Goal: Information Seeking & Learning: Learn about a topic

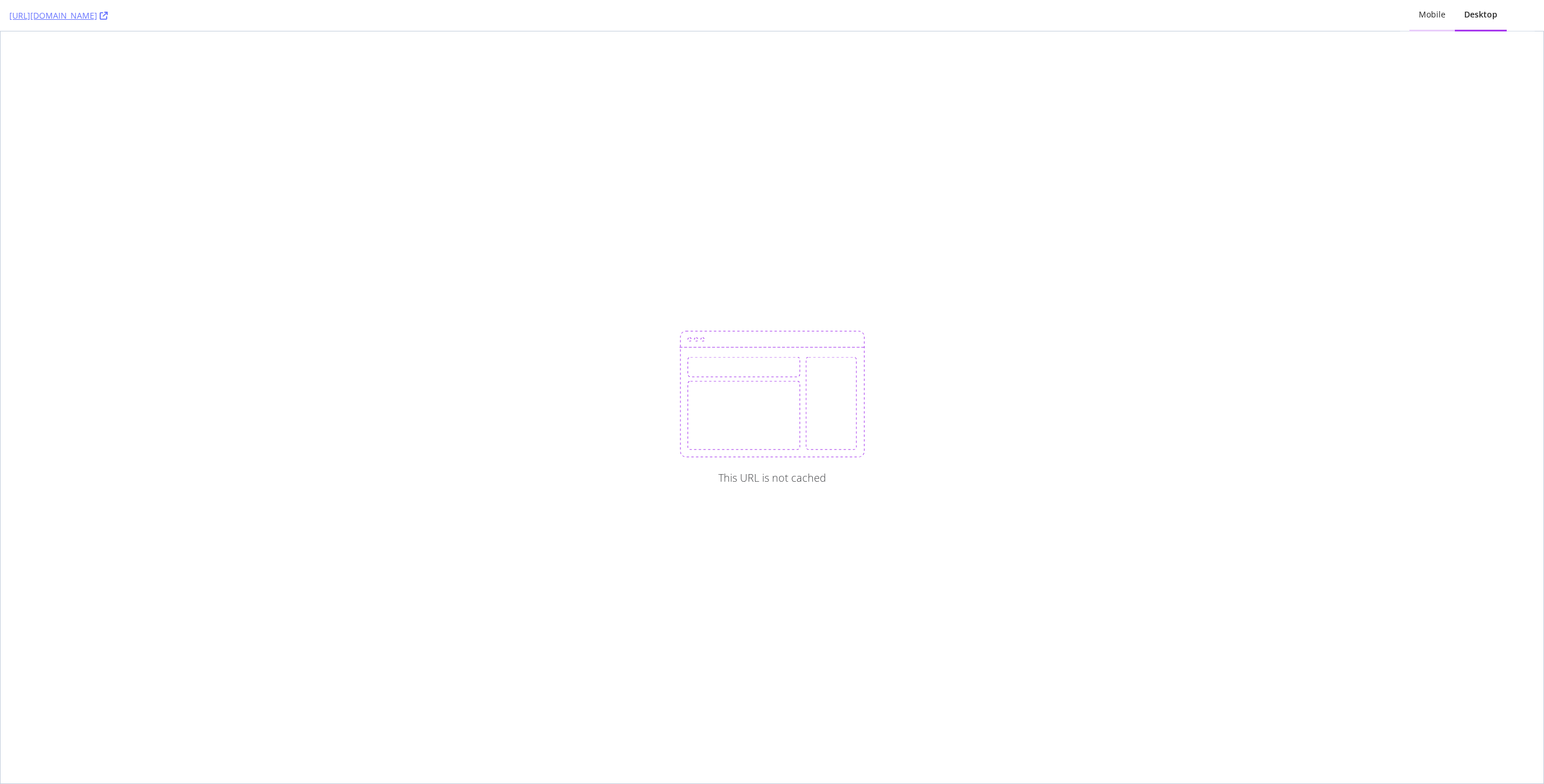
click at [1438, 13] on div "Mobile" at bounding box center [1432, 14] width 27 height 11
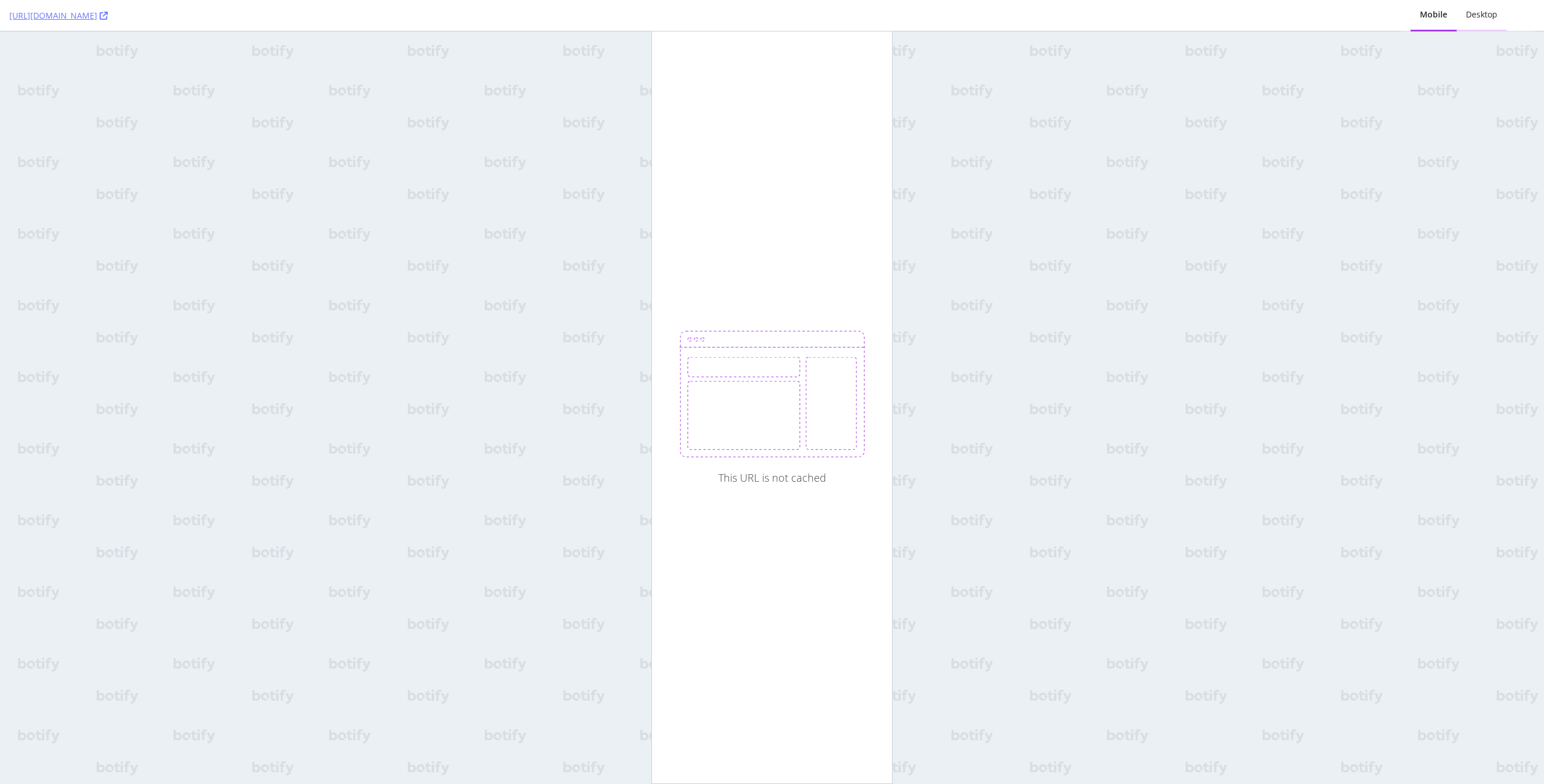
click at [1474, 14] on div "Desktop" at bounding box center [1481, 14] width 31 height 11
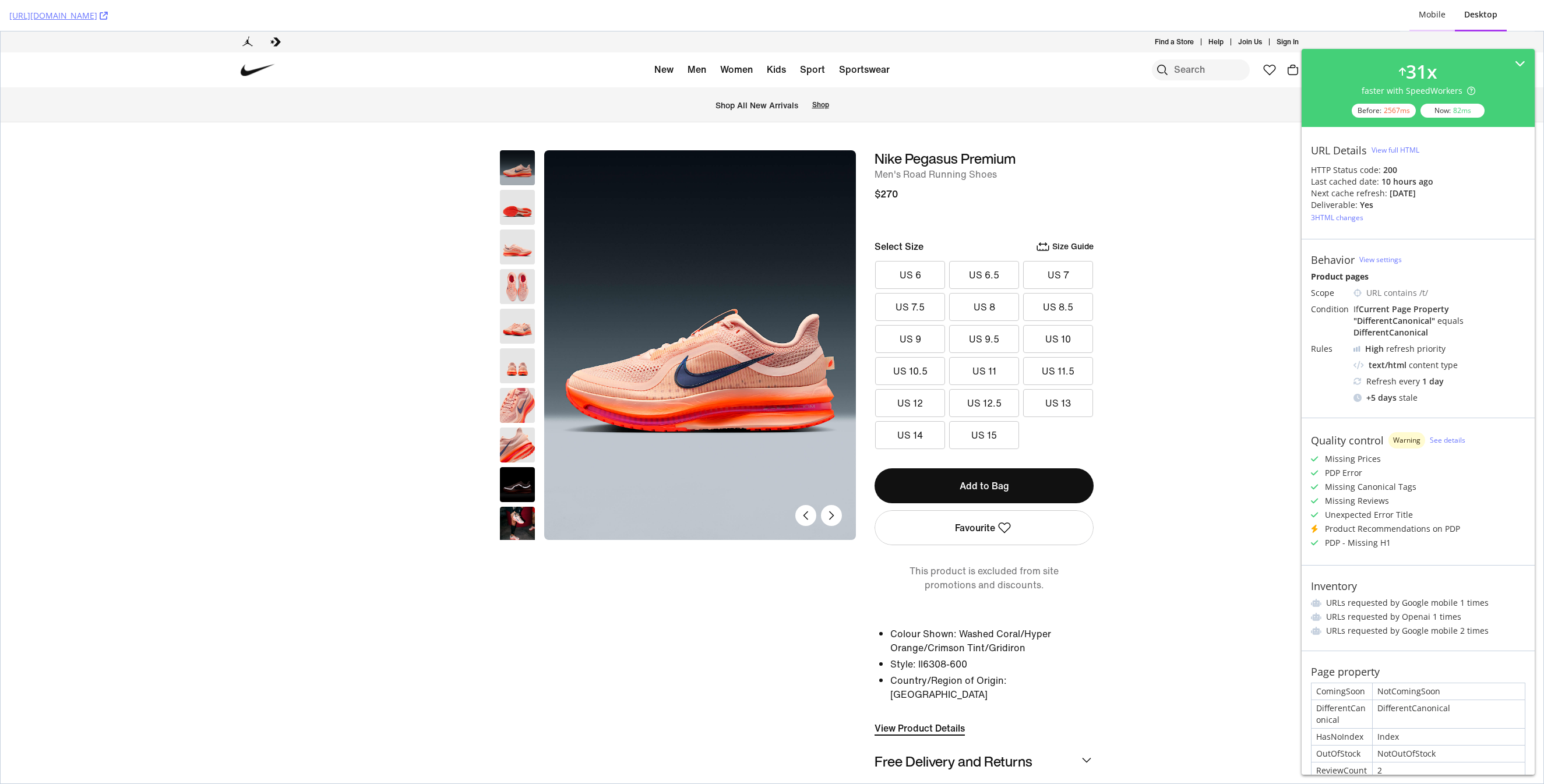
click at [1445, 15] on div "Mobile" at bounding box center [1432, 14] width 27 height 11
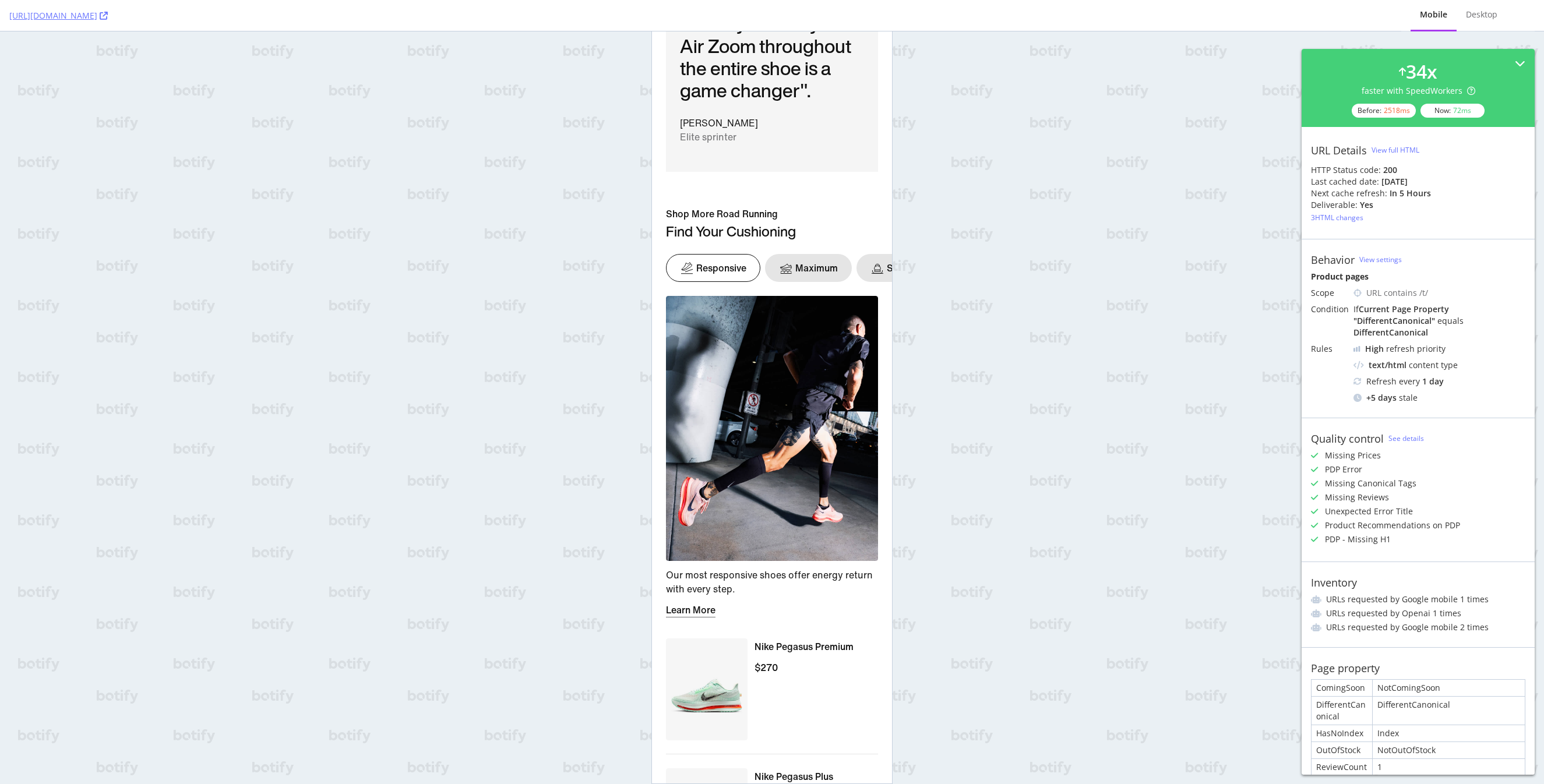
scroll to position [2780, 0]
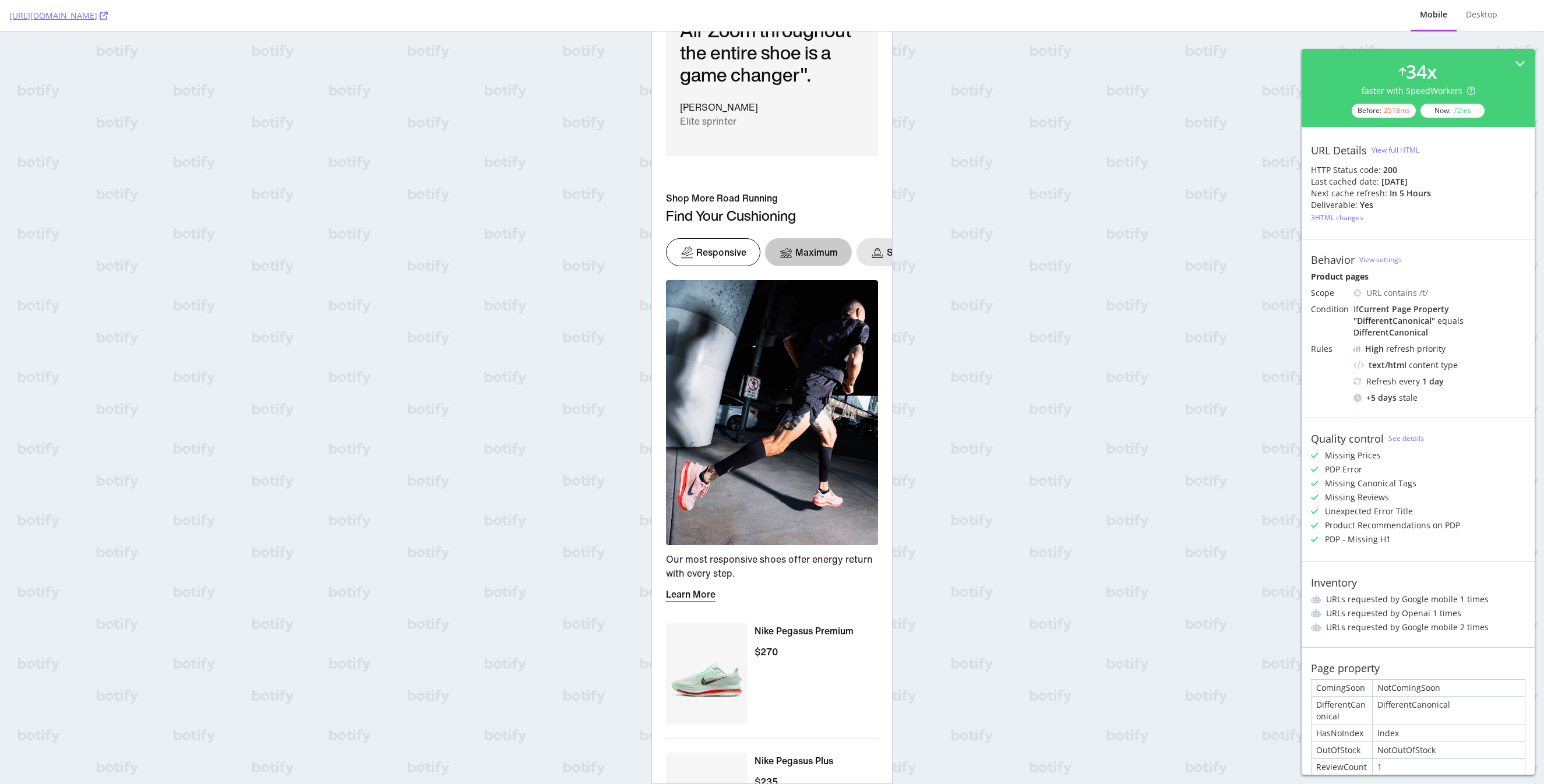
click at [800, 248] on button "Maximum" at bounding box center [809, 252] width 87 height 28
click at [793, 248] on button "Maximum" at bounding box center [809, 252] width 87 height 28
click at [875, 249] on button "Supportive" at bounding box center [903, 252] width 93 height 28
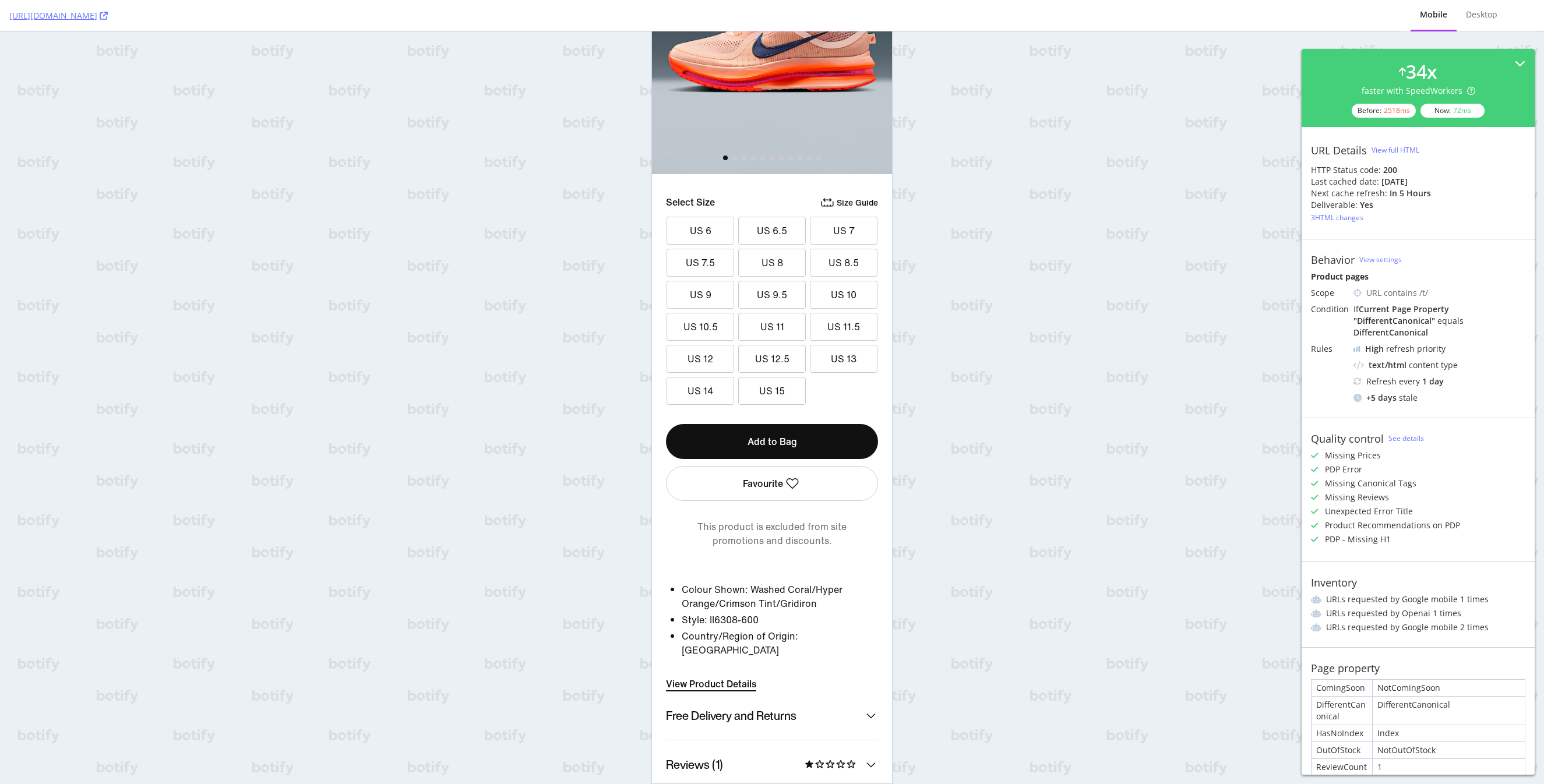
scroll to position [577, 0]
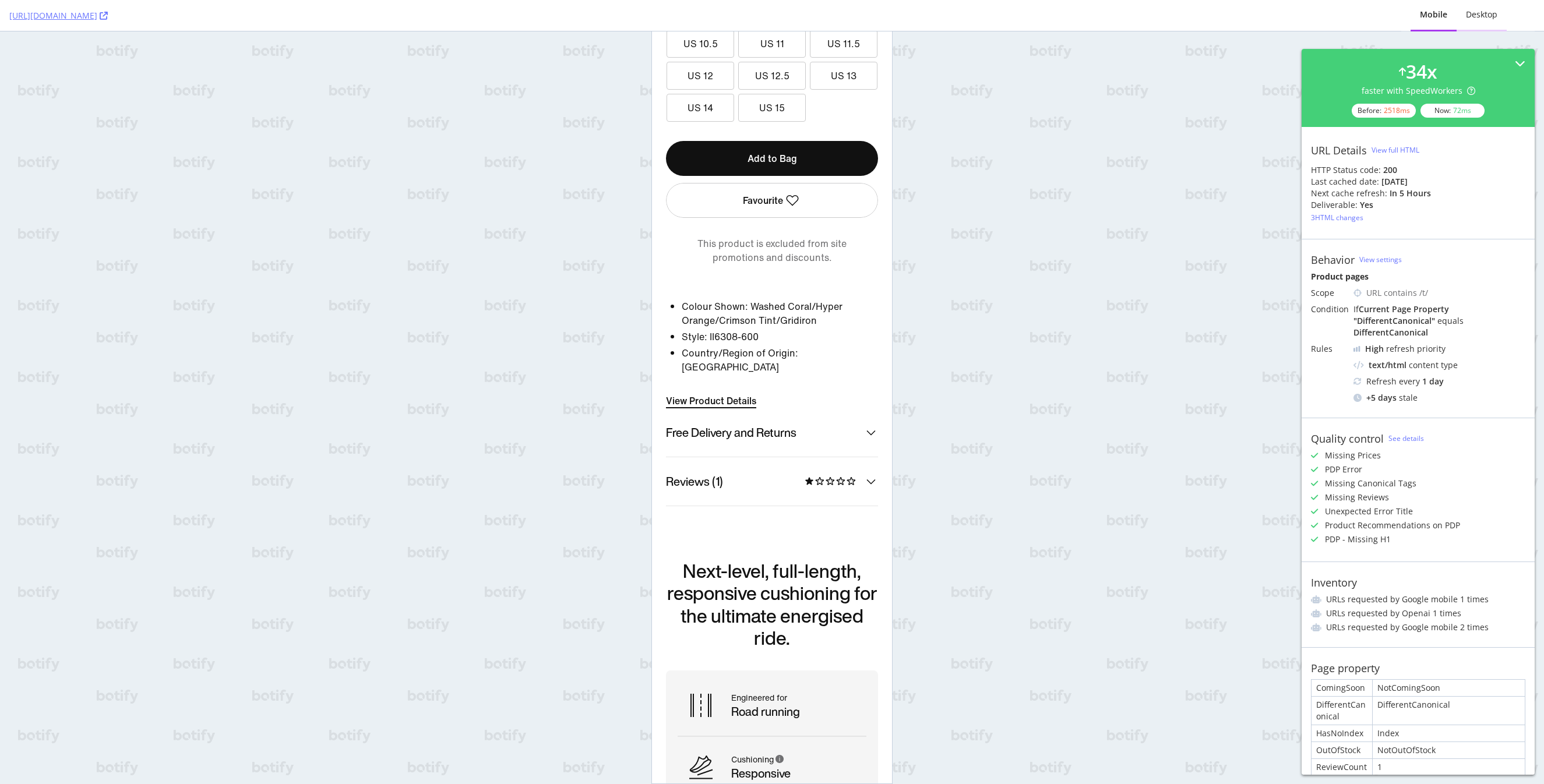
click at [1470, 11] on div "Desktop" at bounding box center [1481, 14] width 31 height 11
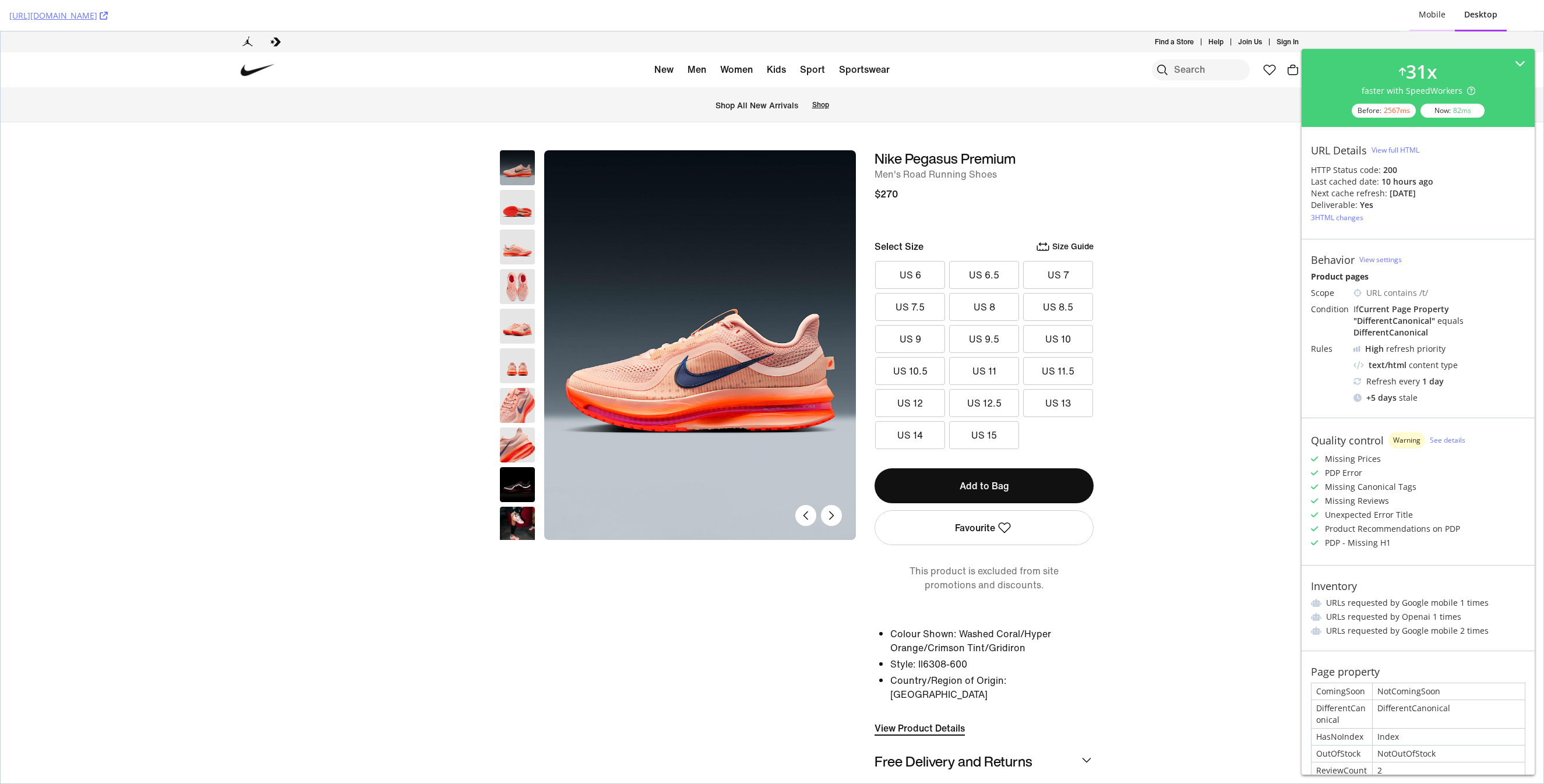
scroll to position [0, 0]
click at [1434, 14] on div "Mobile" at bounding box center [1432, 14] width 27 height 11
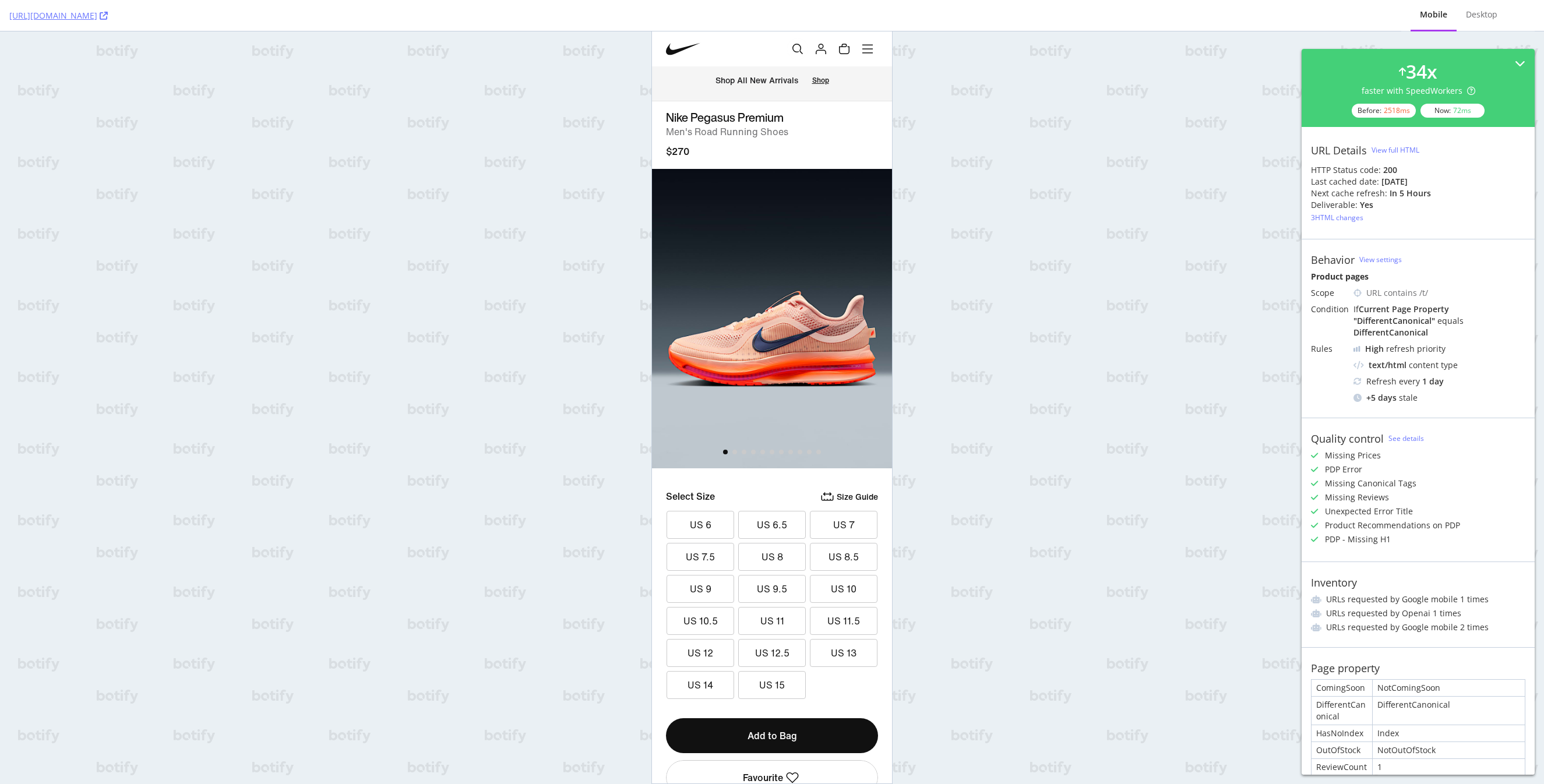
scroll to position [0, 14]
click at [1082, 319] on div "https://www.nike.com/ca/t/pegasus-road-running-shoes-0K269H/II6308-600 Mobile D…" at bounding box center [772, 392] width 1544 height 784
click at [690, 50] on icon "Nike Homepage" at bounding box center [683, 49] width 45 height 45
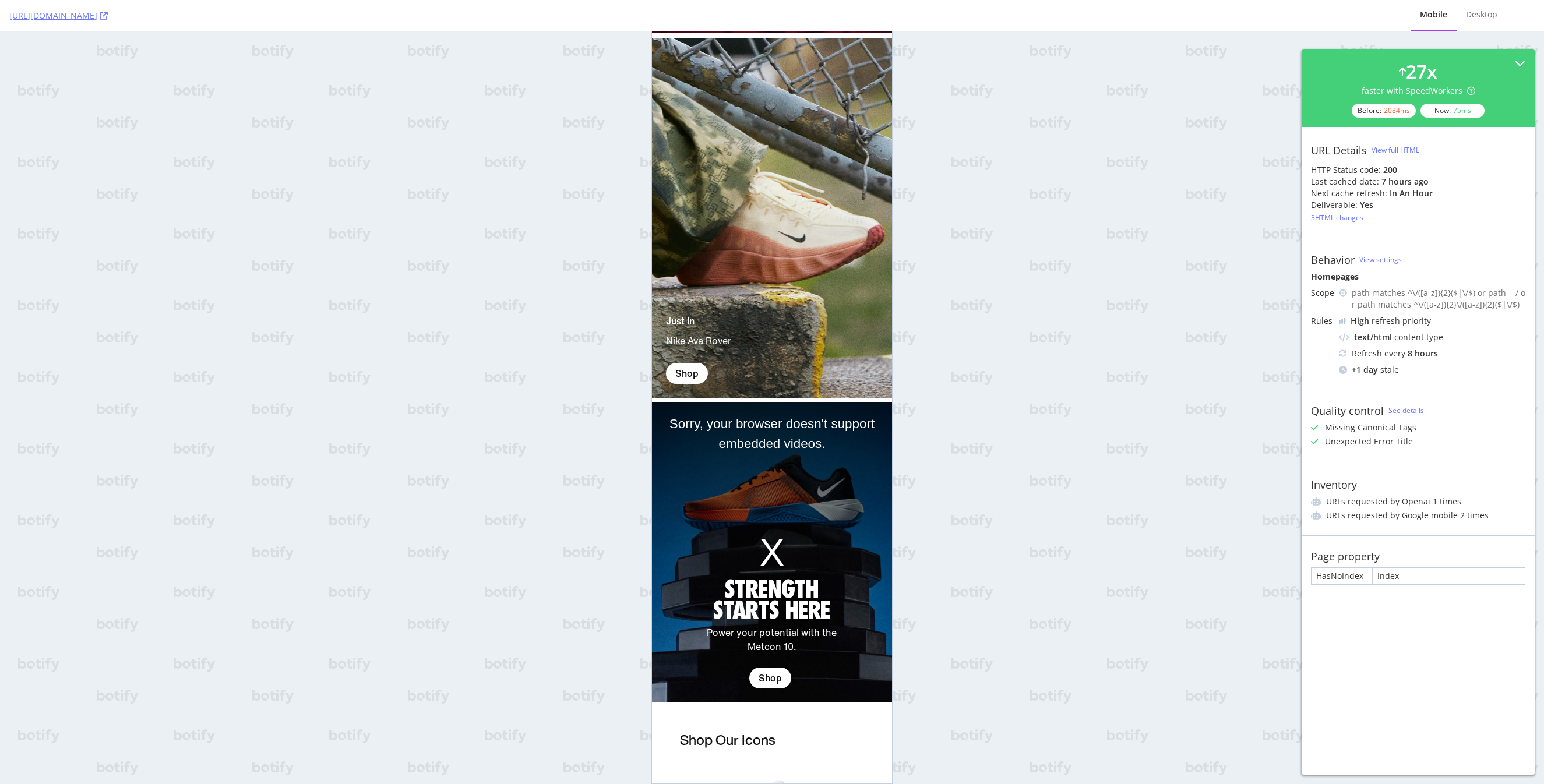
scroll to position [1489, 0]
click at [785, 304] on link "Just In Nike Ava Rover" at bounding box center [771, 216] width 240 height 361
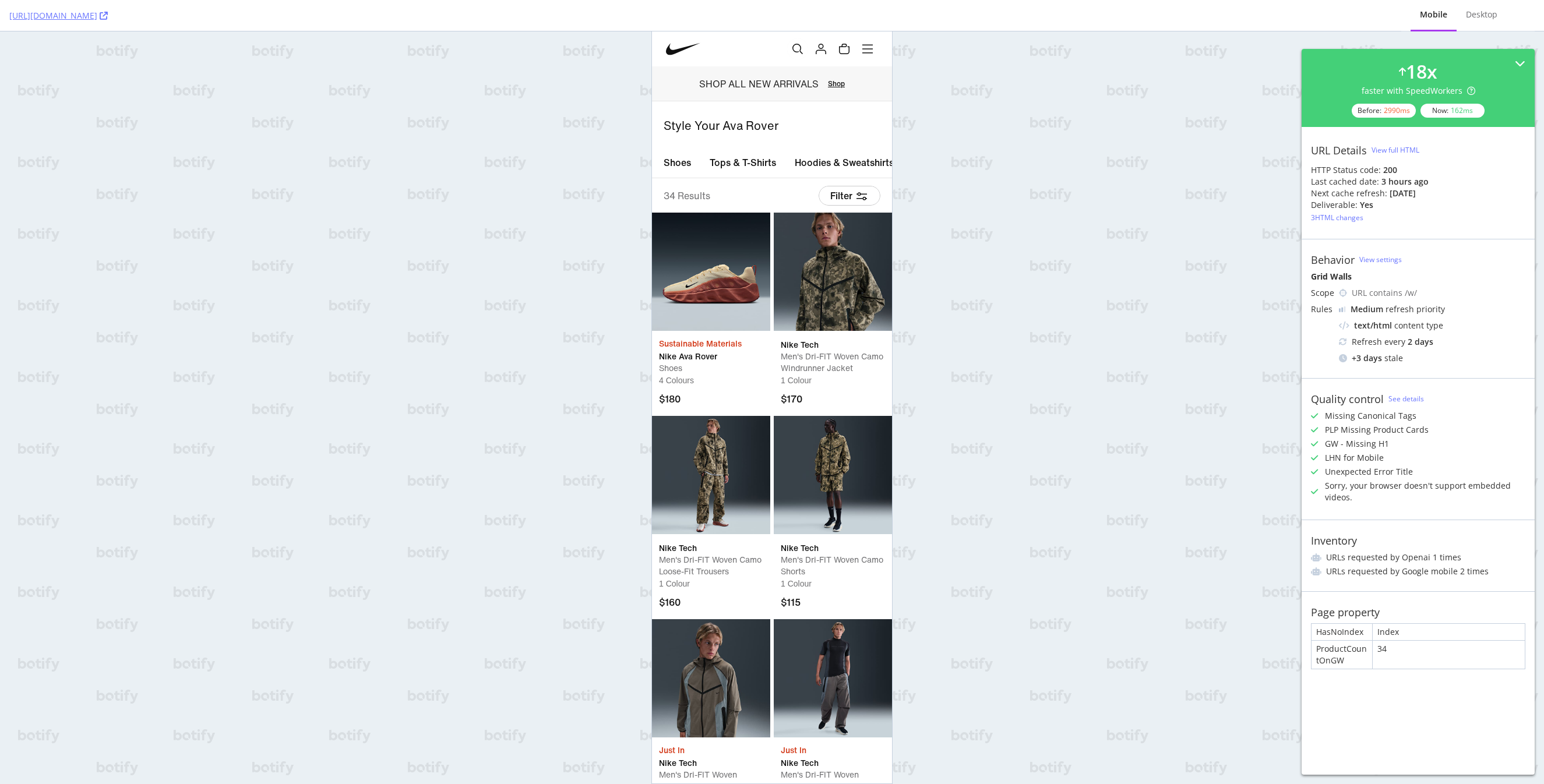
click at [702, 298] on img "Nike Ava Rover" at bounding box center [711, 272] width 118 height 118
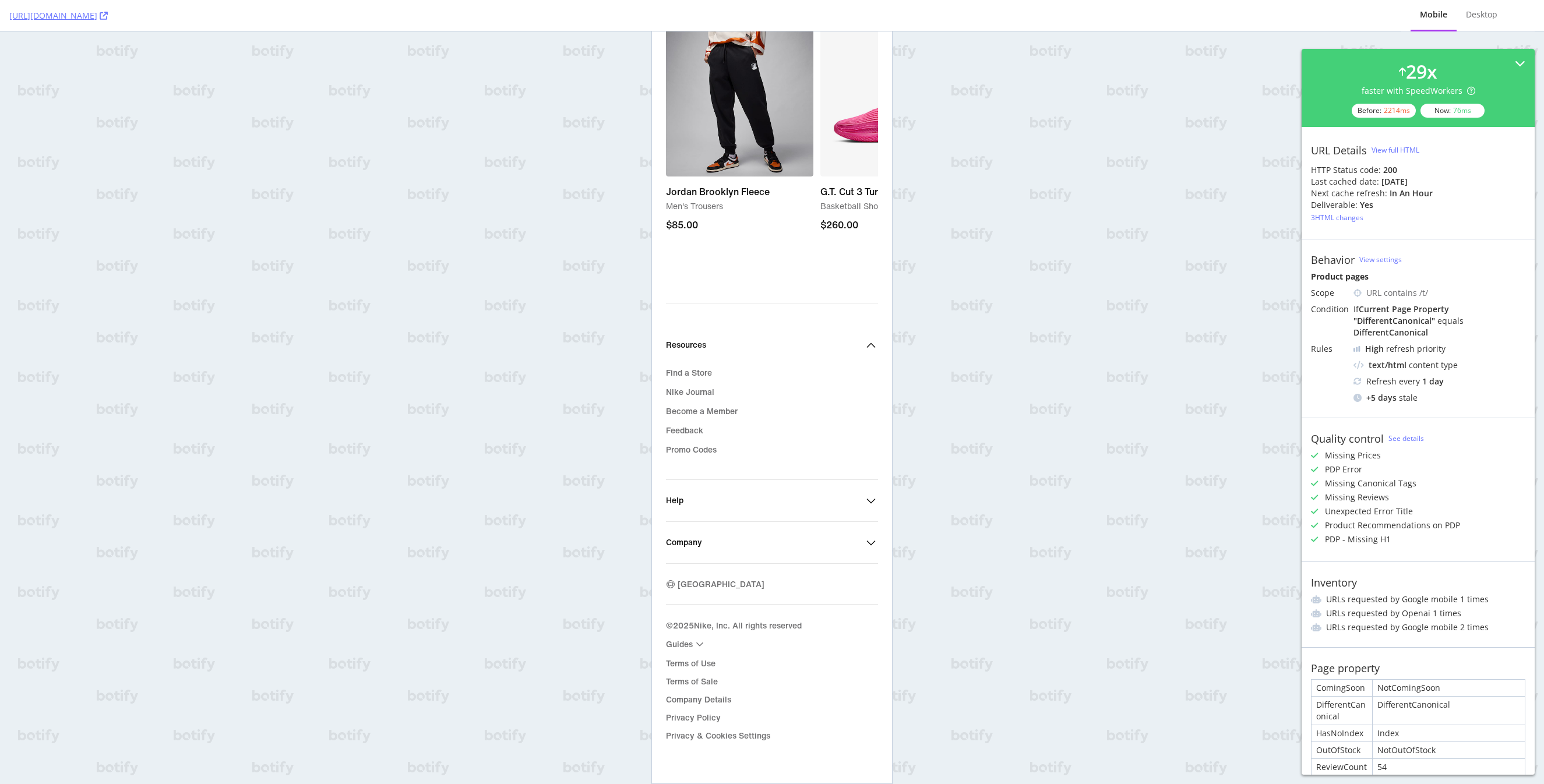
scroll to position [2521, 0]
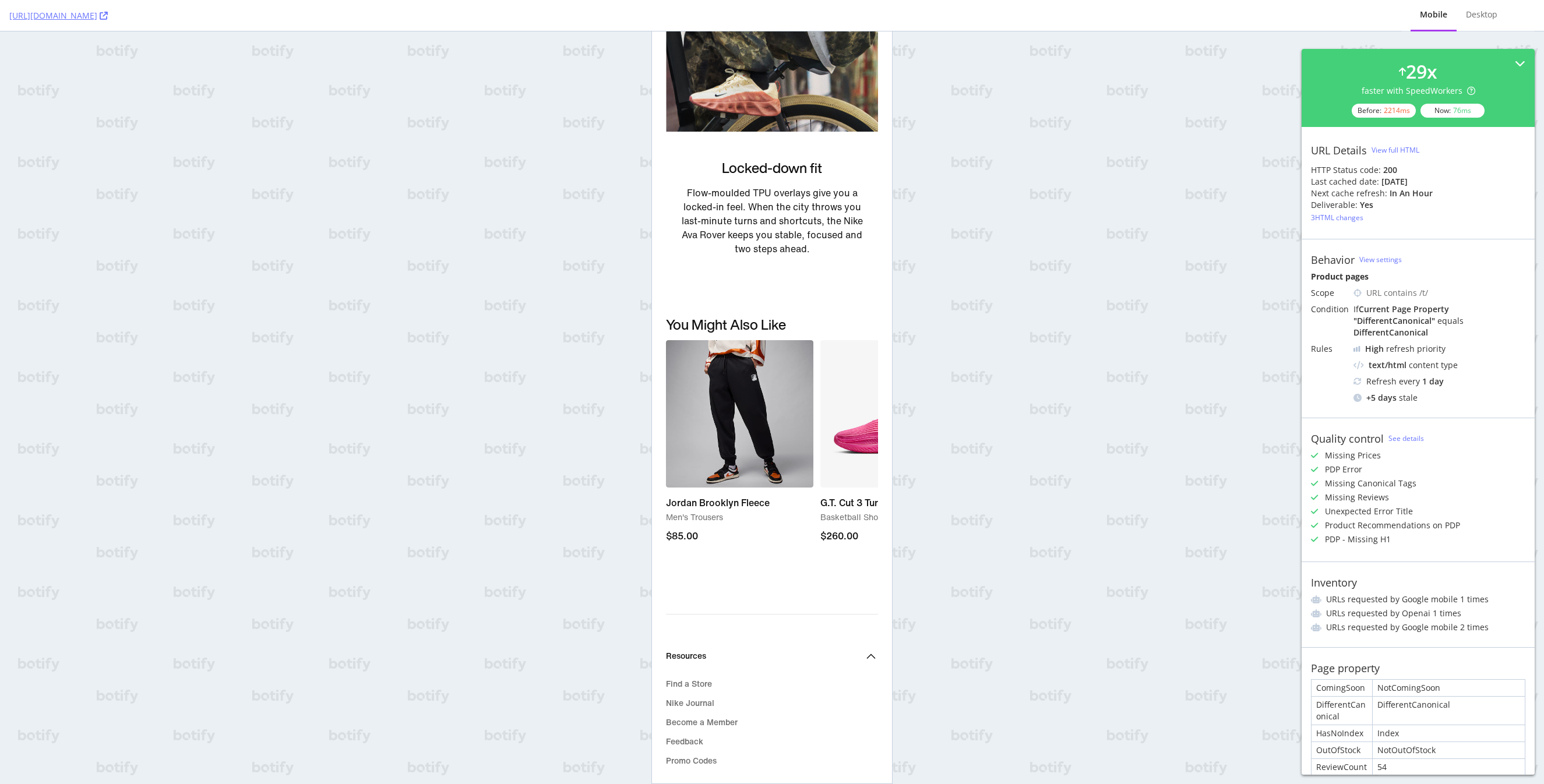
click at [859, 389] on img "You may also like product carousel" at bounding box center [893, 414] width 148 height 148
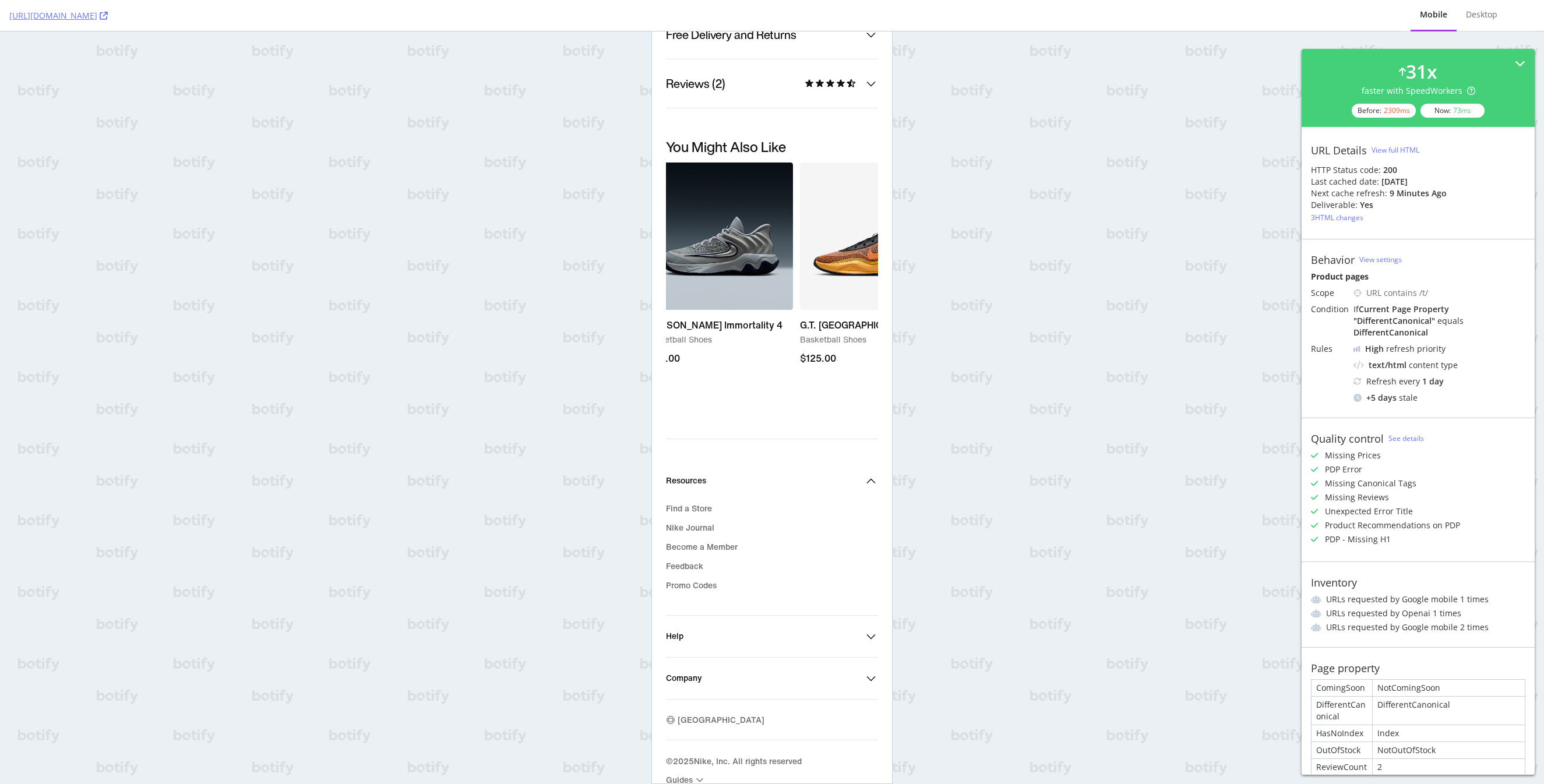
scroll to position [0, 140]
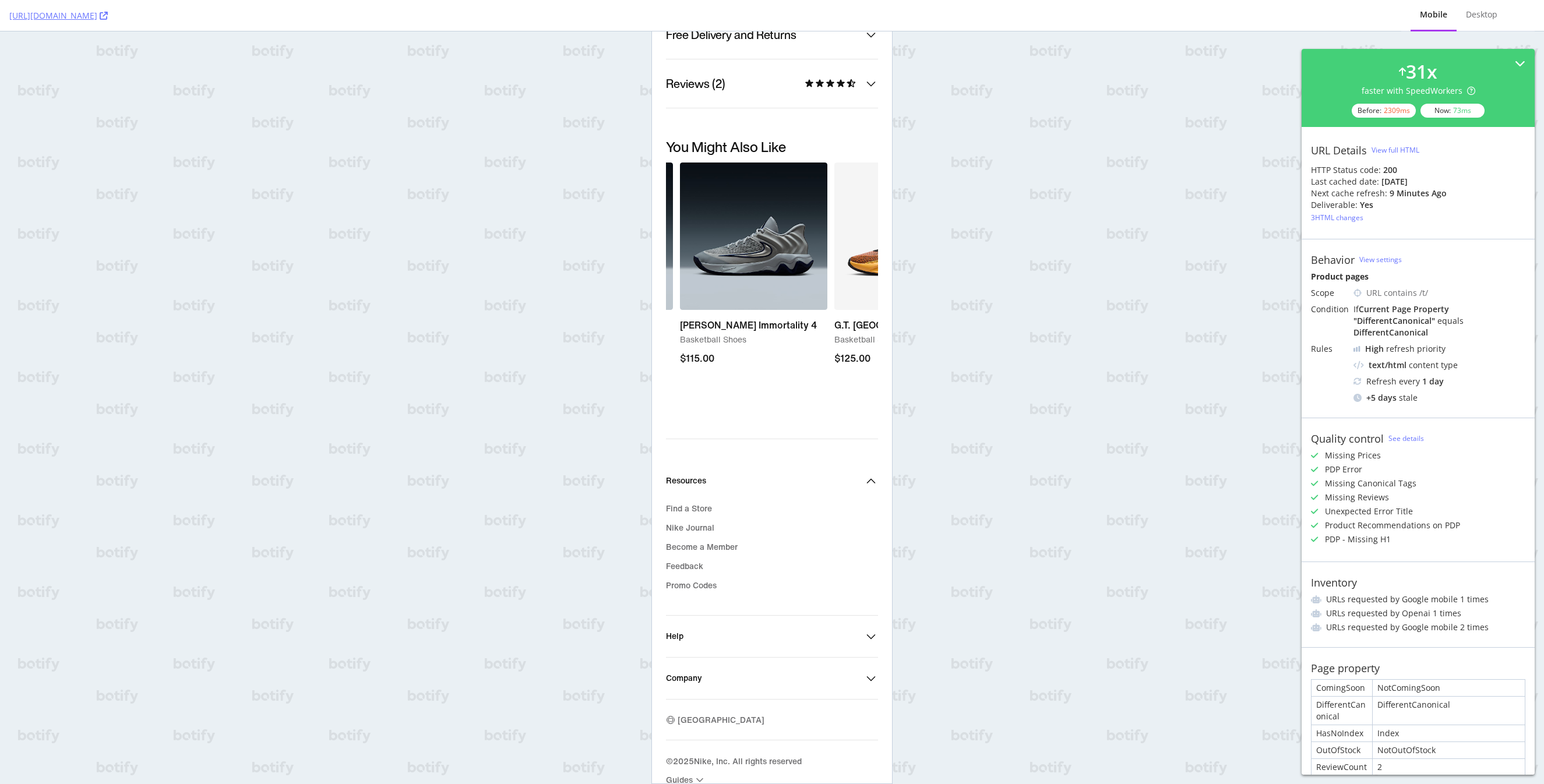
click at [807, 260] on img "You may also like product carousel" at bounding box center [753, 236] width 148 height 148
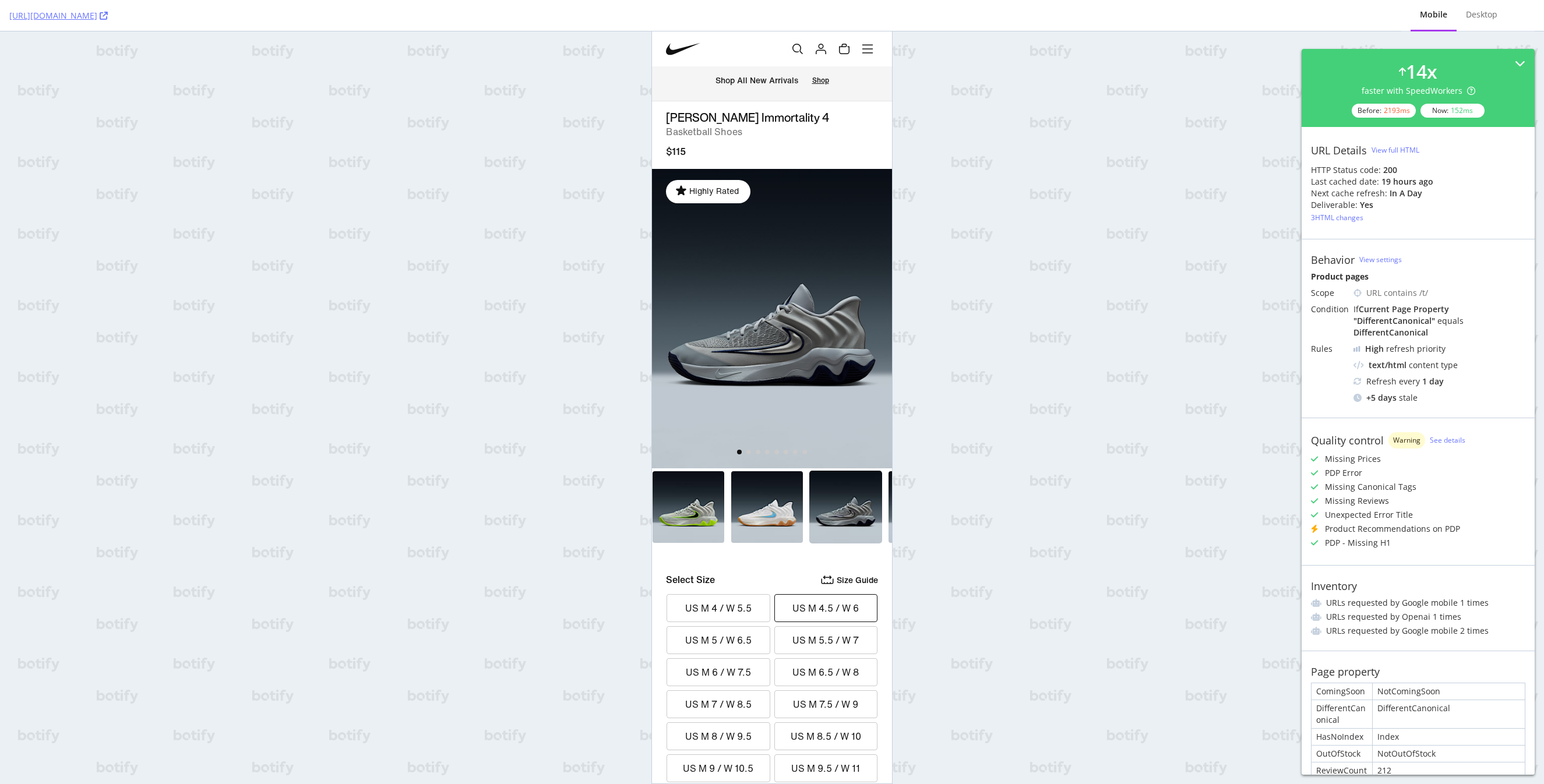
click at [1075, 432] on div "https://www.nike.com/ca/t/giannis-immortality-4-basketball-shoes-hz7Kks/FQ3680-…" at bounding box center [772, 392] width 1544 height 784
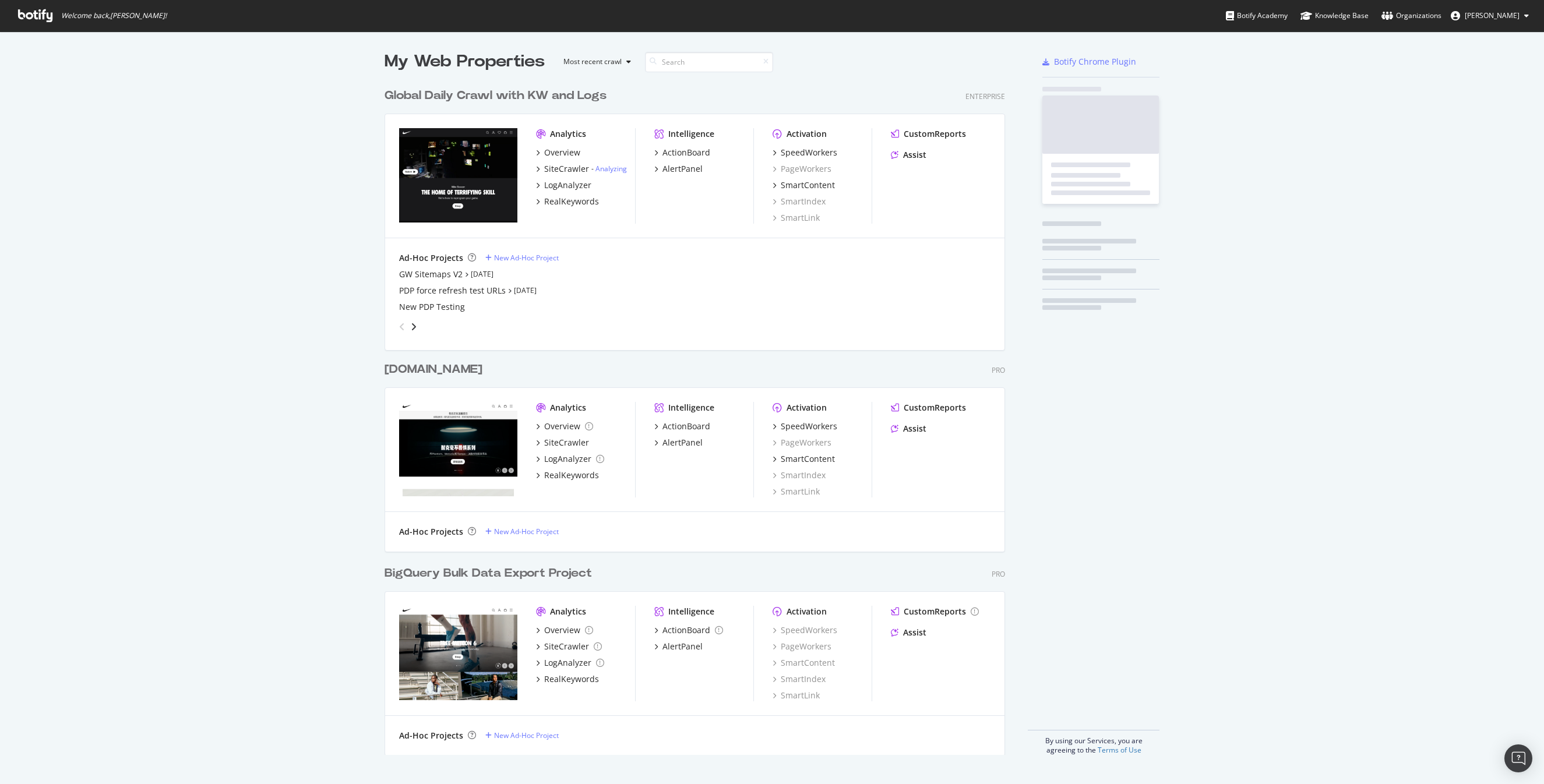
scroll to position [682, 630]
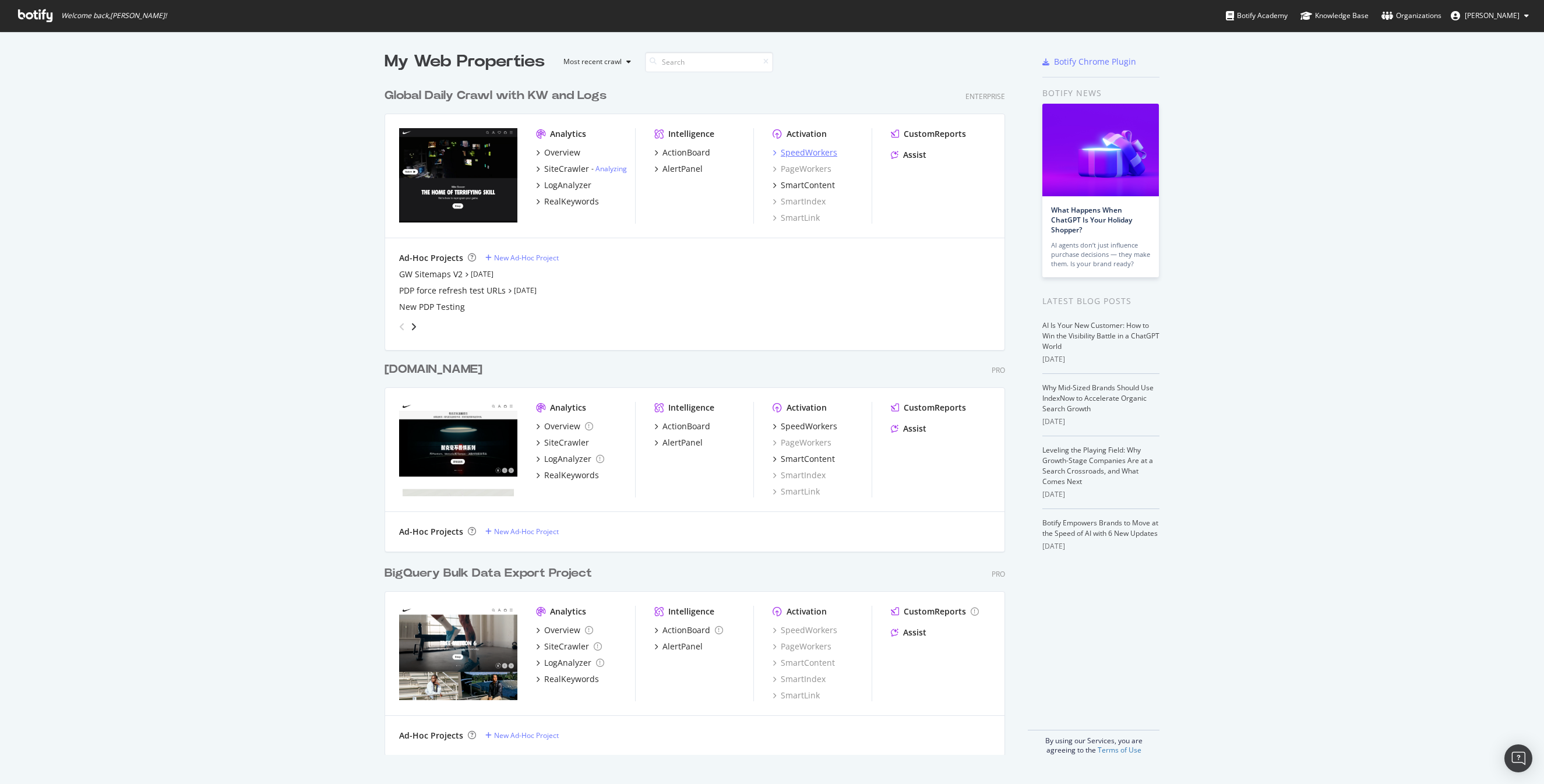
click at [820, 155] on div "SpeedWorkers" at bounding box center [809, 152] width 56 height 11
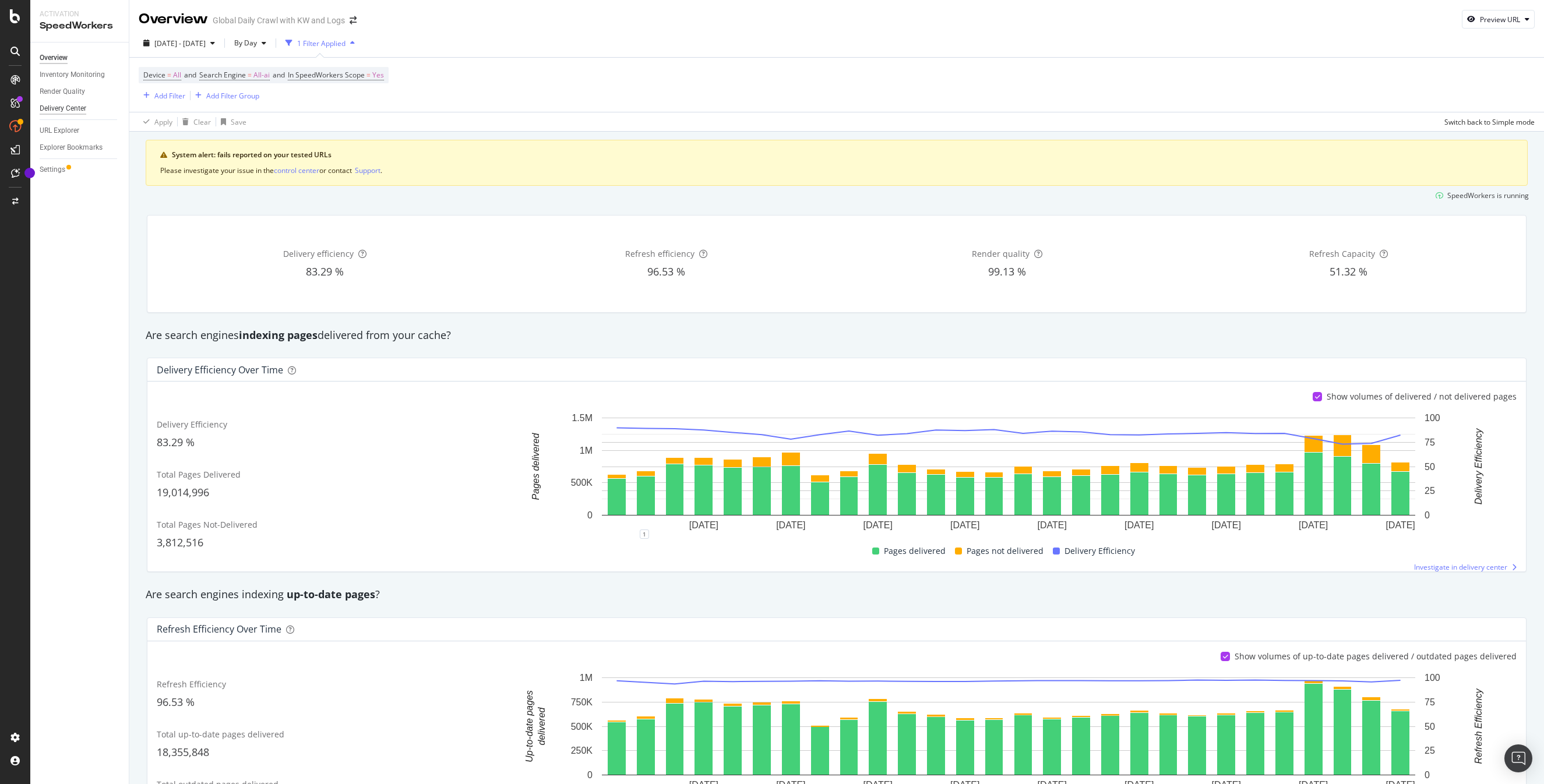
click at [71, 103] on div "Delivery Center" at bounding box center [63, 108] width 47 height 12
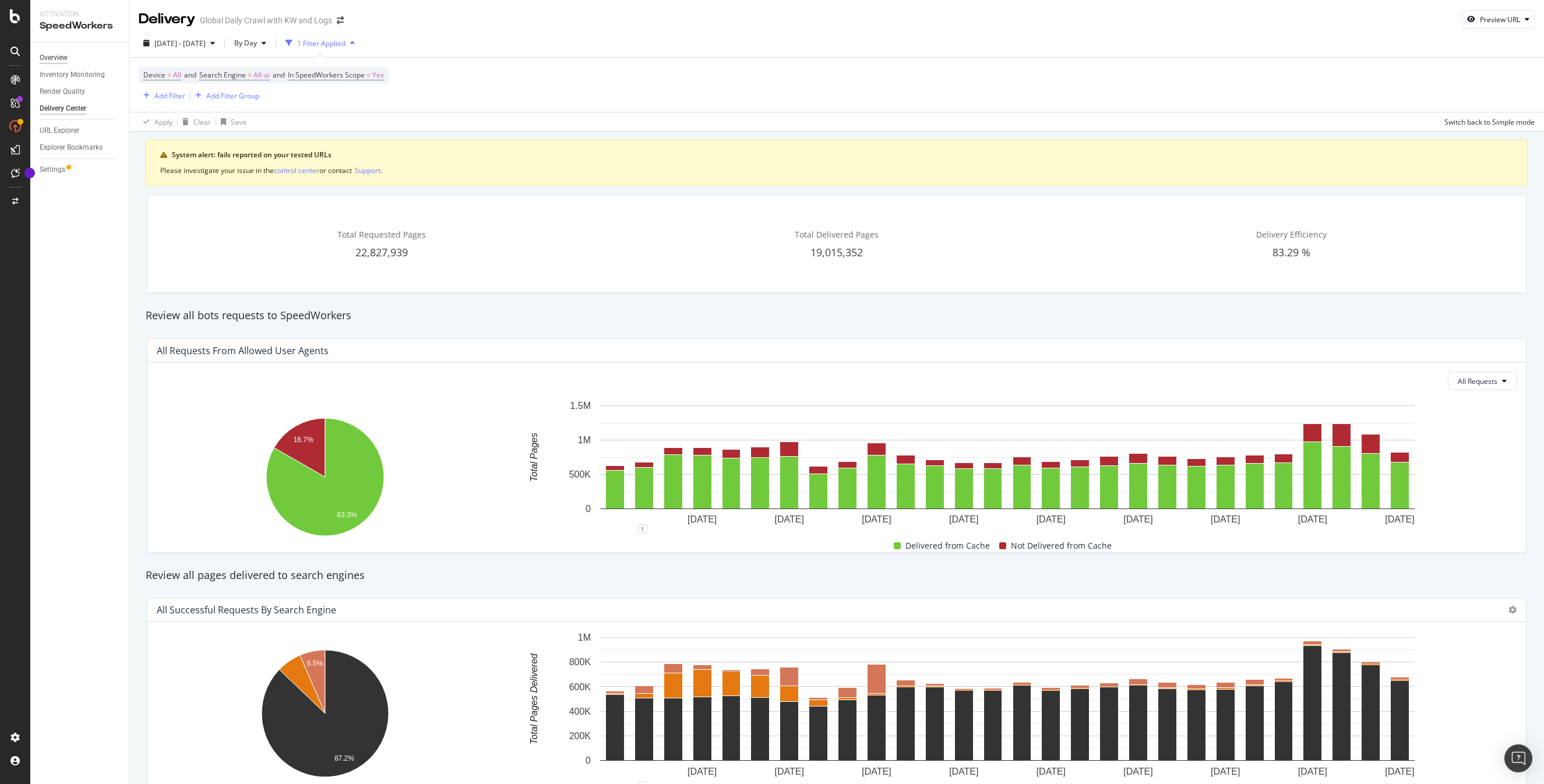
click at [57, 60] on div "Overview" at bounding box center [54, 57] width 28 height 12
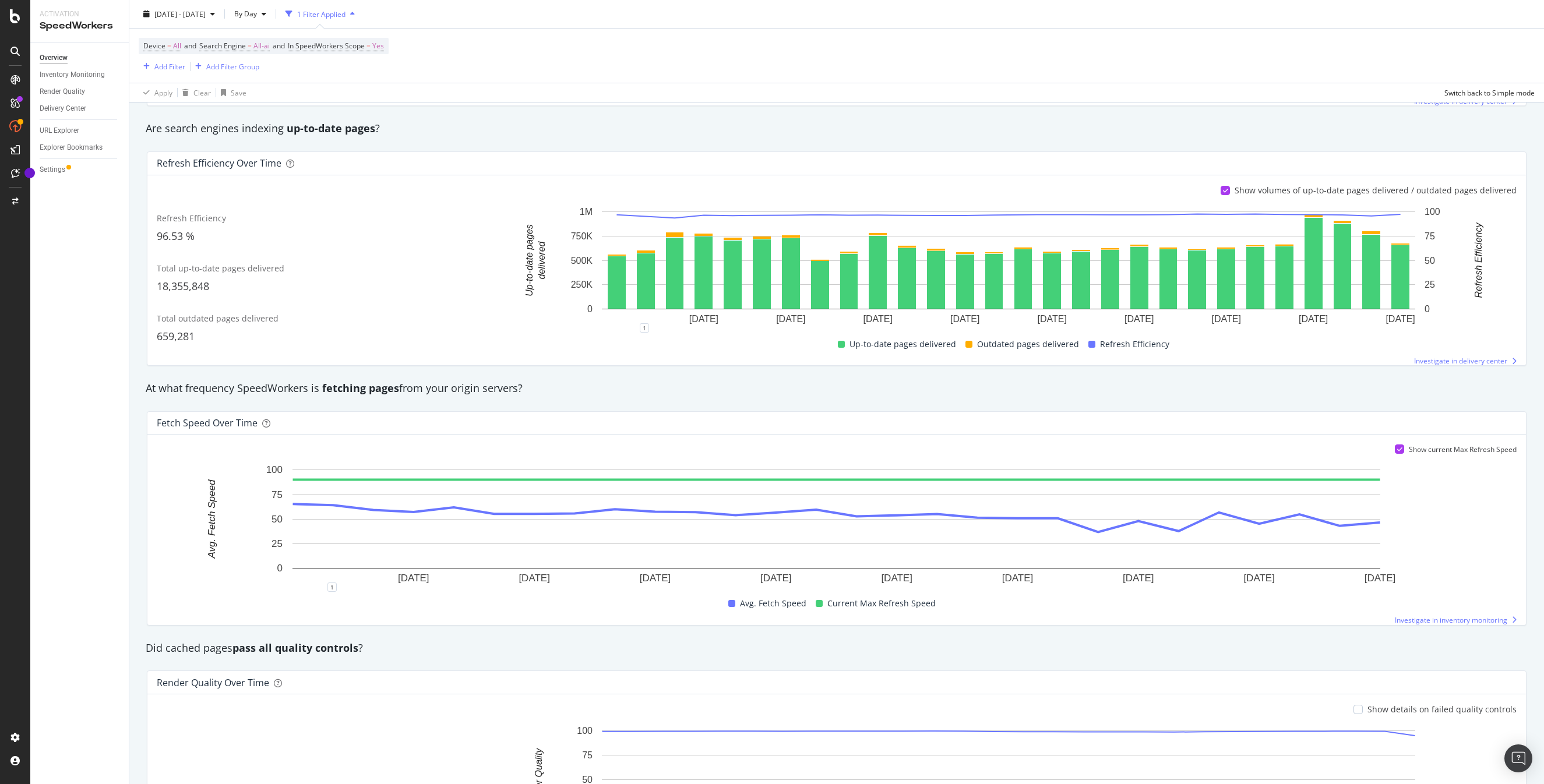
scroll to position [618, 0]
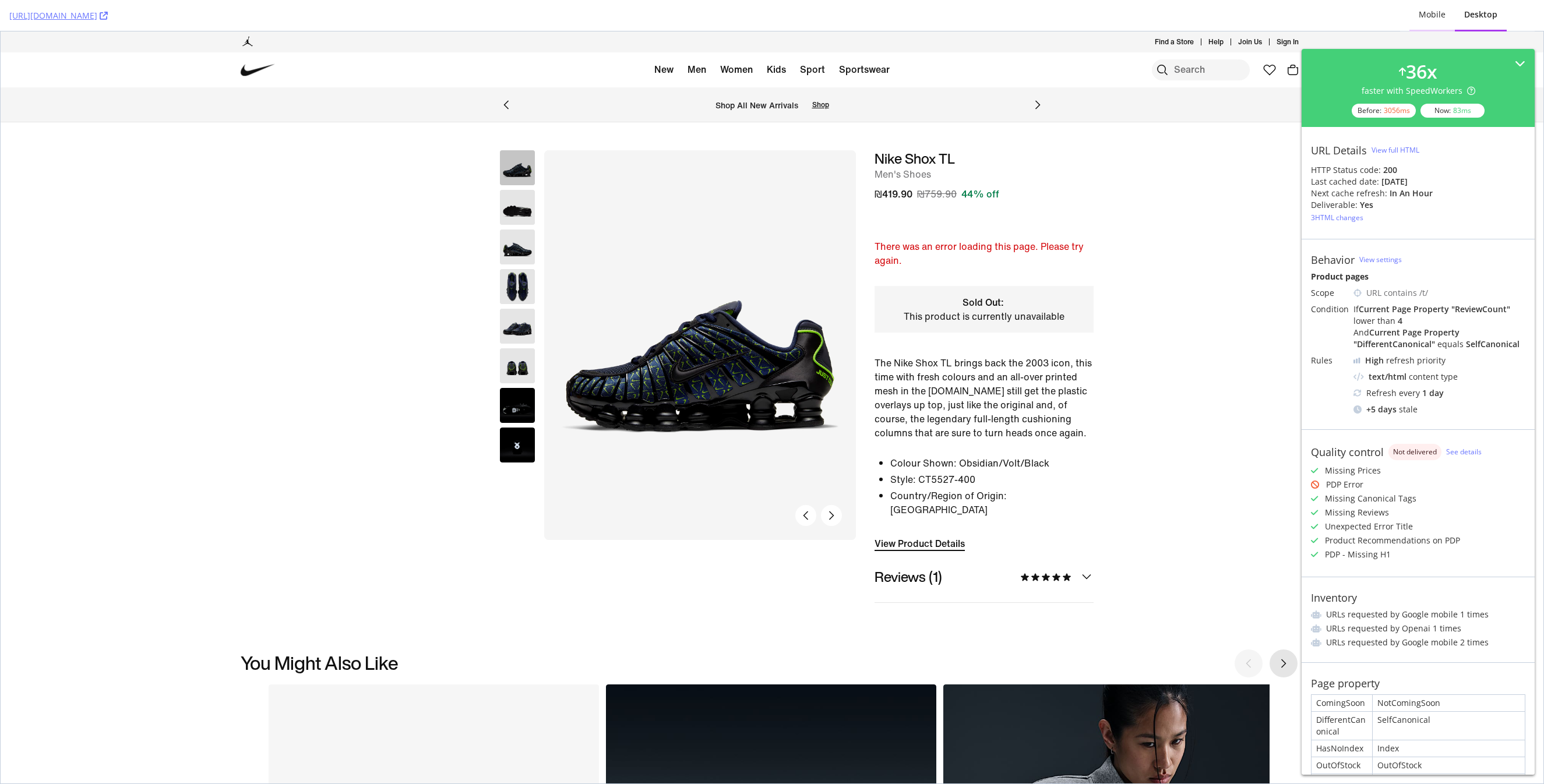
click at [1440, 12] on div "Mobile" at bounding box center [1432, 14] width 27 height 11
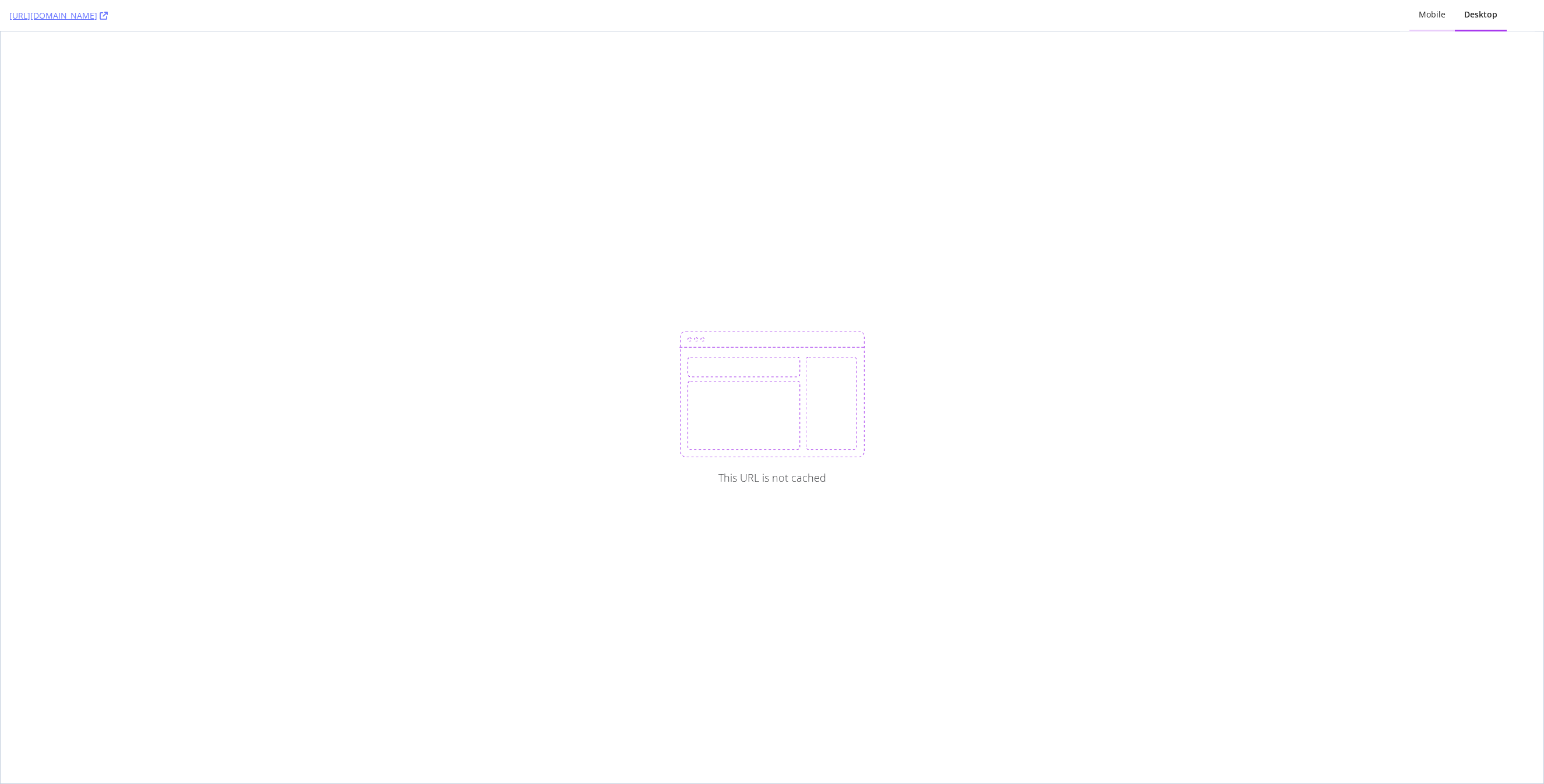
click at [1428, 16] on div "Mobile" at bounding box center [1432, 14] width 27 height 11
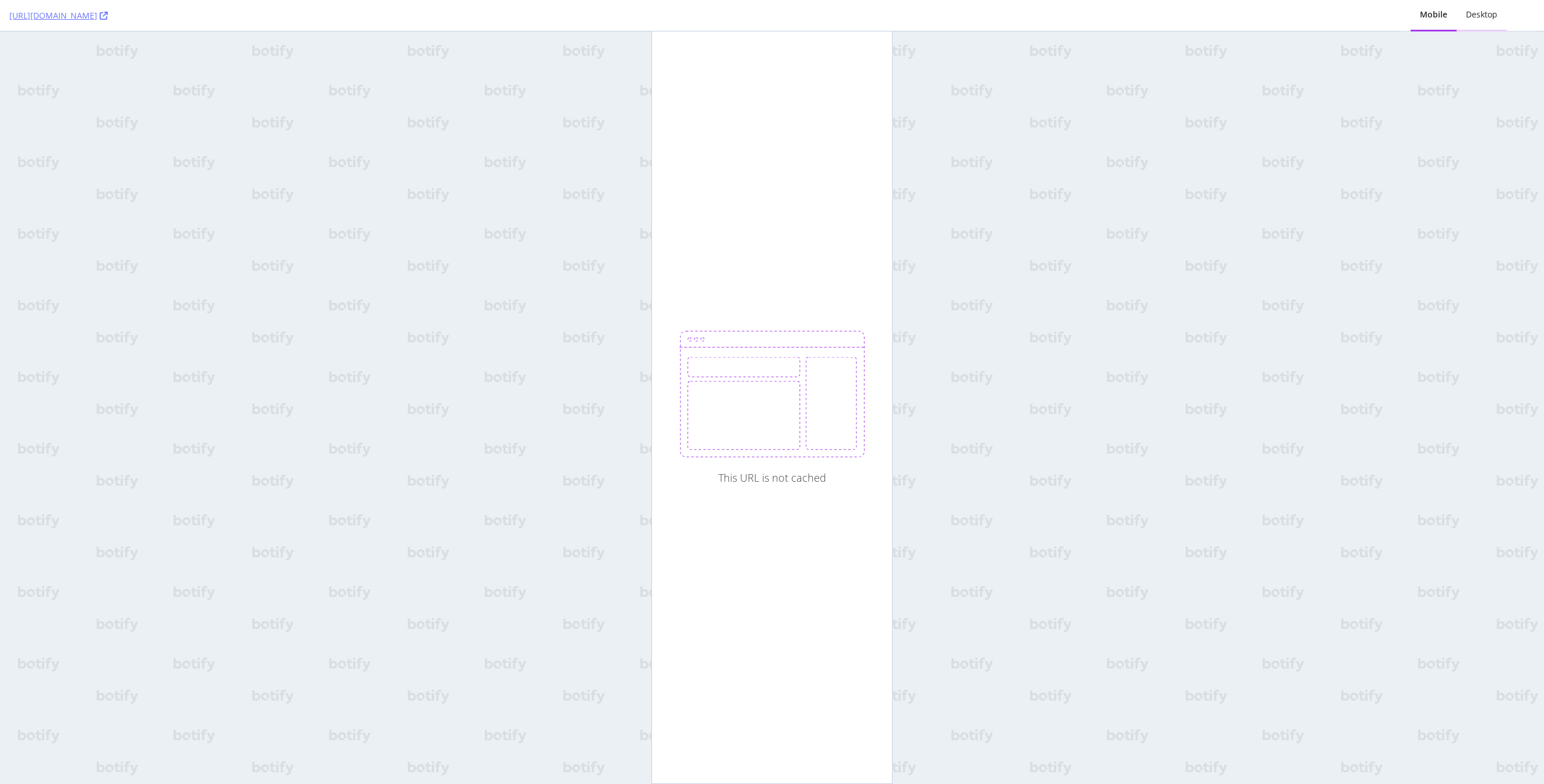
click at [1466, 13] on div "Desktop" at bounding box center [1481, 14] width 31 height 11
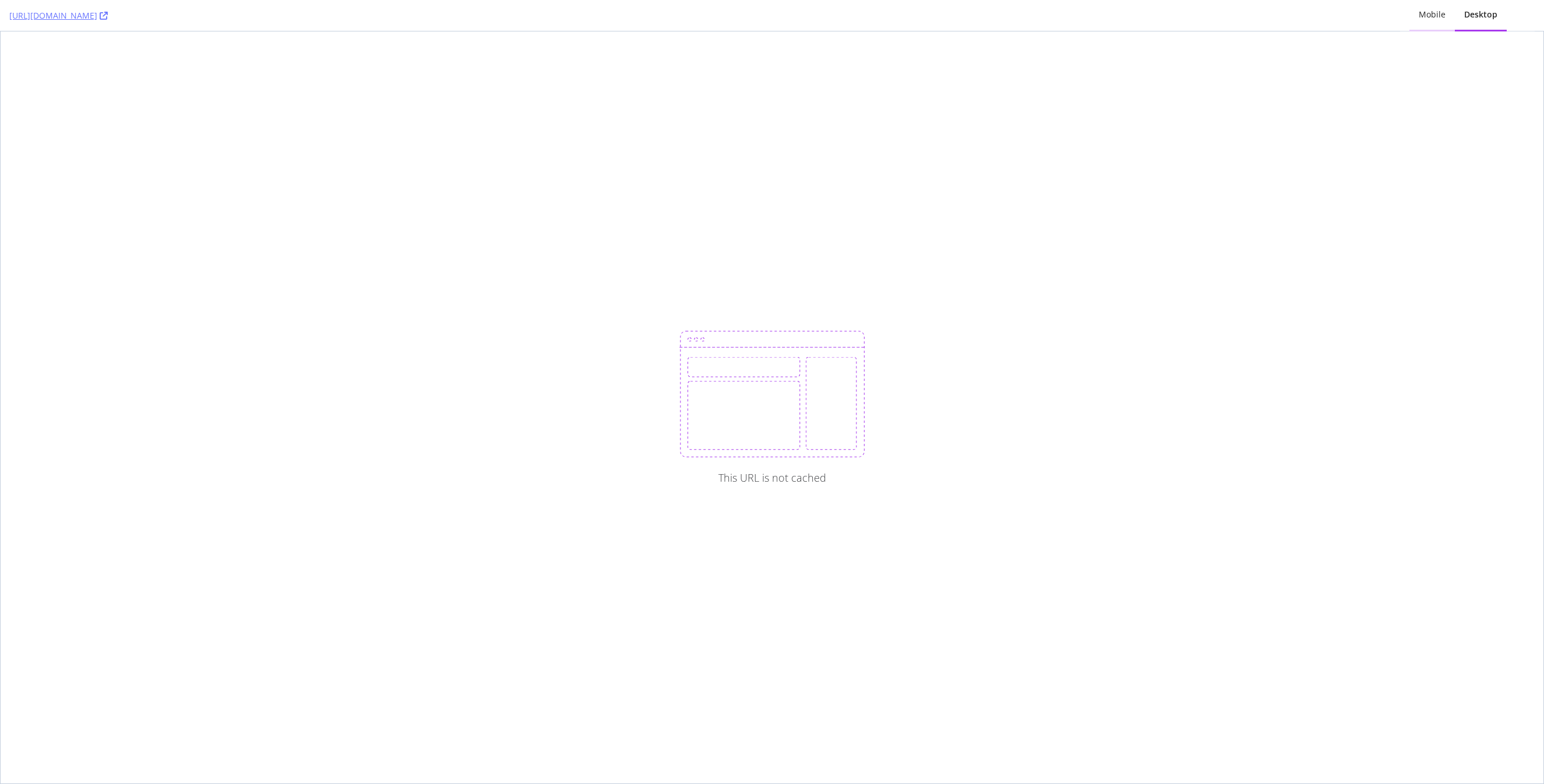
click at [1442, 17] on div "Mobile" at bounding box center [1432, 14] width 27 height 11
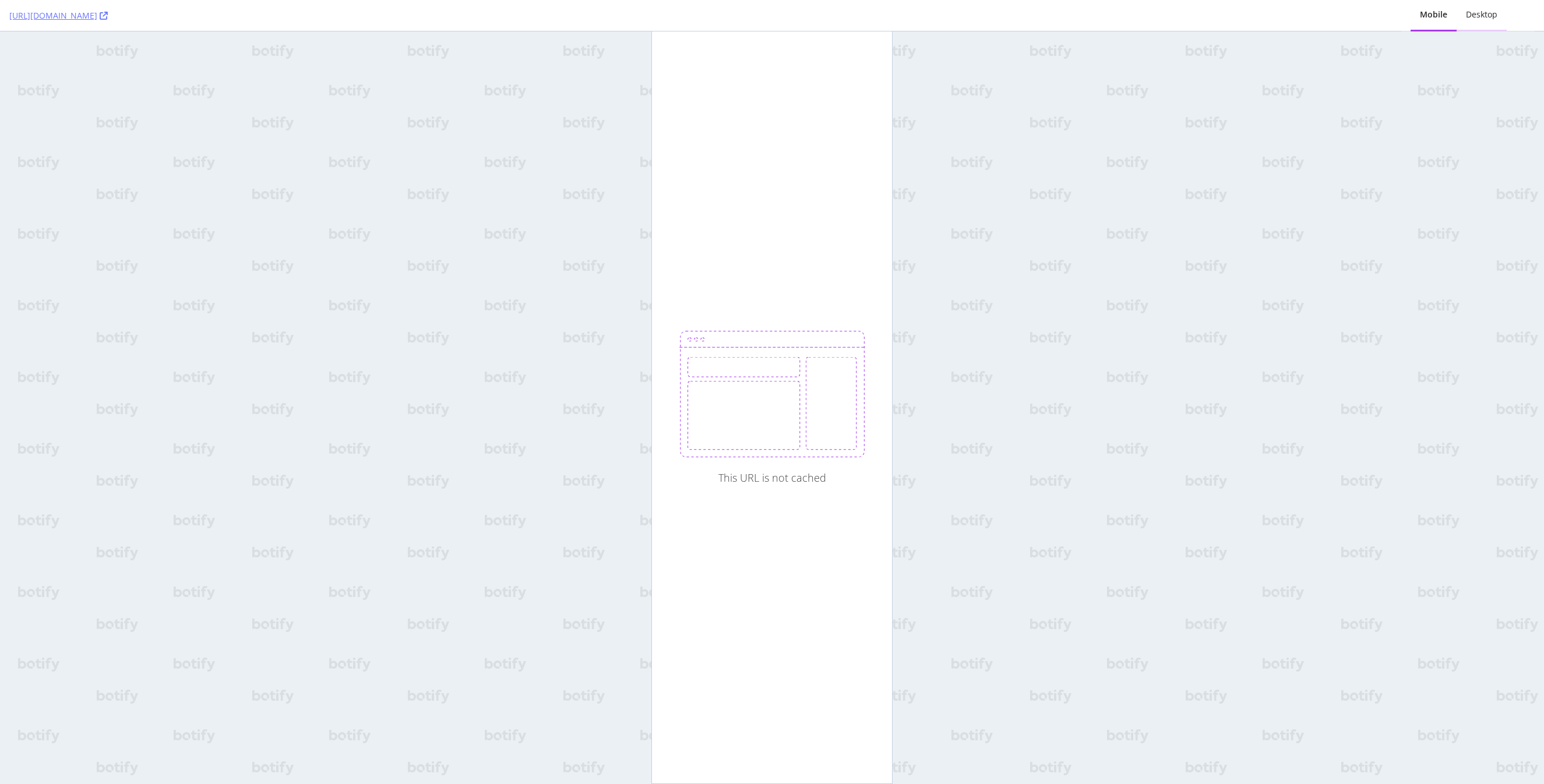
click at [1501, 18] on div "Desktop" at bounding box center [1481, 15] width 50 height 32
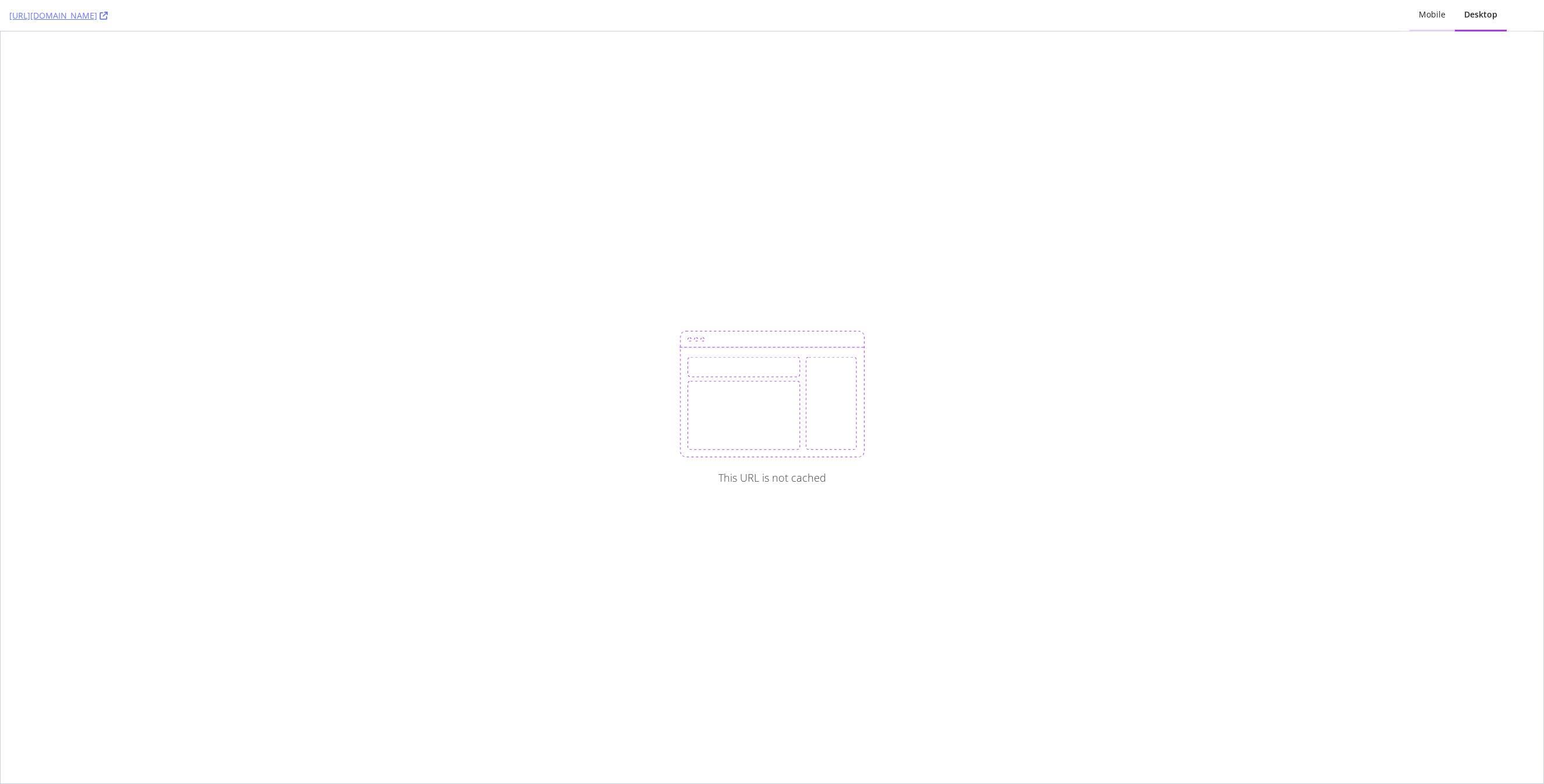
click at [1426, 19] on div "Mobile" at bounding box center [1432, 14] width 27 height 11
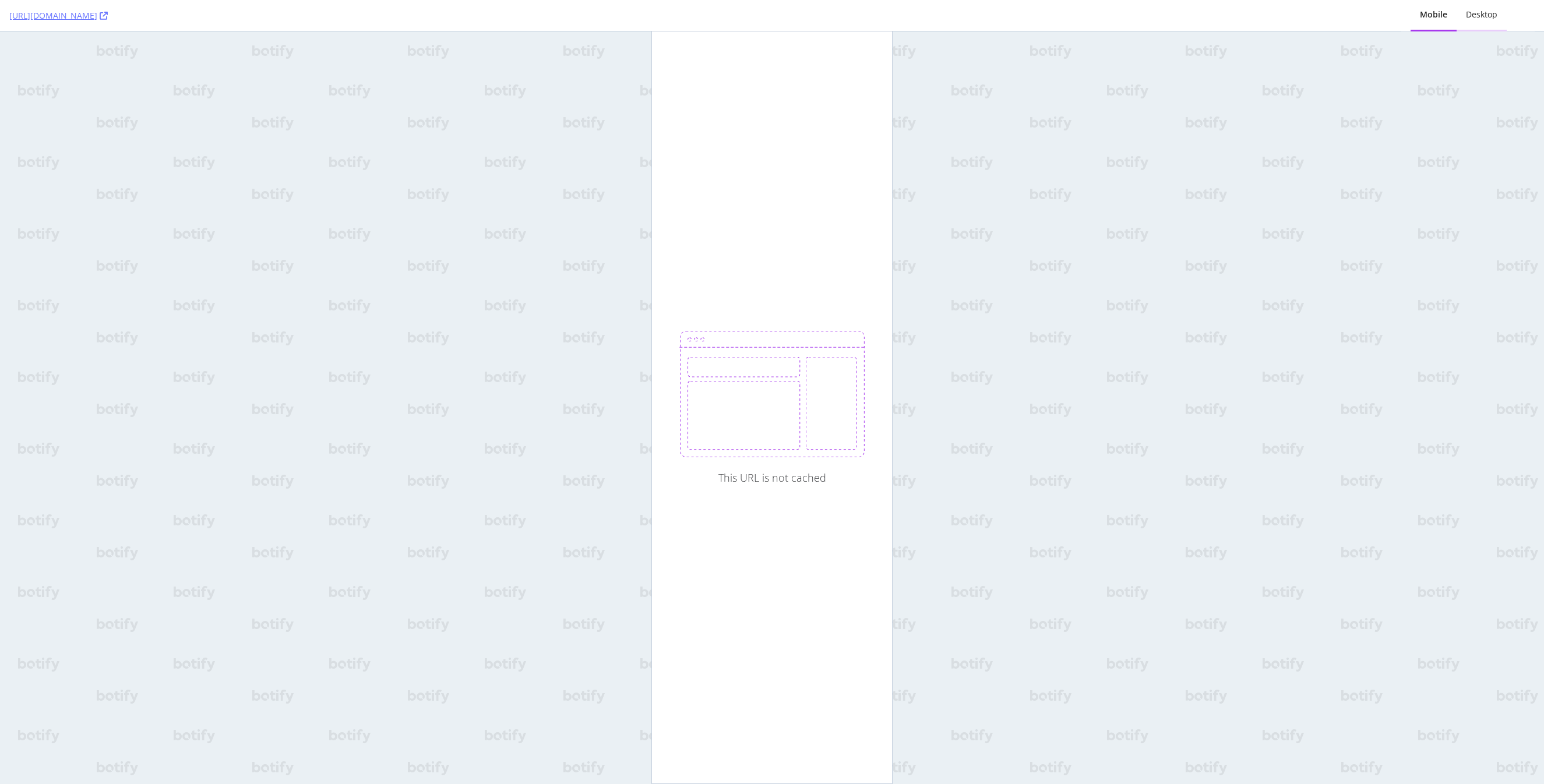
click at [1477, 12] on div "Desktop" at bounding box center [1481, 14] width 31 height 11
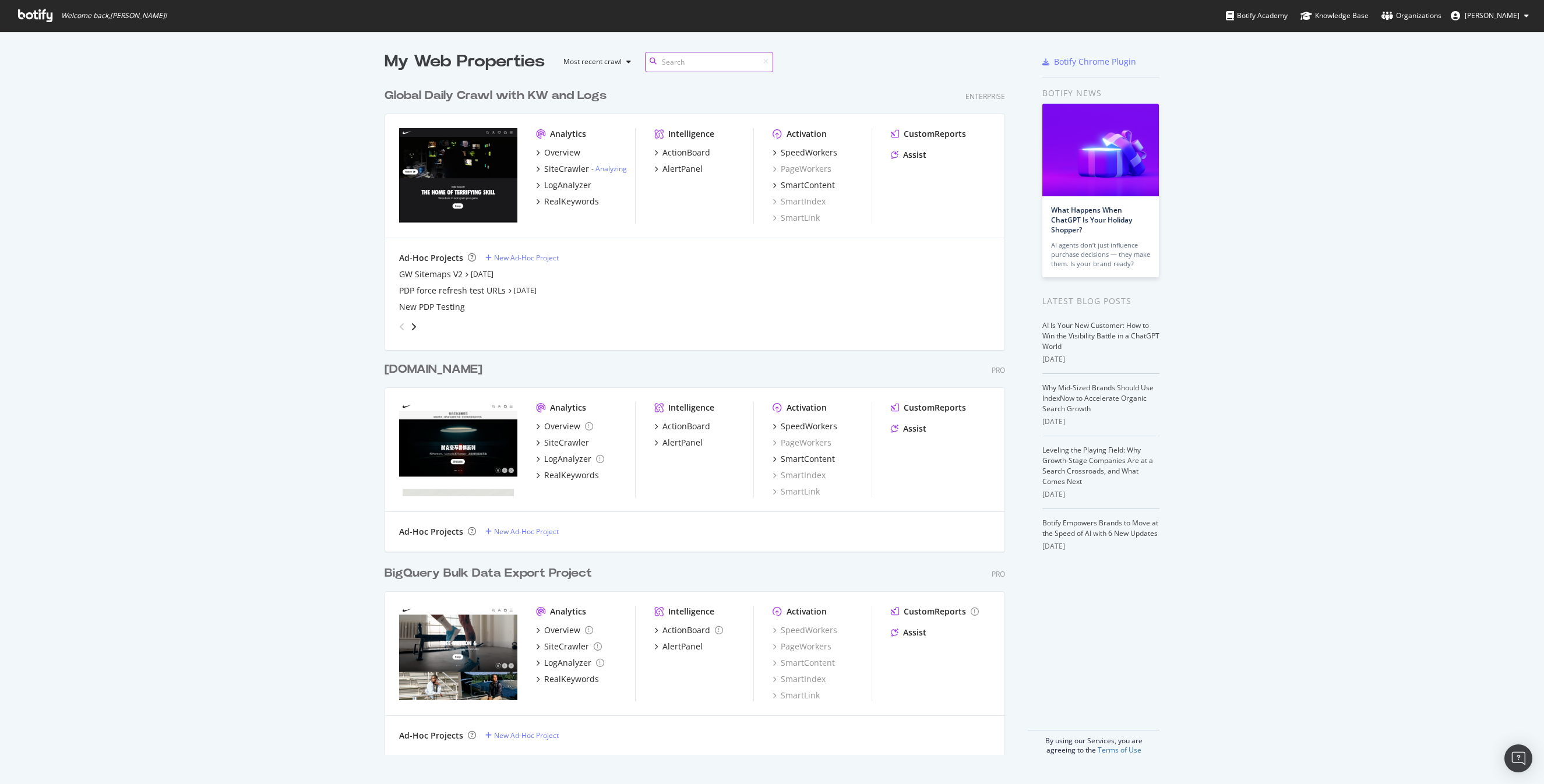
scroll to position [682, 630]
click at [1324, 222] on div "My Web Properties Most recent crawl Global Daily Crawl with KW and Logs Enterpr…" at bounding box center [772, 401] width 1544 height 742
click at [569, 169] on div "SiteCrawler" at bounding box center [567, 168] width 45 height 11
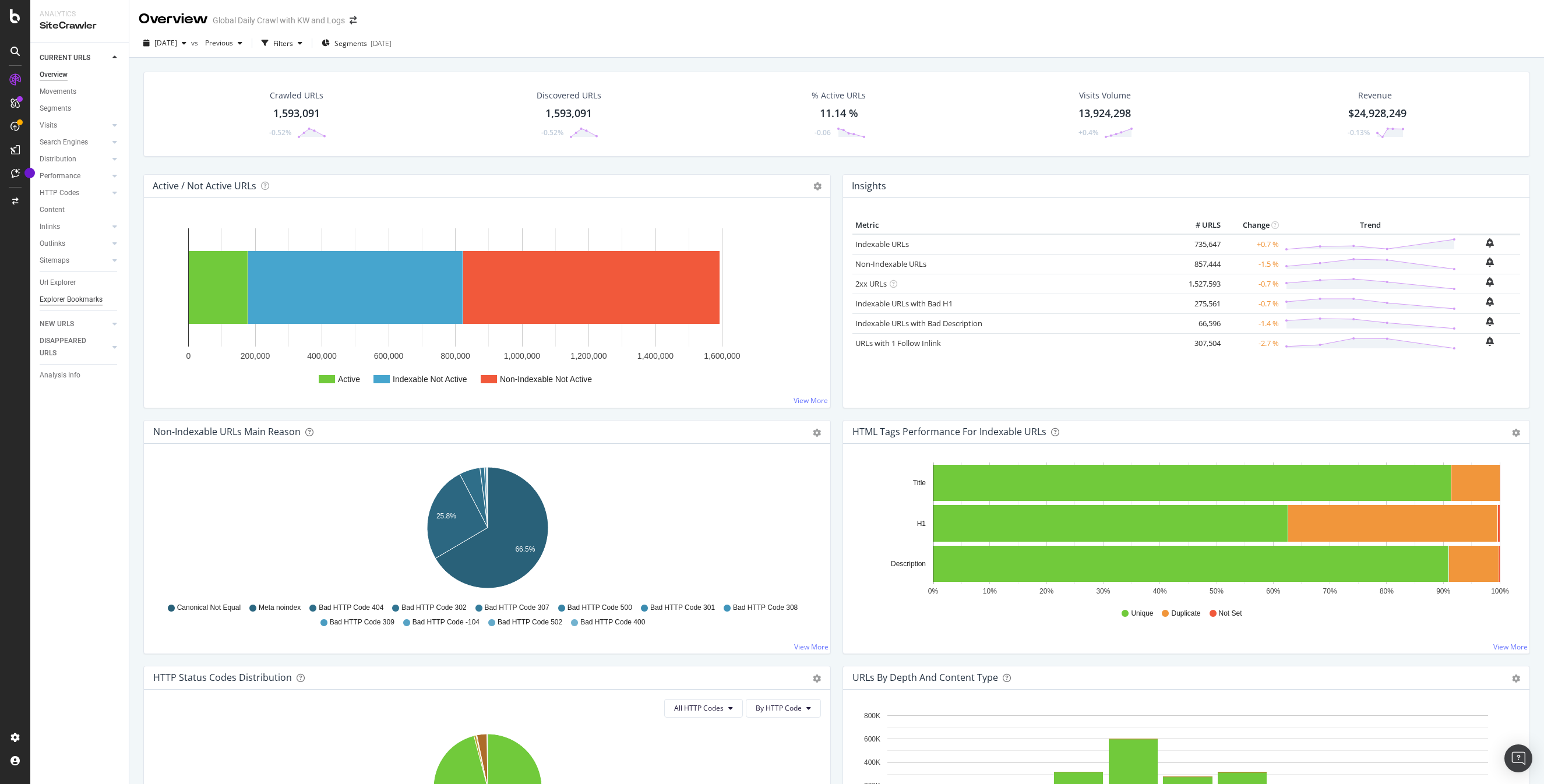
click at [63, 296] on div "Explorer Bookmarks" at bounding box center [71, 299] width 63 height 12
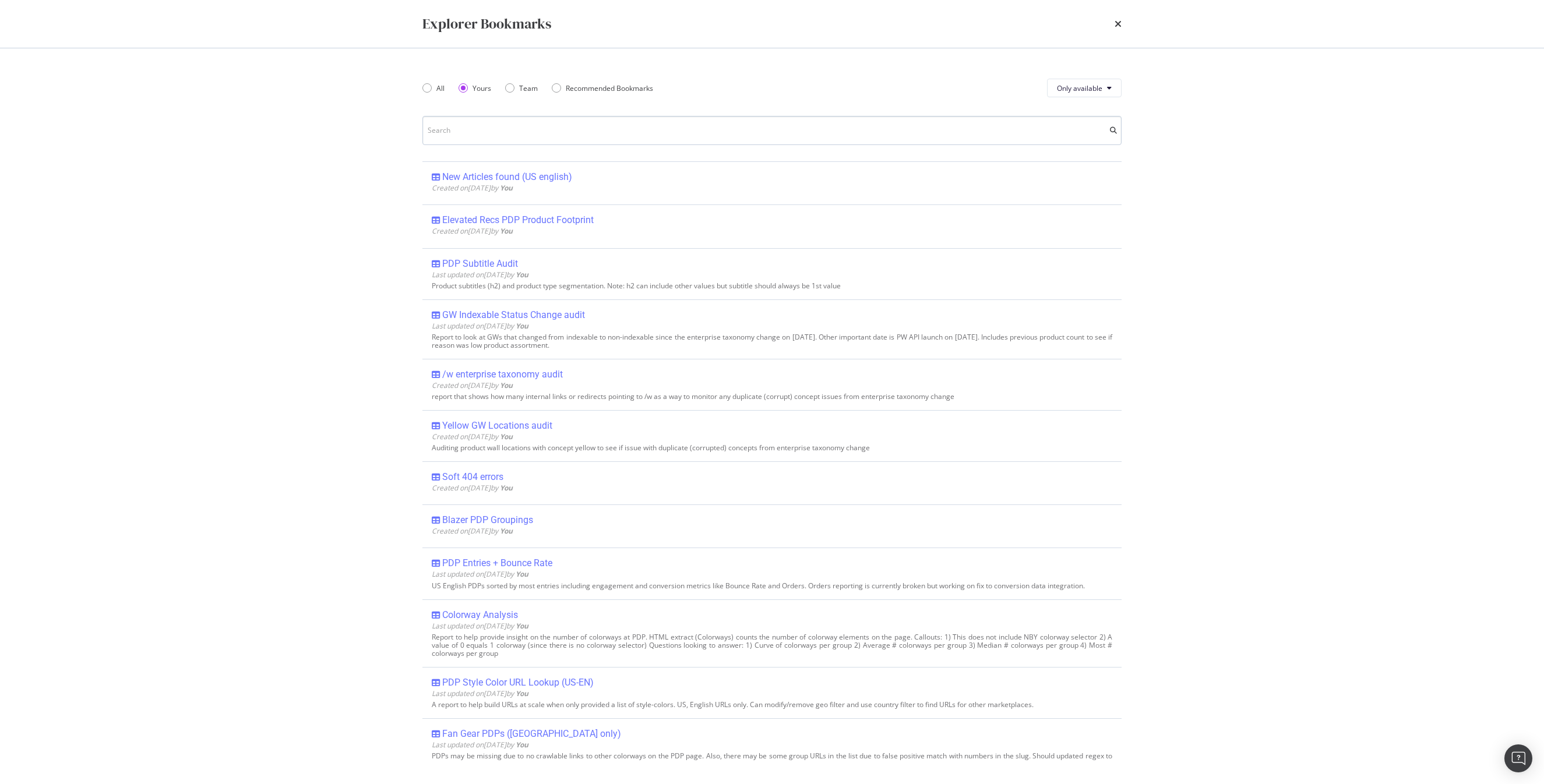
click at [555, 131] on input "modal" at bounding box center [772, 130] width 700 height 29
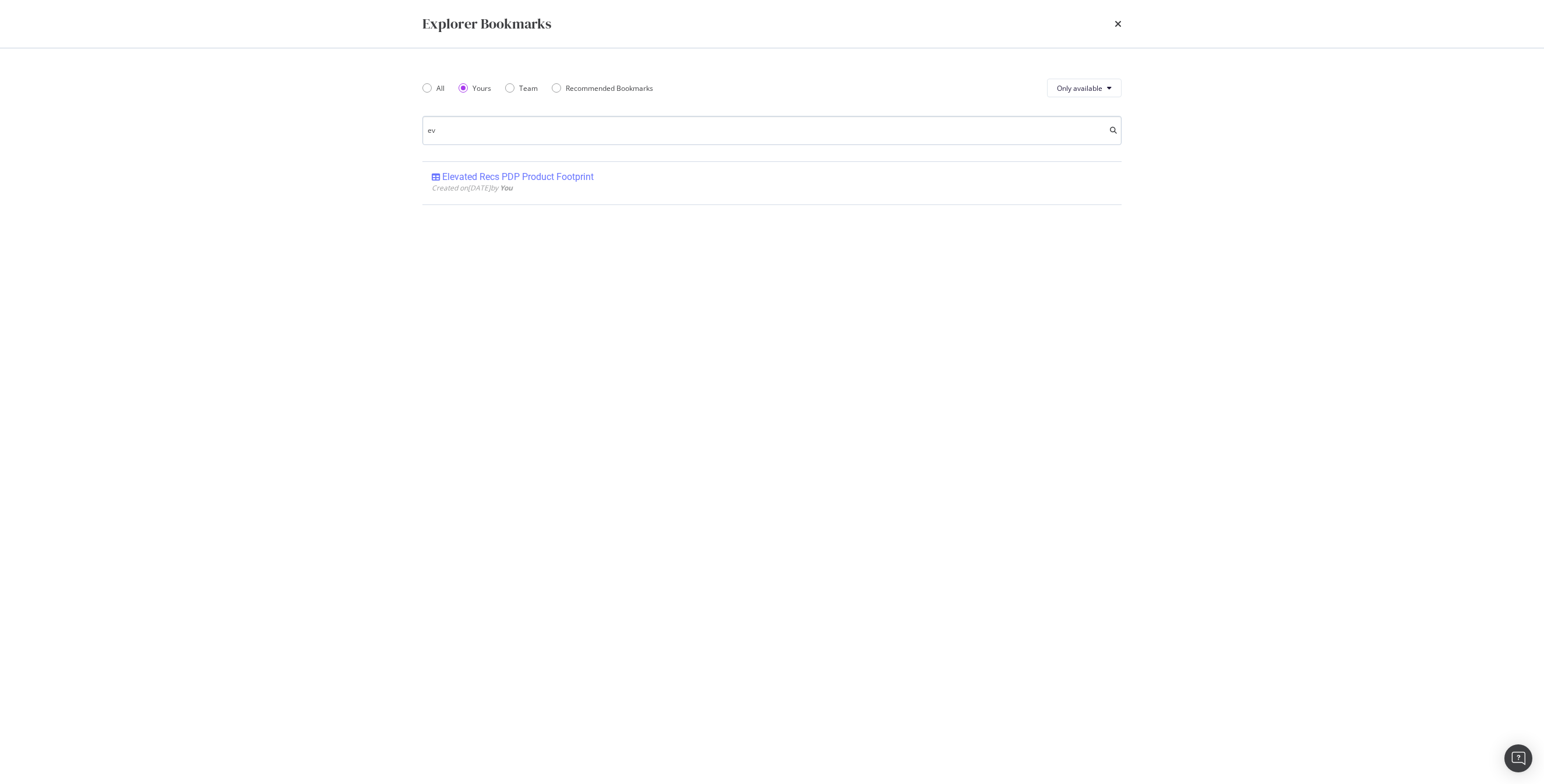
type input "e"
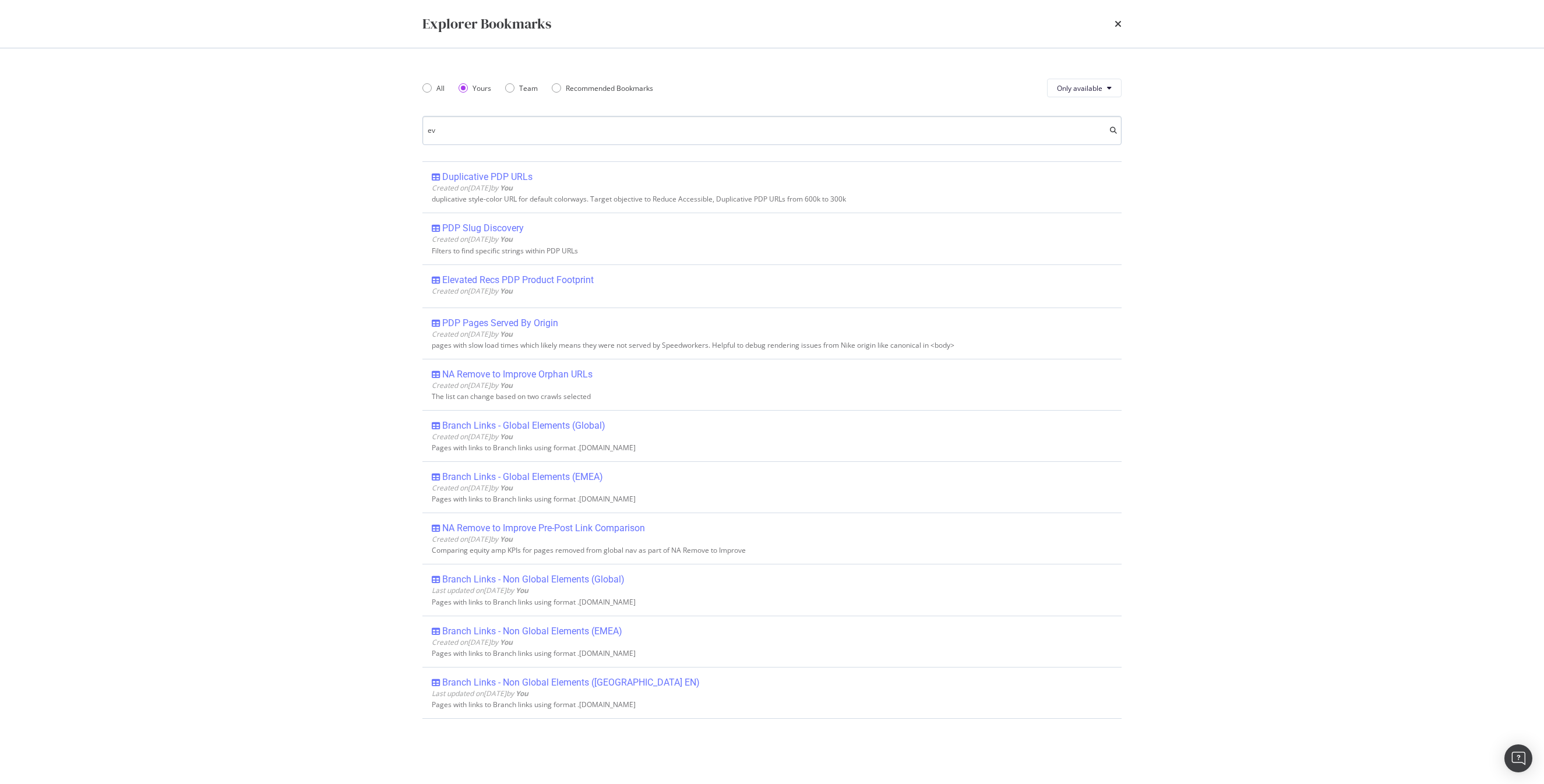
type input "e"
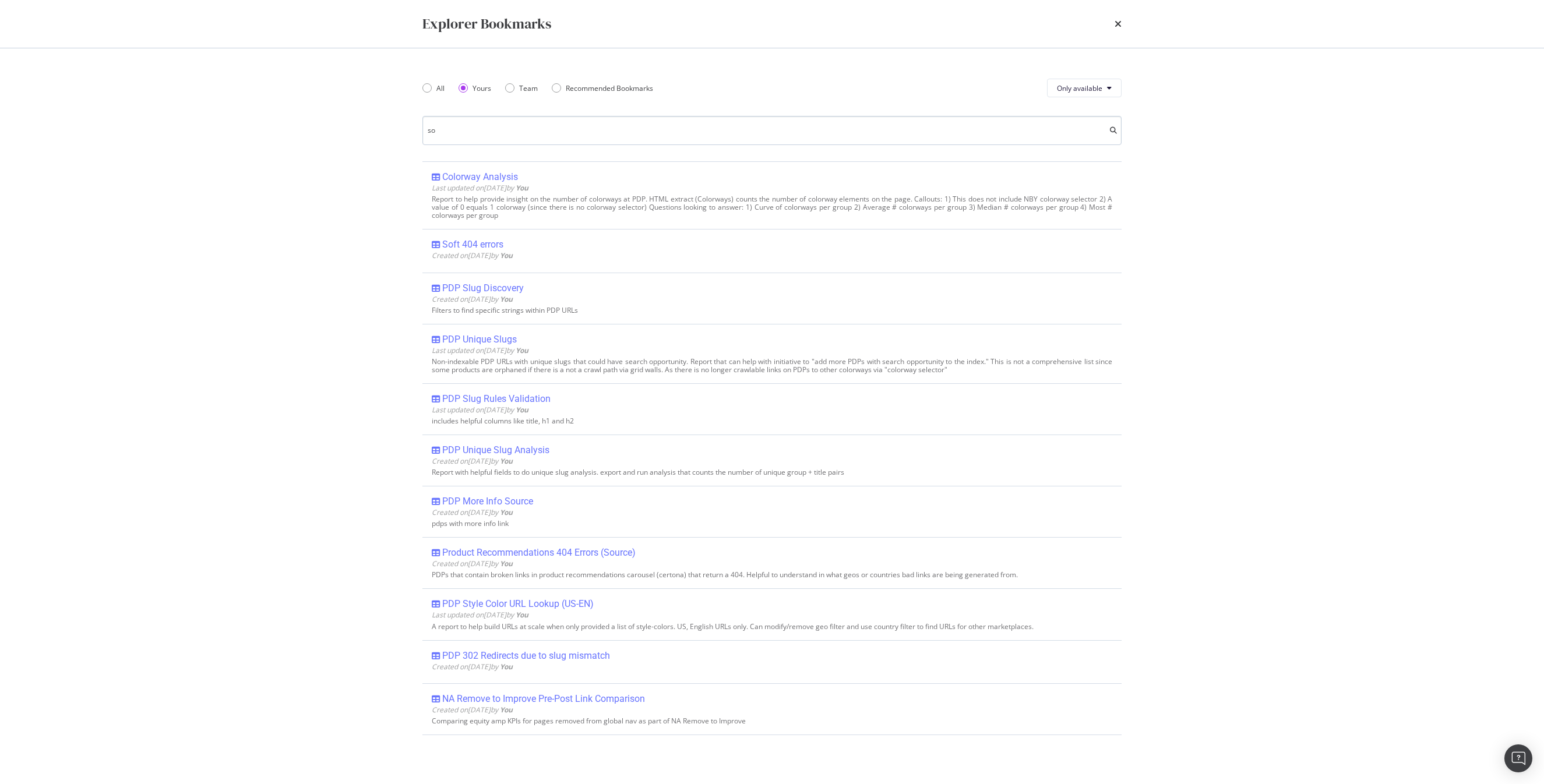
type input "s"
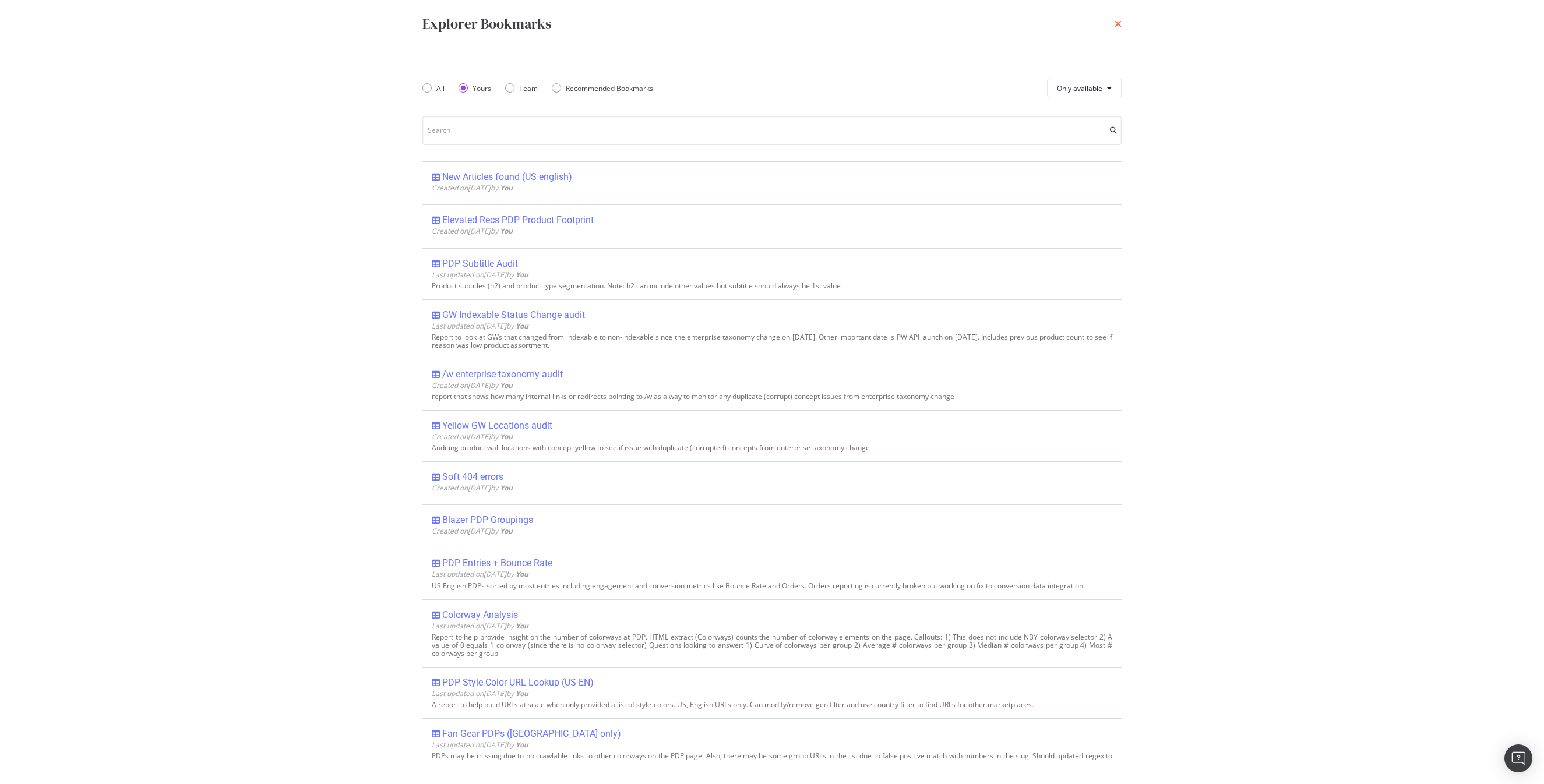
click at [1119, 24] on icon "times" at bounding box center [1117, 24] width 7 height 9
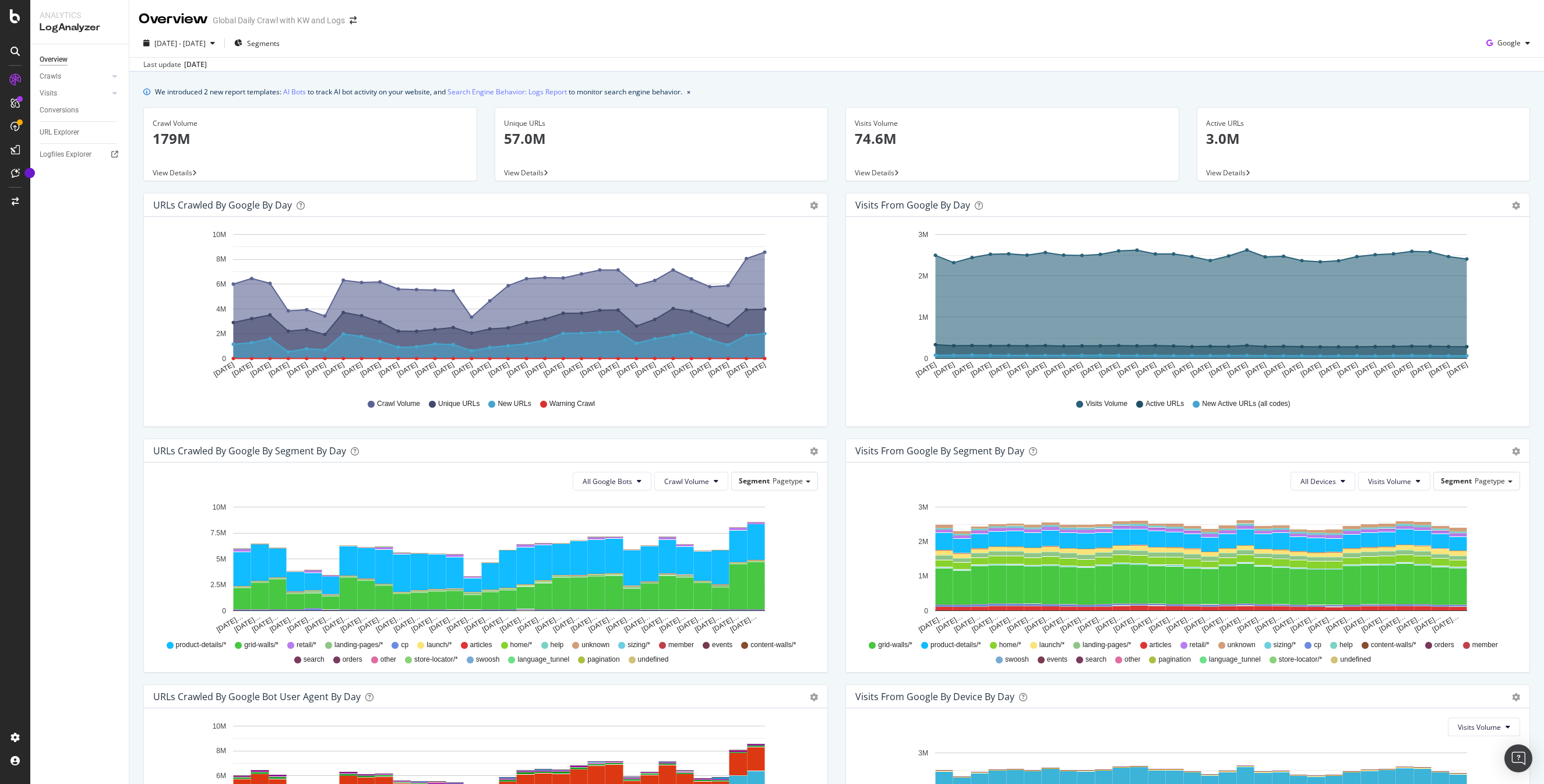
click at [810, 48] on div "[DATE] - [DATE] Segments Google" at bounding box center [837, 45] width 1414 height 24
click at [111, 91] on div at bounding box center [115, 93] width 11 height 11
click at [840, 62] on div "Last update Aug. 26, 2025" at bounding box center [837, 64] width 1414 height 14
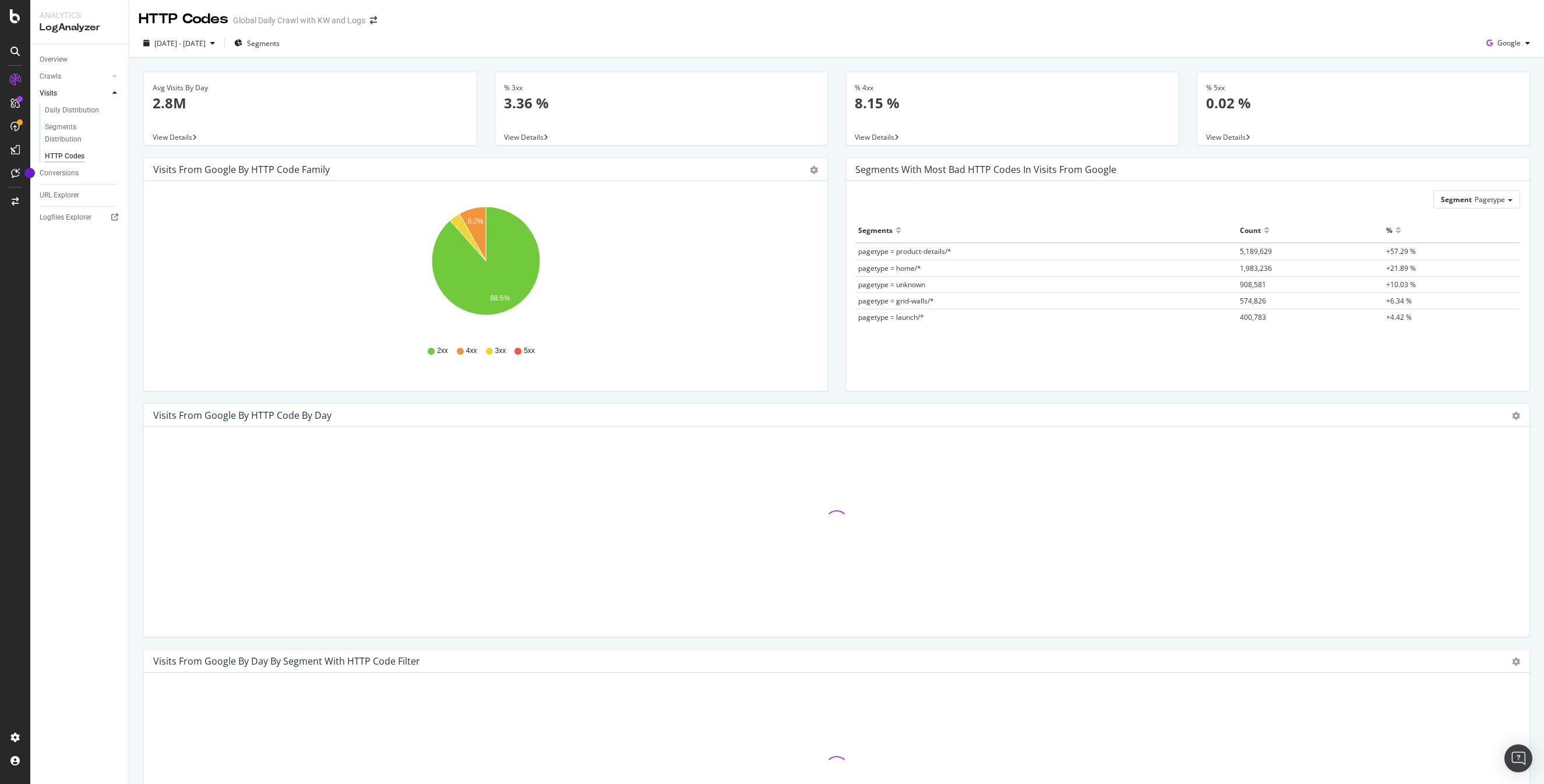
click at [1010, 396] on div "Segments with most bad HTTP codes in Visits from google Segment Pagetype Hold C…" at bounding box center [1188, 279] width 702 height 245
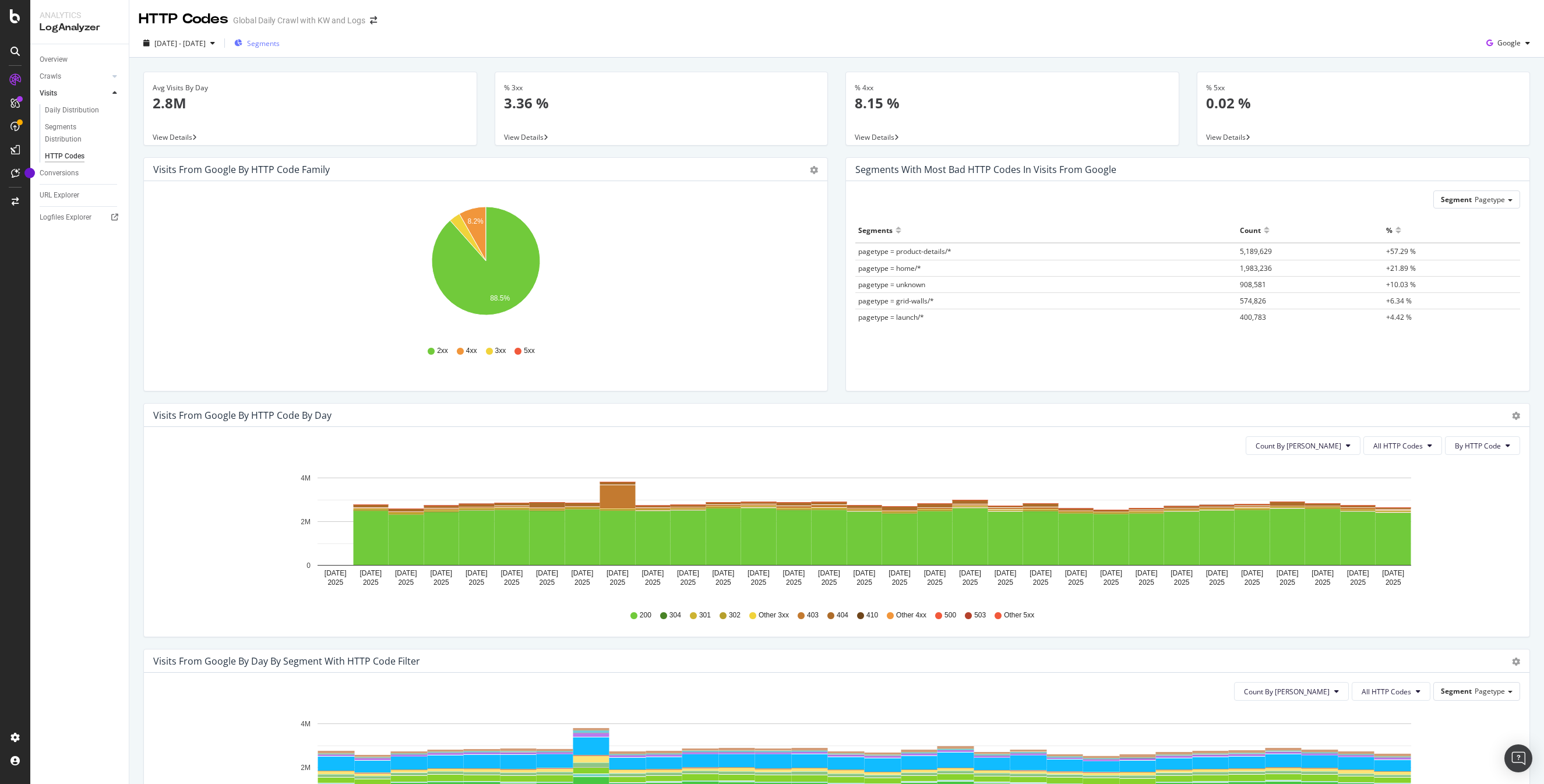
click at [272, 43] on div "Segments" at bounding box center [257, 43] width 45 height 10
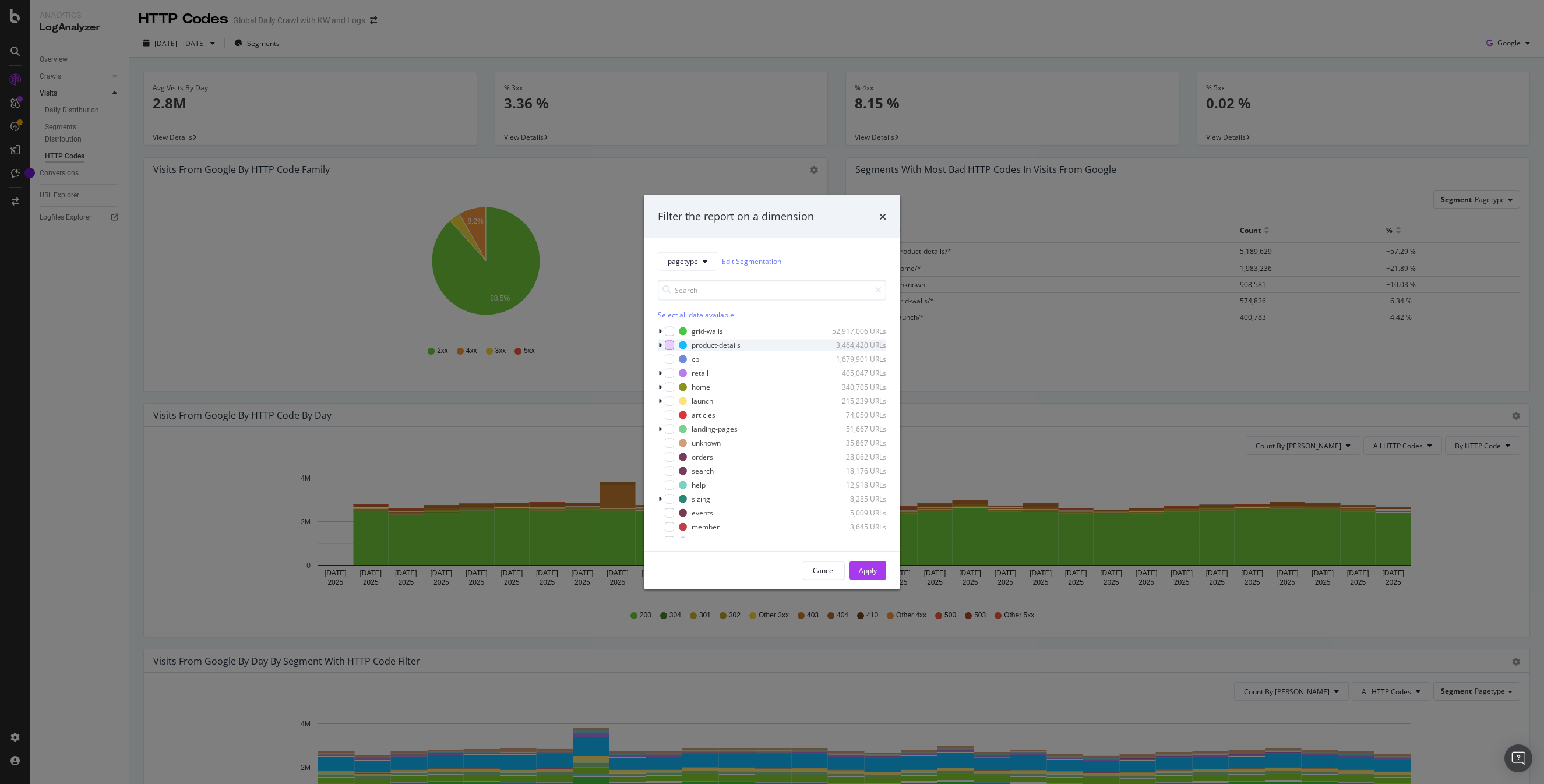
click at [669, 347] on div "modal" at bounding box center [670, 345] width 9 height 9
click at [877, 575] on button "Apply" at bounding box center [867, 571] width 37 height 19
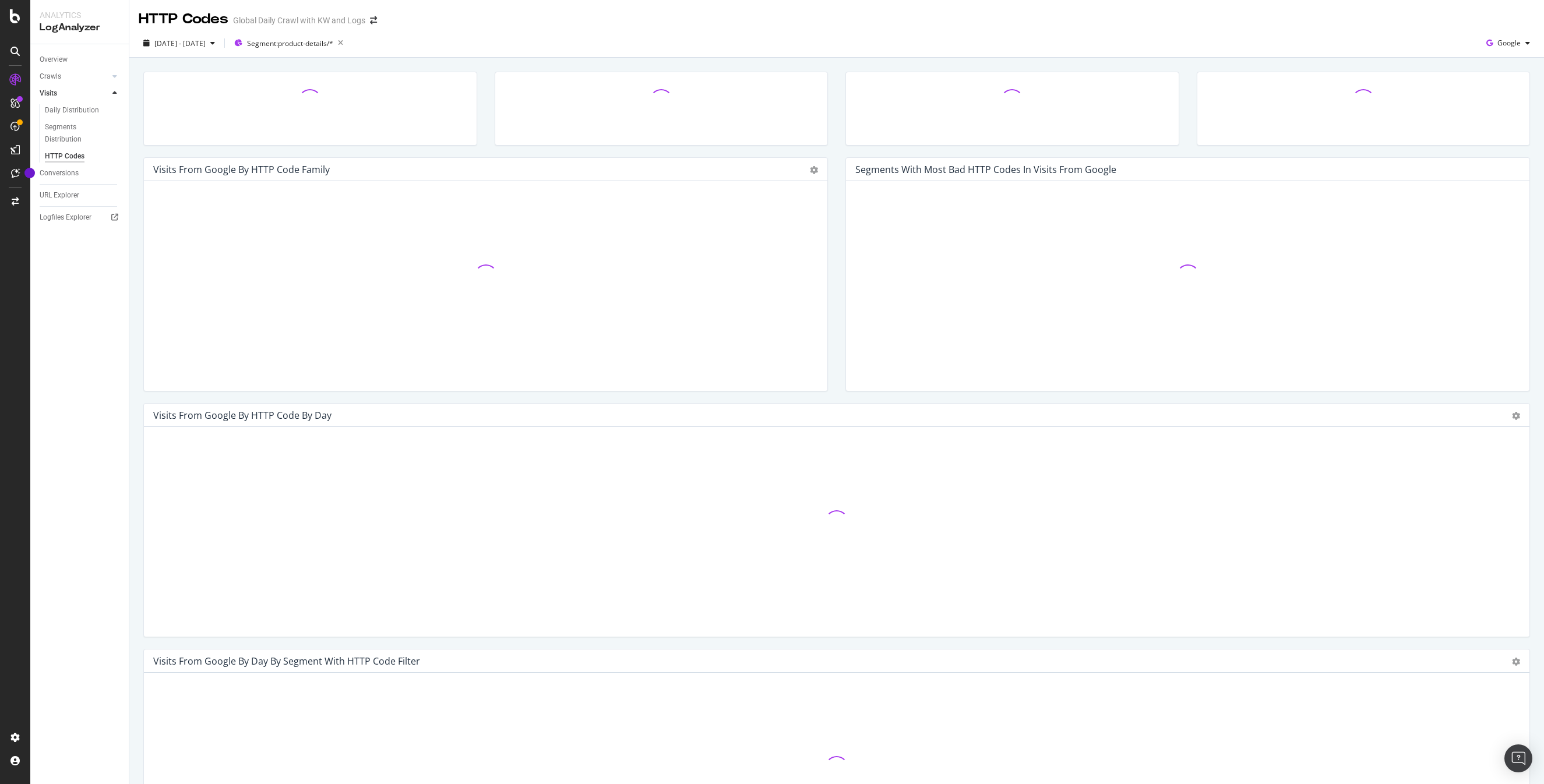
click at [888, 39] on div "2025 Jul. 25th - Aug. 23rd Segment: product-details/* Google" at bounding box center [837, 45] width 1414 height 24
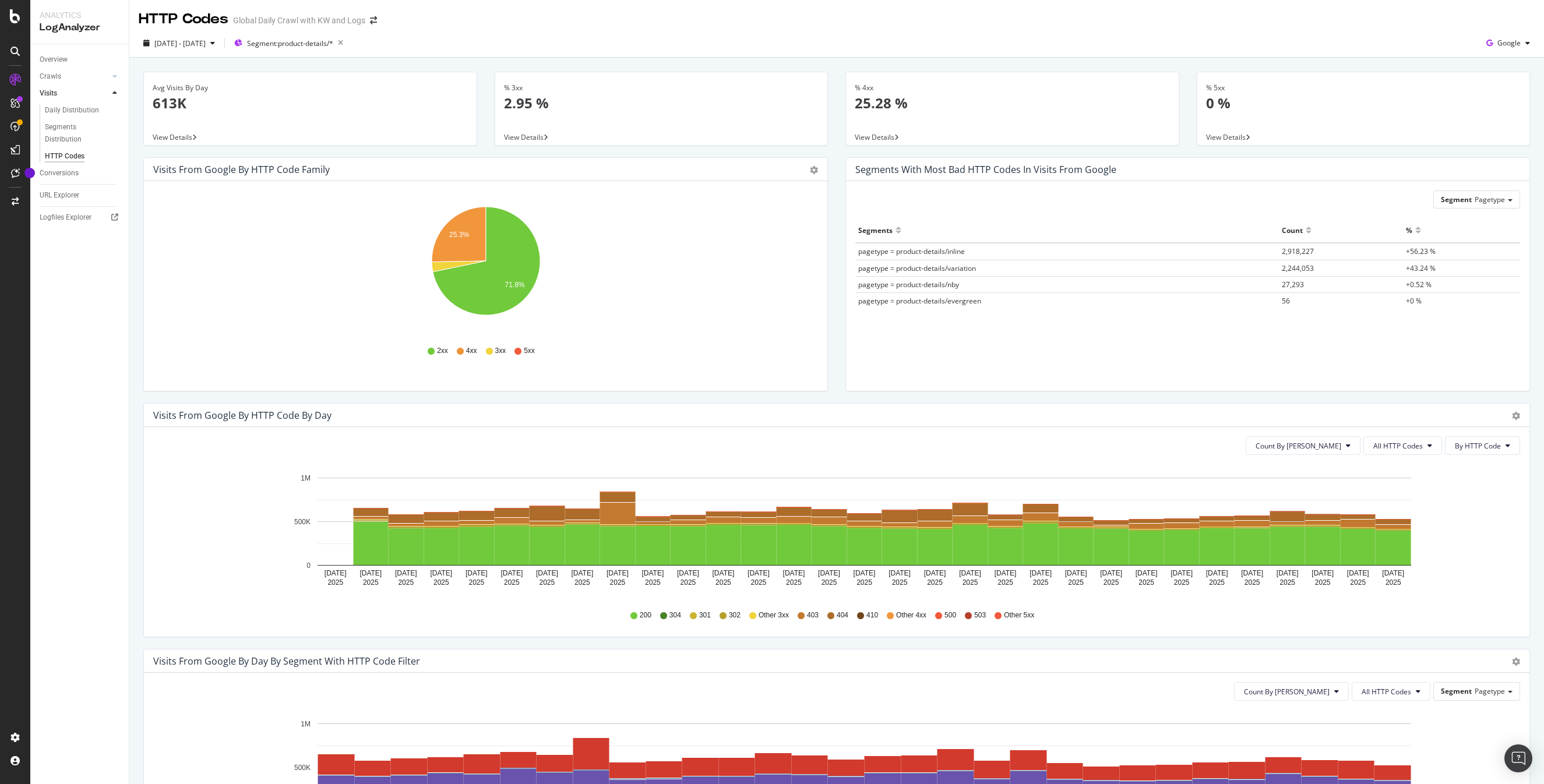
click at [1182, 46] on div "2025 Jul. 25th - Aug. 23rd Segment: product-details/* Google" at bounding box center [837, 45] width 1414 height 24
click at [990, 45] on div "2025 Jul. 25th - Aug. 23rd Segment: product-details/* Google" at bounding box center [837, 45] width 1414 height 24
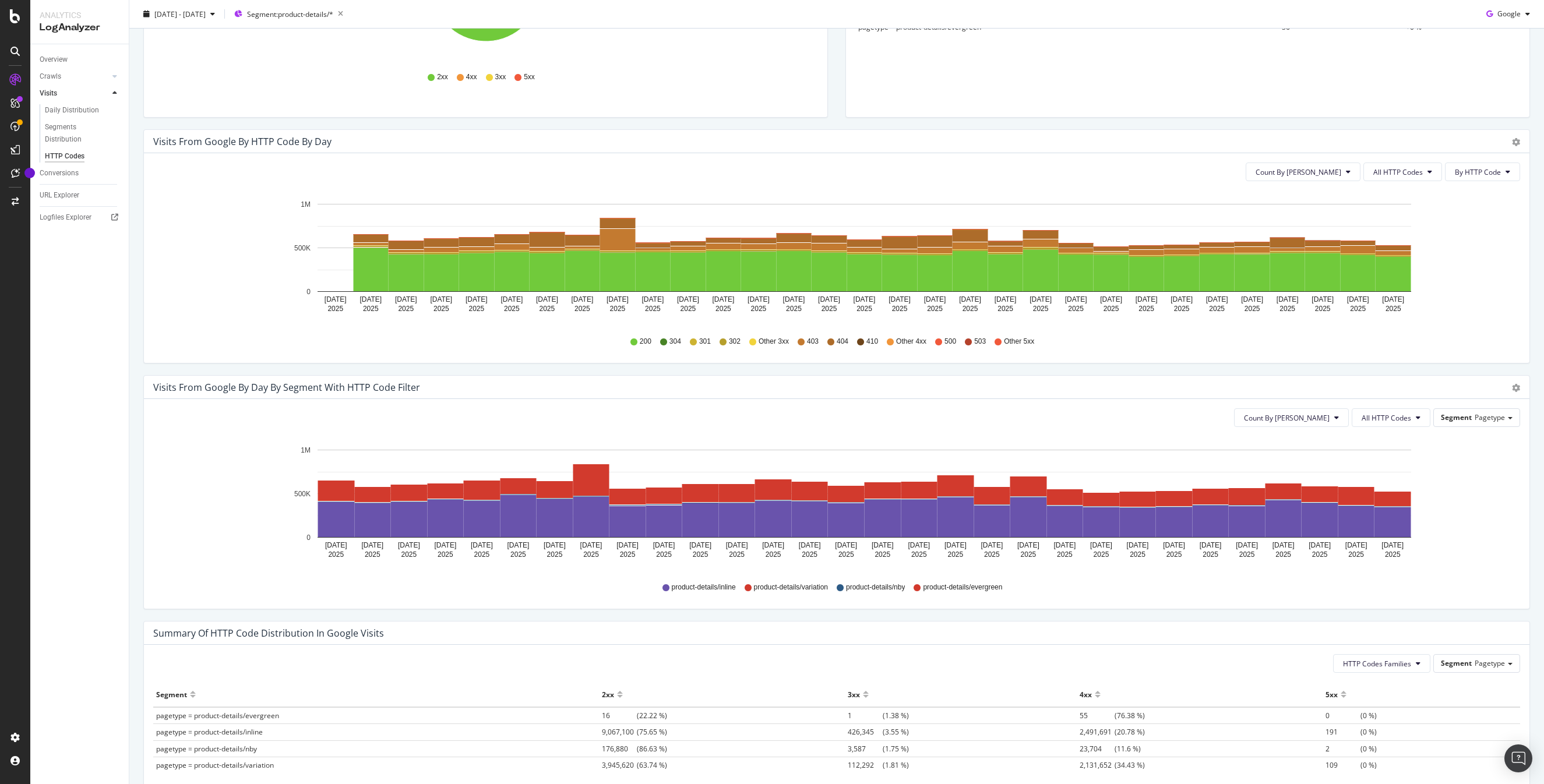
scroll to position [245, 0]
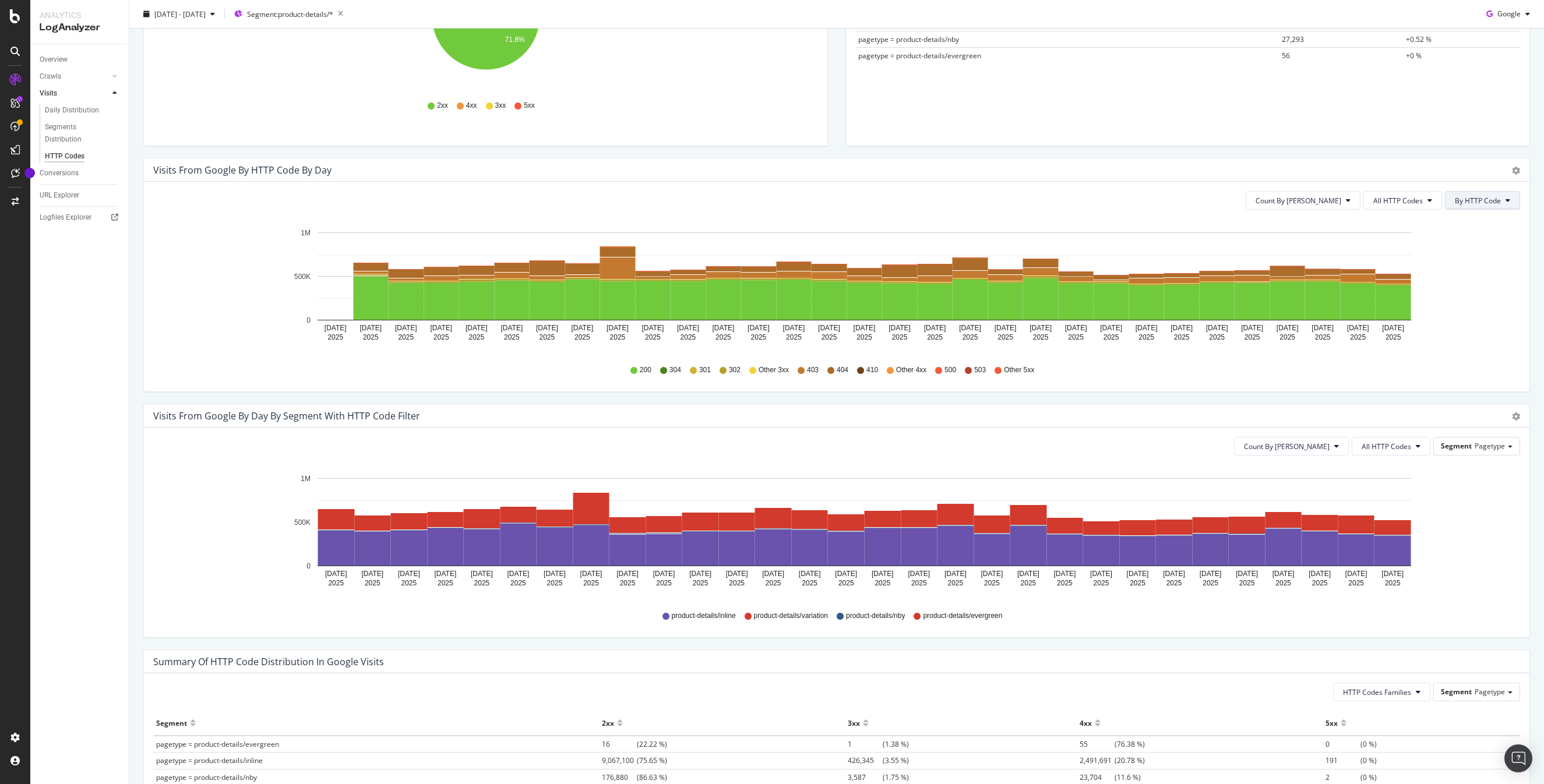
click at [1498, 197] on span "By HTTP Code" at bounding box center [1477, 200] width 46 height 10
click at [1385, 200] on span "All HTTP Codes" at bounding box center [1397, 200] width 50 height 10
click at [1385, 310] on span "4xx family" at bounding box center [1404, 309] width 59 height 10
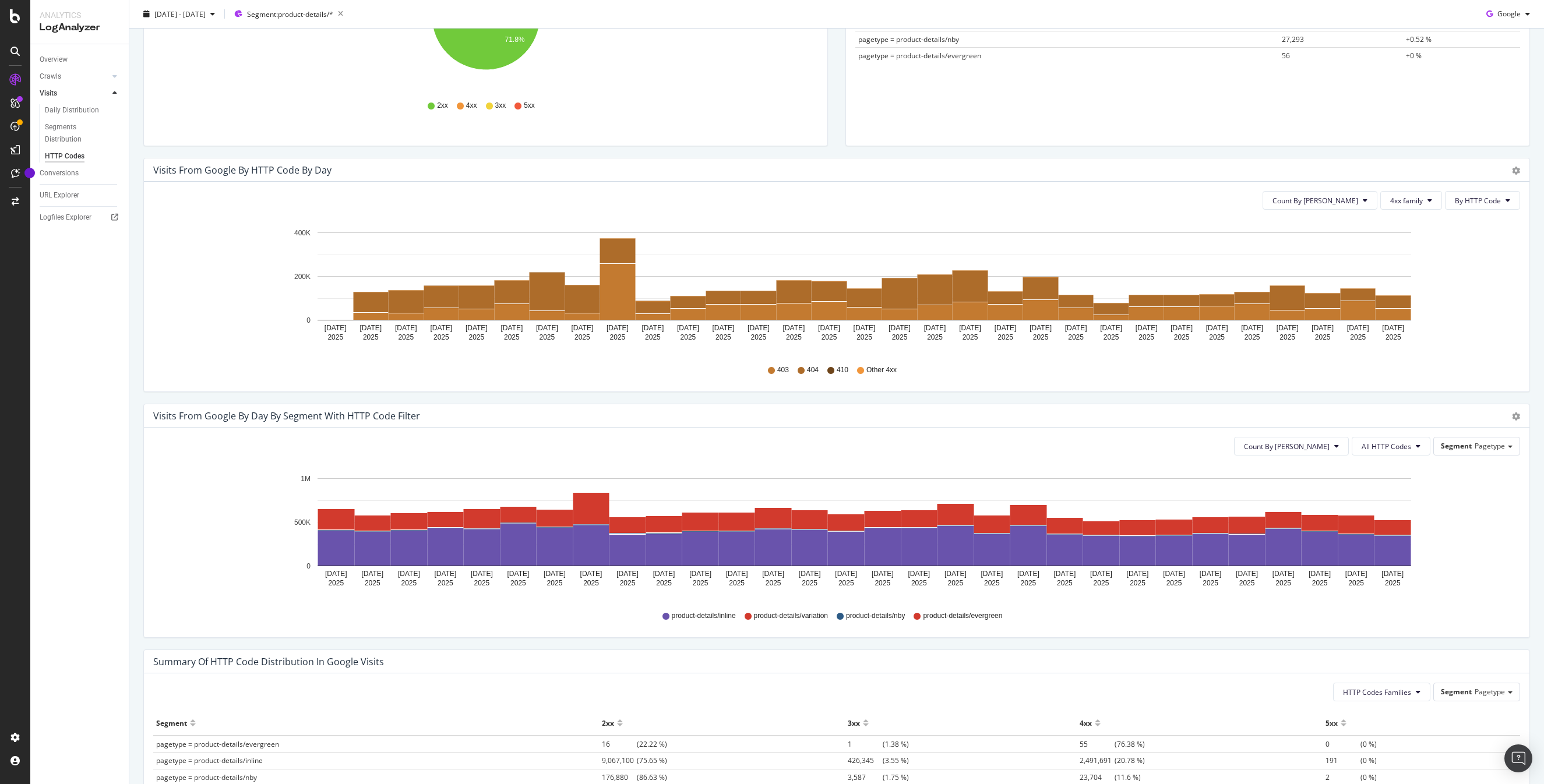
click at [1410, 151] on div "Segments with most bad HTTP codes in Visits from google Segment Pagetype Hold C…" at bounding box center [1188, 34] width 702 height 245
click at [1472, 201] on span "By HTTP Code" at bounding box center [1477, 200] width 46 height 10
click at [1474, 159] on div "Visits from google by HTTP Code by Day Timeline (by Value) Timeline (by Percent…" at bounding box center [836, 170] width 1385 height 24
click at [1410, 447] on span "All HTTP Codes" at bounding box center [1386, 447] width 50 height 10
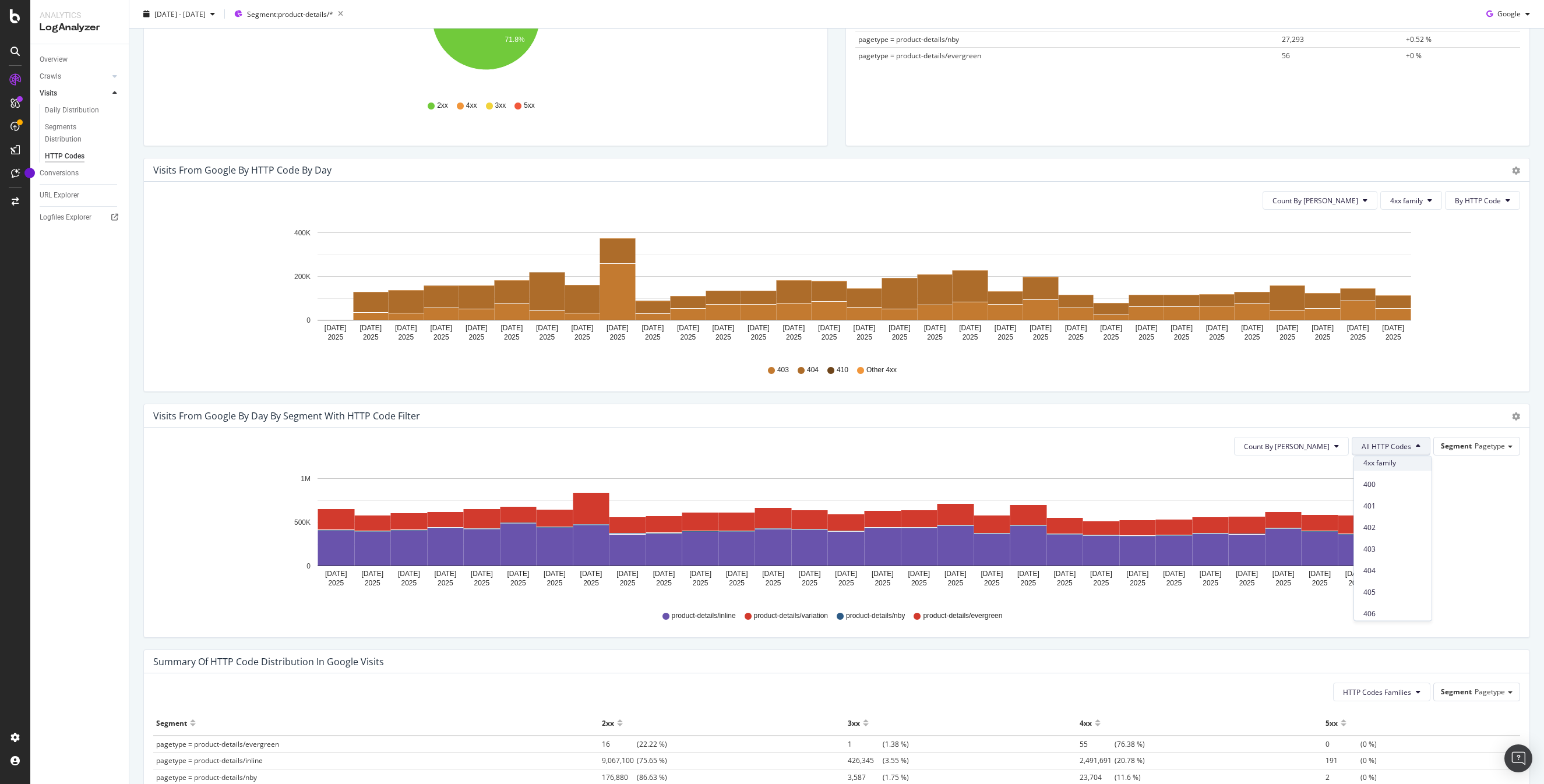
click at [1392, 468] on div "4xx family" at bounding box center [1393, 463] width 77 height 17
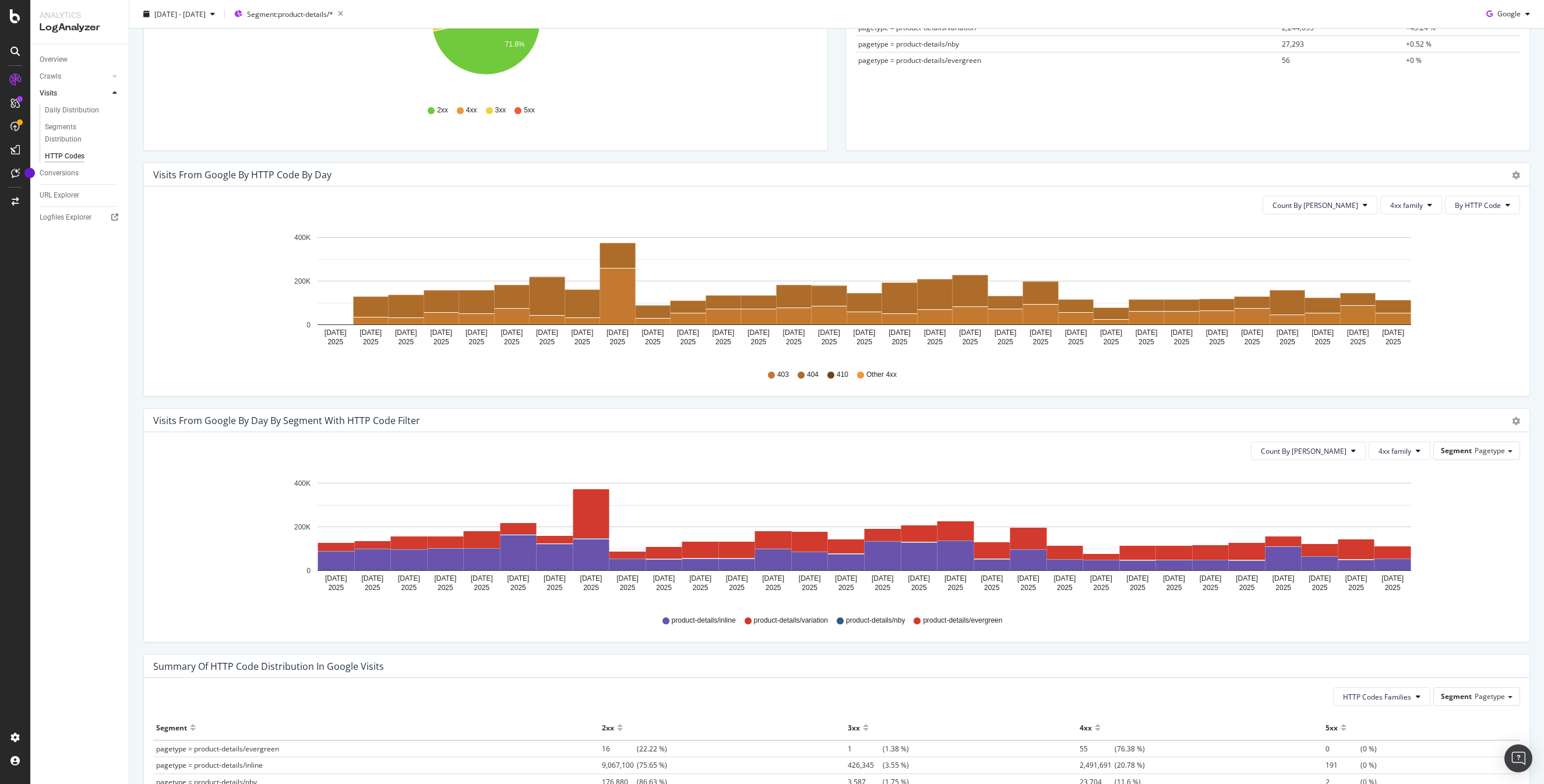
click at [1393, 393] on div "Count By Day 4xx family By HTTP Code Hold CMD (⌘) while clicking to filter the …" at bounding box center [836, 290] width 1385 height 210
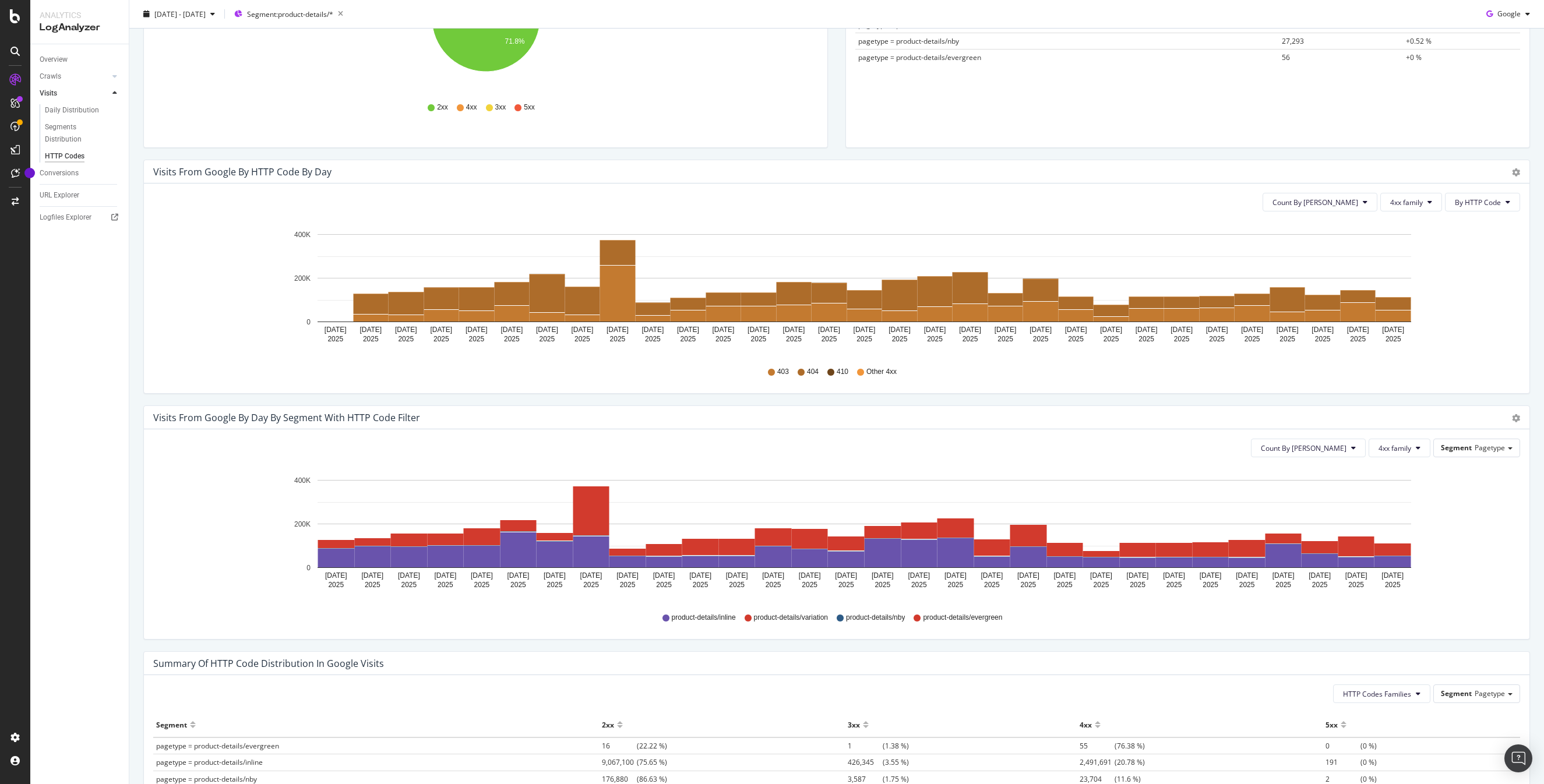
scroll to position [248, 0]
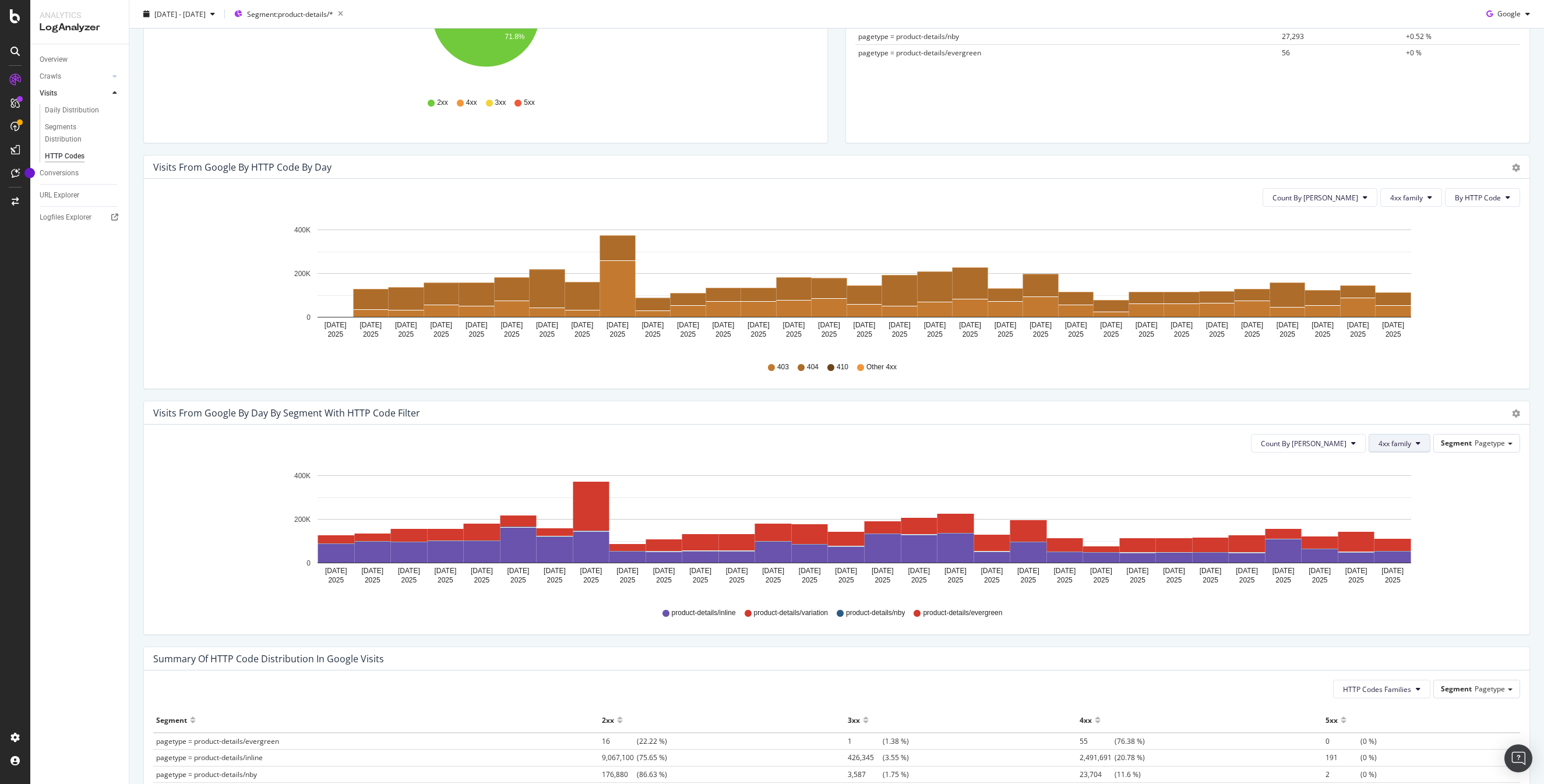
click at [1409, 442] on span "4xx family" at bounding box center [1394, 444] width 33 height 10
click at [1408, 535] on span "404" at bounding box center [1409, 538] width 59 height 10
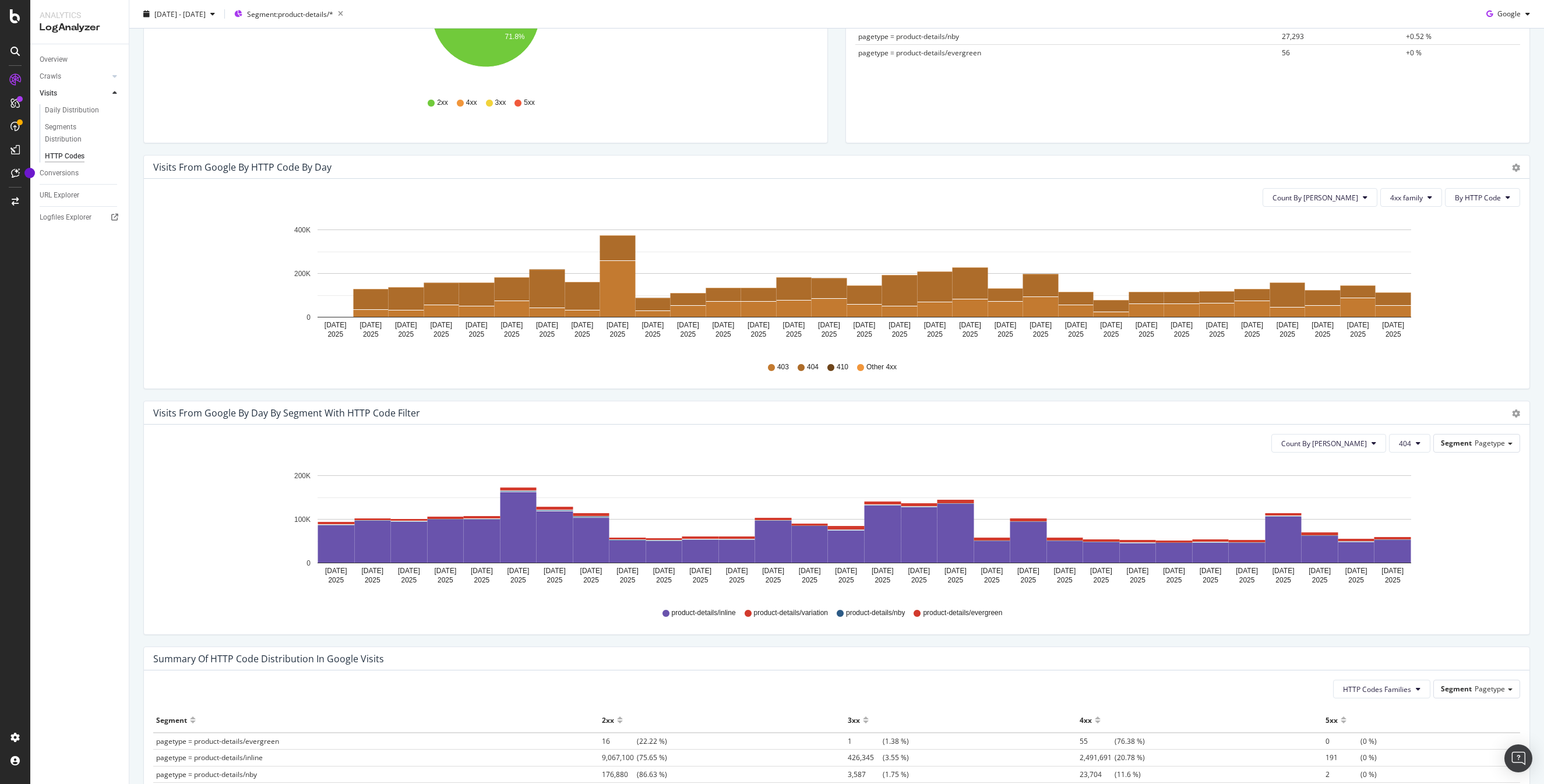
click at [1419, 186] on div "Count By Day 4xx family By HTTP Code Hold CMD (⌘) while clicking to filter the …" at bounding box center [836, 283] width 1385 height 210
click at [1418, 194] on span "4xx family" at bounding box center [1406, 197] width 33 height 10
click at [1351, 393] on div "Visits from google by HTTP Code by Day Timeline (by Value) Timeline (by Percent…" at bounding box center [836, 277] width 1404 height 245
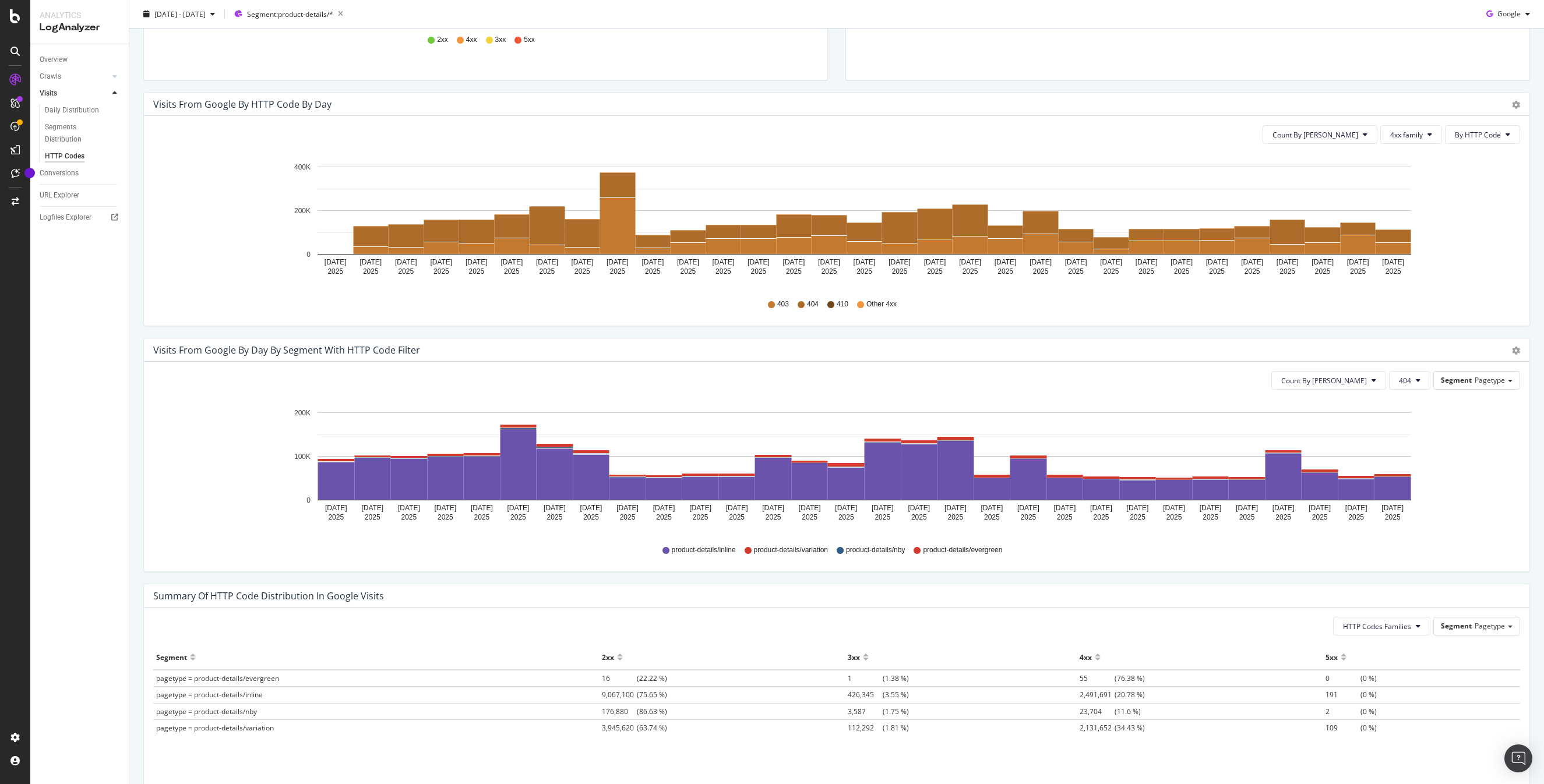
scroll to position [325, 0]
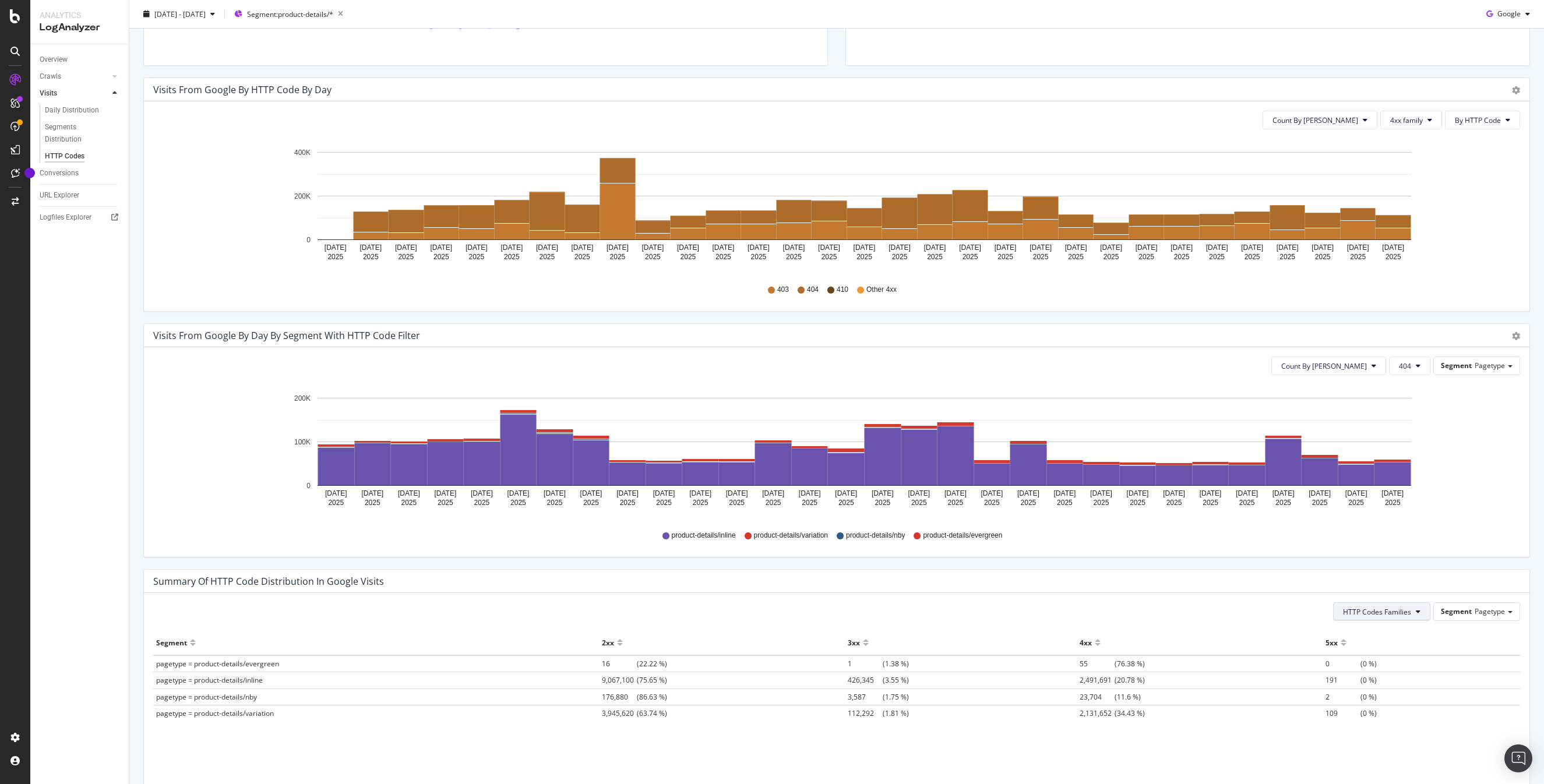
click at [1402, 617] on span "HTTP Codes Families" at bounding box center [1377, 612] width 68 height 10
click at [1376, 695] on span "4xx Family" at bounding box center [1379, 699] width 68 height 10
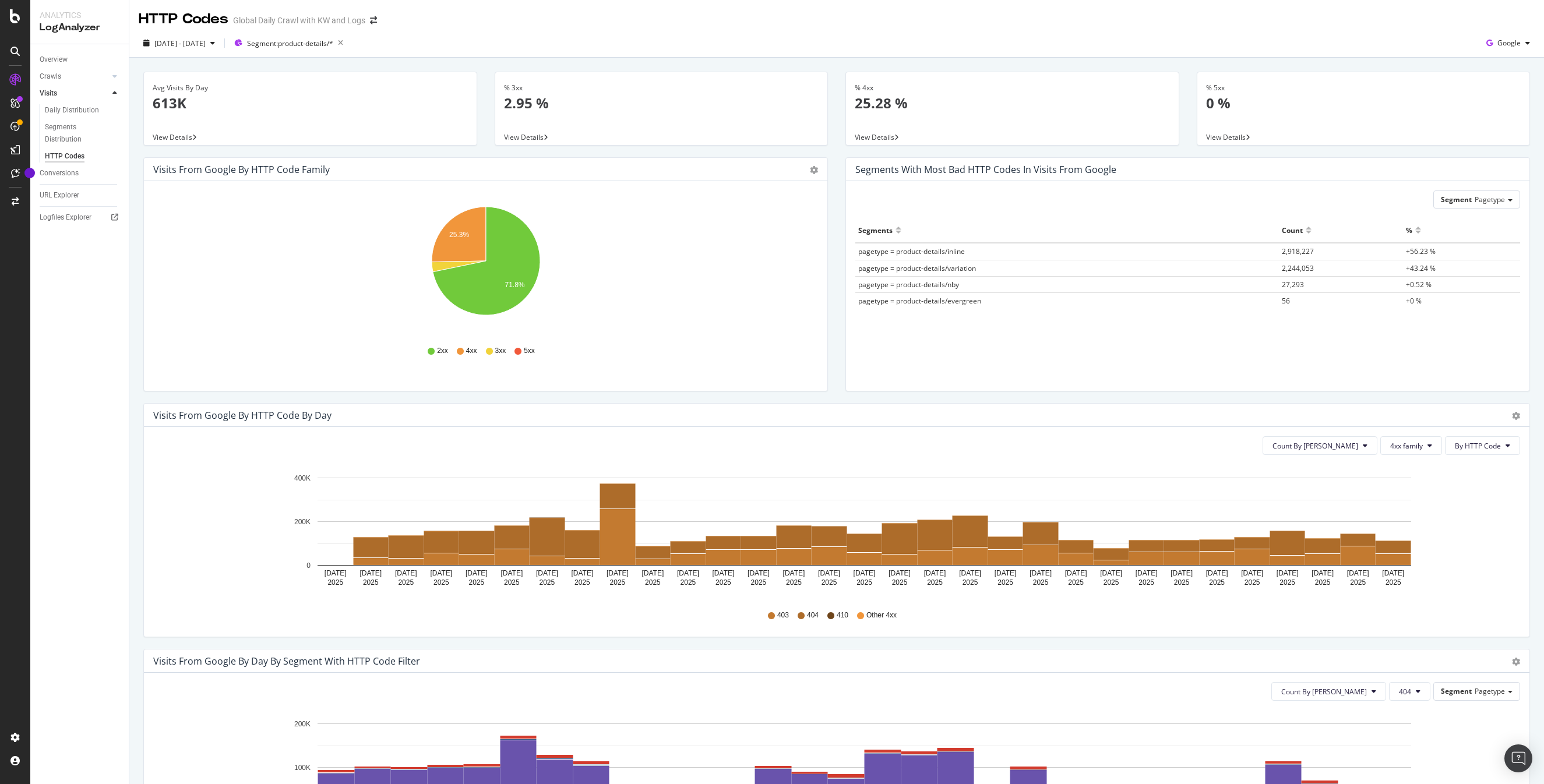
scroll to position [174, 0]
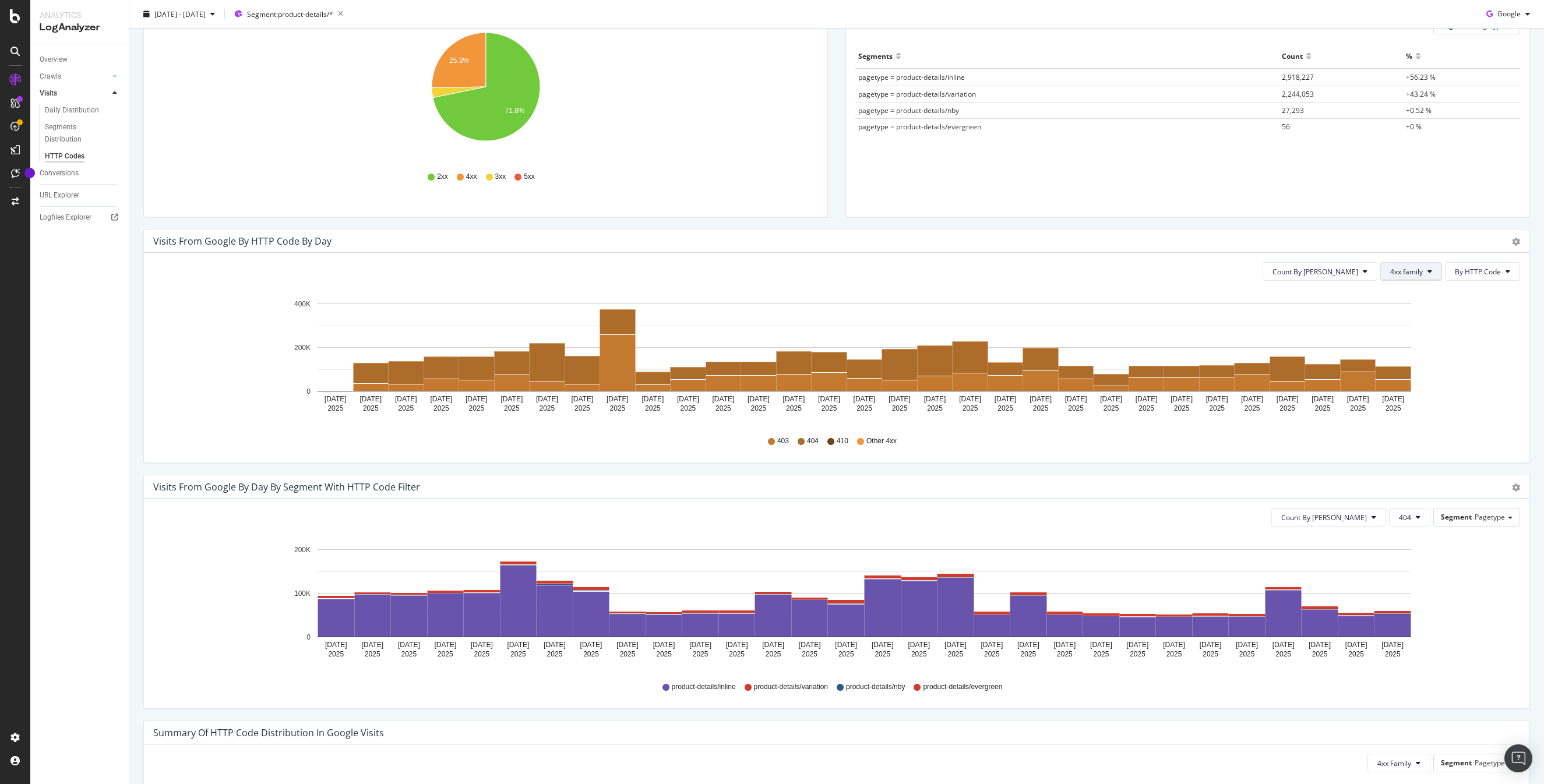
click at [1421, 266] on button "4xx family" at bounding box center [1411, 272] width 62 height 19
click at [1419, 233] on div "Visits from google by HTTP Code by Day Timeline (by Value) Timeline (by Percent…" at bounding box center [836, 241] width 1385 height 24
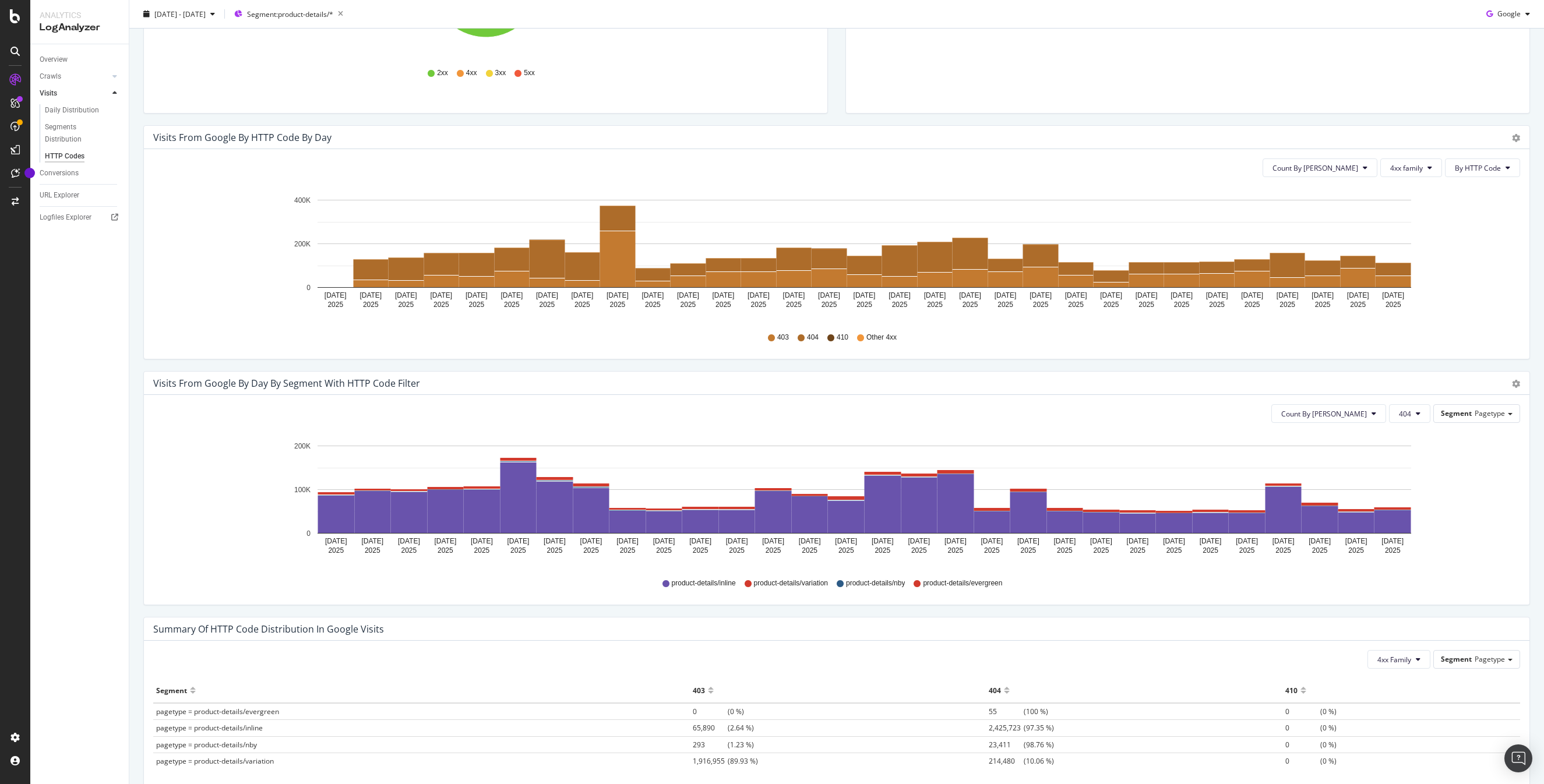
scroll to position [271, 0]
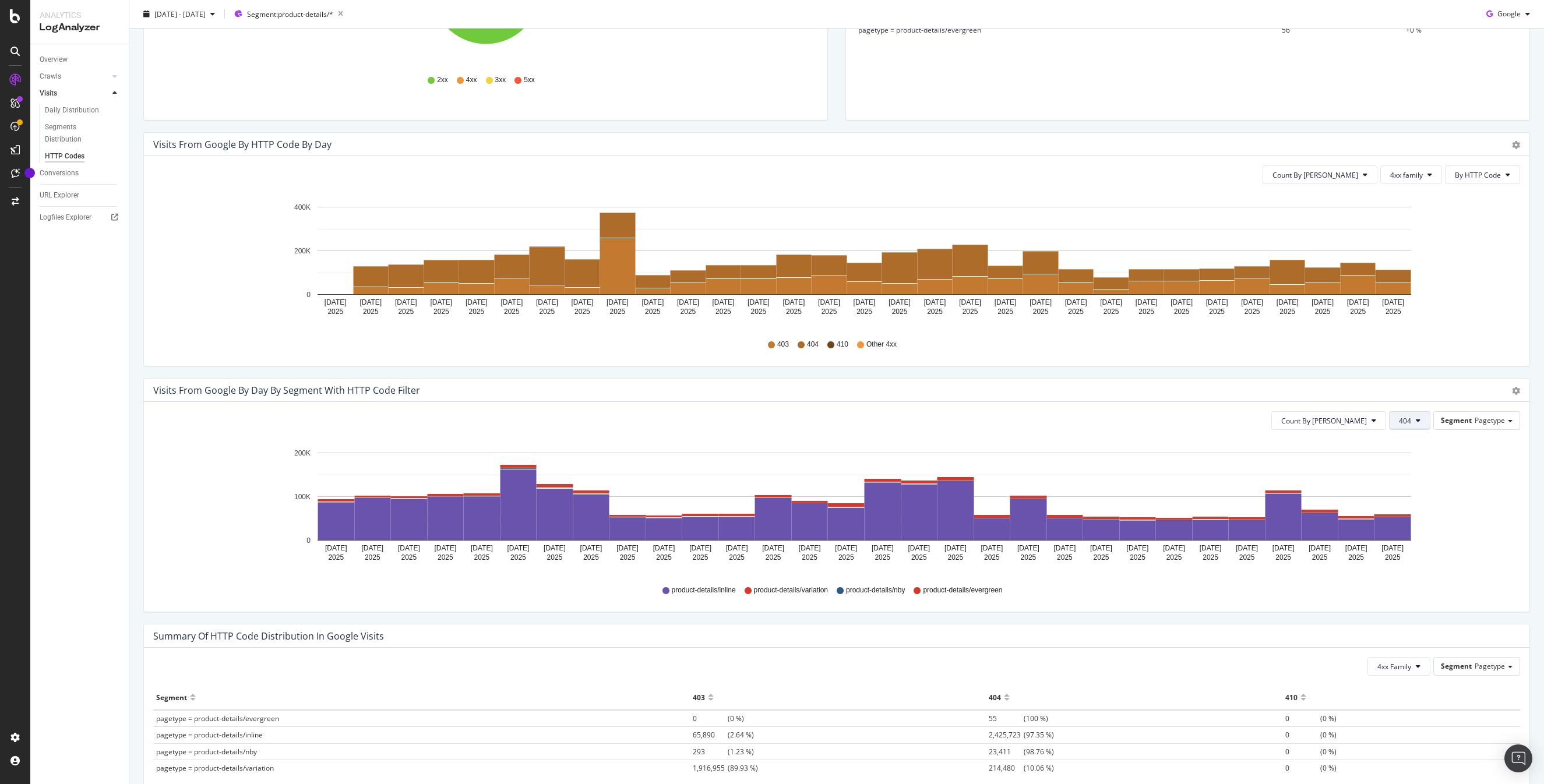
click at [1422, 422] on button "404" at bounding box center [1410, 420] width 41 height 19
click at [1426, 517] on div "403" at bounding box center [1429, 511] width 77 height 17
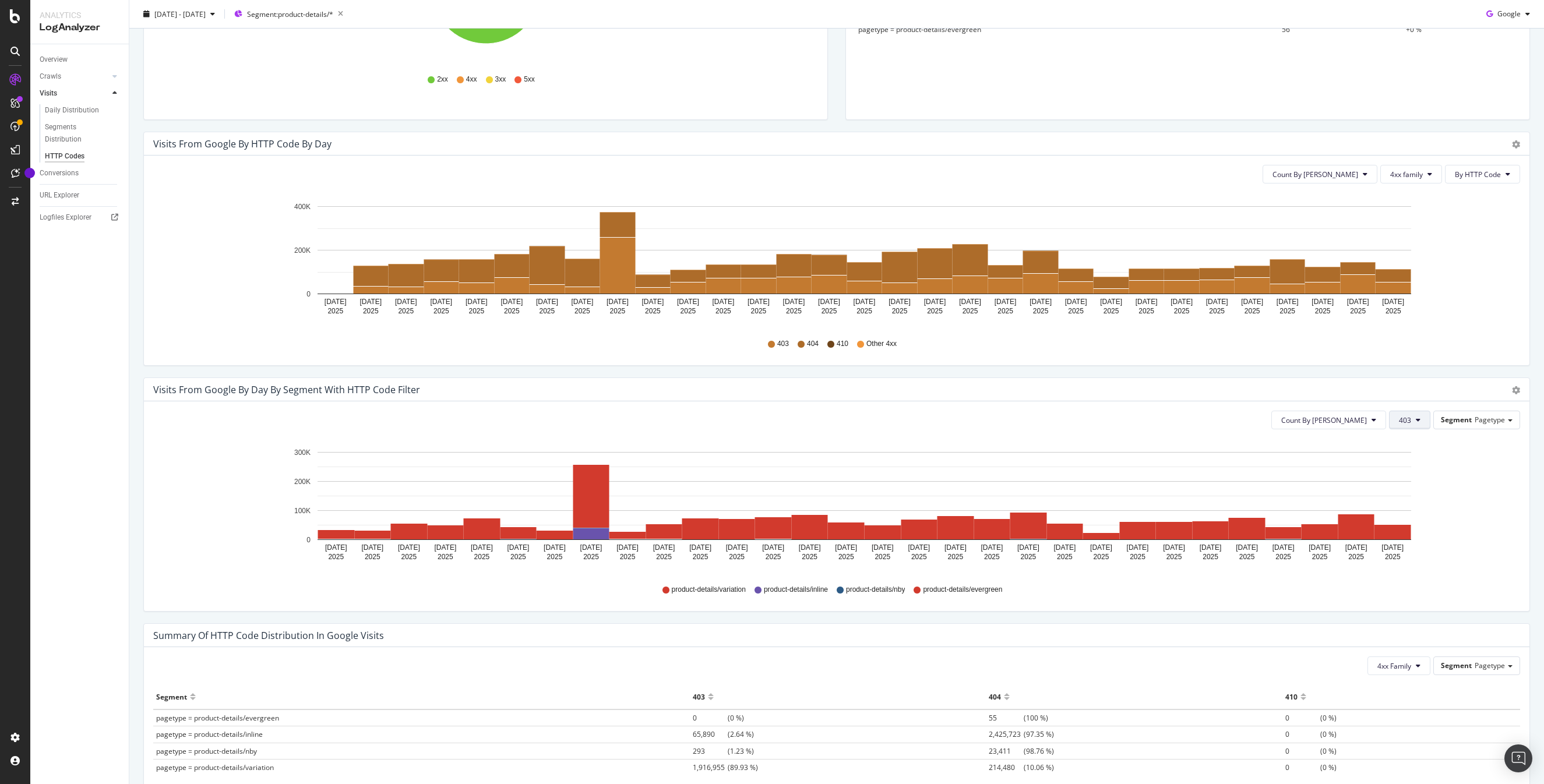
click at [1415, 420] on button "403" at bounding box center [1410, 420] width 41 height 19
click at [1426, 561] on span "404" at bounding box center [1429, 566] width 59 height 10
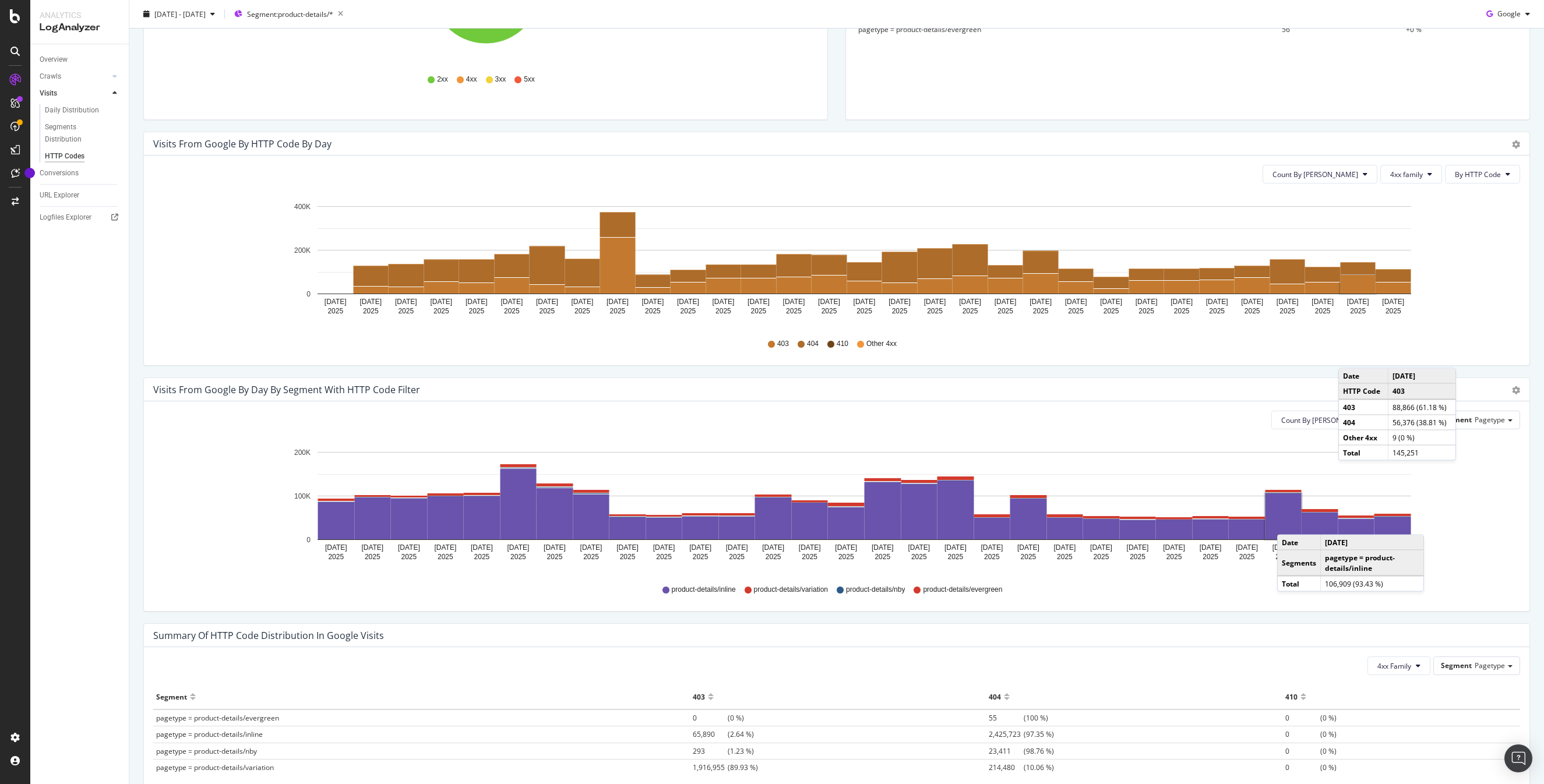
click at [1289, 523] on rect "A chart." at bounding box center [1284, 516] width 36 height 46
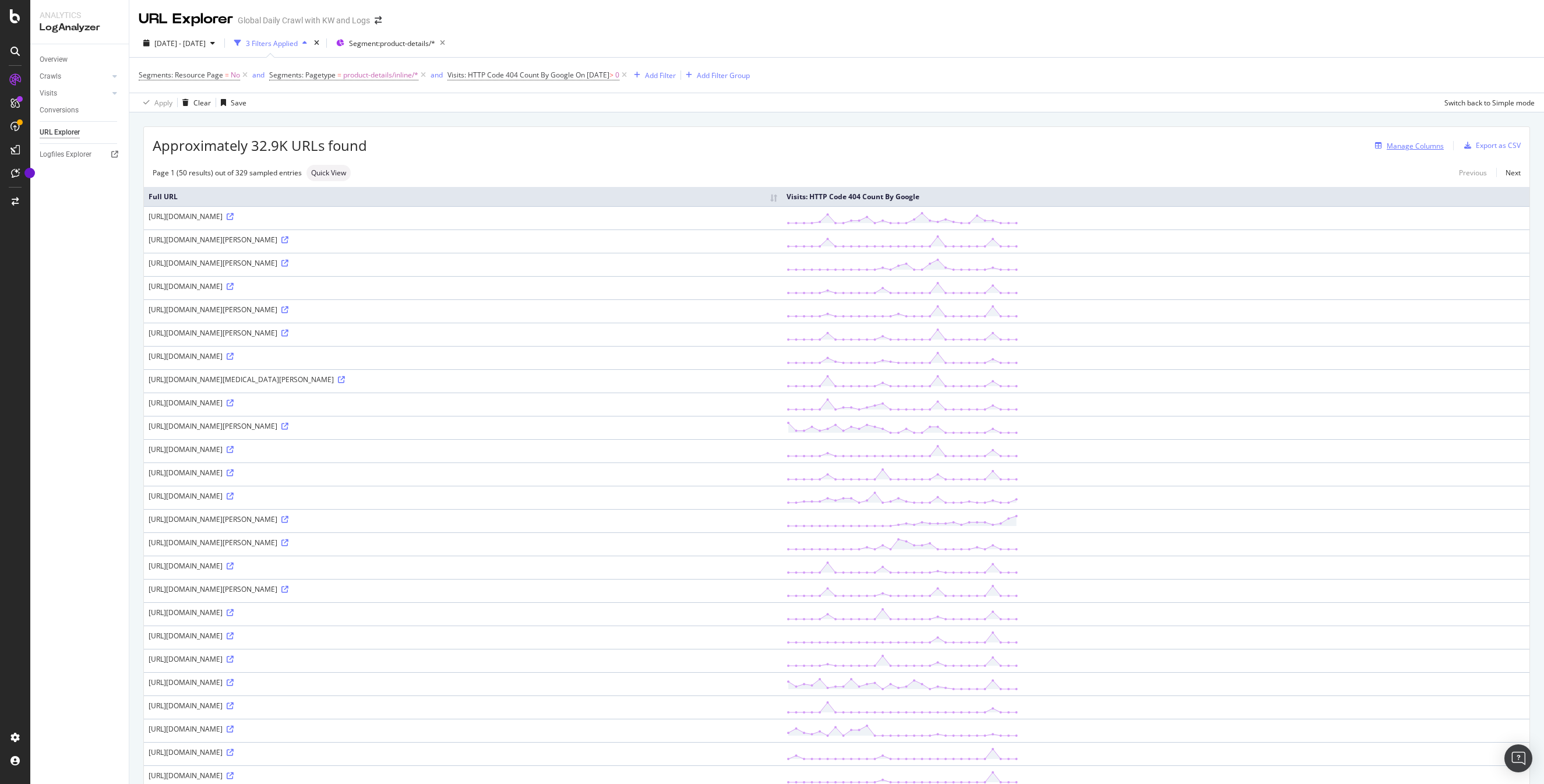
click at [1406, 142] on div "Manage Columns" at bounding box center [1415, 146] width 57 height 10
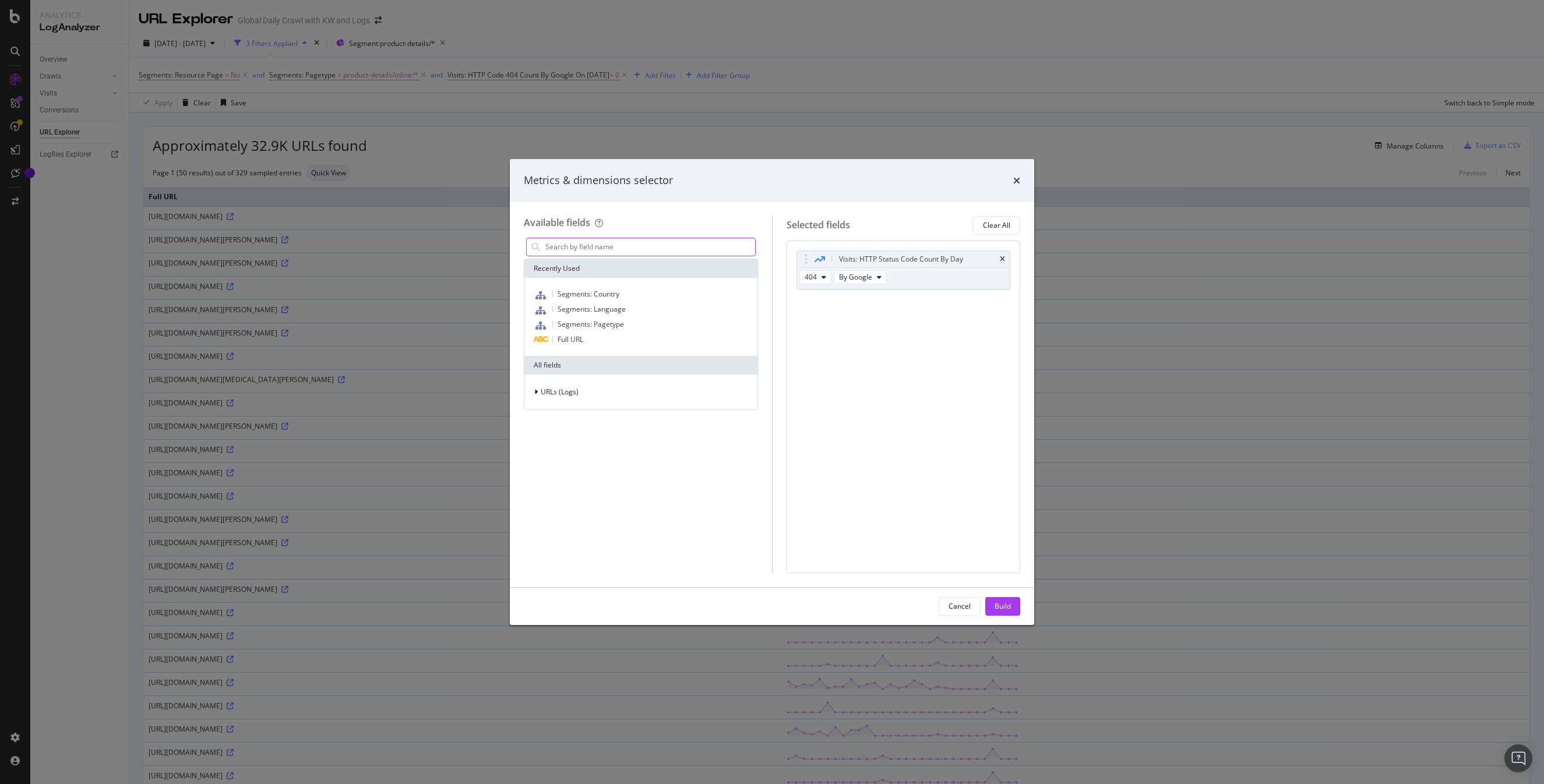
click at [656, 248] on input "modal" at bounding box center [650, 246] width 211 height 18
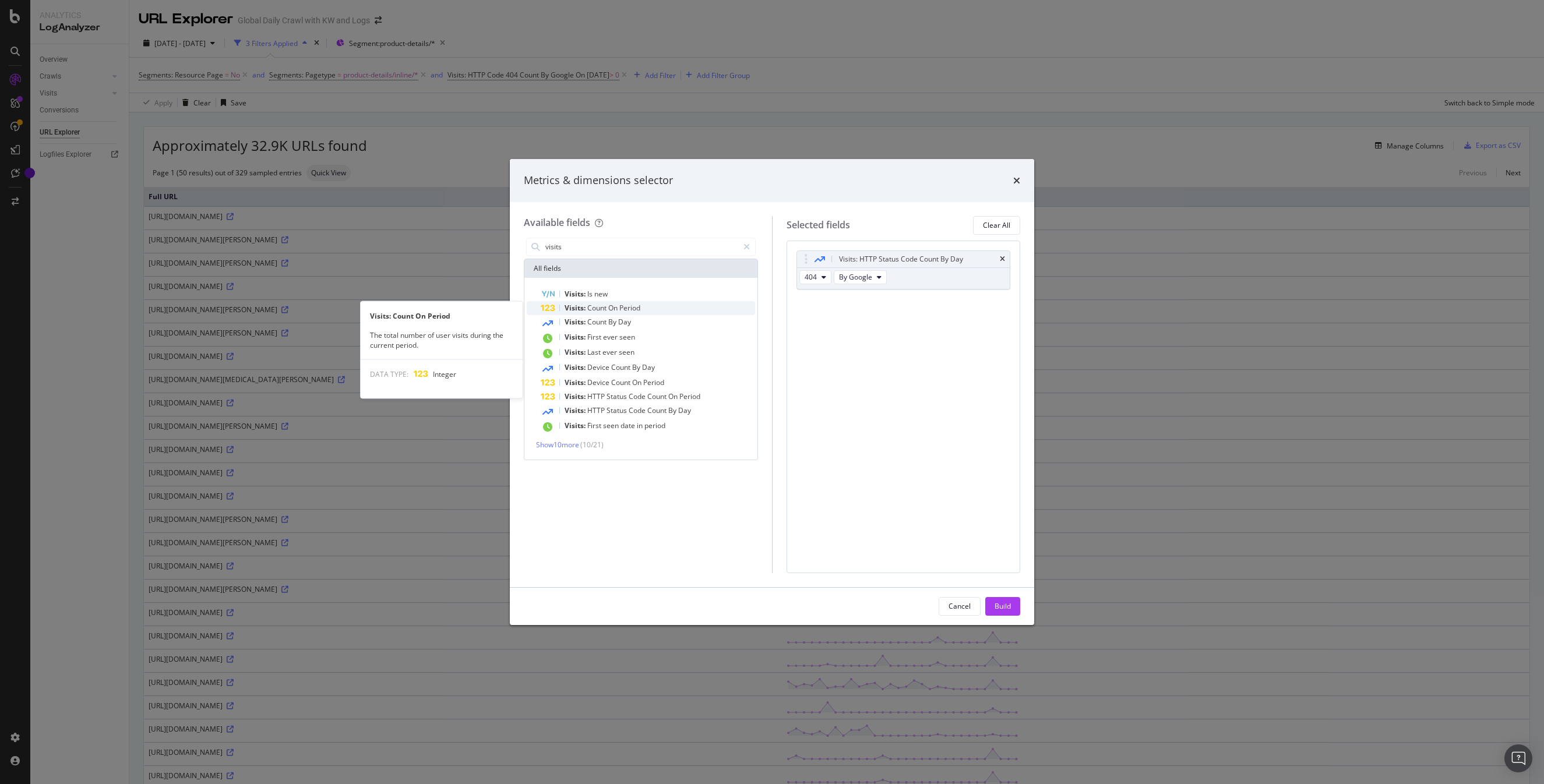
type input "visits"
click at [666, 311] on div "Visits: Count On Period" at bounding box center [648, 307] width 214 height 14
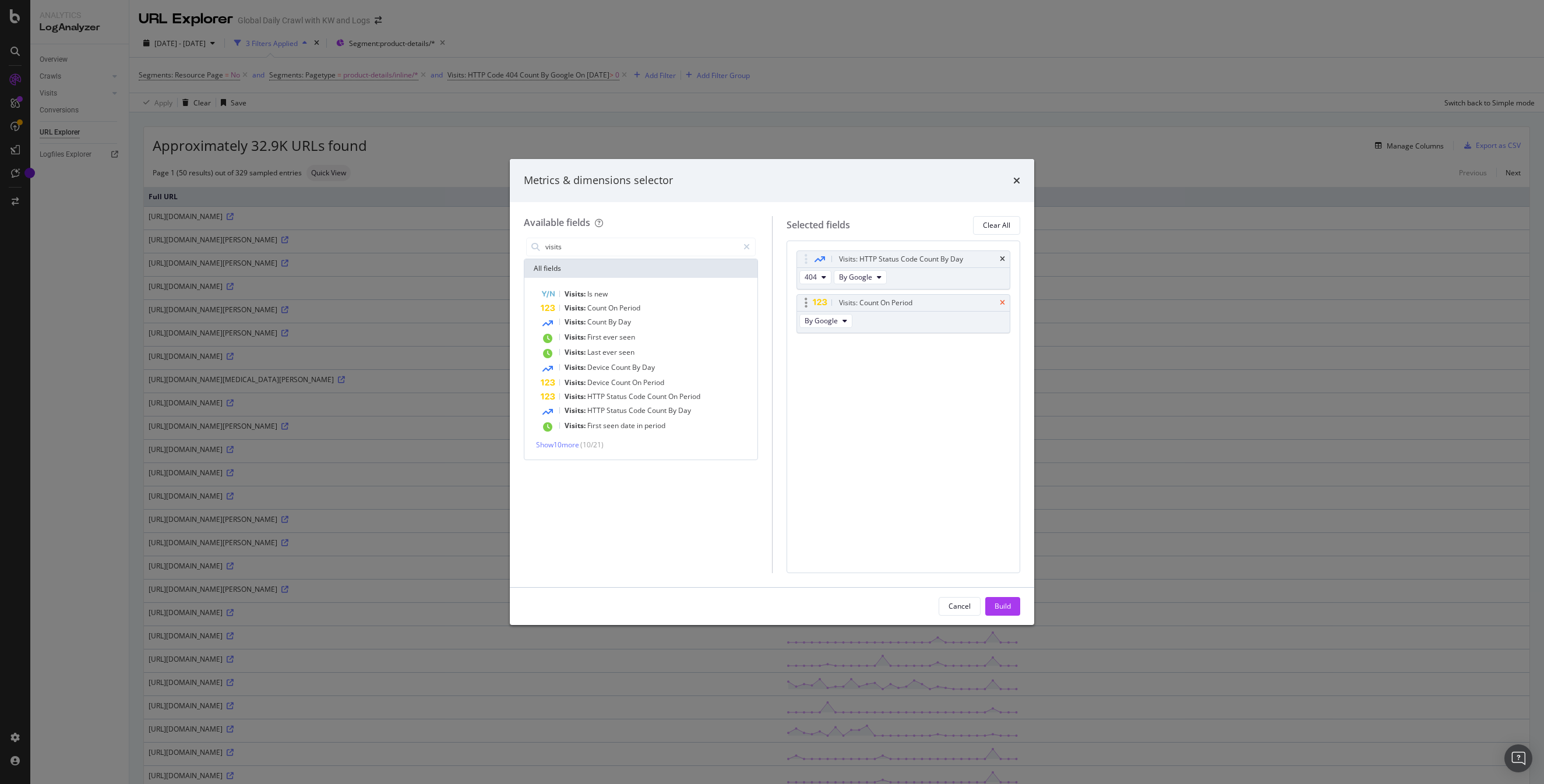
click at [1004, 303] on icon "times" at bounding box center [1002, 302] width 6 height 7
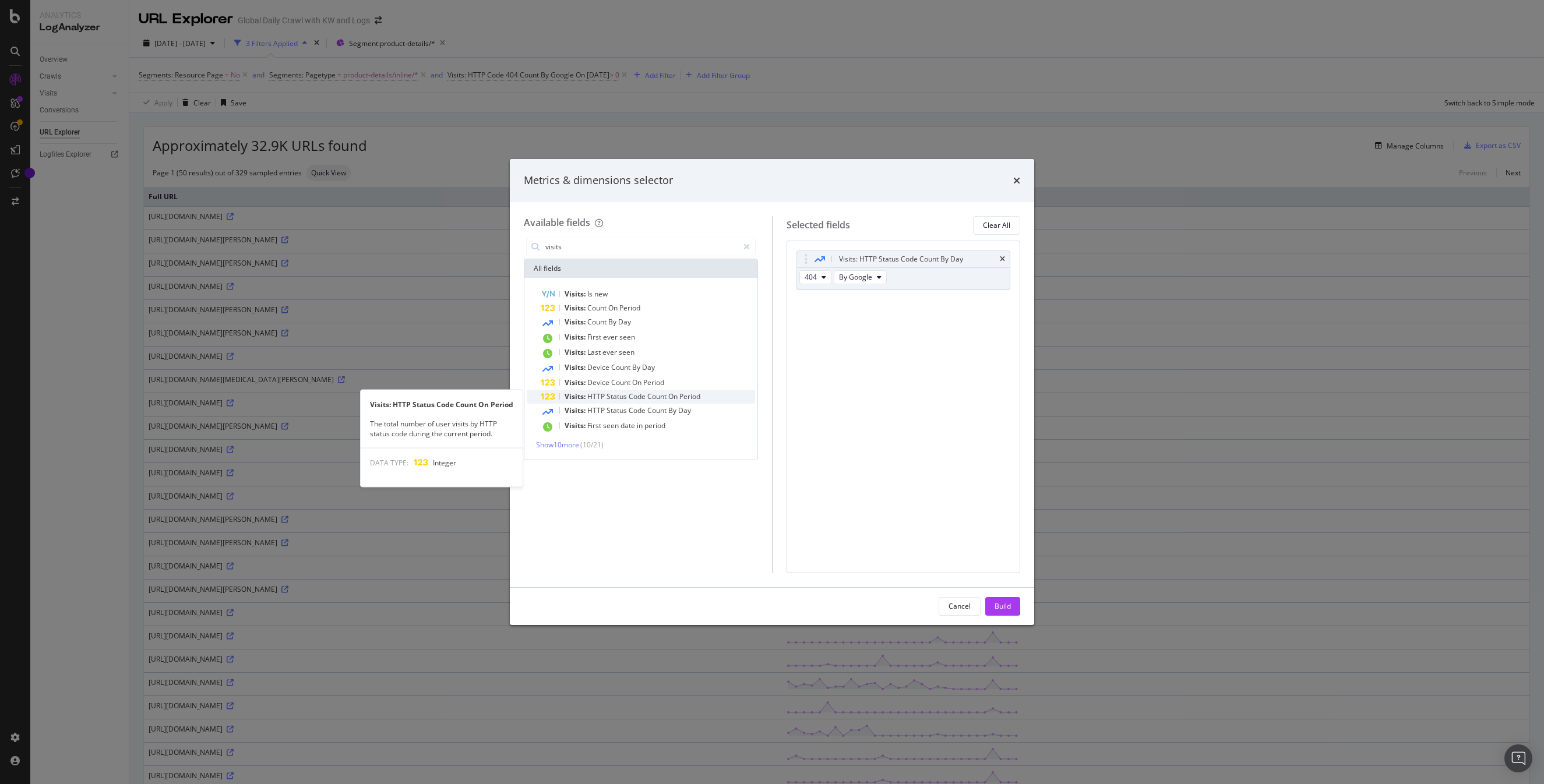
click at [649, 398] on span "Count" at bounding box center [657, 396] width 21 height 10
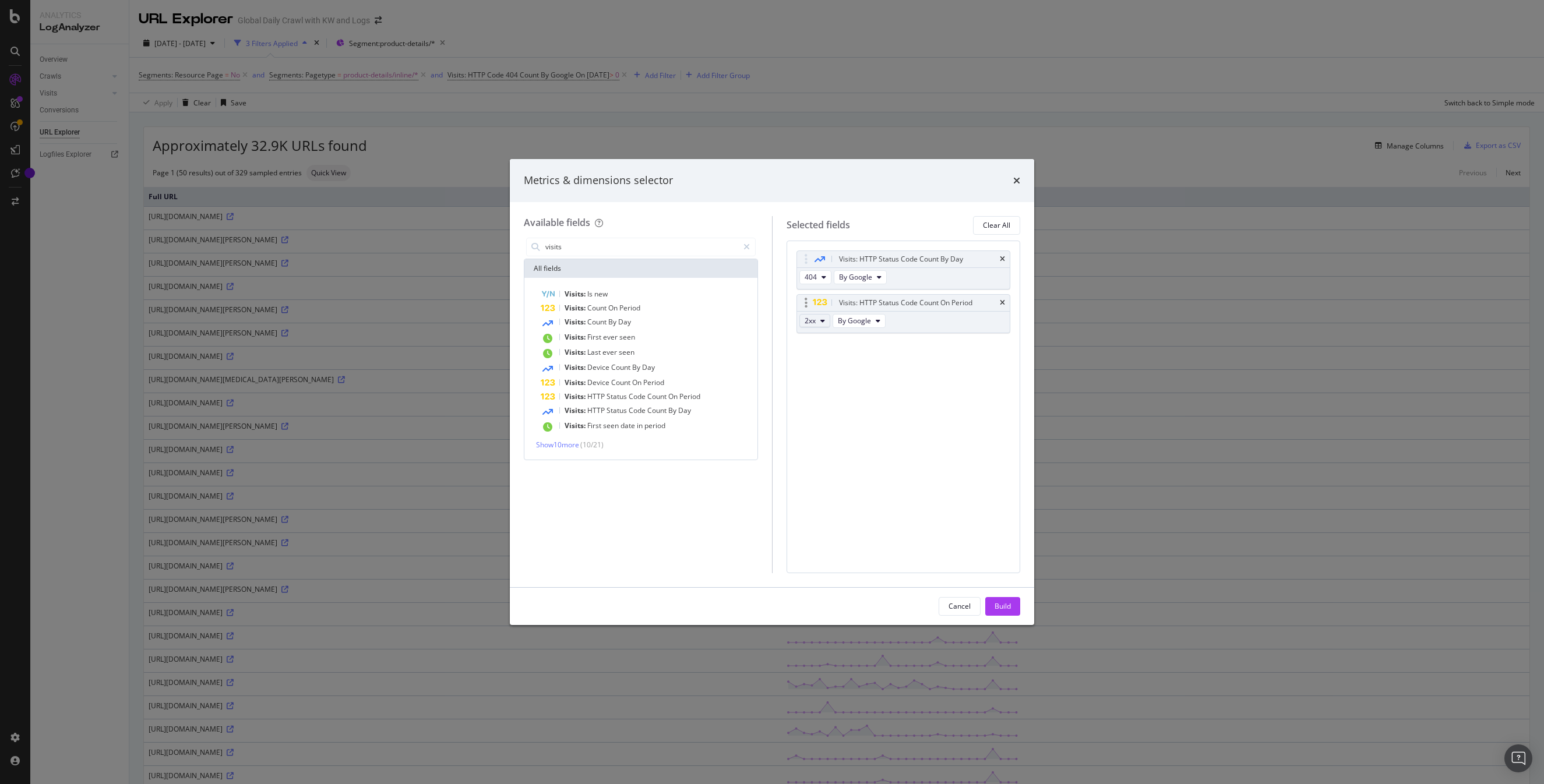
click at [807, 324] on span "2xx" at bounding box center [811, 321] width 11 height 10
click at [825, 342] on span "404" at bounding box center [825, 337] width 31 height 10
click at [815, 324] on button "2xx" at bounding box center [814, 321] width 31 height 14
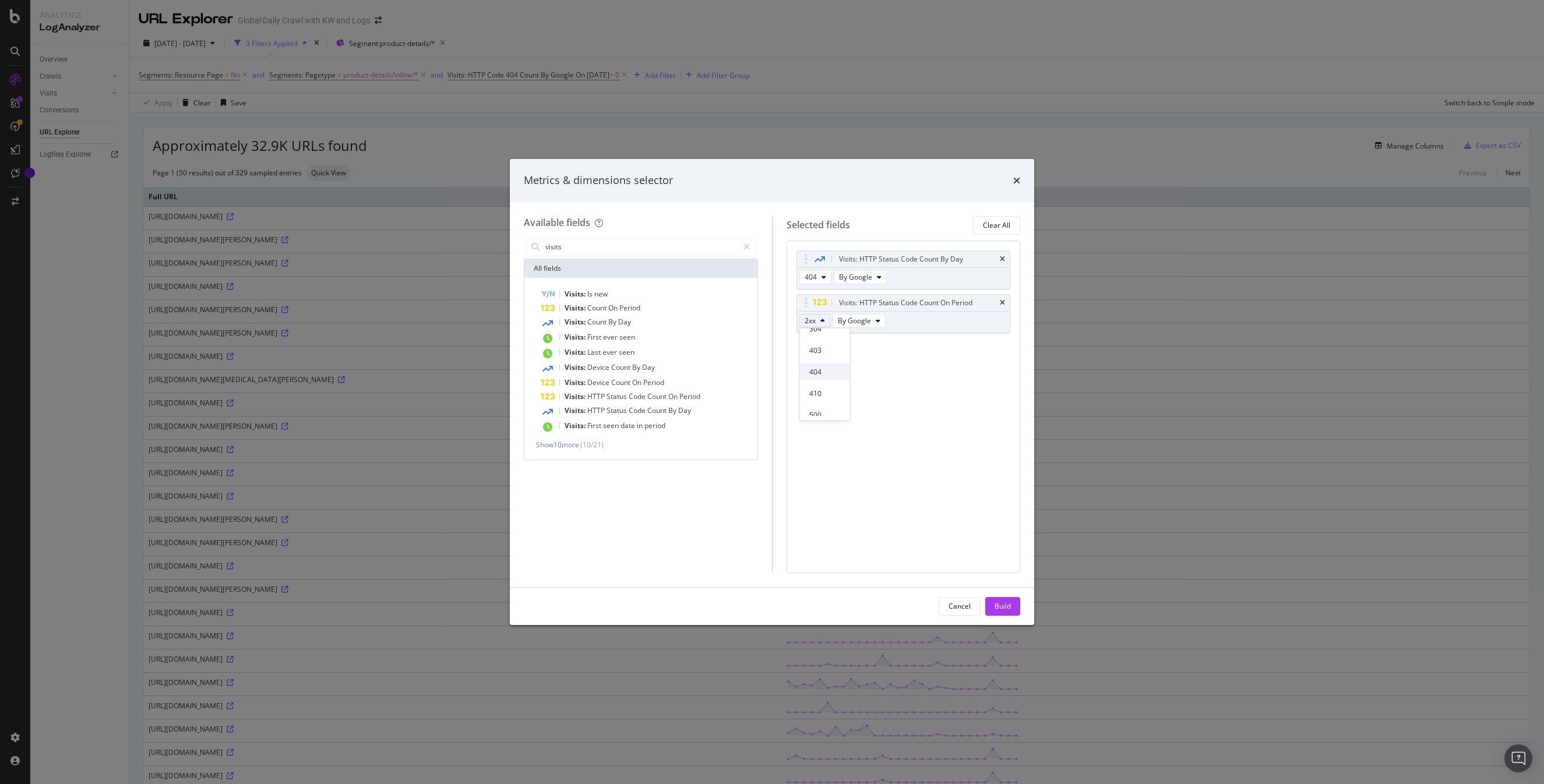
click at [820, 371] on span "404" at bounding box center [825, 371] width 31 height 10
click at [827, 372] on div "Visits: HTTP Status Code Count By Day 404 By Google Visits: HTTP Status Code Co…" at bounding box center [903, 407] width 234 height 333
click at [818, 321] on button "2xx" at bounding box center [814, 321] width 31 height 14
click at [819, 357] on span "4xx" at bounding box center [825, 353] width 31 height 10
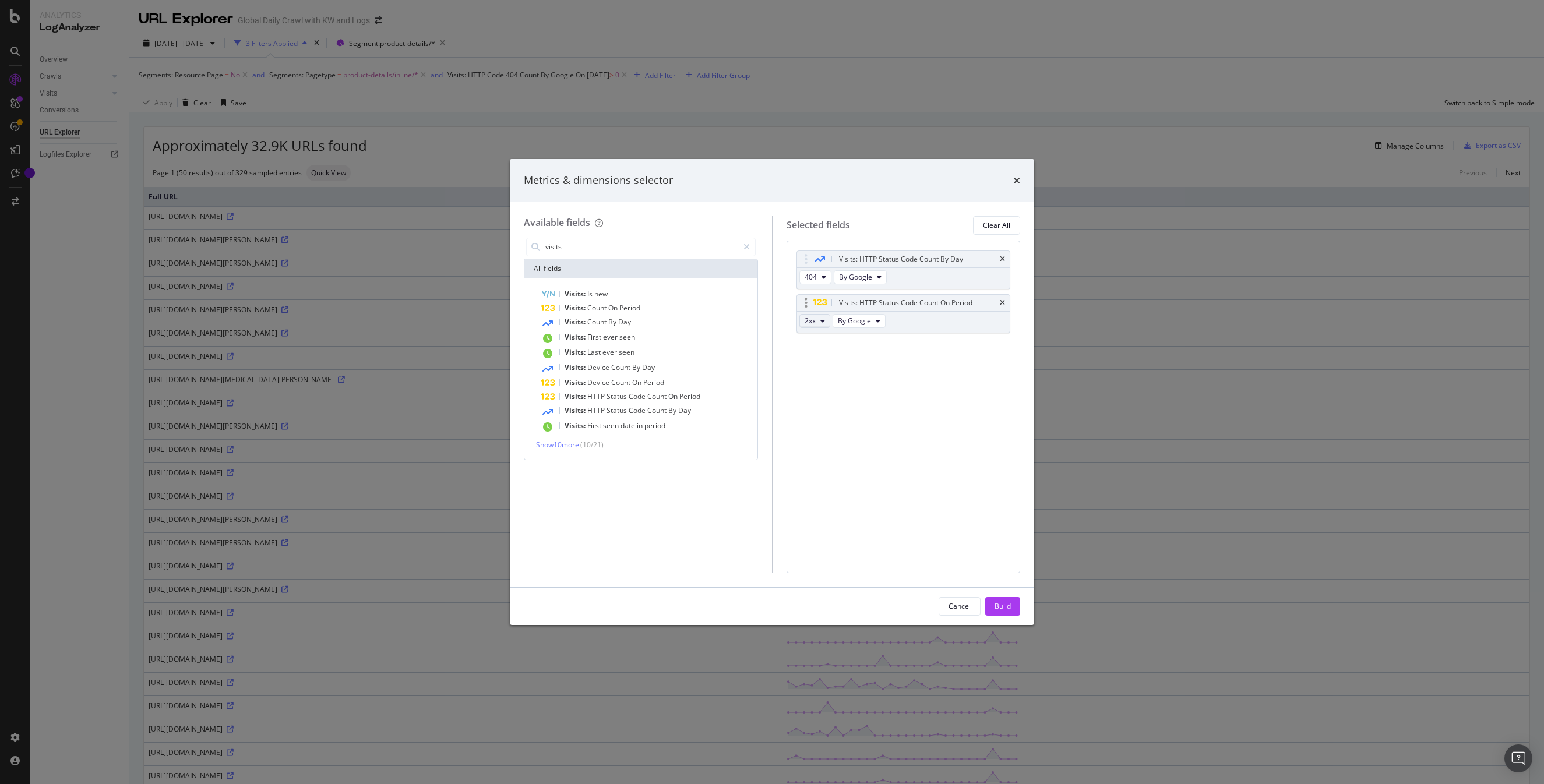
click at [814, 325] on span "2xx" at bounding box center [811, 321] width 11 height 10
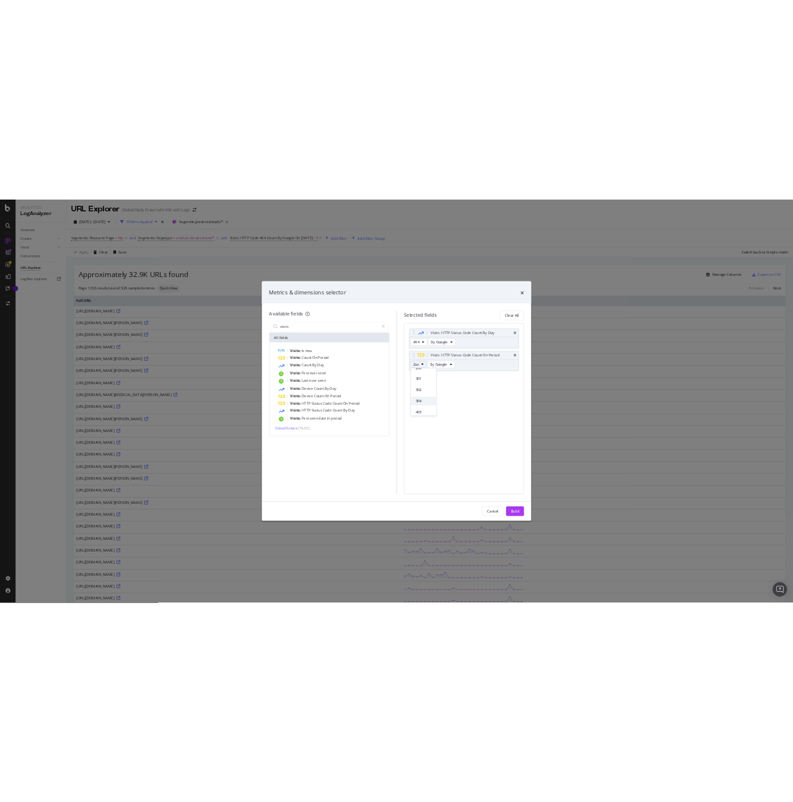
scroll to position [172, 0]
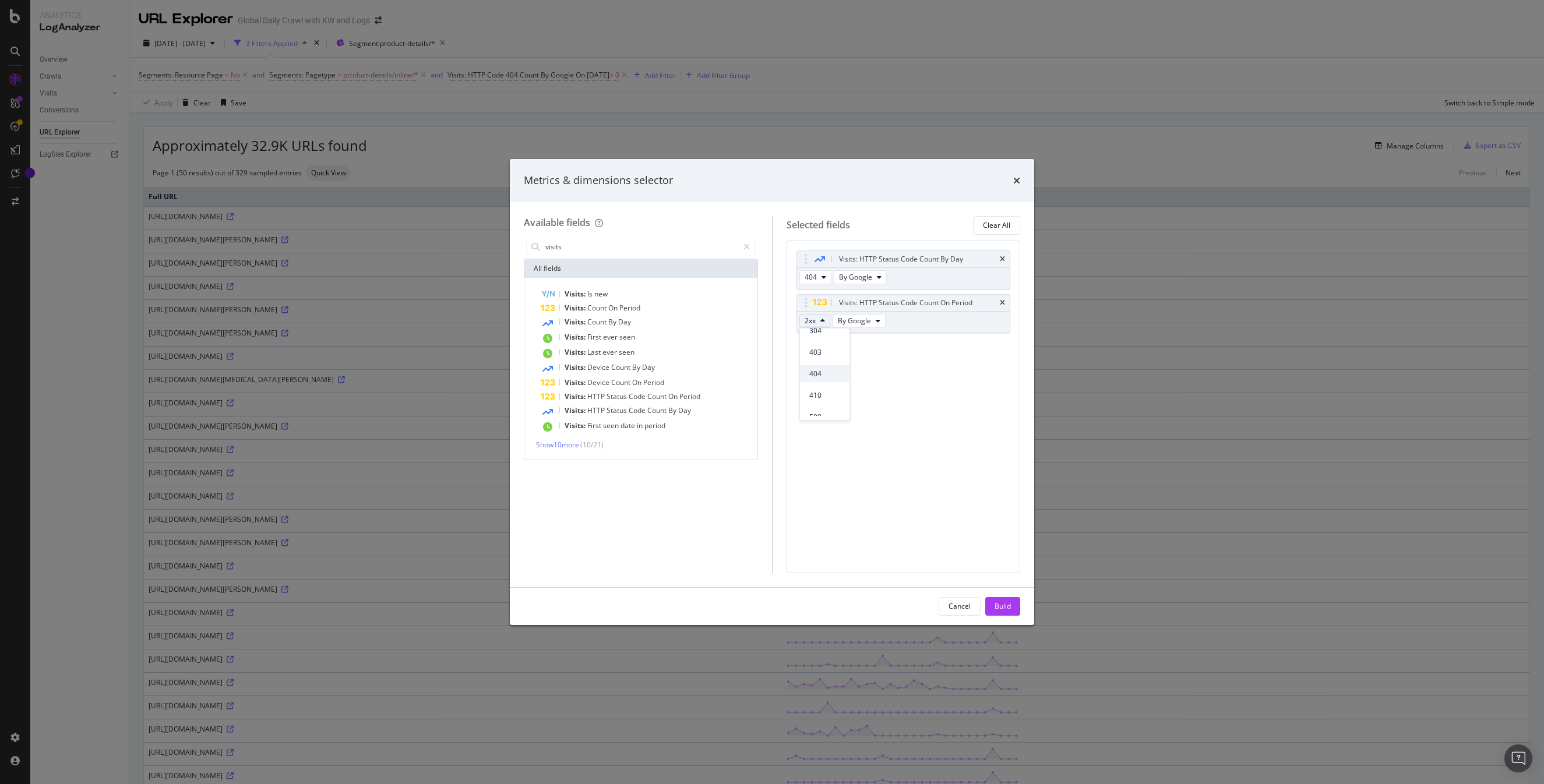
click at [821, 378] on span "404" at bounding box center [825, 373] width 31 height 10
click at [998, 608] on div "Build" at bounding box center [1002, 605] width 16 height 10
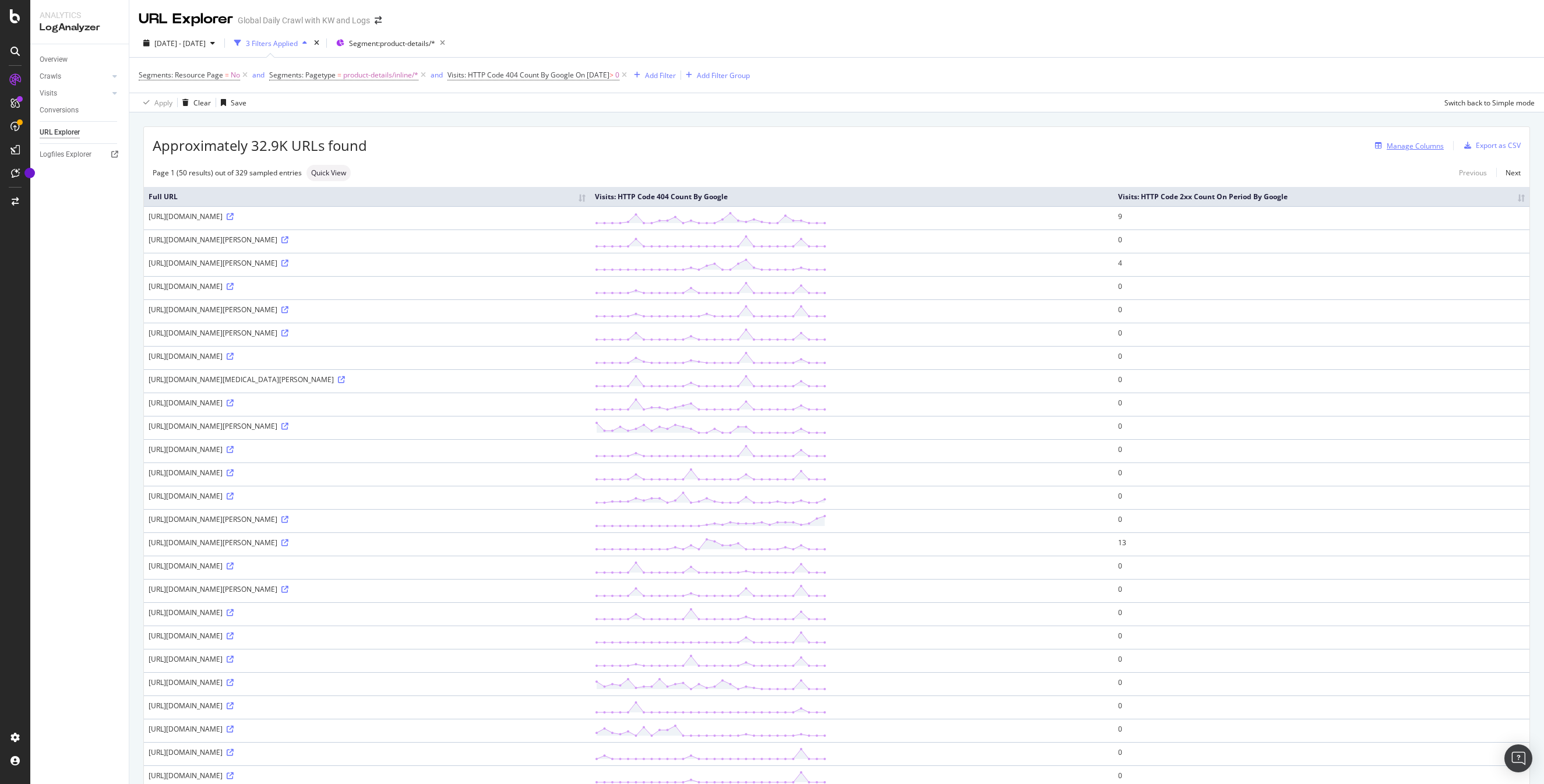
click at [1410, 145] on div "Manage Columns" at bounding box center [1415, 146] width 57 height 10
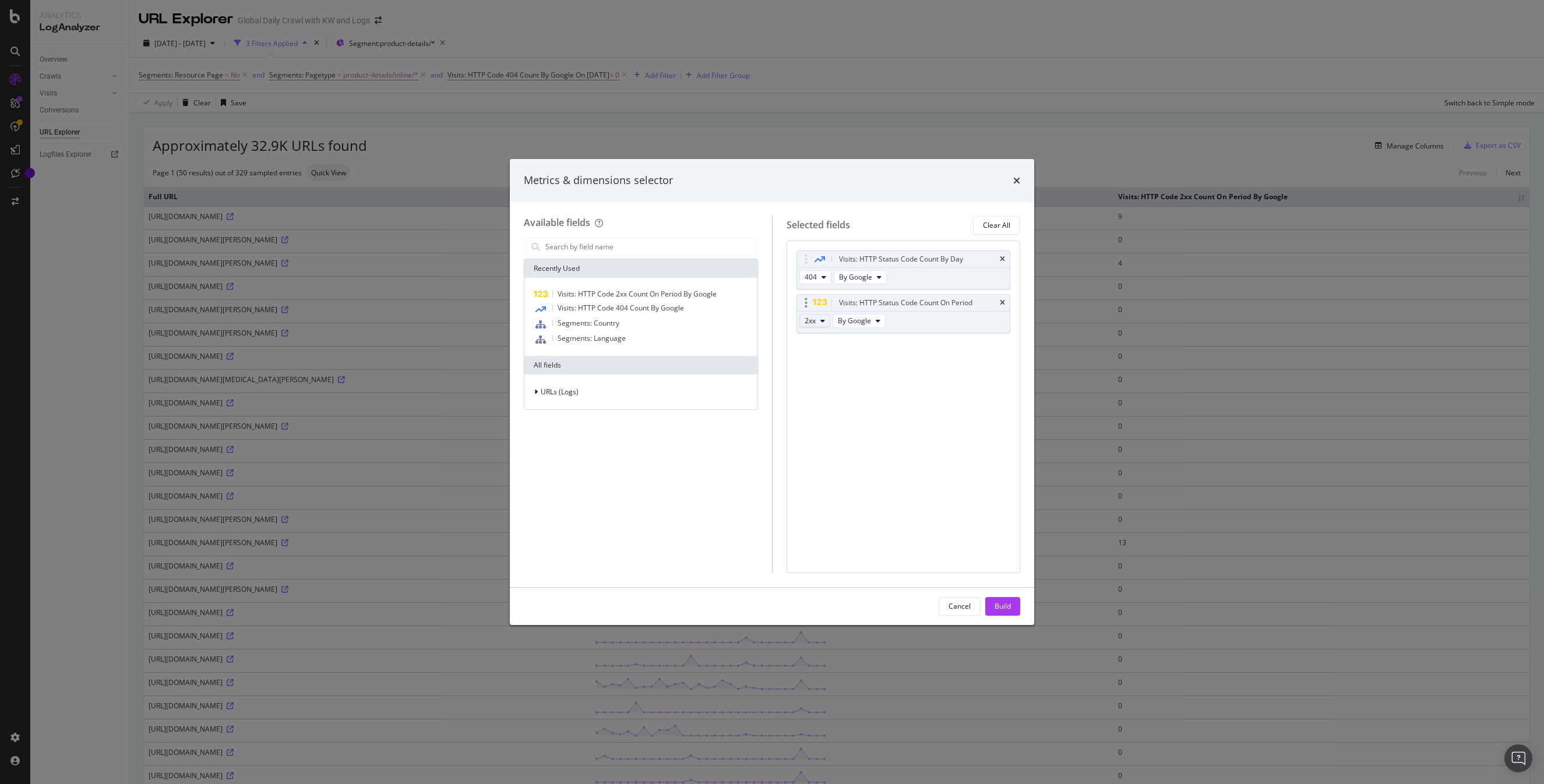
click at [799, 318] on button "2xx" at bounding box center [814, 321] width 31 height 14
click at [819, 384] on span "4xx" at bounding box center [825, 384] width 31 height 10
click at [813, 311] on div "2xx By Google" at bounding box center [843, 321] width 93 height 21
click at [814, 322] on span "2xx" at bounding box center [811, 321] width 11 height 10
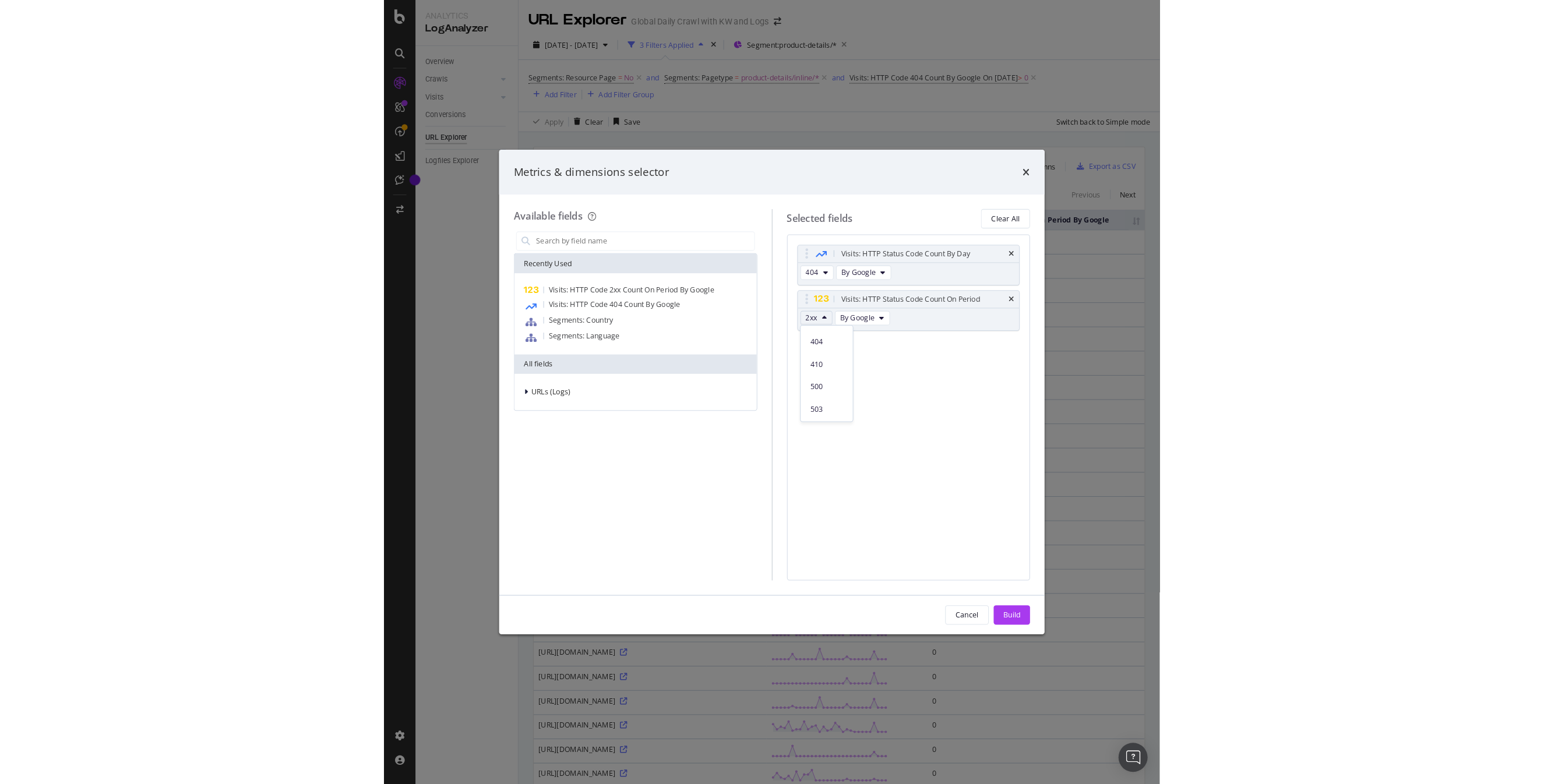
scroll to position [193, 0]
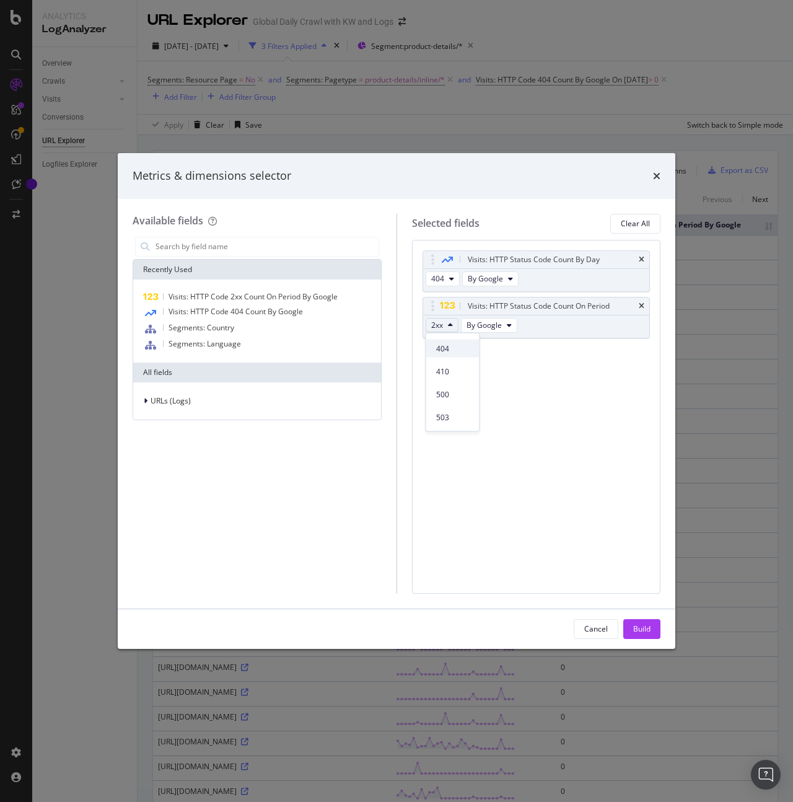
click at [447, 351] on span "404" at bounding box center [452, 348] width 33 height 11
click at [484, 323] on span "By Google" at bounding box center [484, 325] width 35 height 11
click at [487, 361] on div "By Bing" at bounding box center [506, 370] width 89 height 18
click at [486, 320] on span "By Bing" at bounding box center [501, 325] width 69 height 11
click at [489, 351] on span "By Google" at bounding box center [506, 346] width 69 height 11
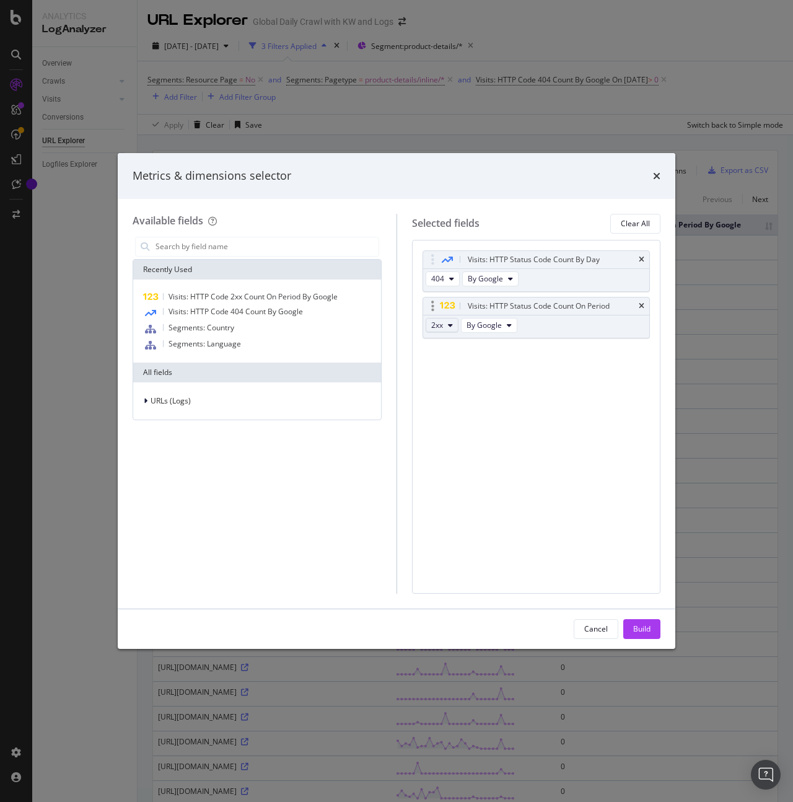
click at [454, 323] on button "2xx" at bounding box center [442, 325] width 33 height 15
click at [444, 393] on span "4xx" at bounding box center [452, 392] width 33 height 11
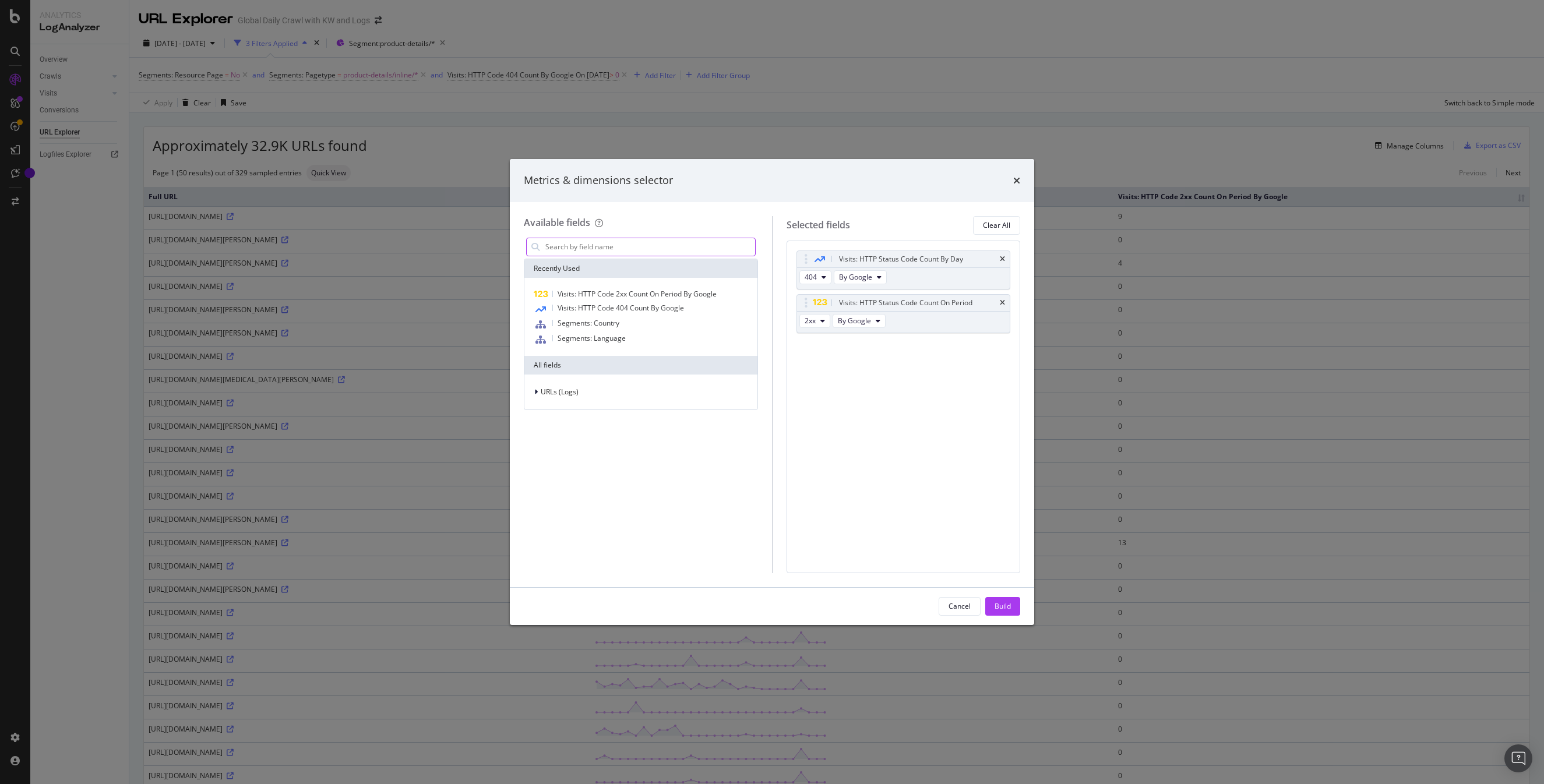
click at [618, 243] on input "modal" at bounding box center [650, 246] width 211 height 18
click at [646, 295] on span "Count" at bounding box center [640, 293] width 21 height 10
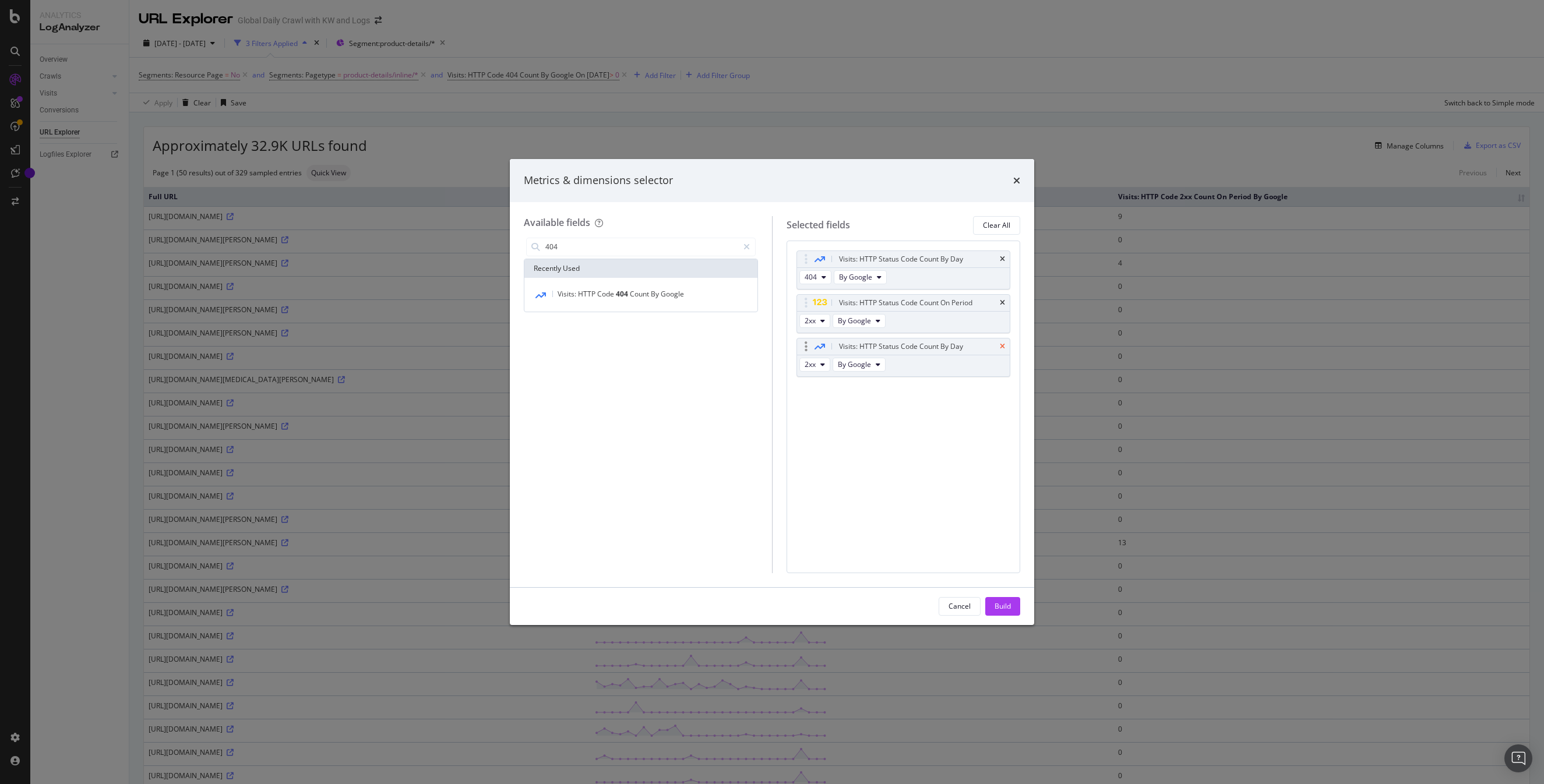
click at [1002, 345] on icon "times" at bounding box center [1002, 346] width 6 height 7
click at [586, 248] on input "404" at bounding box center [641, 246] width 194 height 18
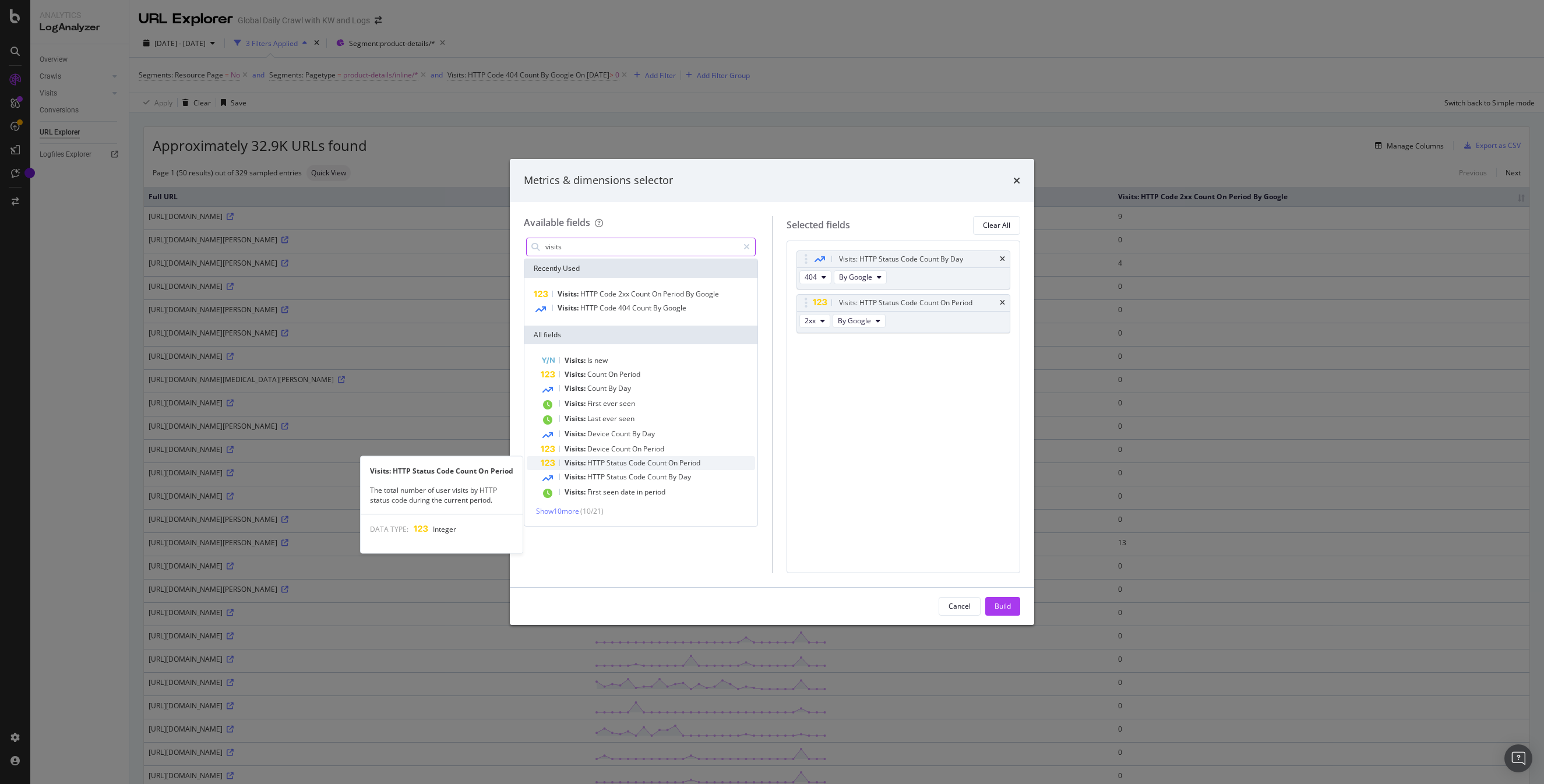
type input "visits"
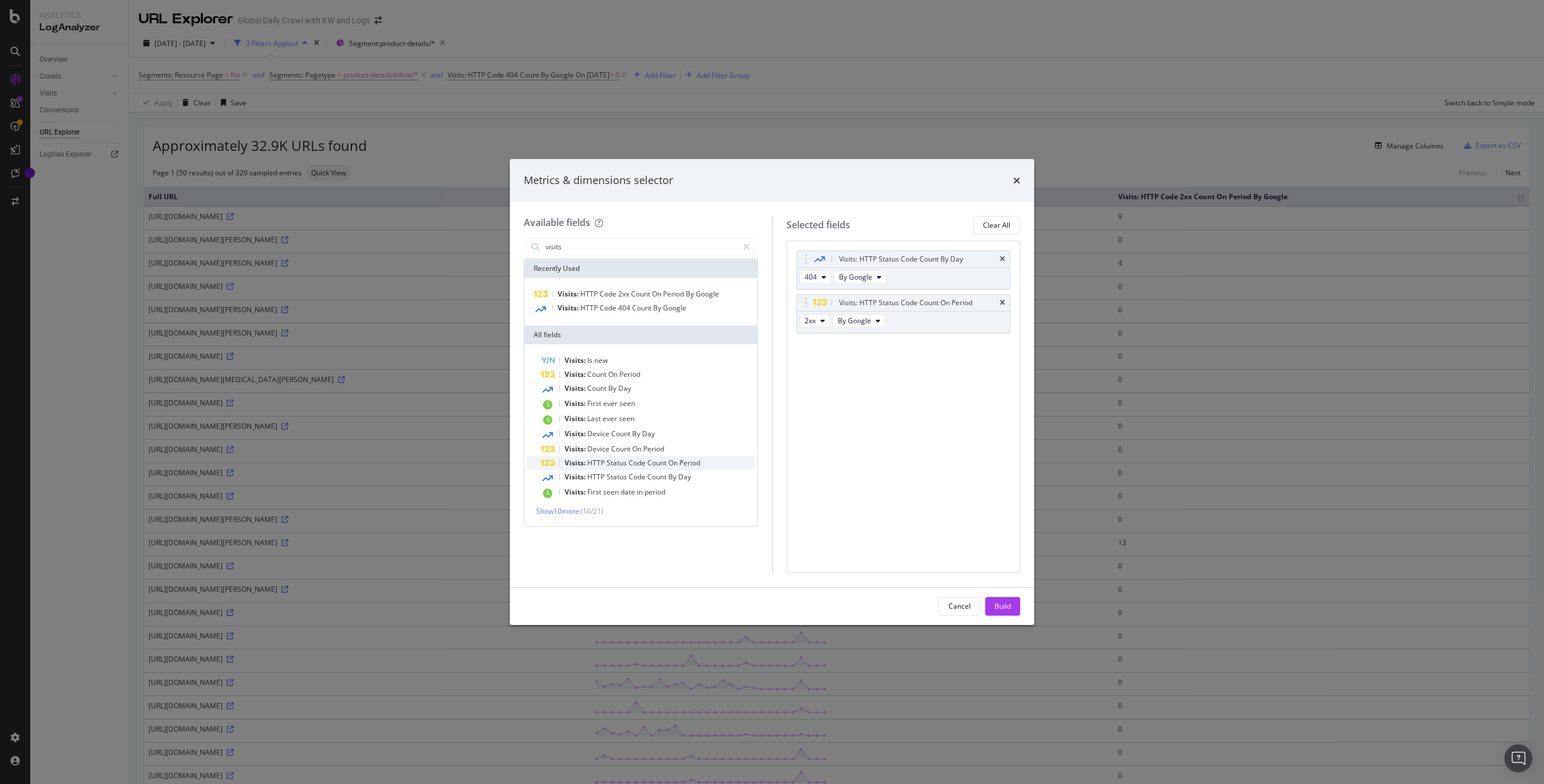
click at [654, 467] on span "Count" at bounding box center [657, 463] width 21 height 10
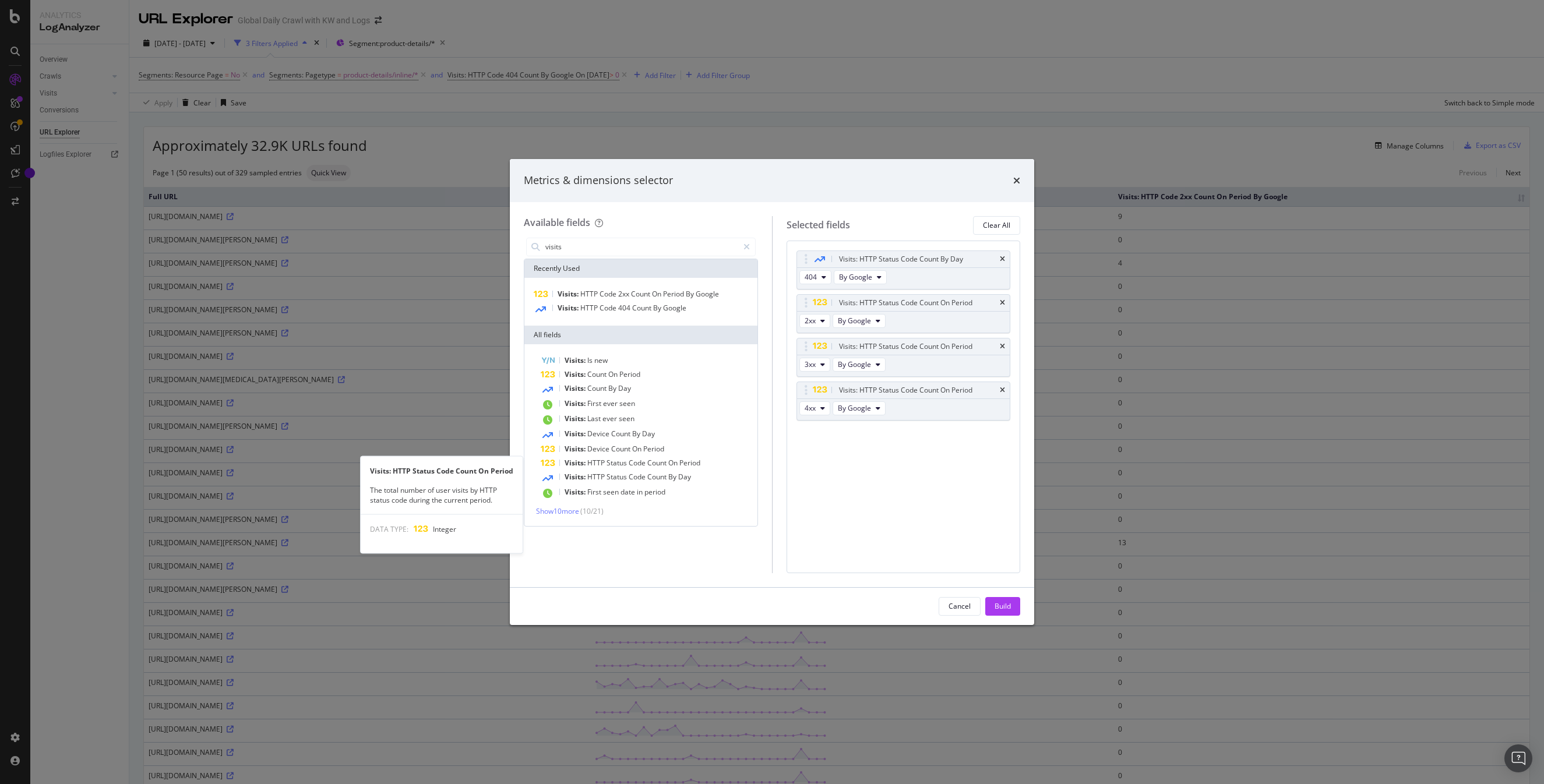
click at [654, 467] on span "Count" at bounding box center [657, 463] width 21 height 10
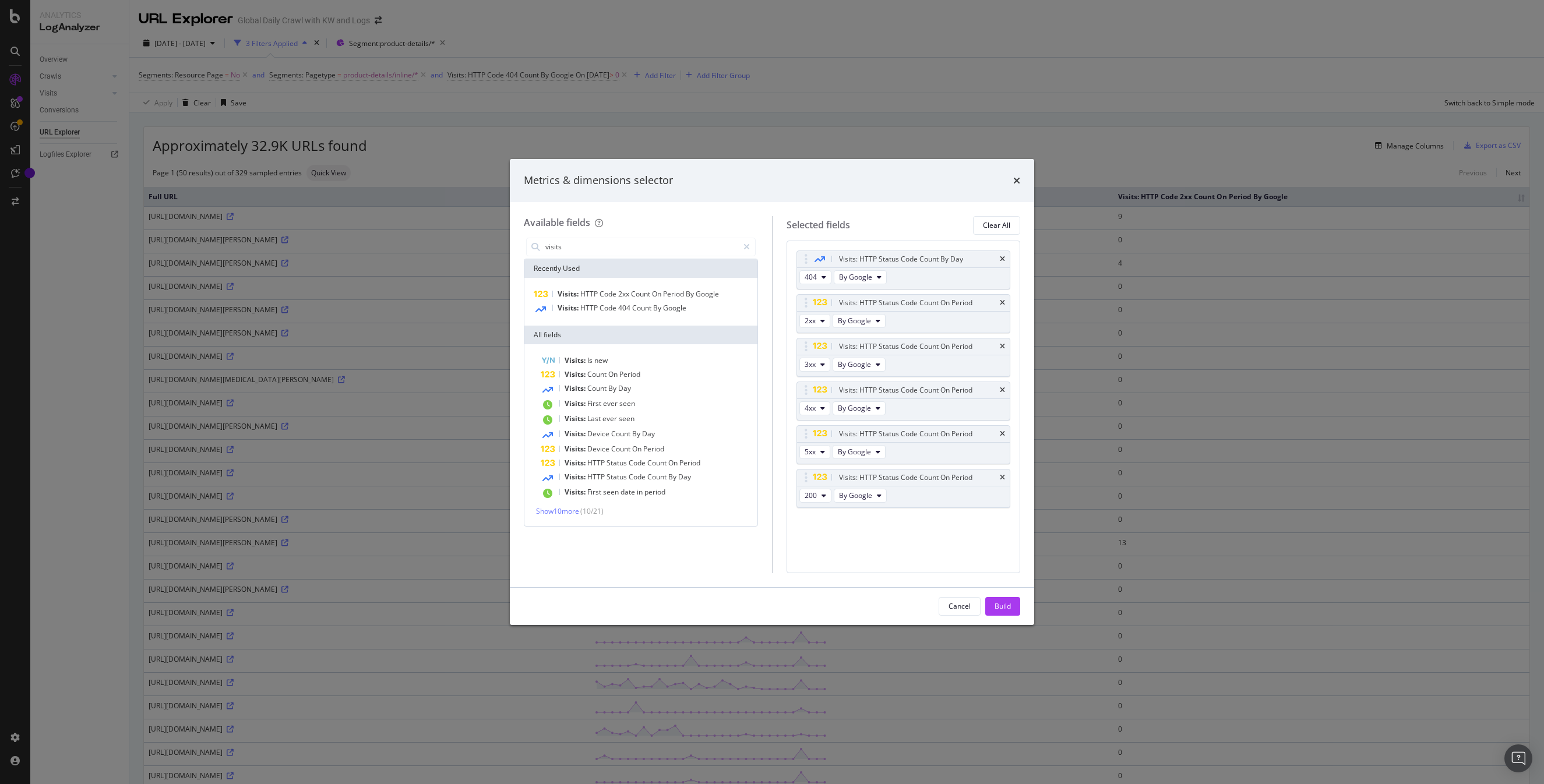
click at [654, 467] on span "Count" at bounding box center [657, 463] width 21 height 10
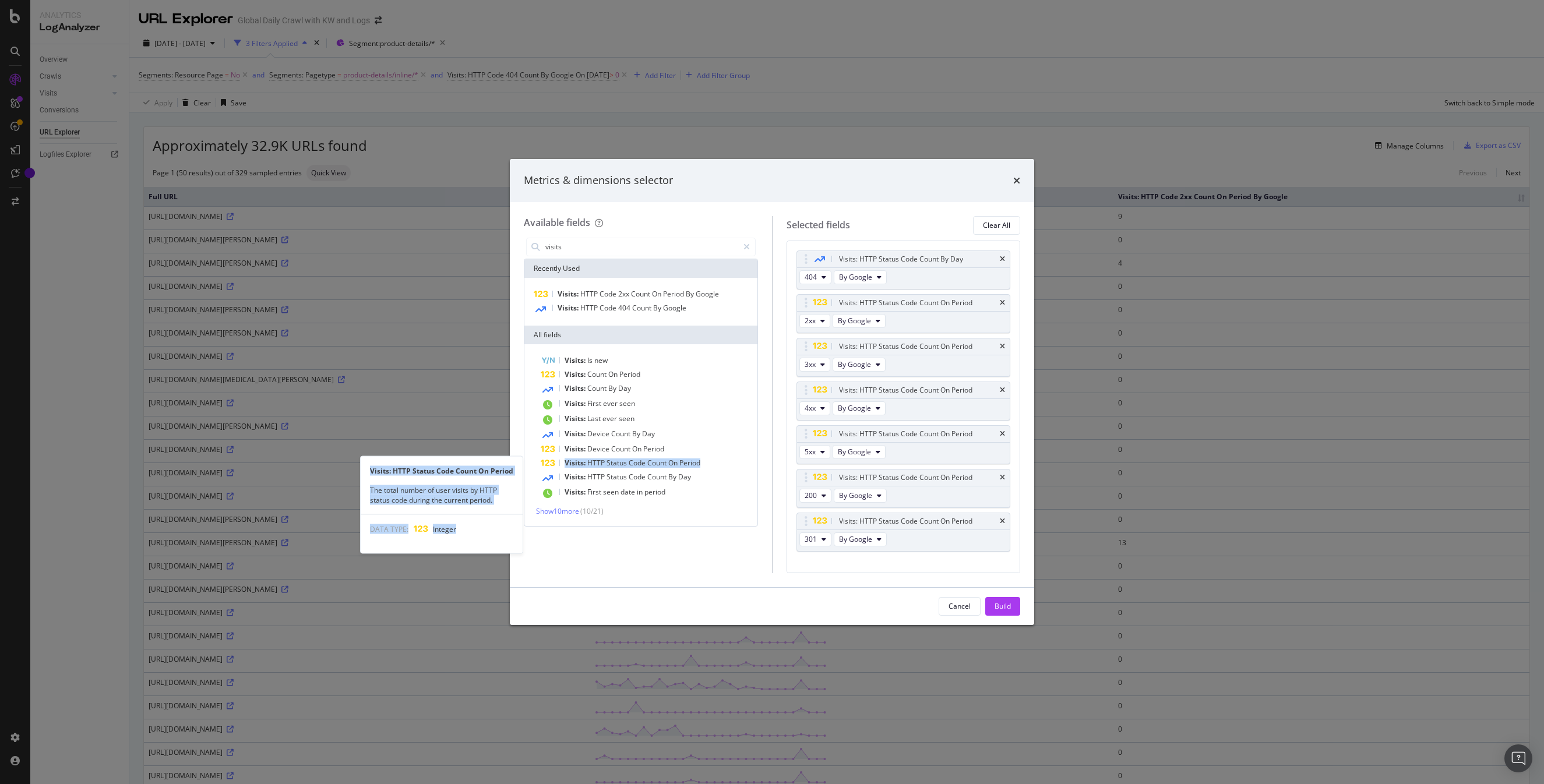
click at [654, 467] on span "Count" at bounding box center [657, 463] width 21 height 10
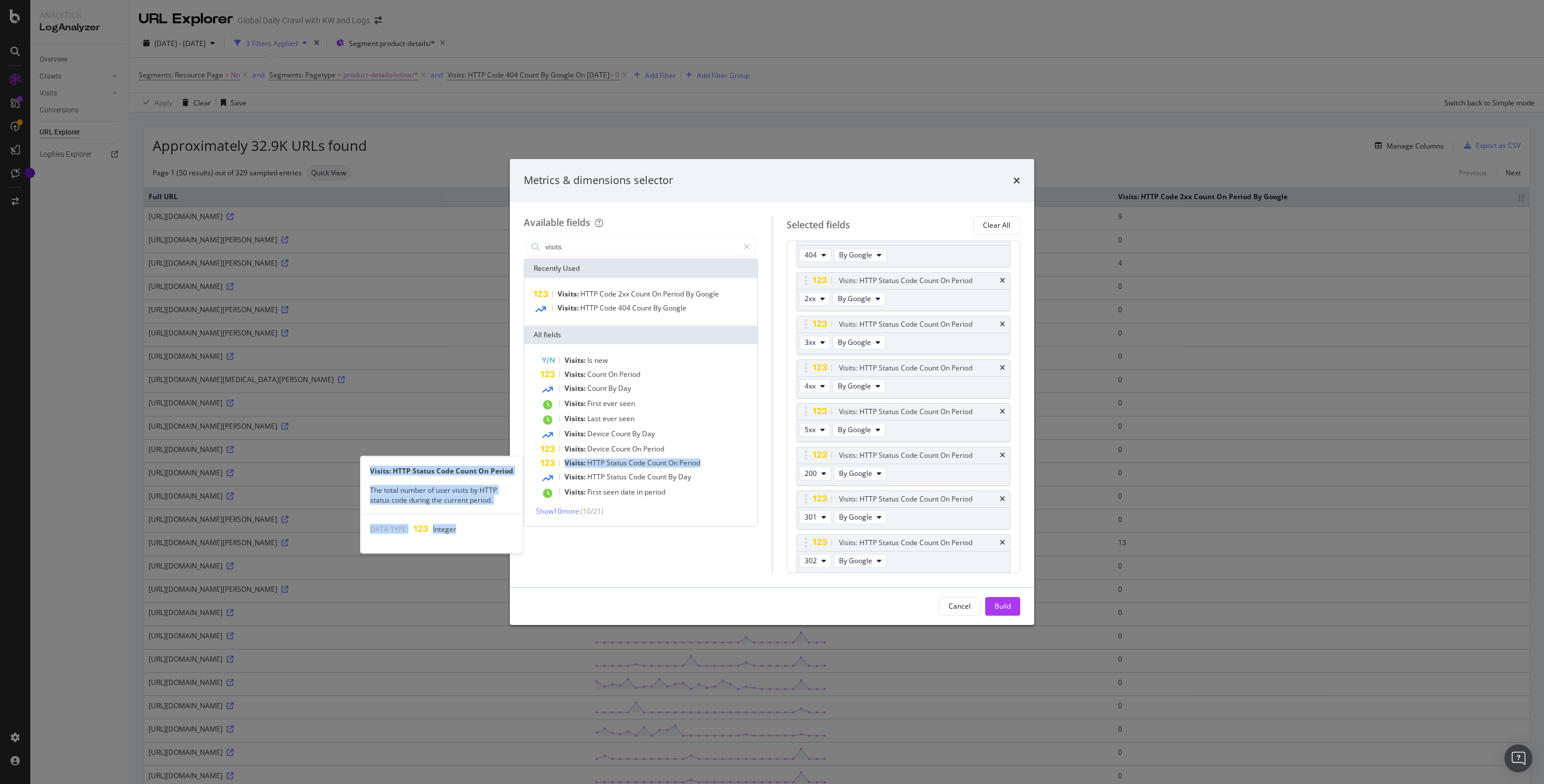
click at [654, 467] on span "Count" at bounding box center [657, 463] width 21 height 10
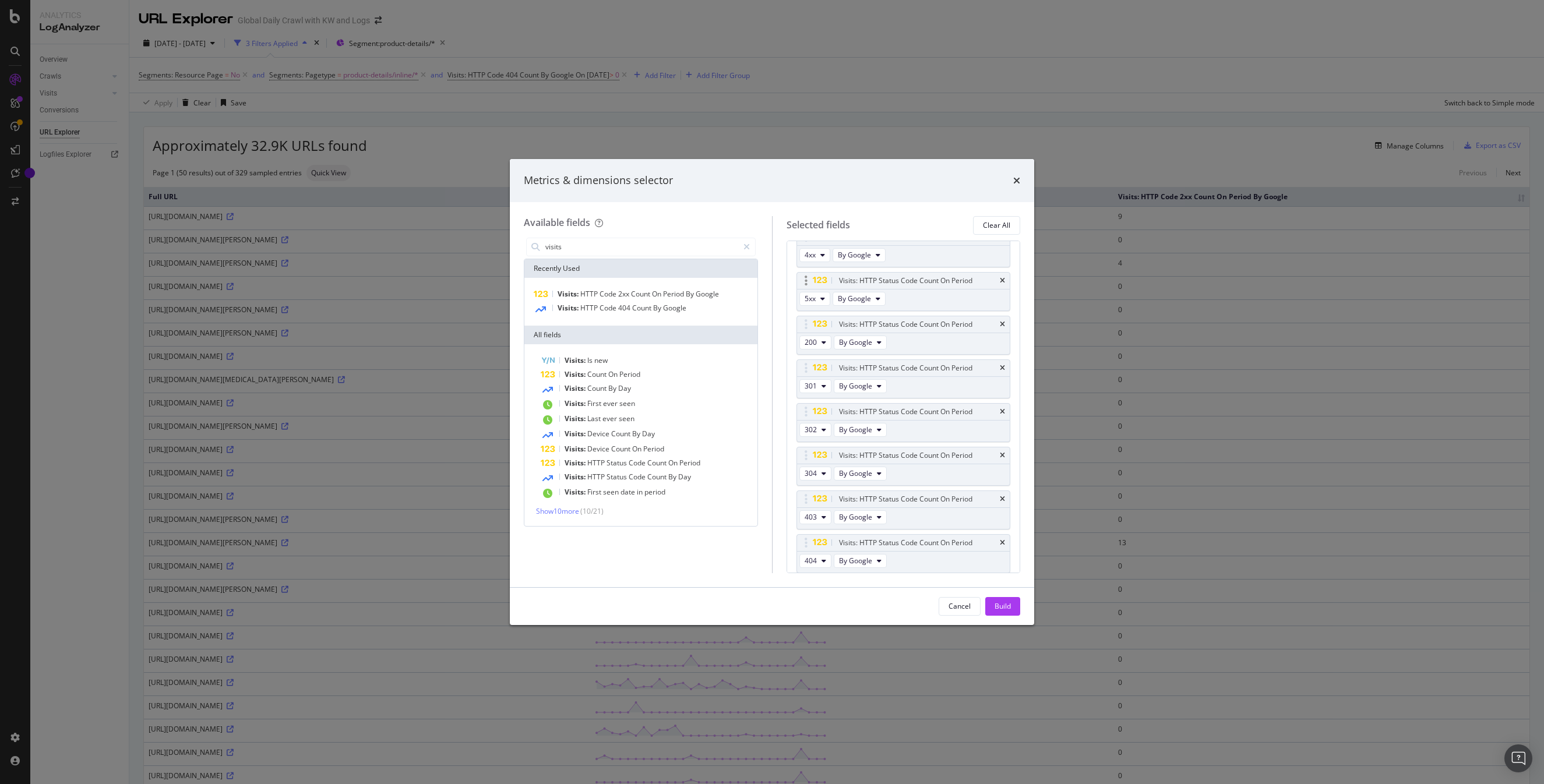
scroll to position [0, 0]
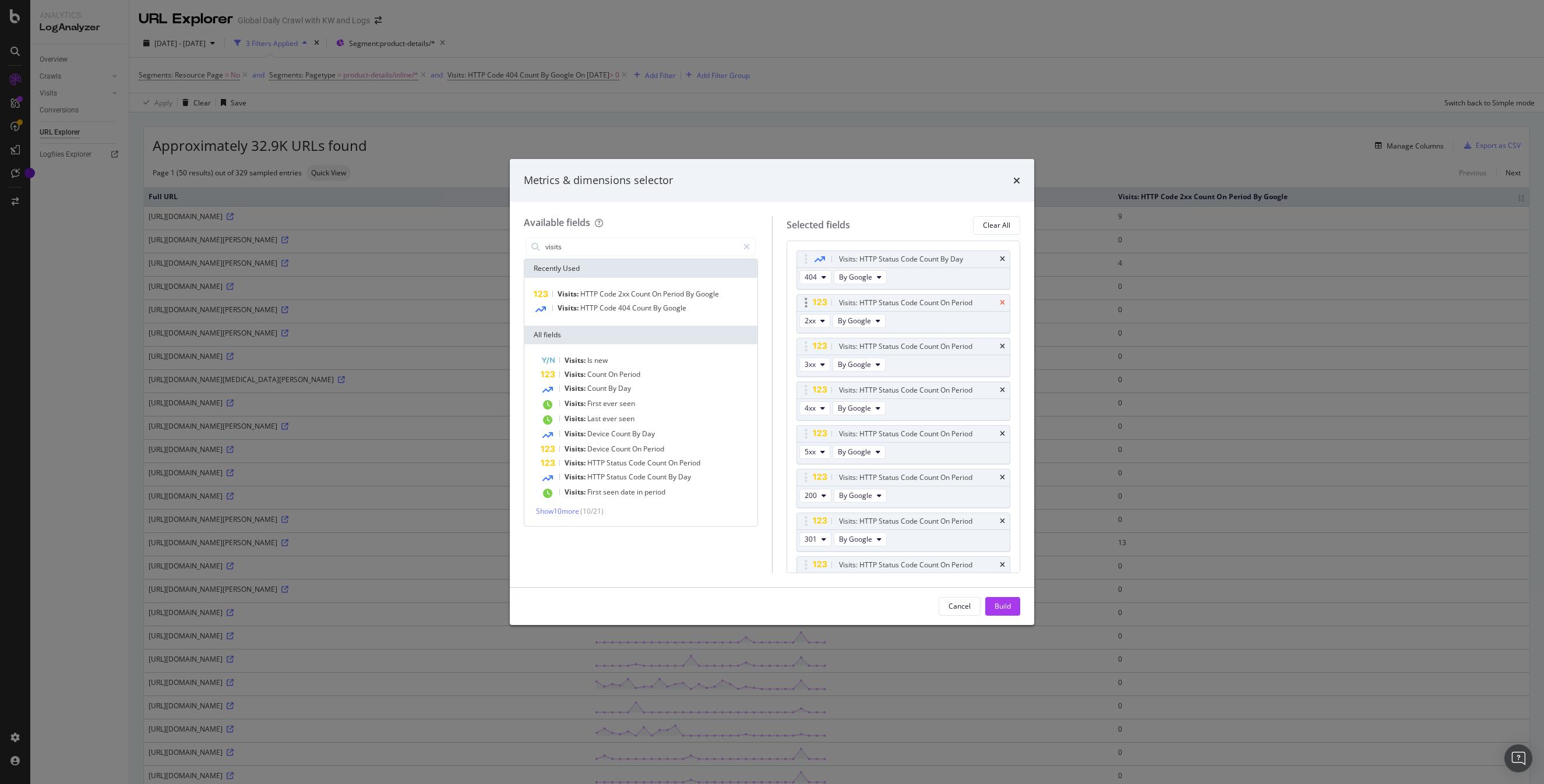
click at [1002, 303] on icon "times" at bounding box center [1002, 302] width 6 height 7
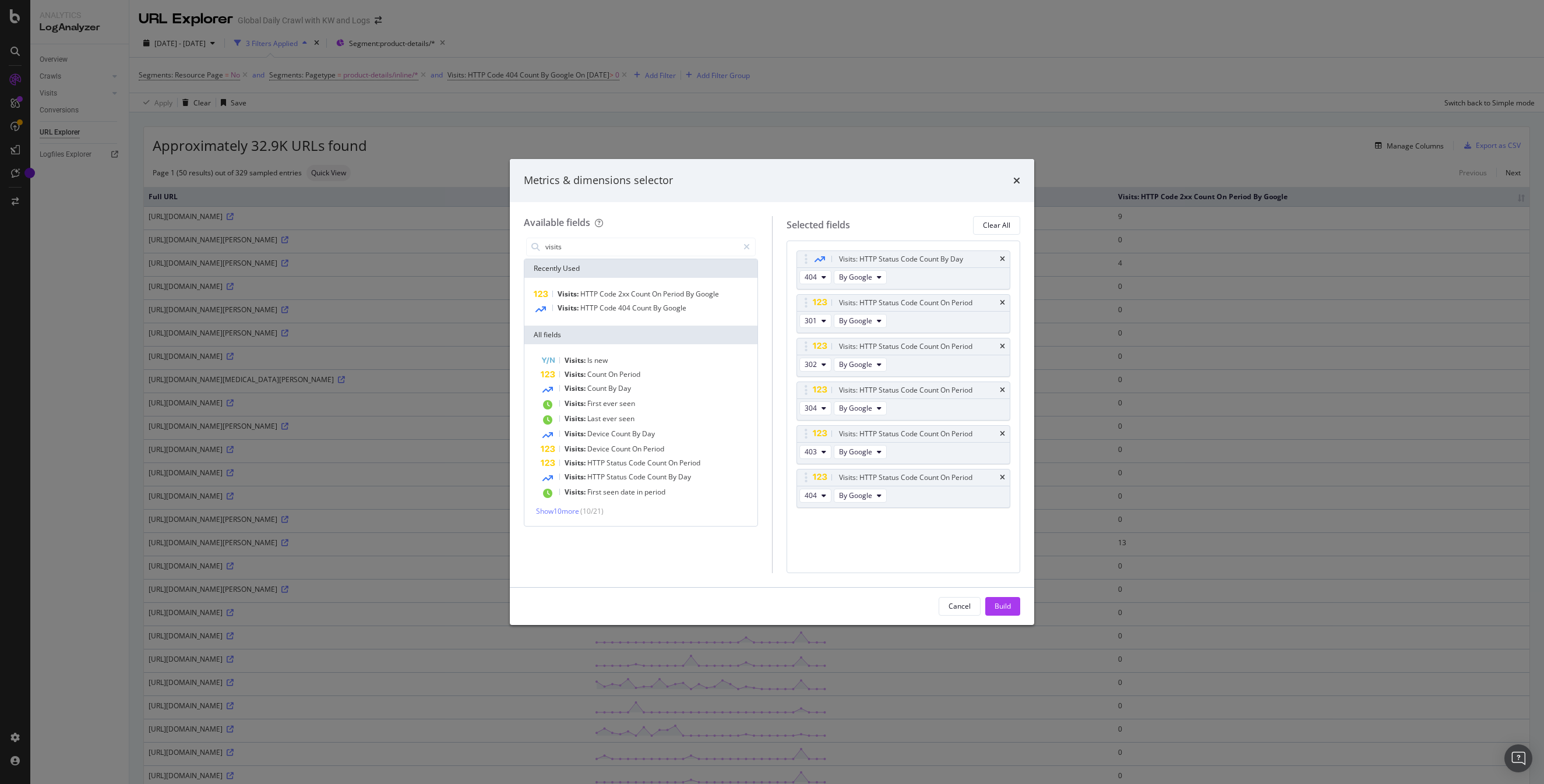
click at [1002, 303] on icon "times" at bounding box center [1002, 302] width 6 height 7
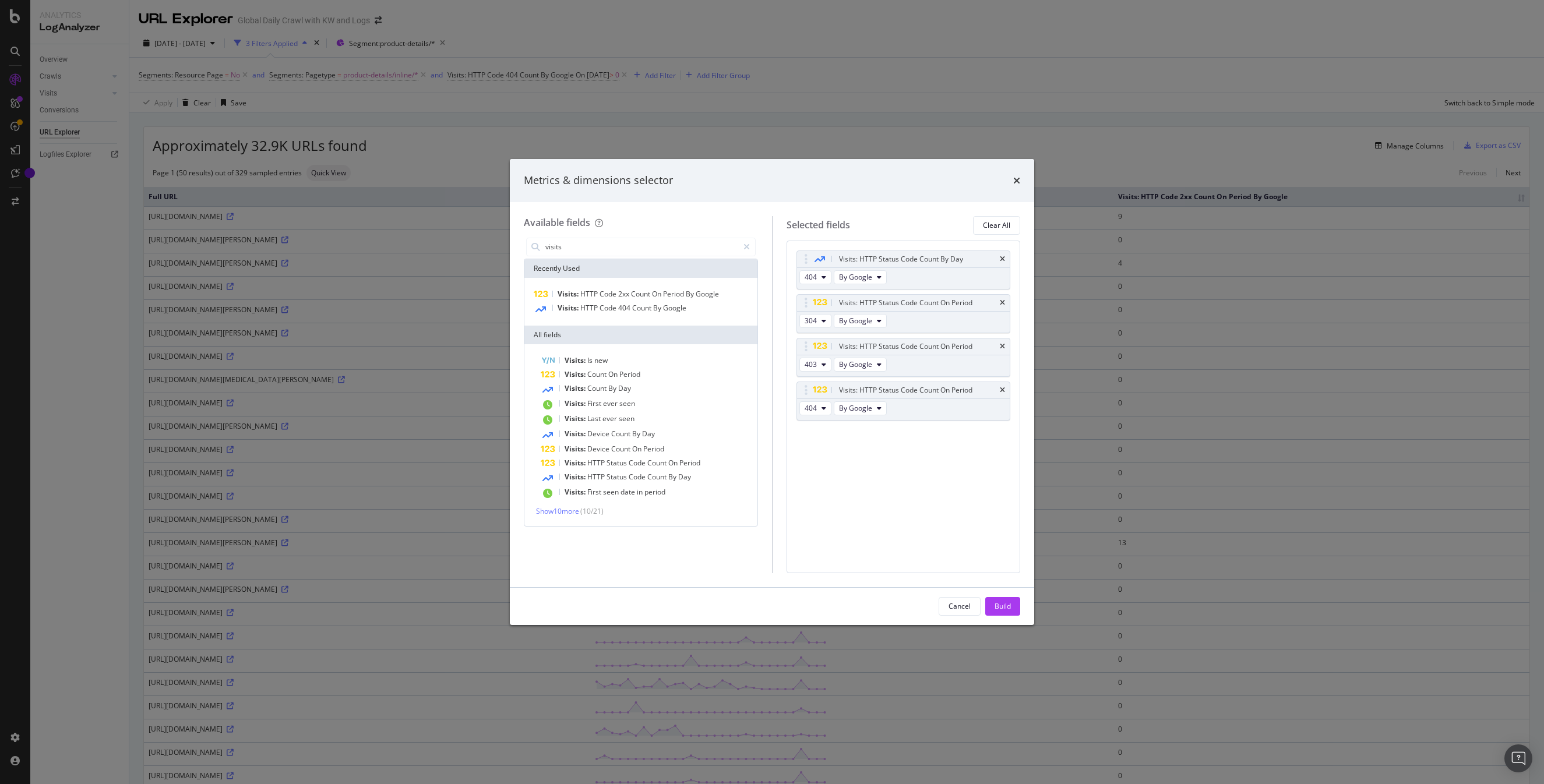
click at [1002, 303] on icon "times" at bounding box center [1002, 302] width 6 height 7
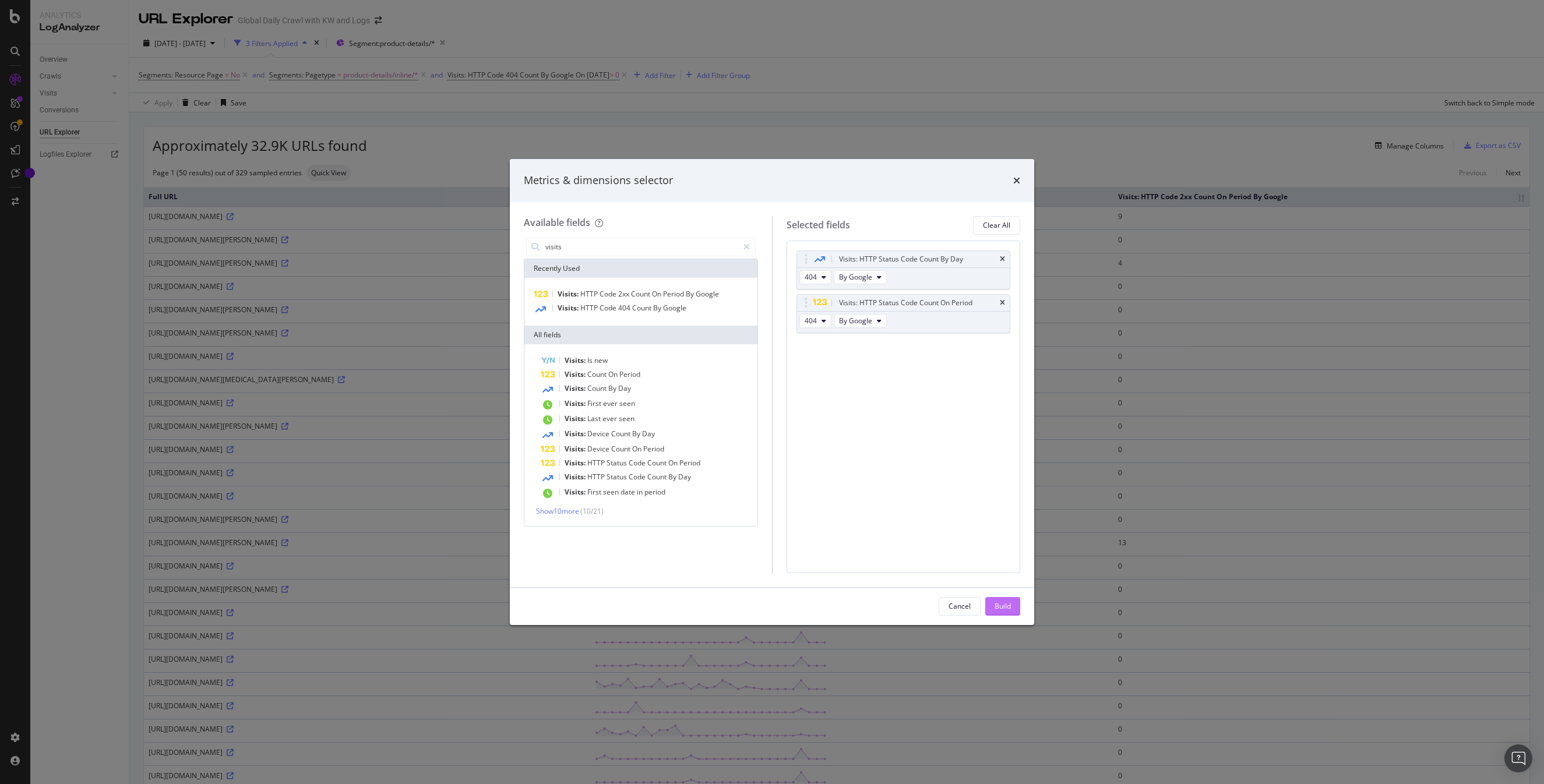
click at [1003, 603] on div "Build" at bounding box center [1002, 605] width 16 height 10
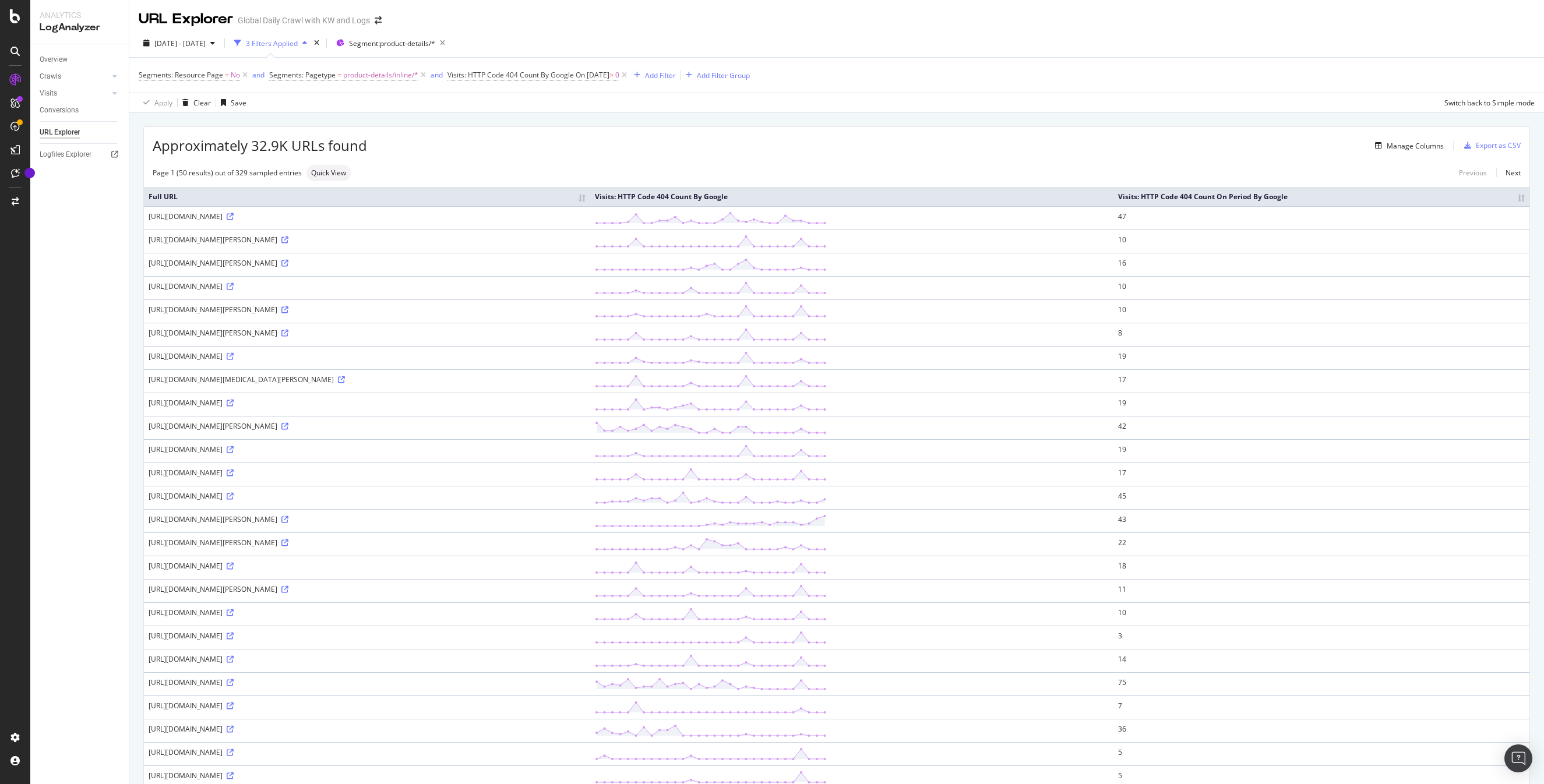
click at [1518, 198] on th "Visits: HTTP Code 404 Count On Period By Google" at bounding box center [1321, 196] width 416 height 19
click at [1176, 55] on div "2025 Jul. 25th - Aug. 23rd 3 Filters Applied Segment: product-details/*" at bounding box center [837, 45] width 1414 height 24
click at [1520, 194] on th "Visits: HTTP Code 404 Count On Period By Google" at bounding box center [1303, 196] width 452 height 19
click at [323, 240] on div "https://www.nike.com/t/paris-saint-germain-strike-soccer-ball-pwVRzR" at bounding box center [326, 240] width 356 height 10
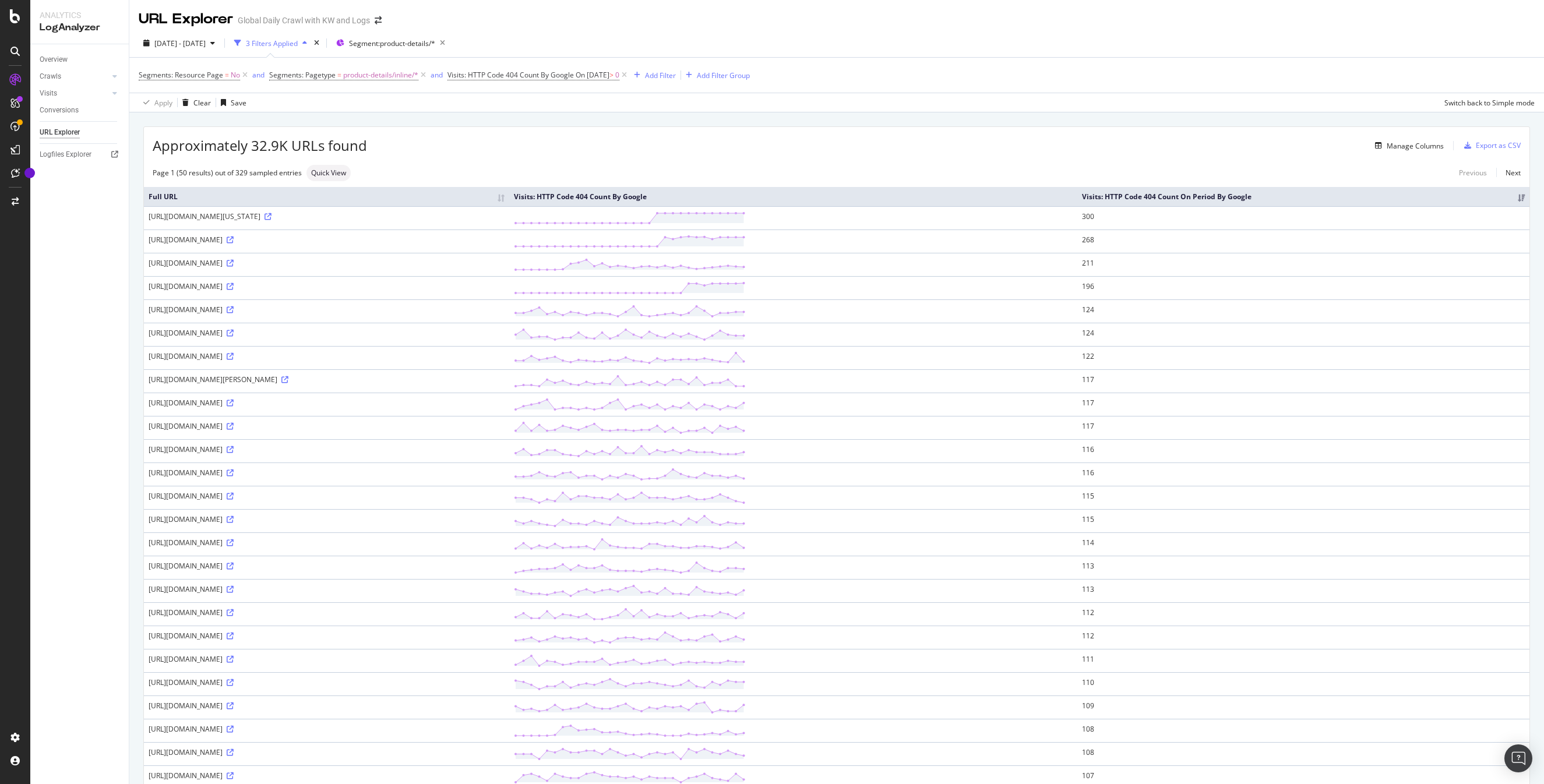
click at [357, 237] on div "https://www.nike.com/t/paris-saint-germain-strike-soccer-ball-pwVRzR" at bounding box center [326, 240] width 356 height 10
click at [233, 241] on icon at bounding box center [229, 240] width 7 height 7
click at [1048, 93] on div "Apply Clear Save Switch back to Simple mode" at bounding box center [837, 102] width 1414 height 19
click at [233, 286] on icon at bounding box center [229, 286] width 7 height 7
click at [1298, 59] on div "Segments: Resource Page = No and Segments: Pagetype = product-details/inline/* …" at bounding box center [836, 74] width 1396 height 35
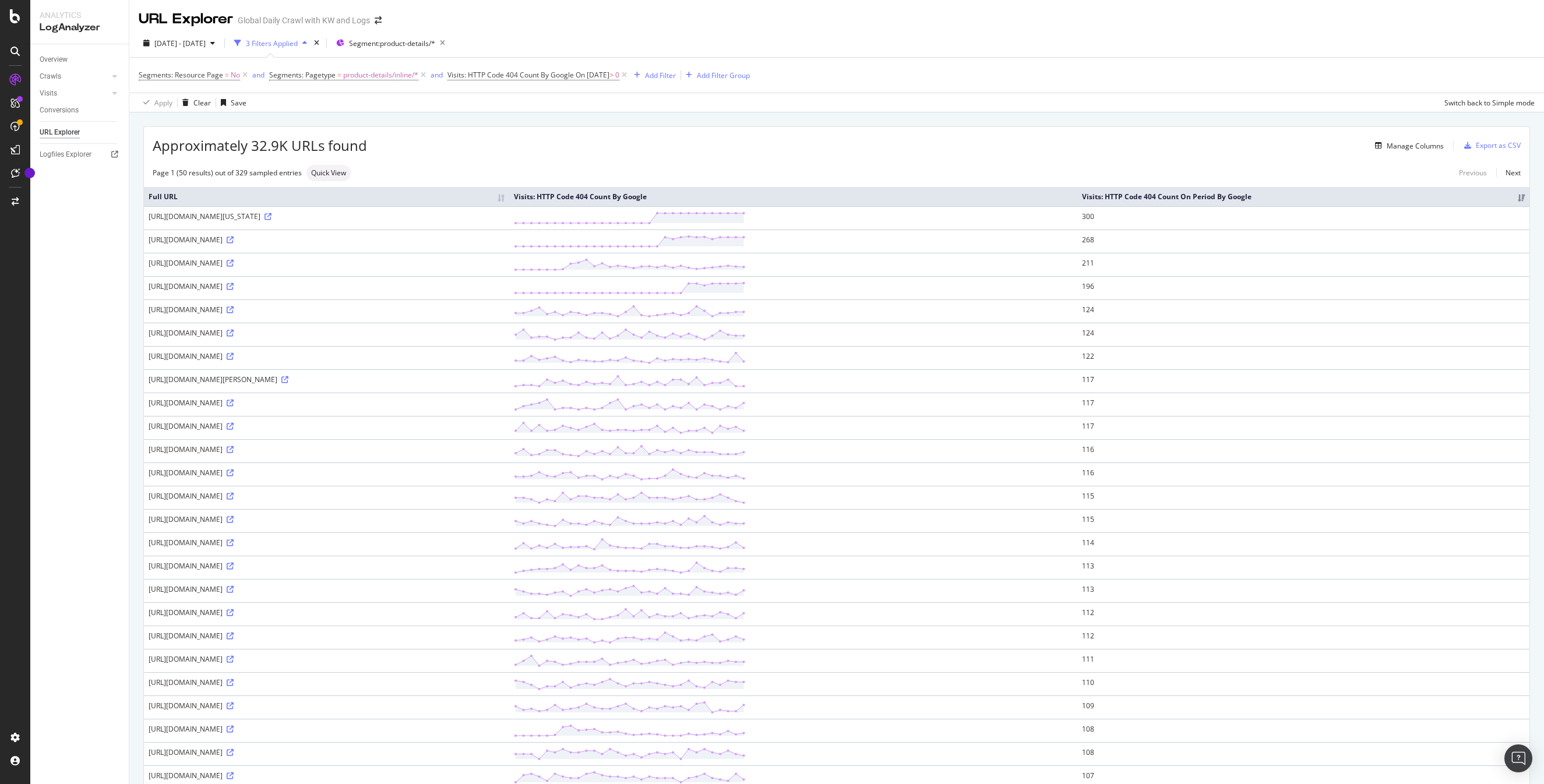
click at [1204, 58] on div "Segments: Resource Page = No and Segments: Pagetype = product-details/inline/* …" at bounding box center [836, 74] width 1396 height 35
click at [1194, 50] on div "2025 Jul. 25th - Aug. 23rd 3 Filters Applied Segment: product-details/*" at bounding box center [837, 45] width 1414 height 24
click at [1131, 128] on div "Approximately 32.9K URLs found Manage Columns Export as CSV" at bounding box center [836, 141] width 1385 height 28
drag, startPoint x: 374, startPoint y: 242, endPoint x: 147, endPoint y: 240, distance: 227.0
click at [147, 240] on td "https://www.nike.com/t/paris-saint-germain-strike-soccer-ball-pwVRzR" at bounding box center [326, 241] width 365 height 24
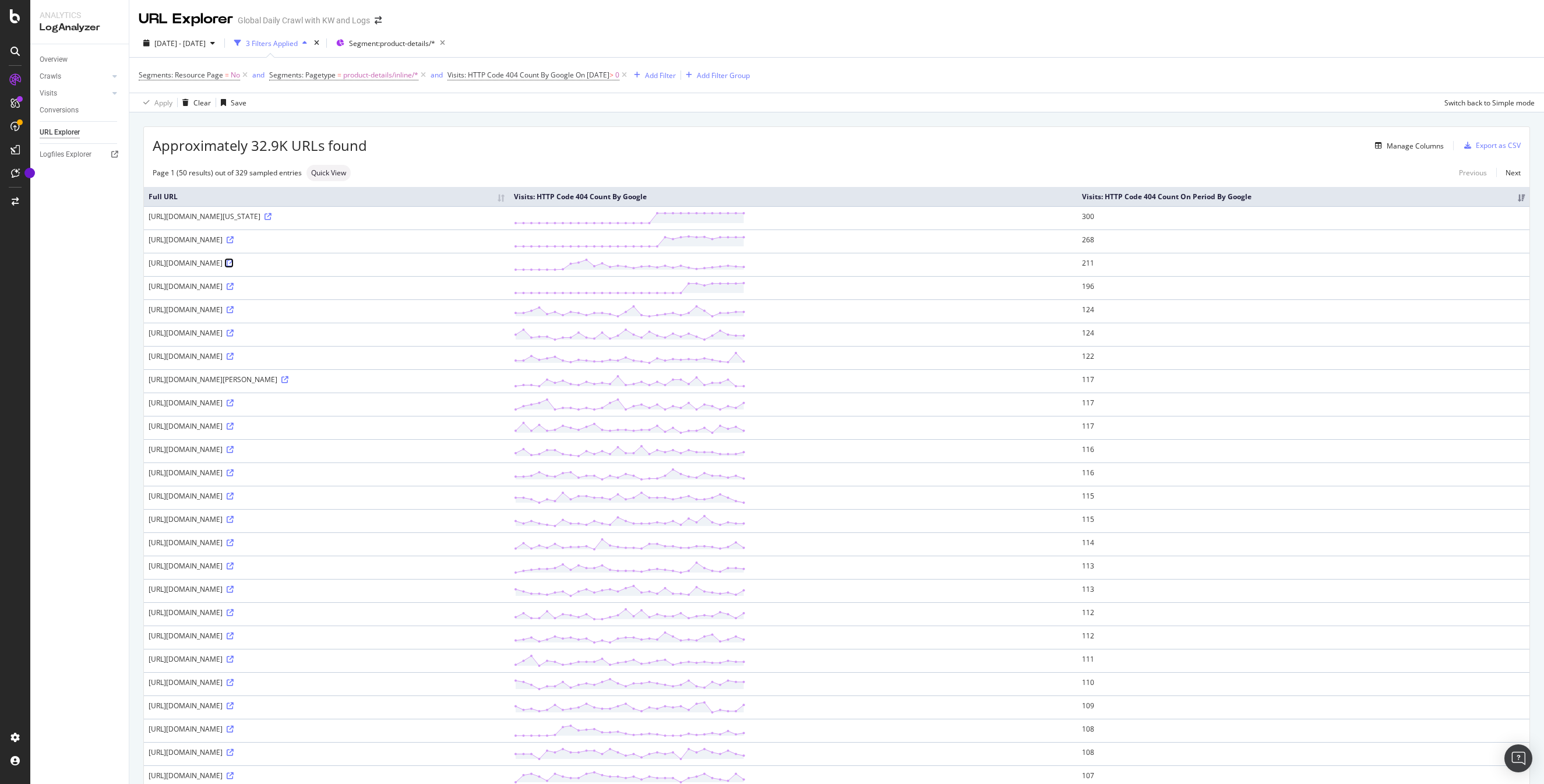
click at [233, 262] on icon at bounding box center [229, 262] width 7 height 7
copy div "https://www.nike.com/t/paris-saint-germain-strike-soccer-ball-pwVRzR"
click at [1540, 748] on div "Approximately 32.9K URLs found Manage Columns Export as CSV Page 1 (50 results)…" at bounding box center [837, 769] width 1414 height 1313
click at [1243, 86] on div "Segments: Resource Page = No and Segments: Pagetype = product-details/inline/* …" at bounding box center [836, 74] width 1396 height 35
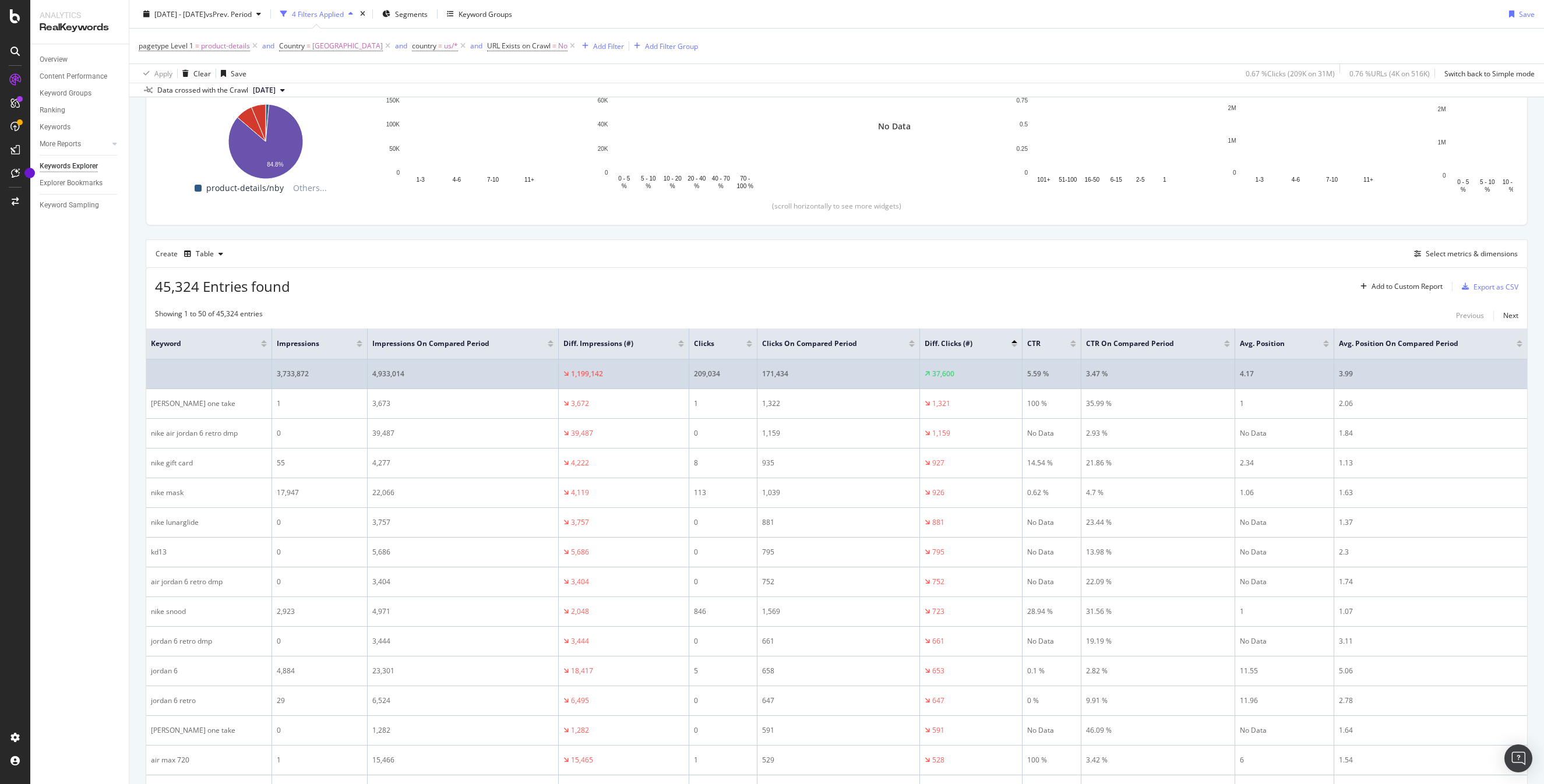
scroll to position [179, 0]
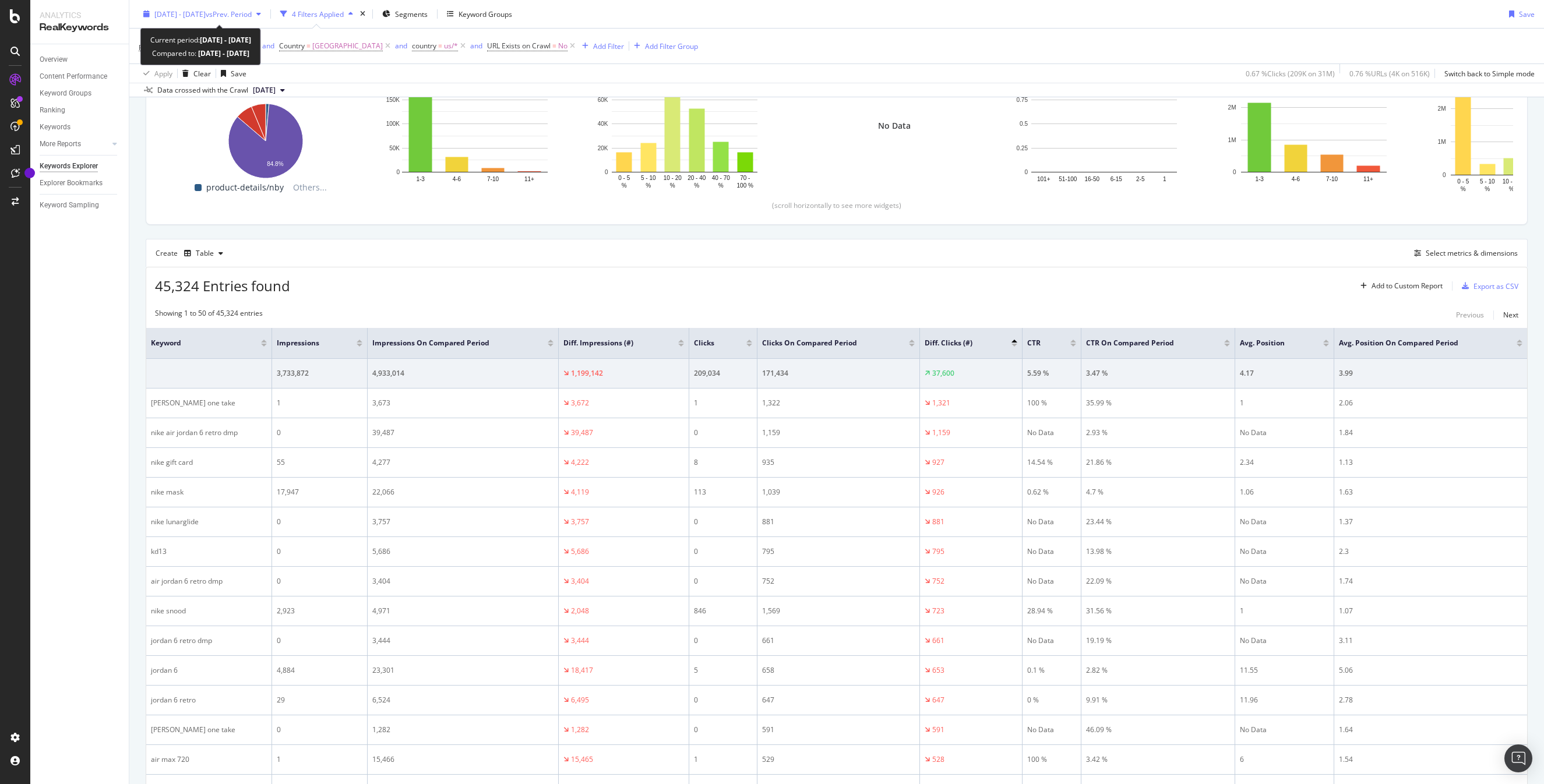
click at [252, 10] on span "vs Prev. Period" at bounding box center [228, 13] width 46 height 10
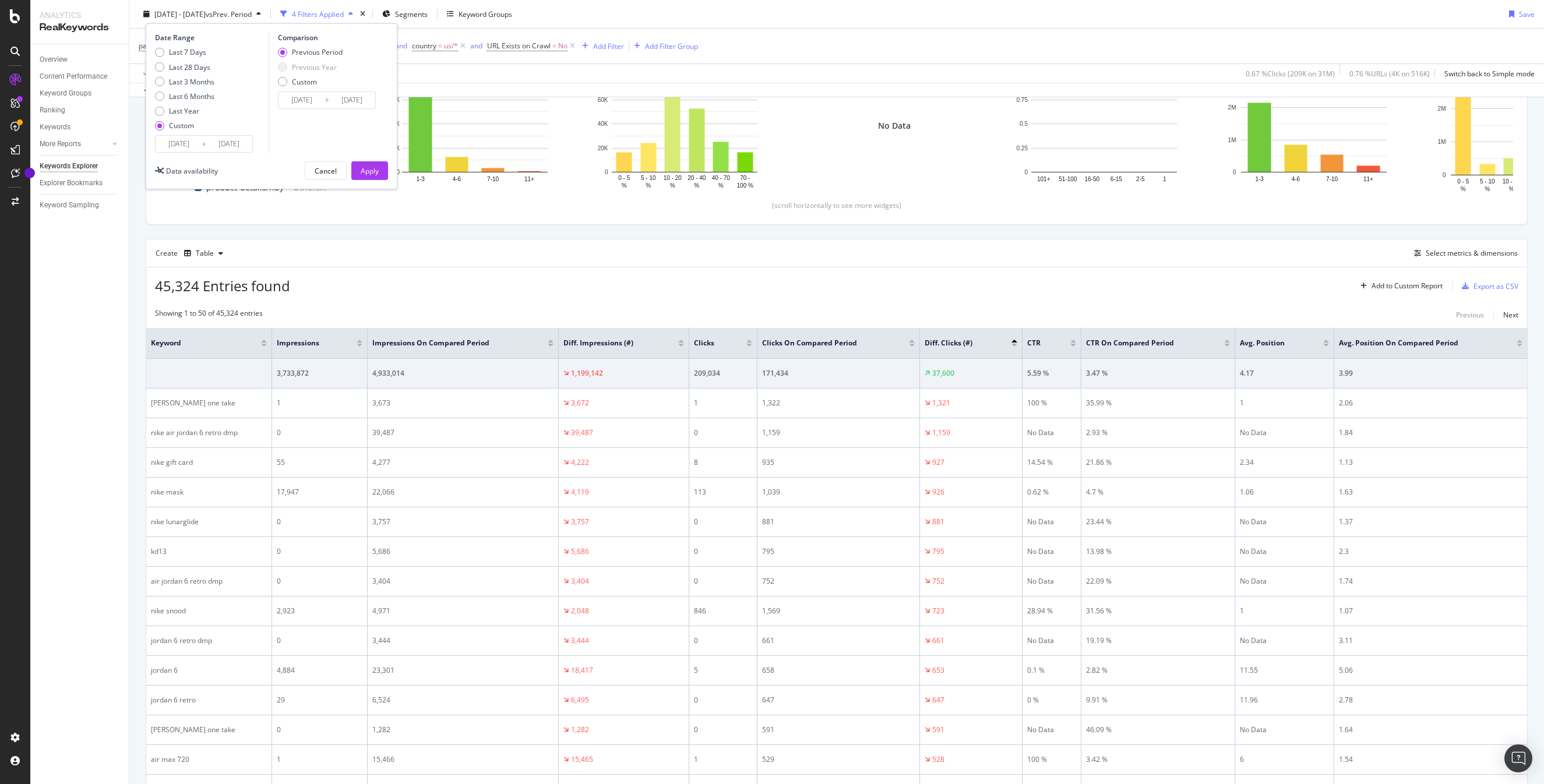
scroll to position [180, 0]
click at [299, 68] on div "Previous Year" at bounding box center [314, 67] width 45 height 10
click at [196, 68] on div "Last 28 Days" at bounding box center [190, 67] width 41 height 10
type input "2025/07/27"
type input "2025/08/23"
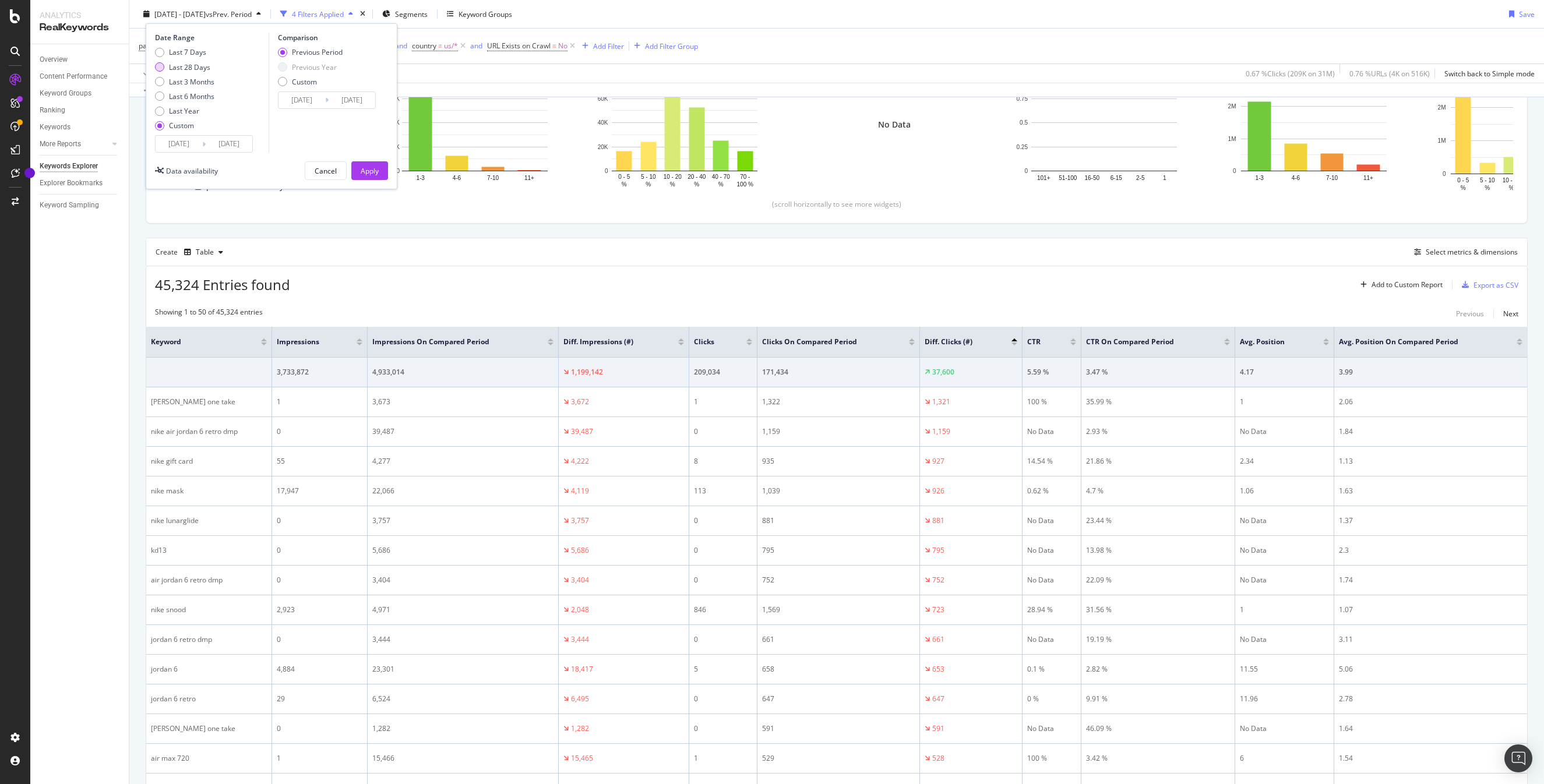
type input "2025/06/29"
type input "2025/07/26"
click at [378, 172] on div "Apply" at bounding box center [370, 170] width 18 height 10
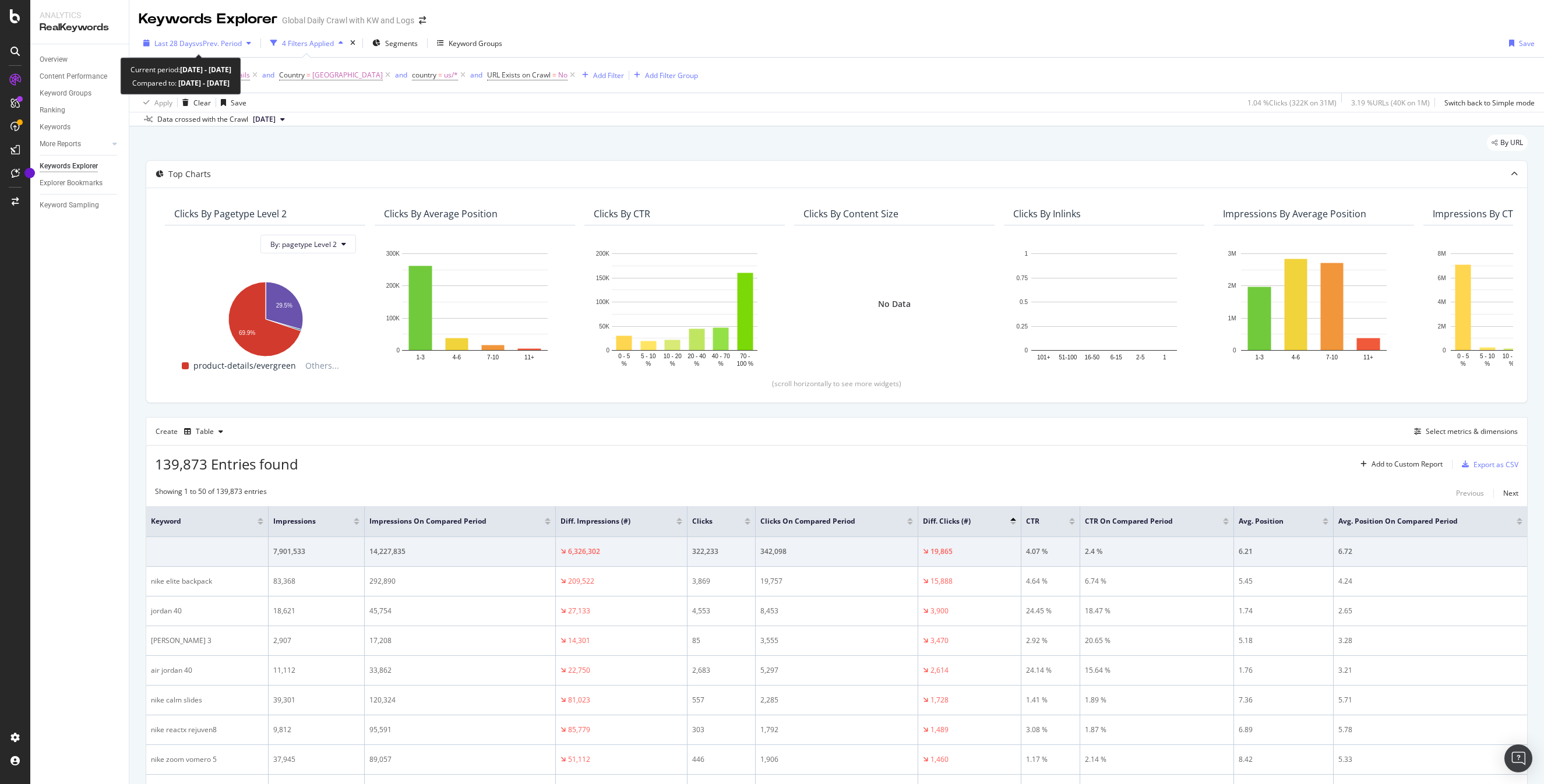
click at [233, 45] on span "vs Prev. Period" at bounding box center [218, 43] width 46 height 10
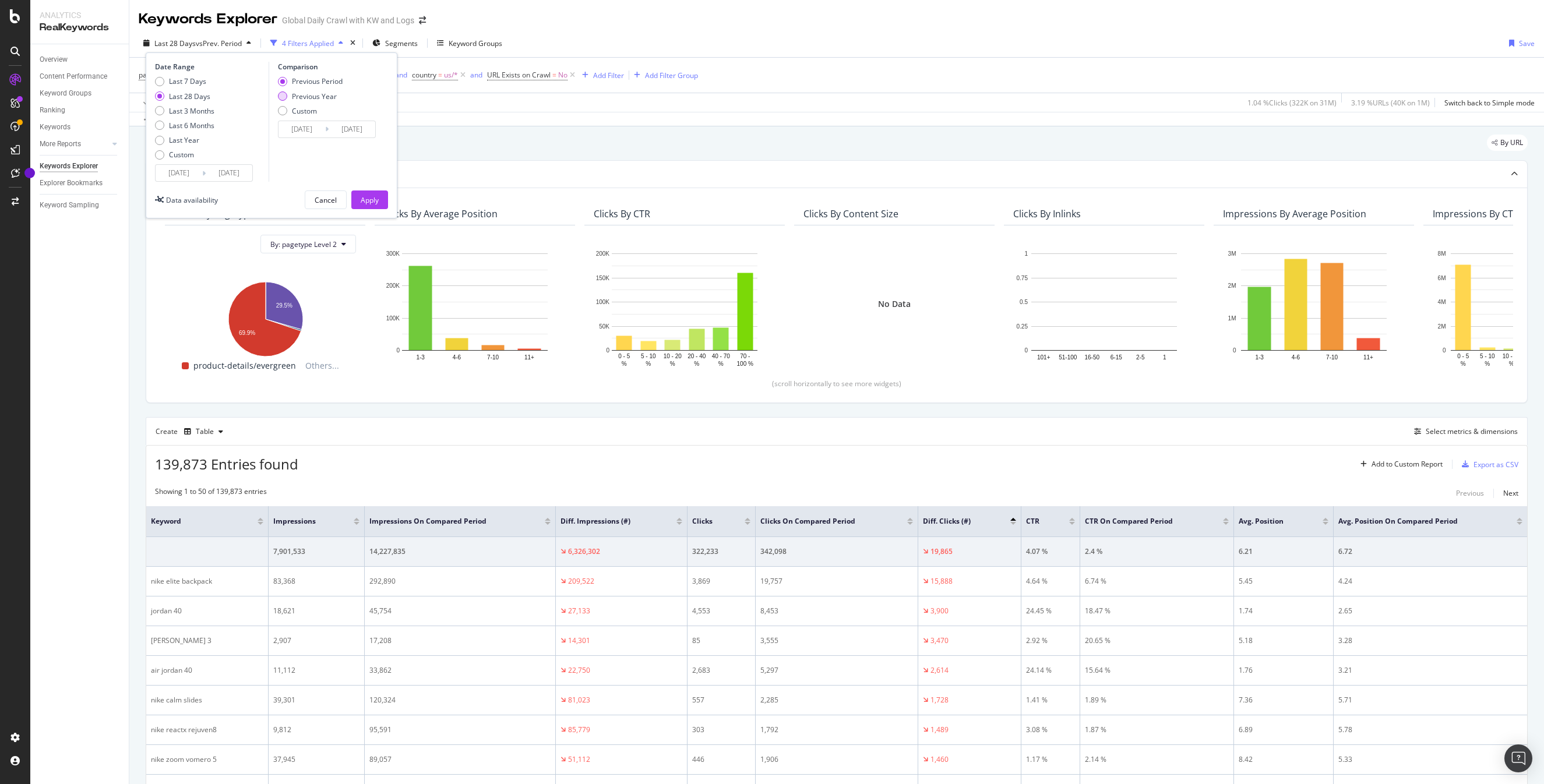
click at [291, 96] on div "Previous Year" at bounding box center [314, 96] width 45 height 10
type input "2024/07/28"
type input "2024/08/24"
click at [370, 203] on div "Apply" at bounding box center [370, 200] width 18 height 10
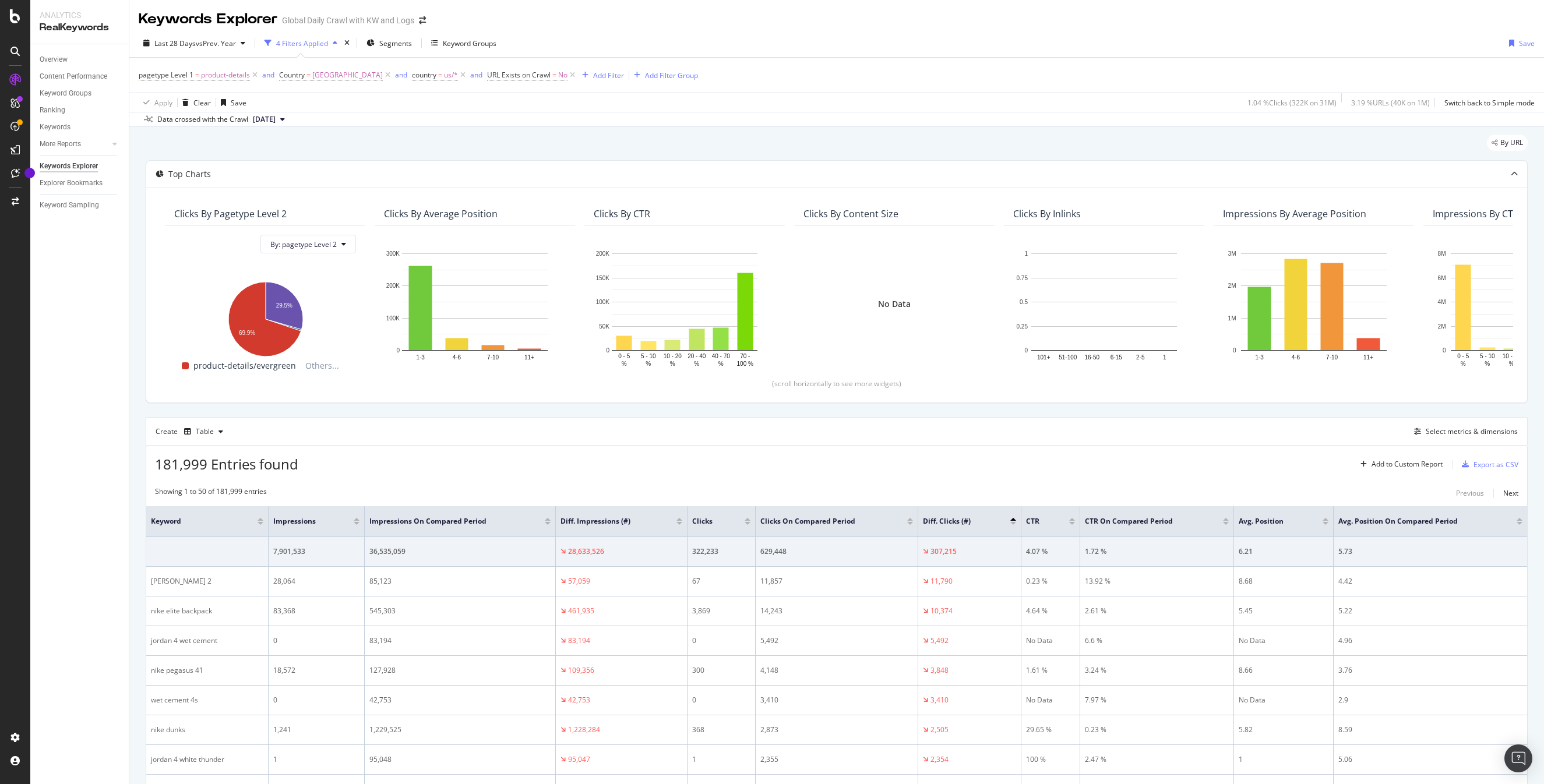
click at [1092, 89] on div "pagetype Level 1 = product-details and Country = United States of America and c…" at bounding box center [836, 74] width 1396 height 35
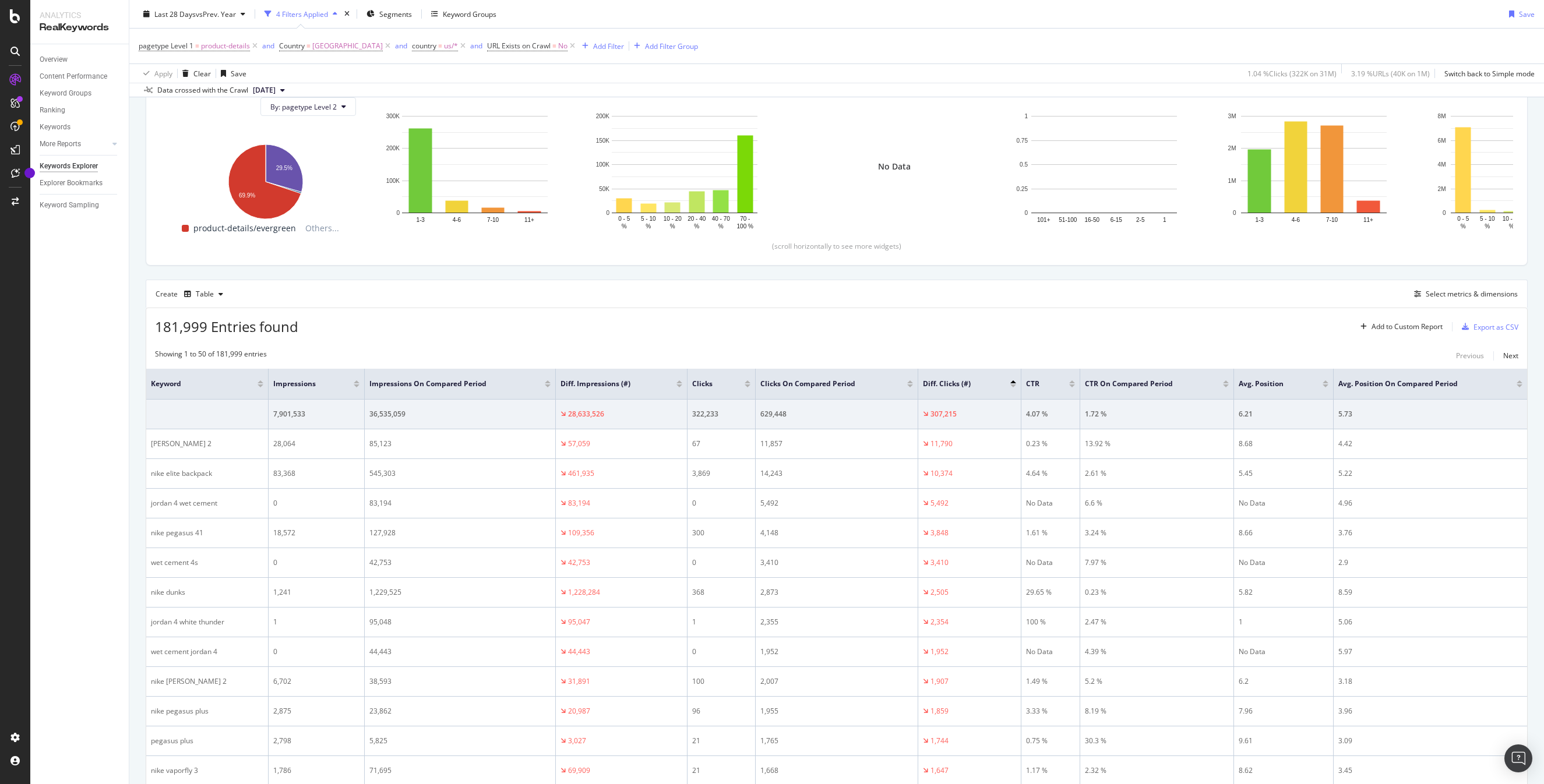
scroll to position [174, 0]
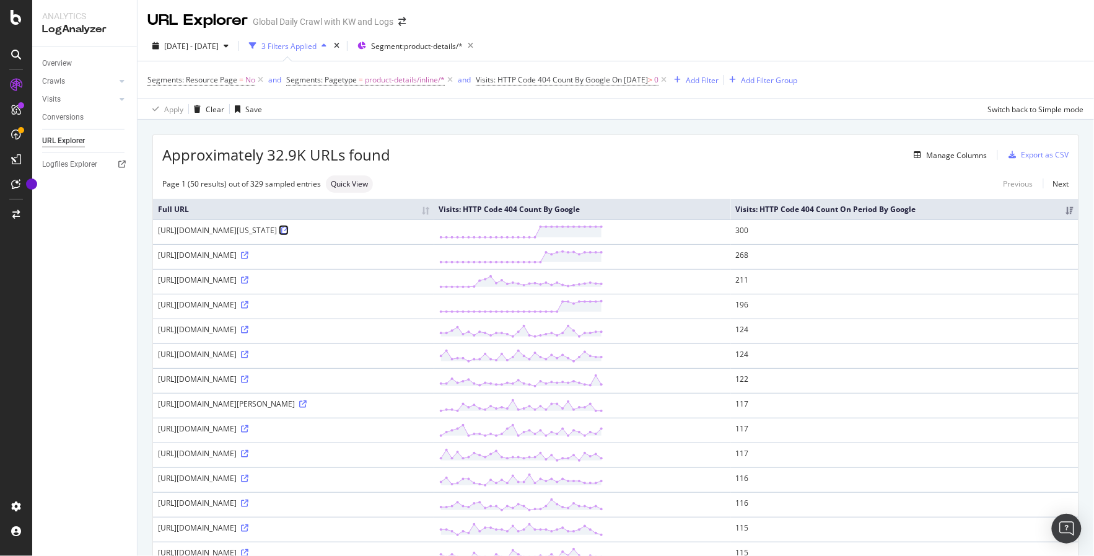
click at [289, 229] on icon at bounding box center [284, 230] width 7 height 7
drag, startPoint x: 242, startPoint y: 230, endPoint x: 318, endPoint y: 230, distance: 76.2
click at [318, 230] on div "[URL][DOMAIN_NAME][US_STATE]" at bounding box center [293, 230] width 271 height 11
copy div "[US_STATE]-fever-explorer"
click at [429, 258] on div "[URL][DOMAIN_NAME]" at bounding box center [293, 255] width 271 height 11
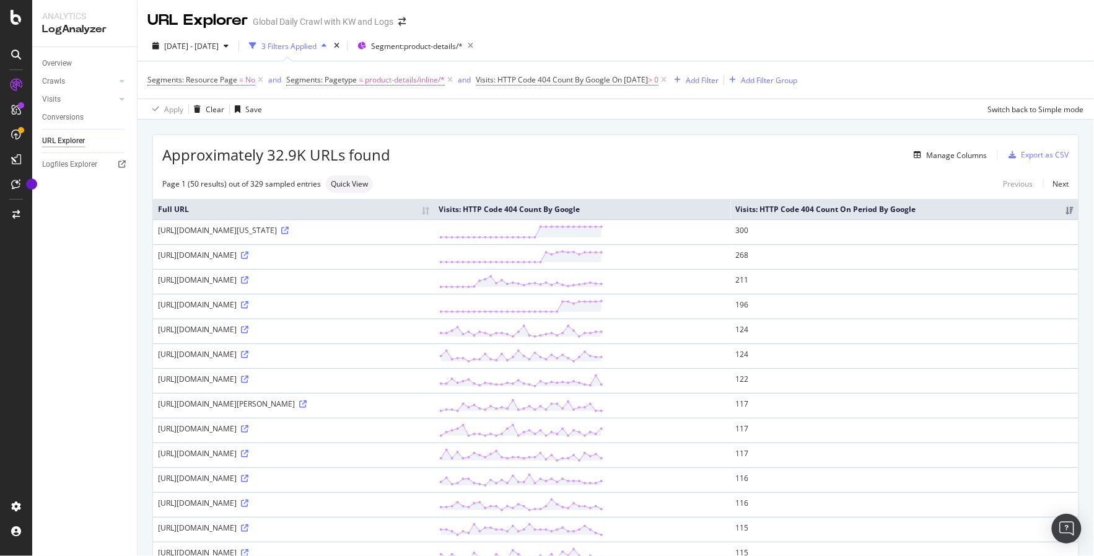
click at [638, 137] on div "Approximately 32.9K URLs found Manage Columns Export as CSV" at bounding box center [616, 150] width 926 height 30
click at [719, 81] on div "Add Filter" at bounding box center [702, 80] width 33 height 11
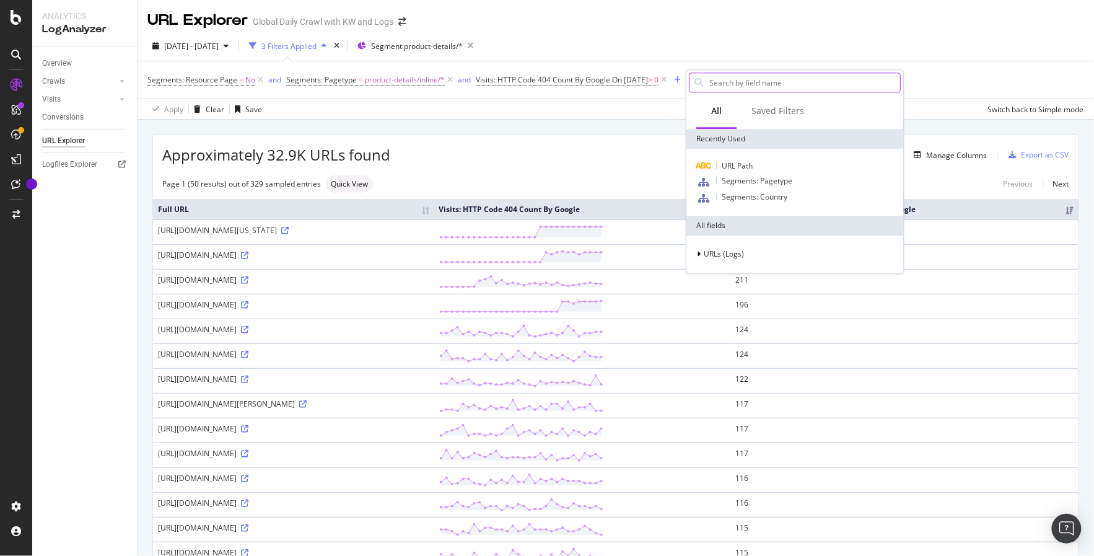
click at [729, 86] on input "text" at bounding box center [804, 82] width 192 height 19
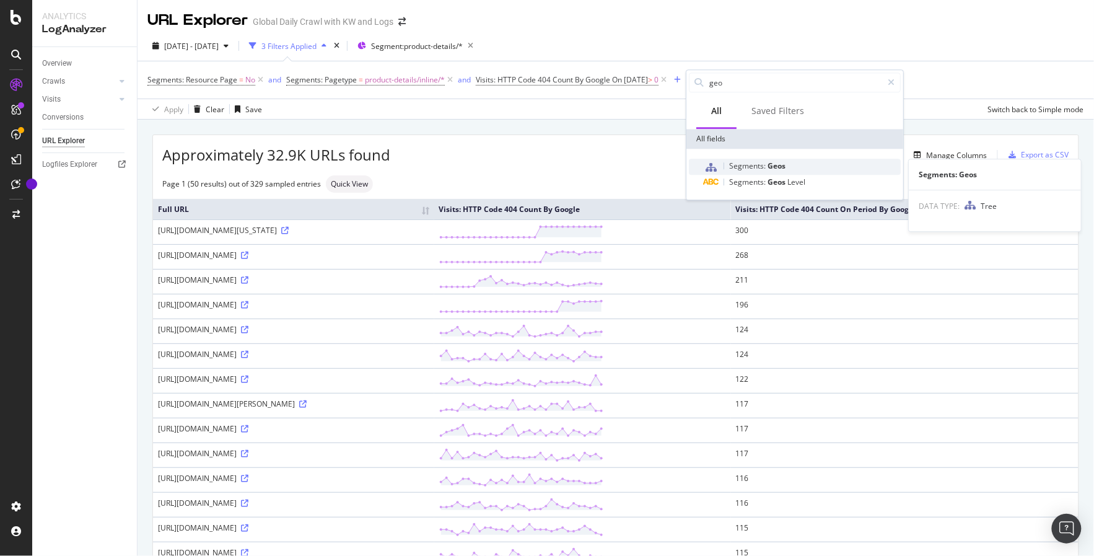
type input "geo"
click at [757, 164] on span "Segments:" at bounding box center [748, 165] width 38 height 11
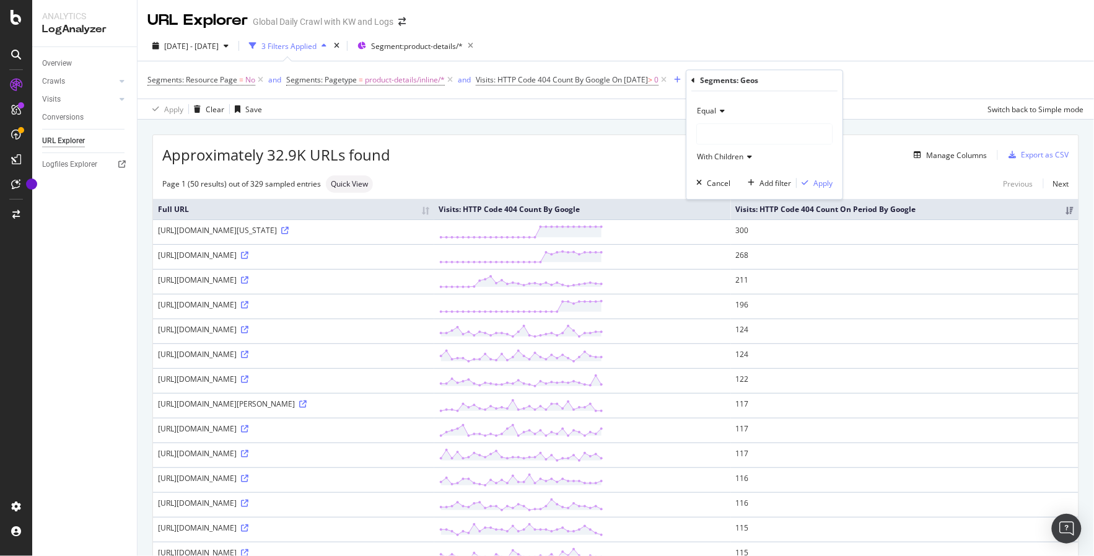
click at [727, 135] on div at bounding box center [764, 134] width 135 height 20
click at [801, 159] on span "Select" at bounding box center [811, 157] width 22 height 11
click at [810, 178] on div "Apply" at bounding box center [815, 182] width 36 height 11
click at [721, 45] on div "2025 Jul. 25th - Aug. 23rd 4 Filters Applied Segment: product-details/*" at bounding box center [616, 48] width 957 height 25
click at [660, 136] on div "Approximately 31.9K URLs found Manage Columns Export as CSV" at bounding box center [616, 150] width 926 height 30
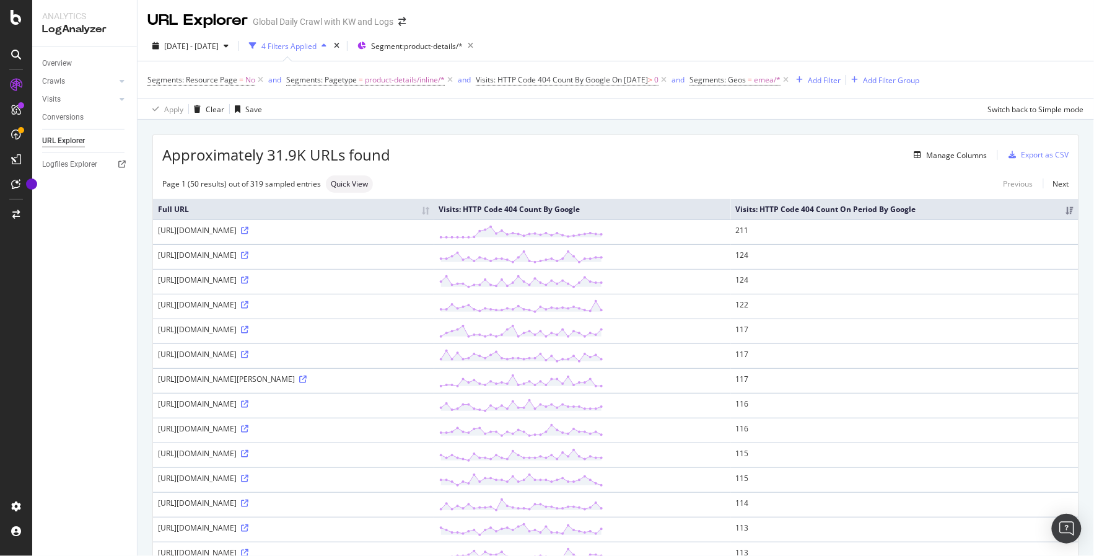
click at [651, 150] on div "Manage Columns" at bounding box center [688, 154] width 597 height 15
click at [353, 405] on div "https://www.nike.com/it/t/scarpa-air-max-plus-VB1e64cA" at bounding box center [293, 403] width 271 height 11
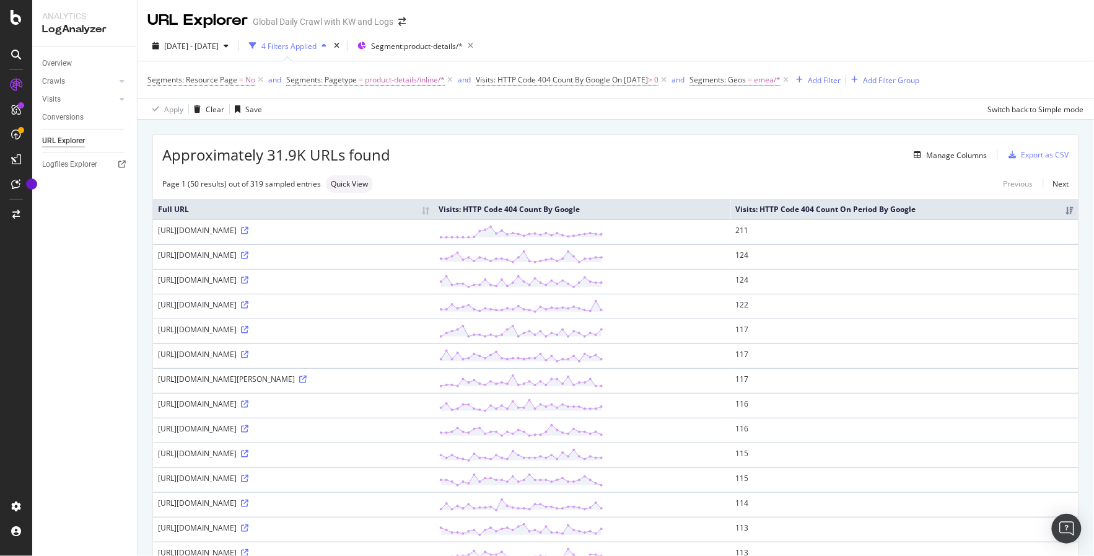
drag, startPoint x: 362, startPoint y: 230, endPoint x: 176, endPoint y: 233, distance: 186.5
click at [176, 233] on div "https://www.nike.com/za/t/air-force-1-07-lv8-shoes-n3xGGh" at bounding box center [293, 230] width 271 height 11
click at [179, 232] on div "https://www.nike.com/za/t/air-force-1-07-lv8-shoes-n3xGGh" at bounding box center [293, 230] width 271 height 11
drag, startPoint x: 288, startPoint y: 330, endPoint x: 360, endPoint y: 331, distance: 71.9
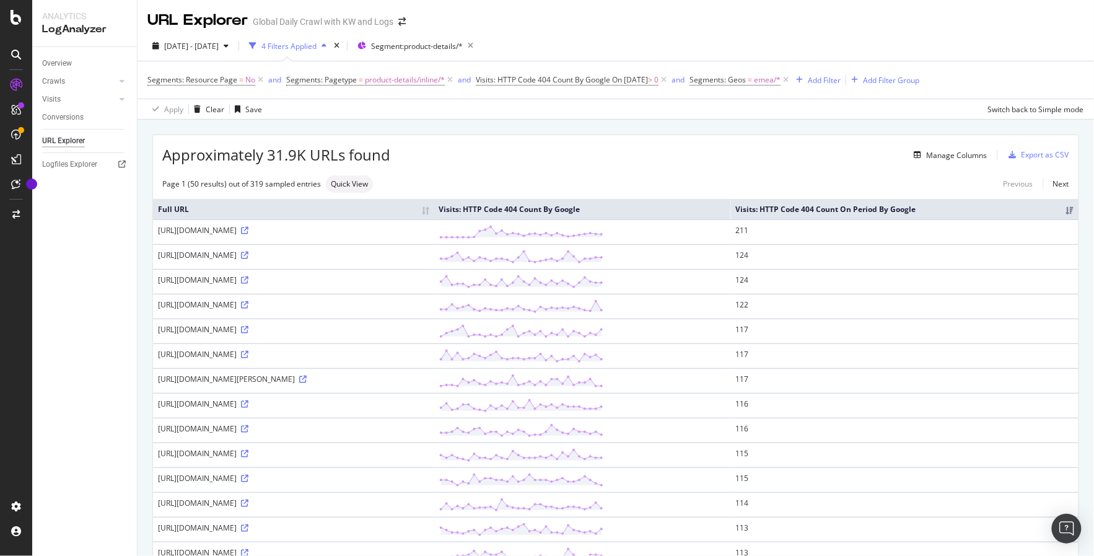
click at [360, 331] on div "https://www.nike.com/es/t/nikecourt-air-zoom-vapor-pro-2-zapatillas-de-tenis-pi…" at bounding box center [293, 329] width 271 height 11
copy div "air-zoom-vapor-pro-2"
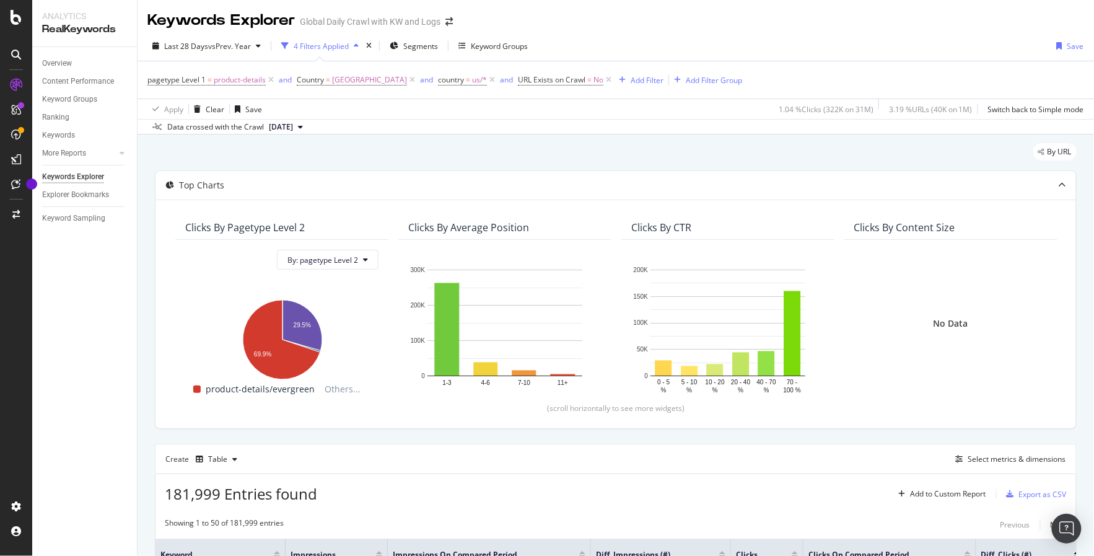
scroll to position [185, 0]
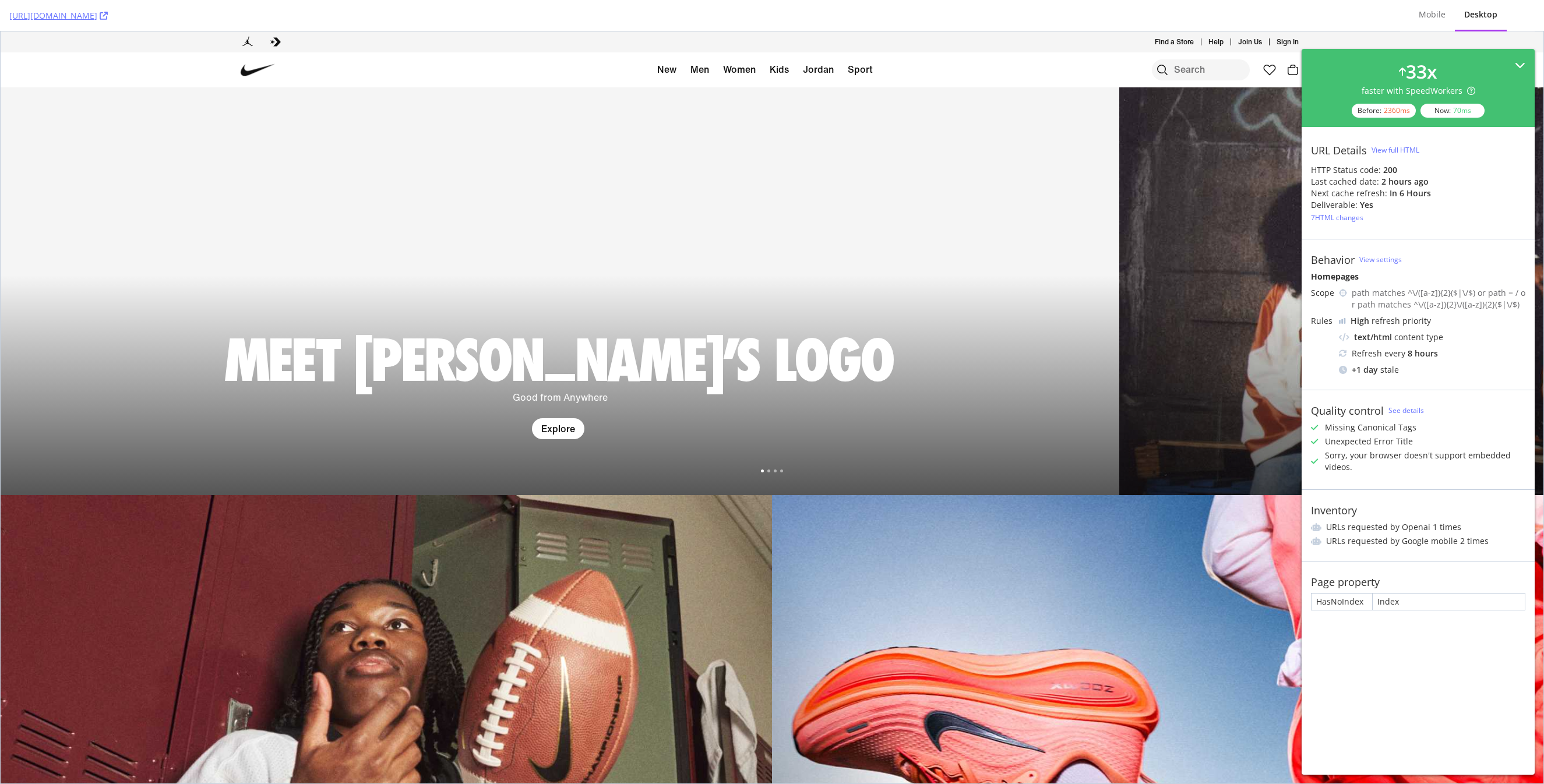
click at [1029, 63] on icon at bounding box center [1520, 65] width 10 height 10
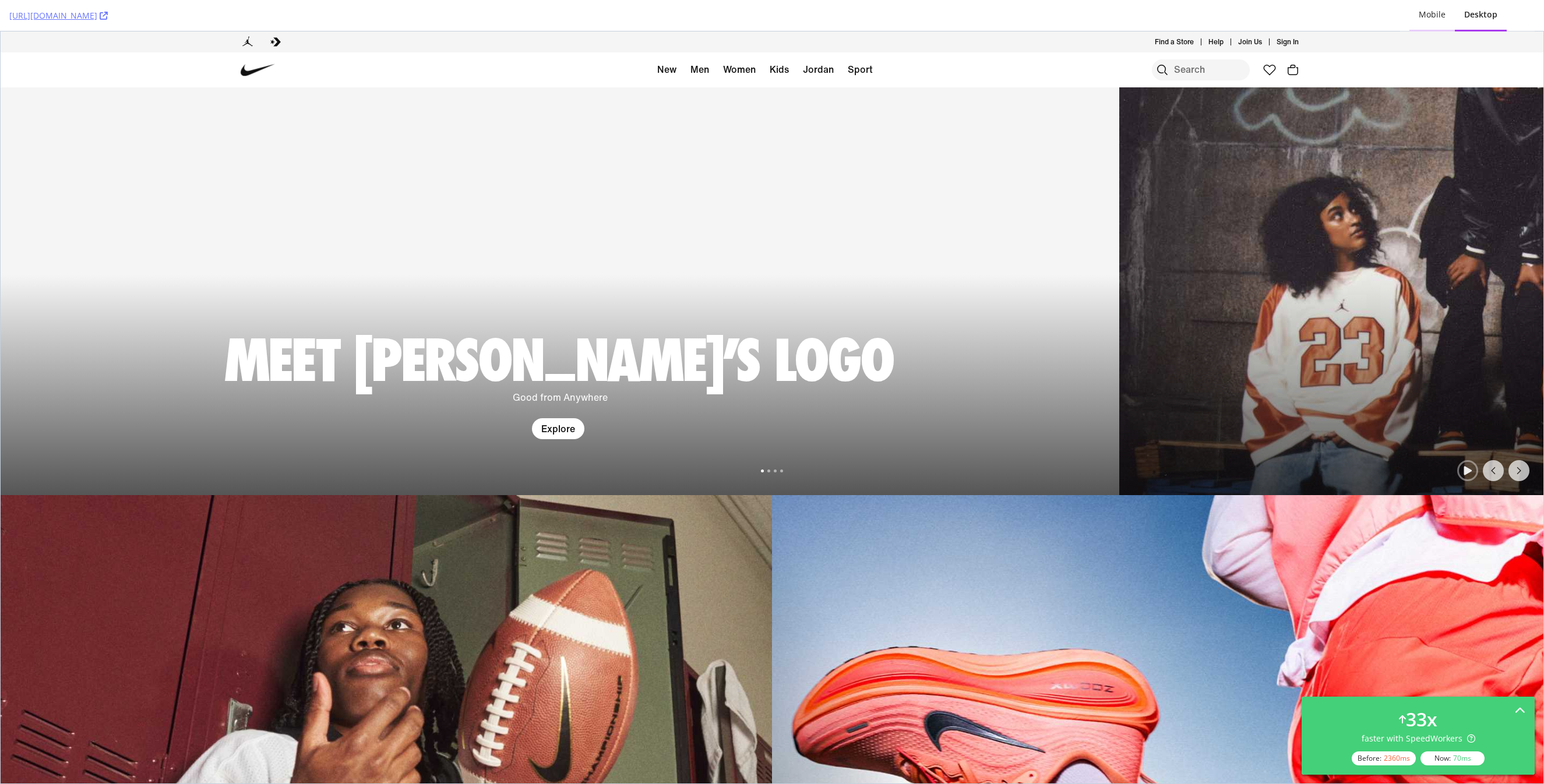
click at [1029, 12] on div "Mobile" at bounding box center [1432, 14] width 27 height 11
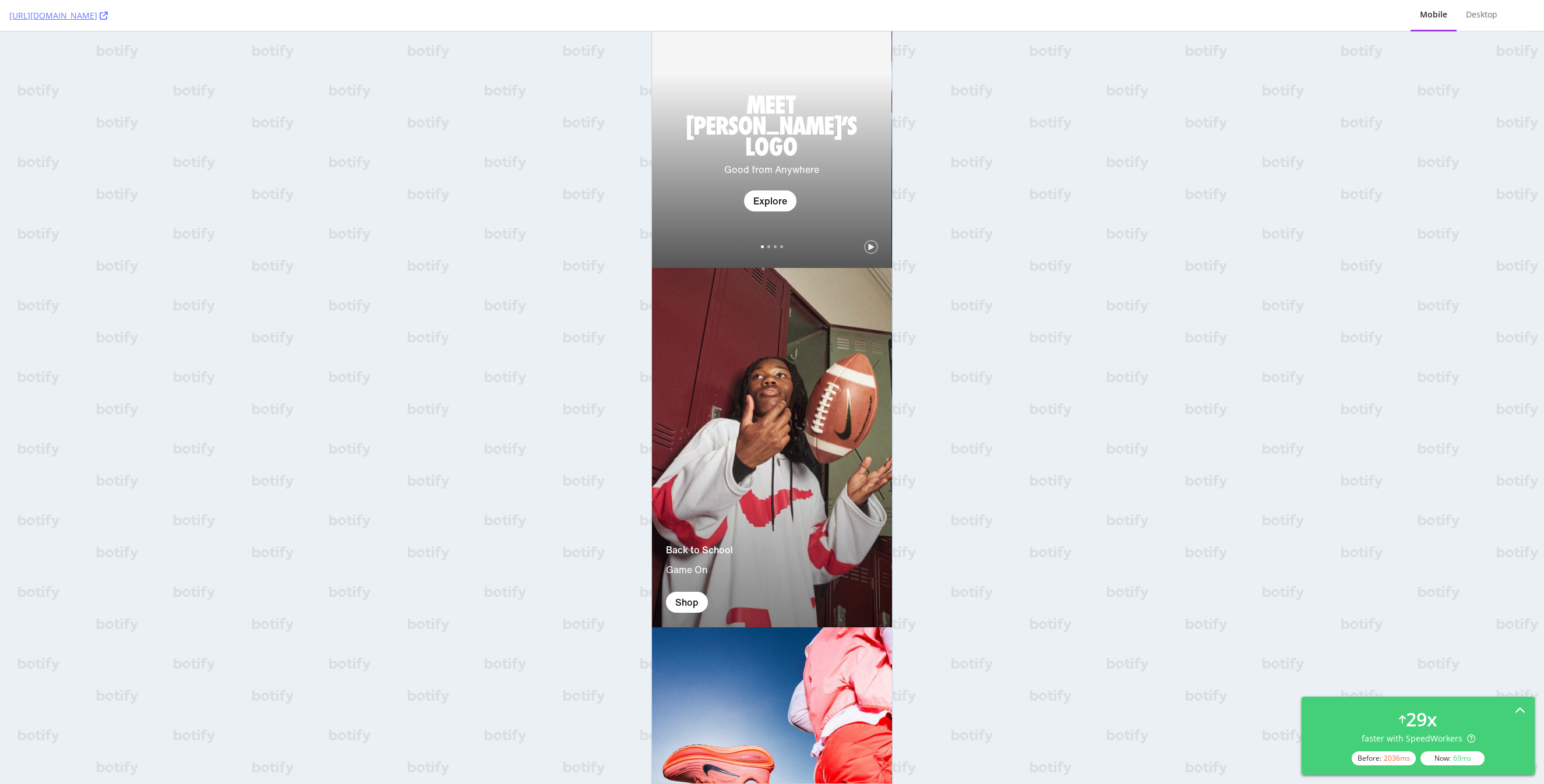
scroll to position [299, 0]
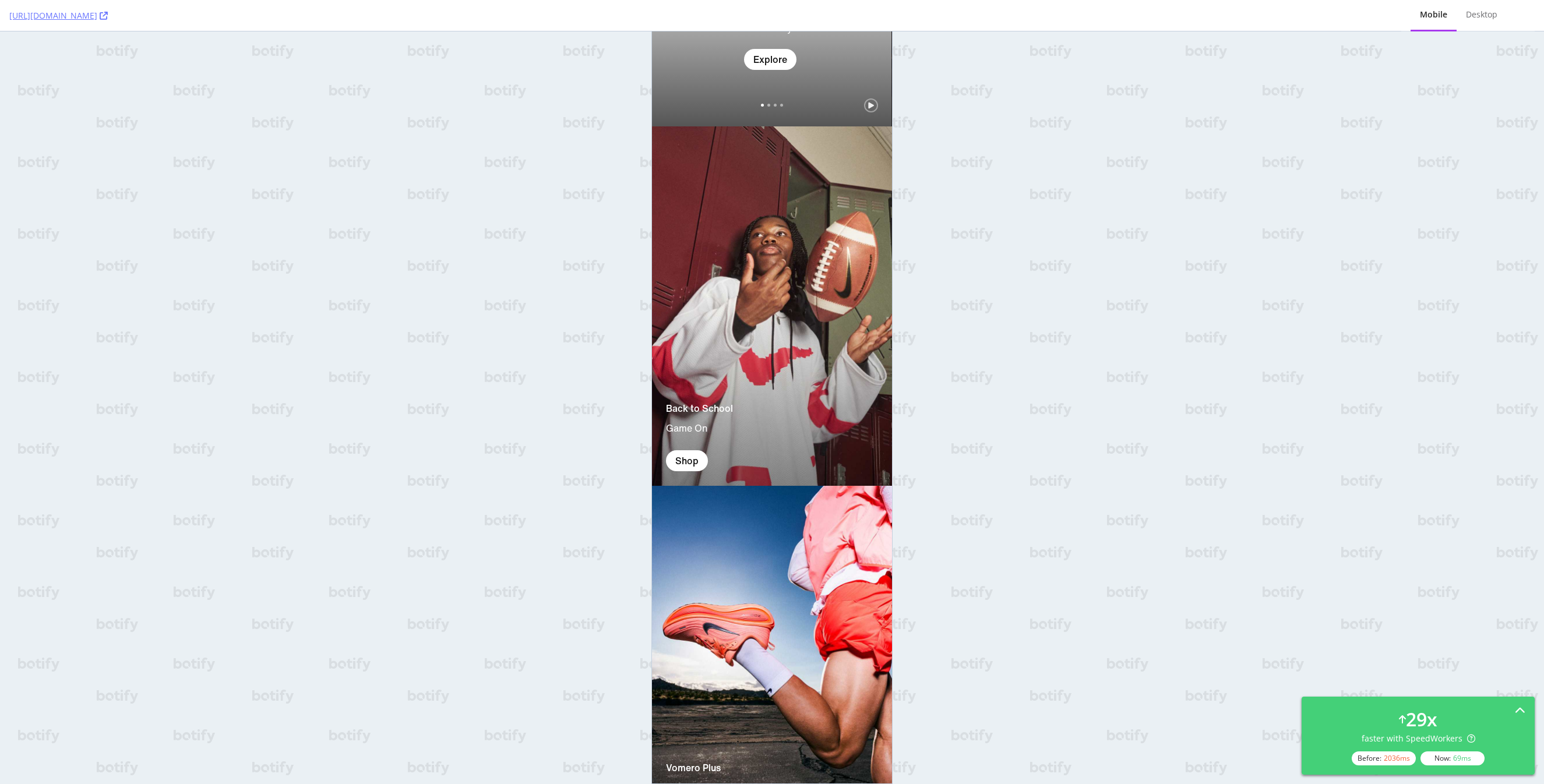
click at [796, 269] on link "Back to School Game On" at bounding box center [771, 306] width 240 height 359
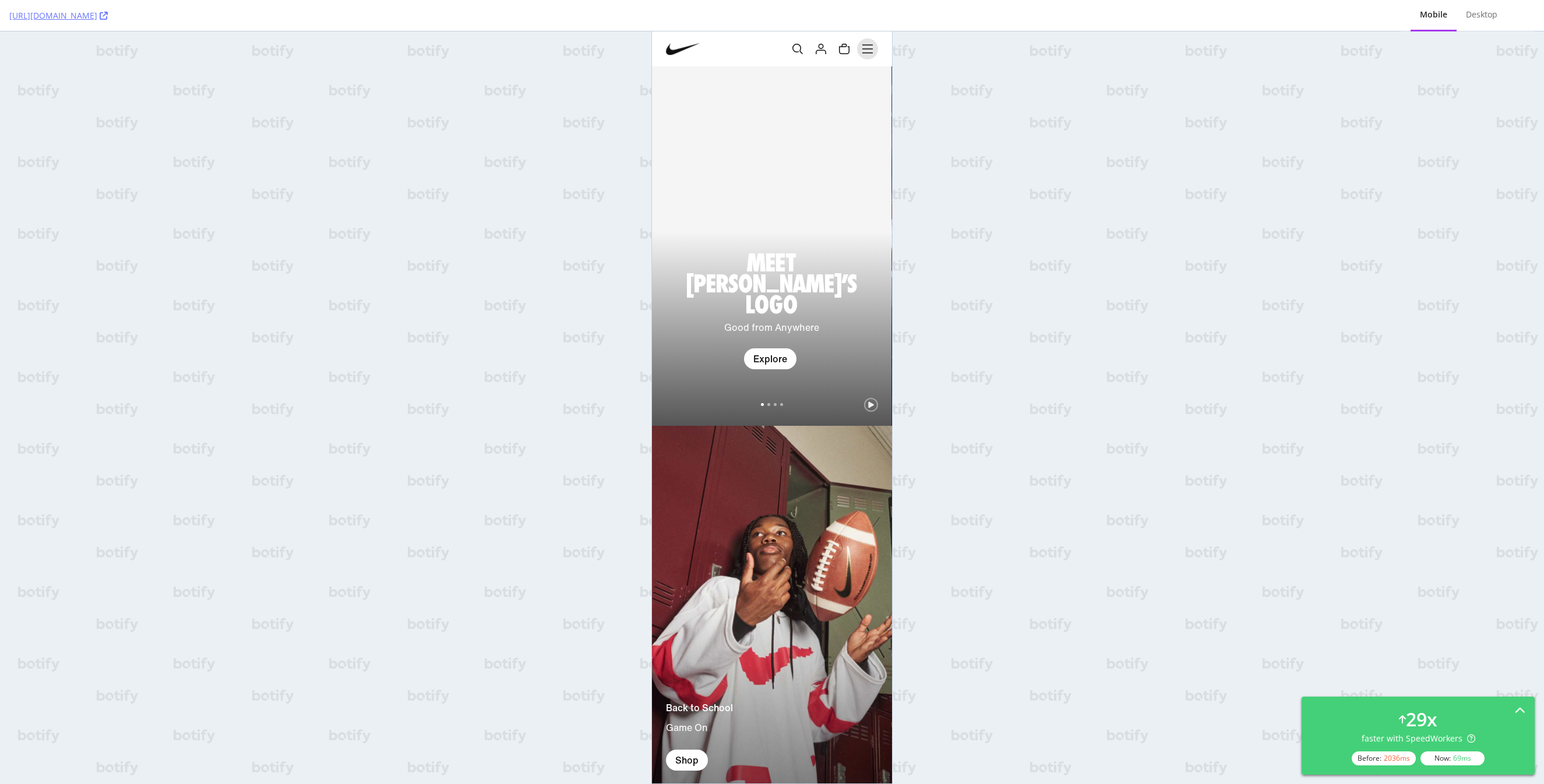
click at [873, 48] on button "menu" at bounding box center [867, 49] width 21 height 21
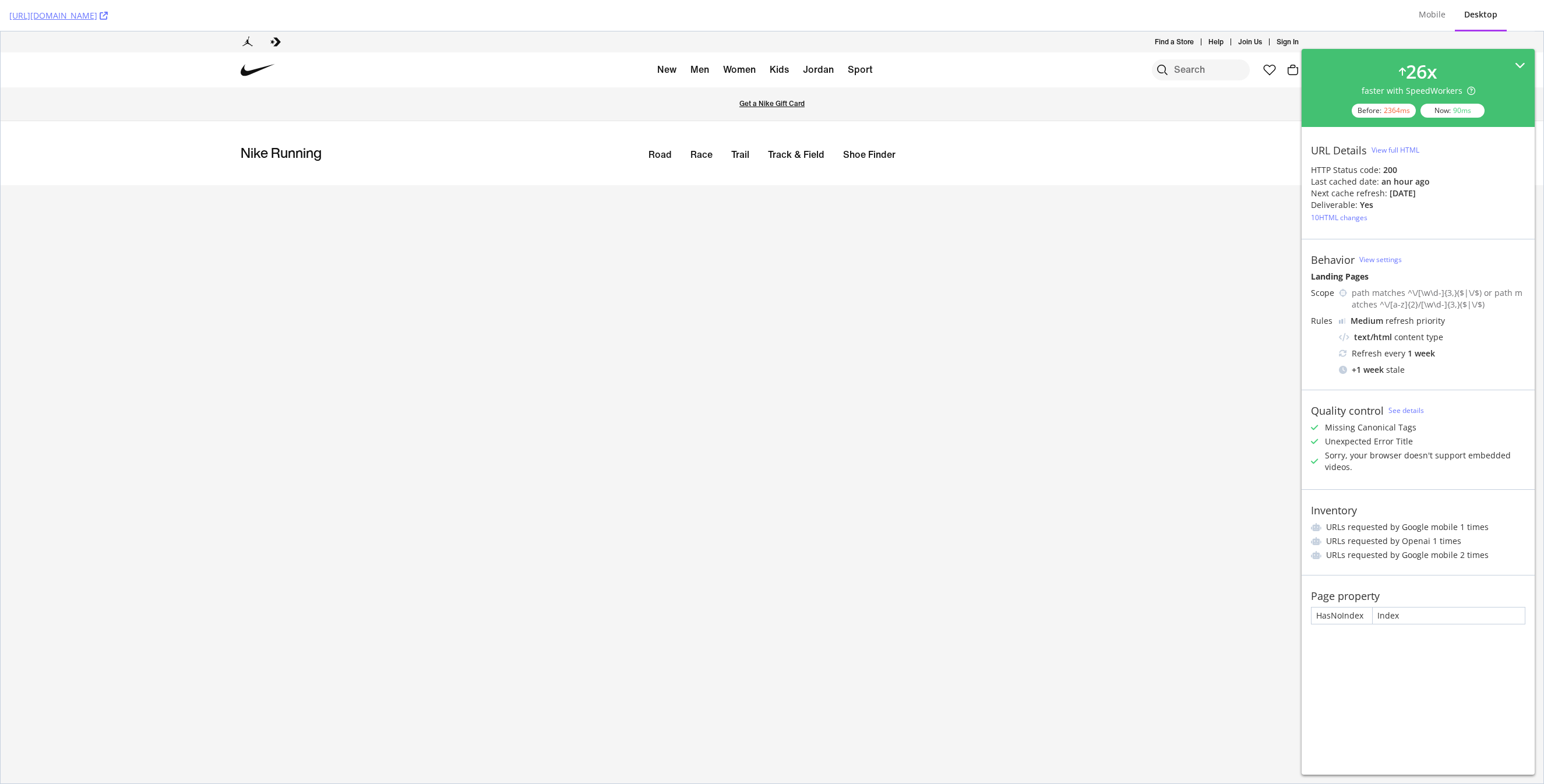
click at [1508, 69] on div "26 x faster with SpeedWorkers Before: 2364 ms Now: 90 ms" at bounding box center [1418, 87] width 214 height 59
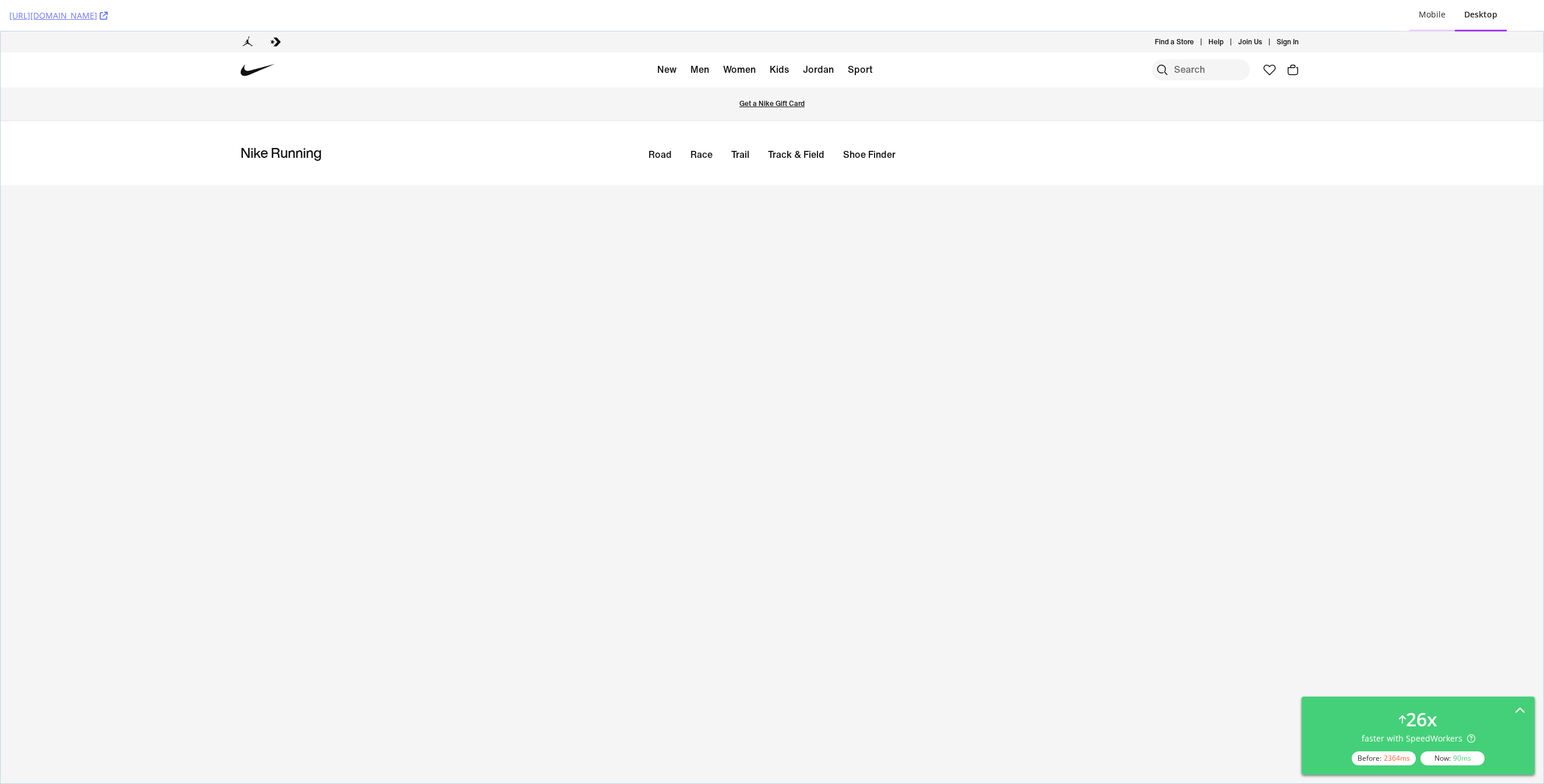
click at [1434, 15] on div "Mobile" at bounding box center [1432, 14] width 27 height 11
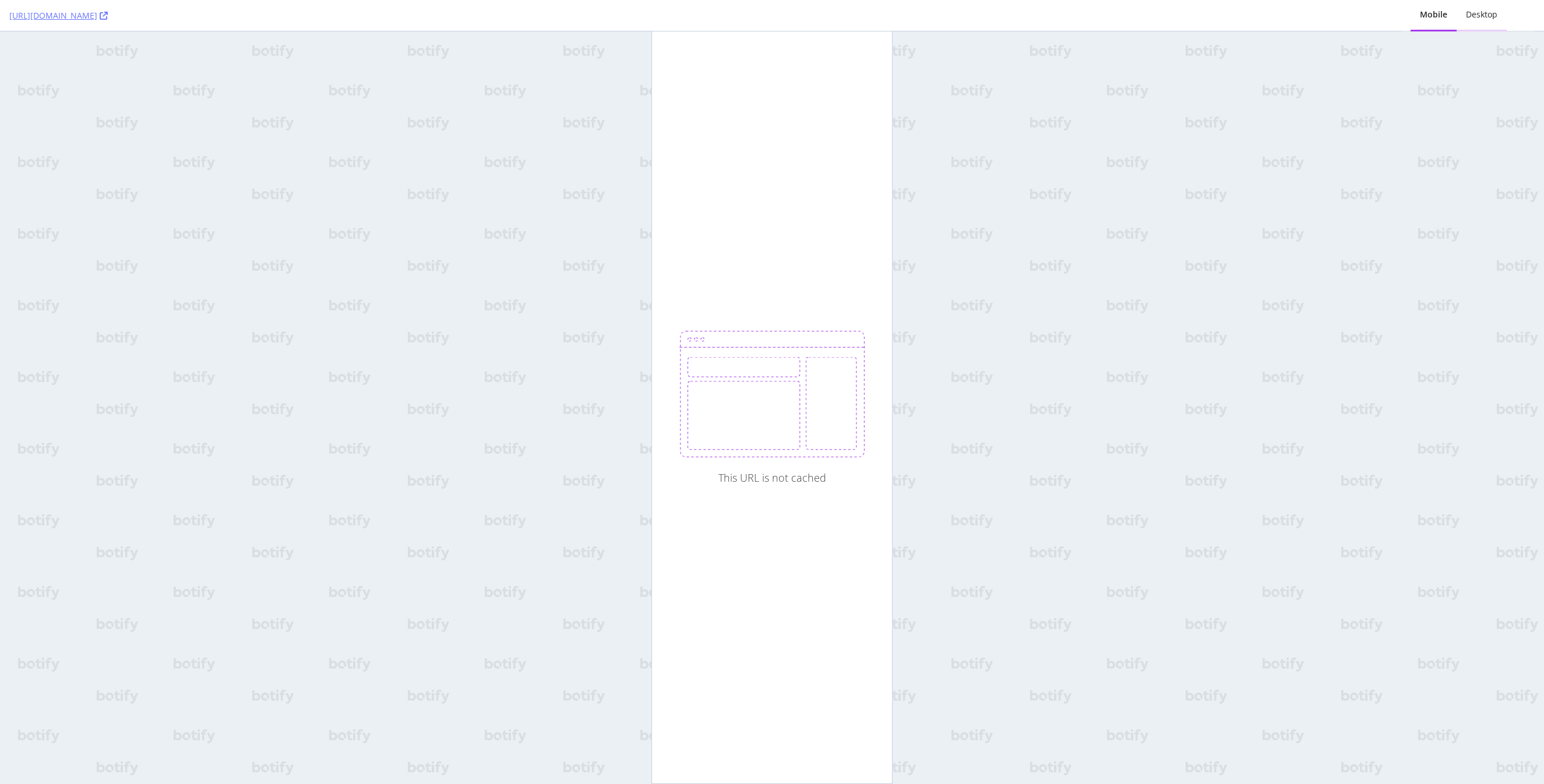
click at [1470, 22] on div "Desktop" at bounding box center [1481, 15] width 50 height 32
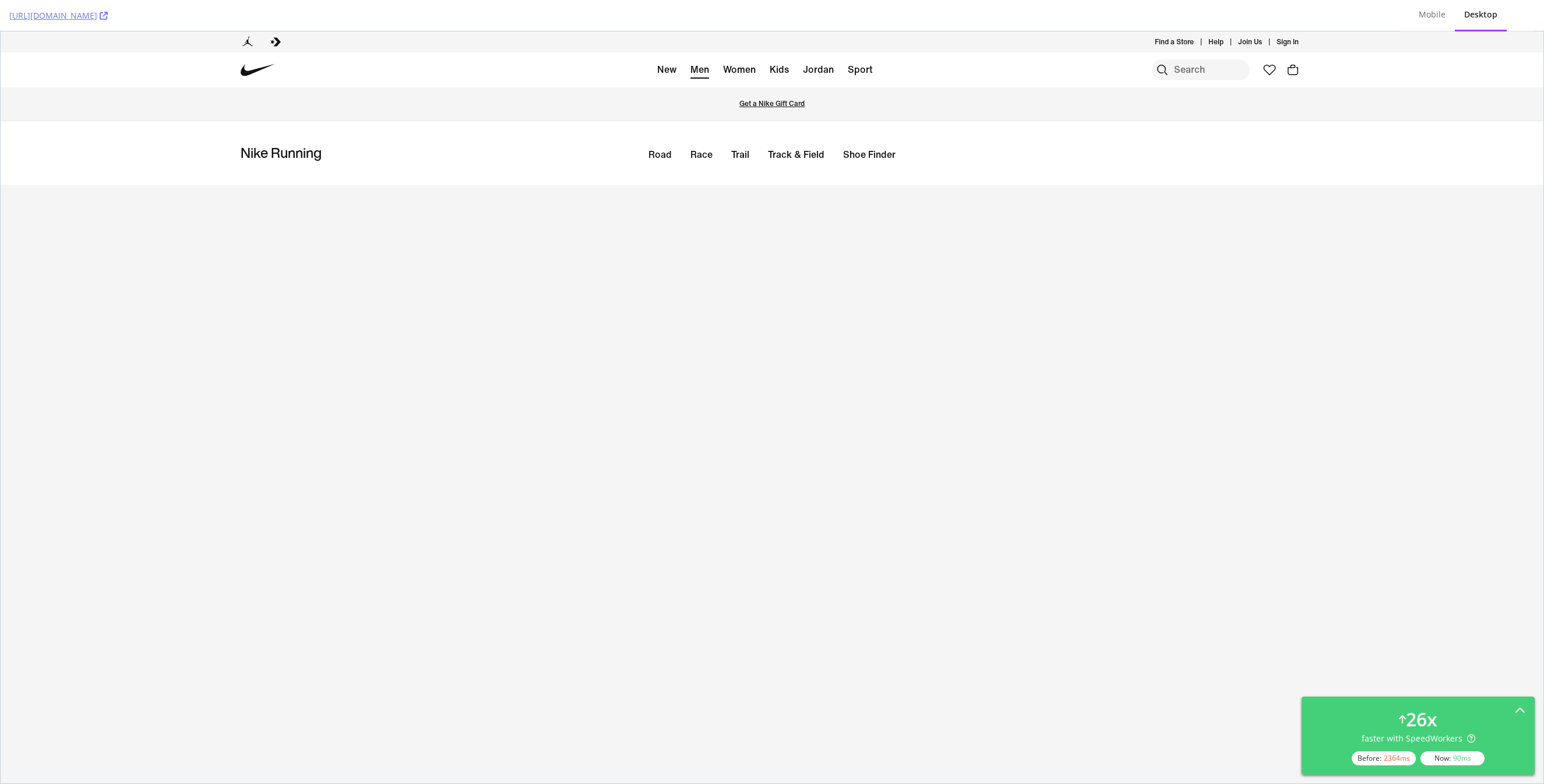
click at [704, 67] on link "Men" at bounding box center [700, 70] width 19 height 18
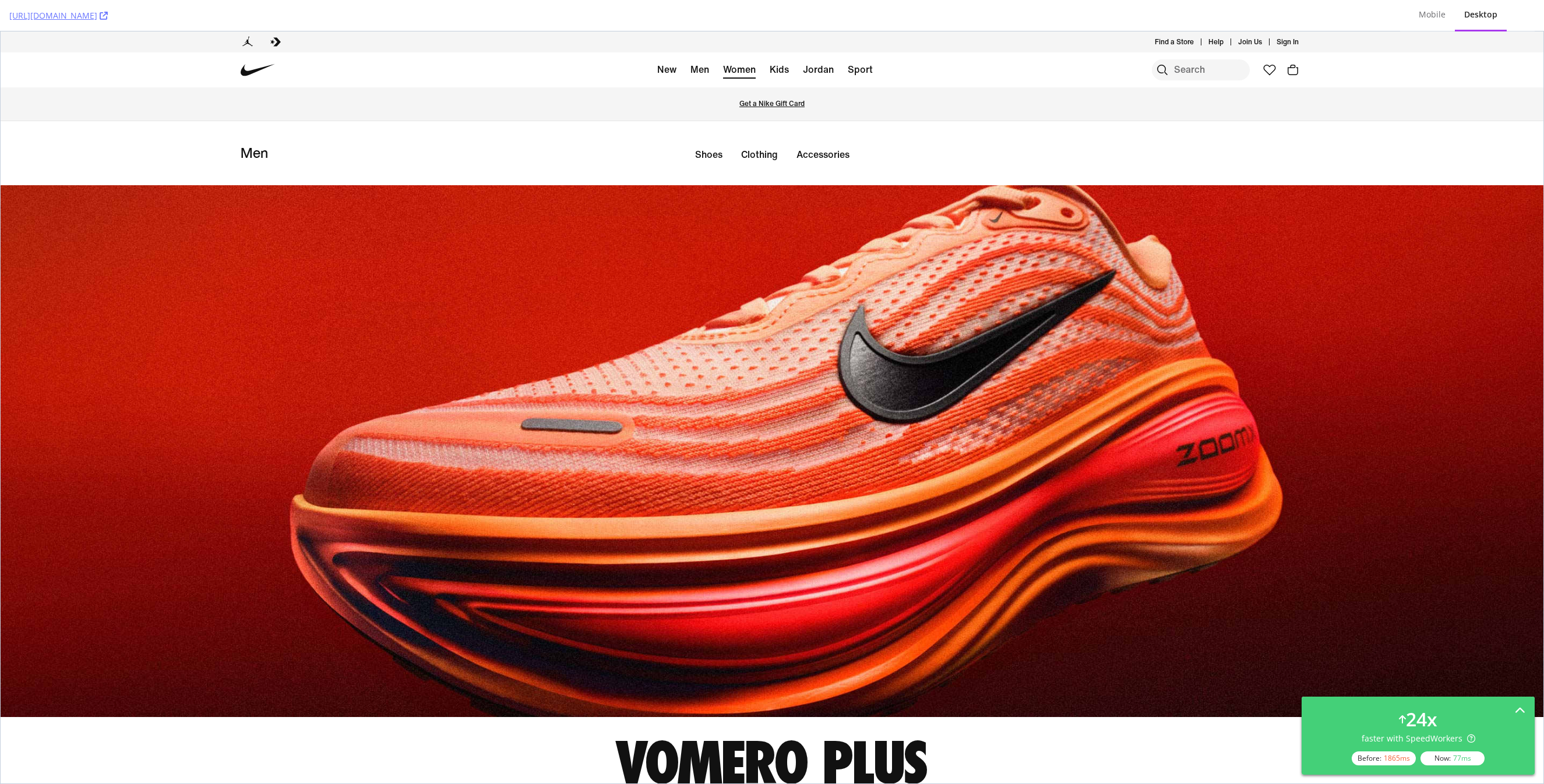
click at [748, 71] on link "Women" at bounding box center [739, 70] width 33 height 18
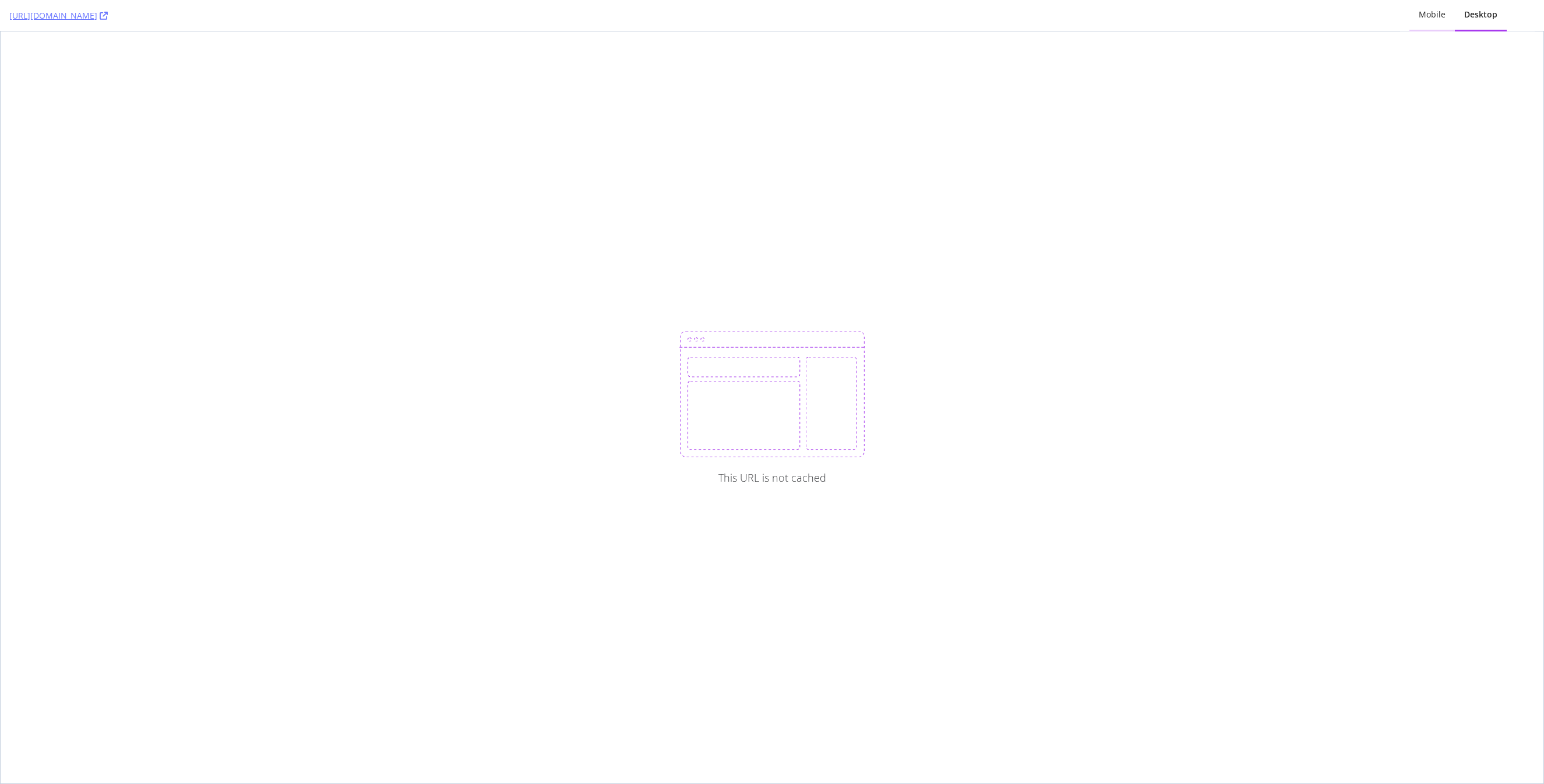
click at [1442, 13] on div "Mobile" at bounding box center [1432, 14] width 27 height 11
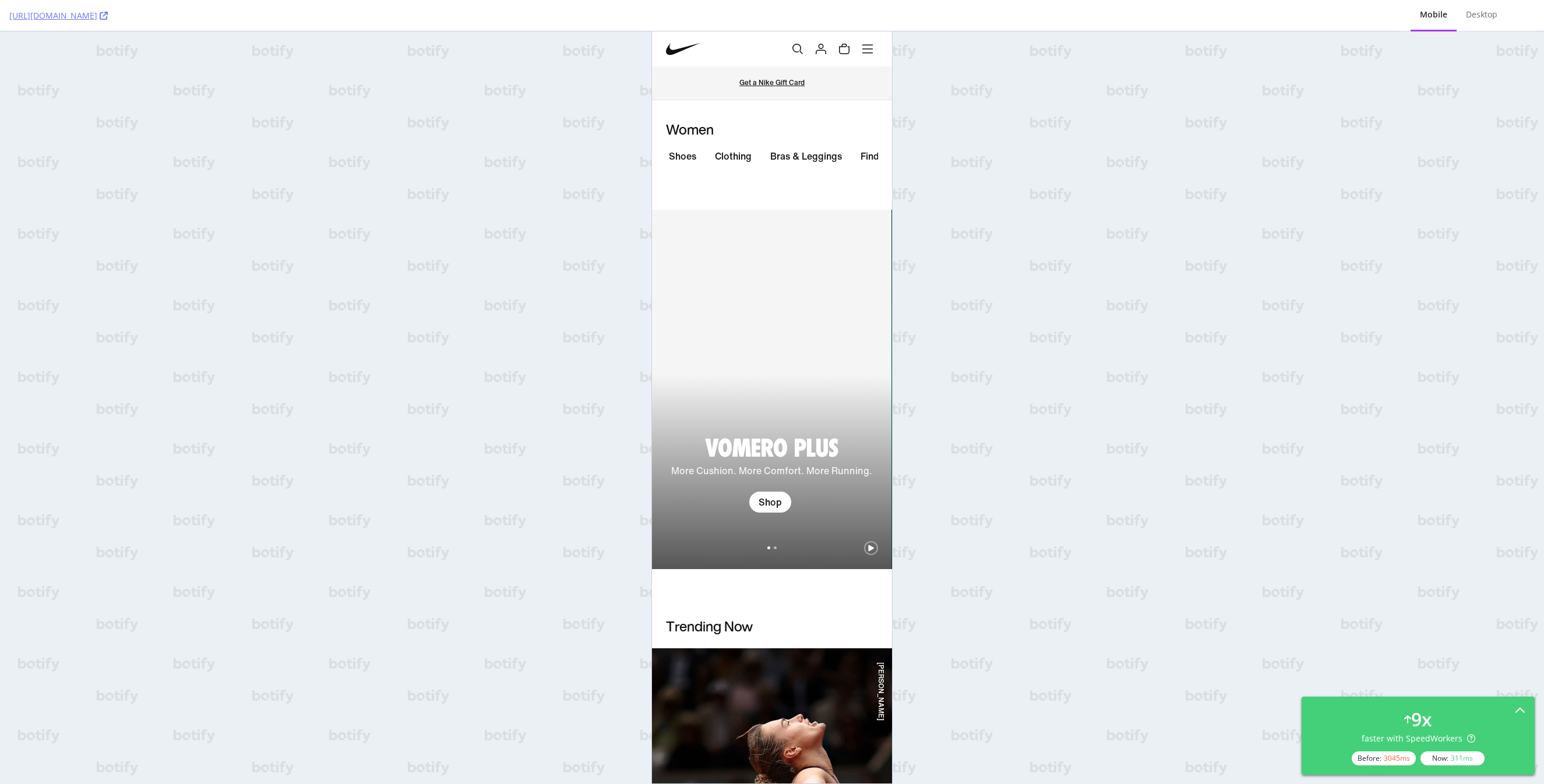
click at [870, 550] on icon "Resume carousel autoplay" at bounding box center [871, 548] width 14 height 14
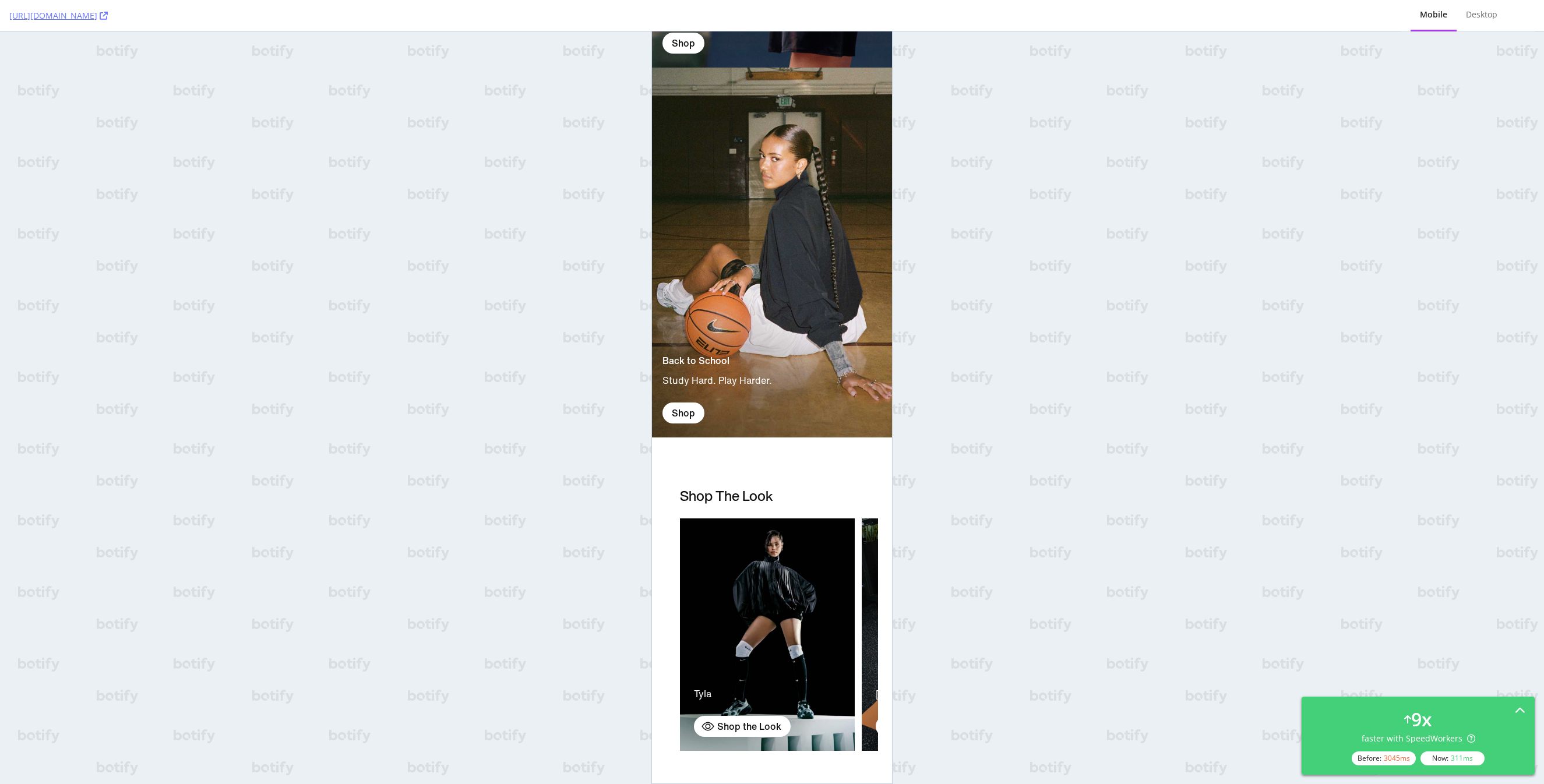
scroll to position [1601, 0]
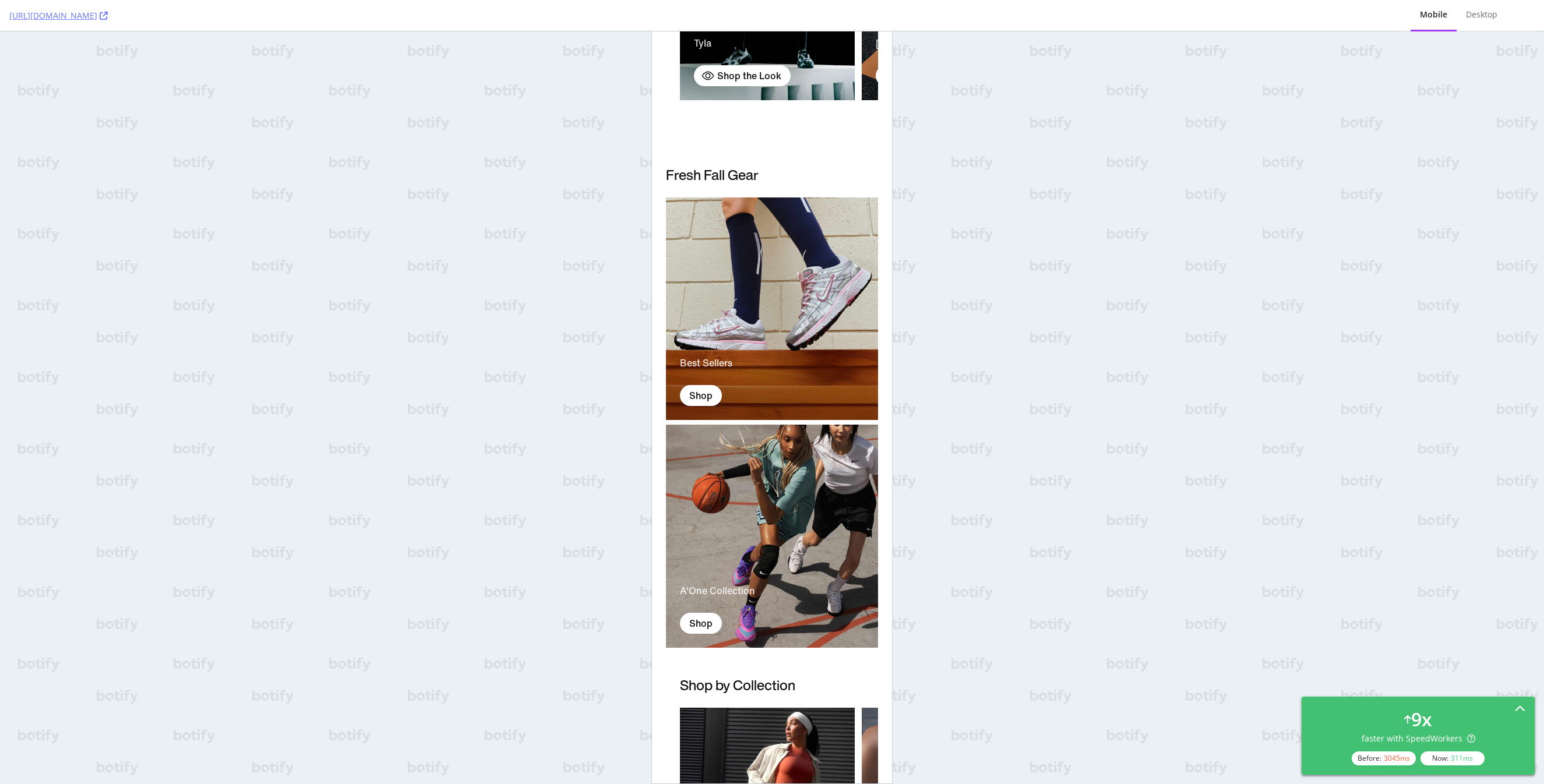
click at [1517, 706] on icon at bounding box center [1520, 709] width 10 height 10
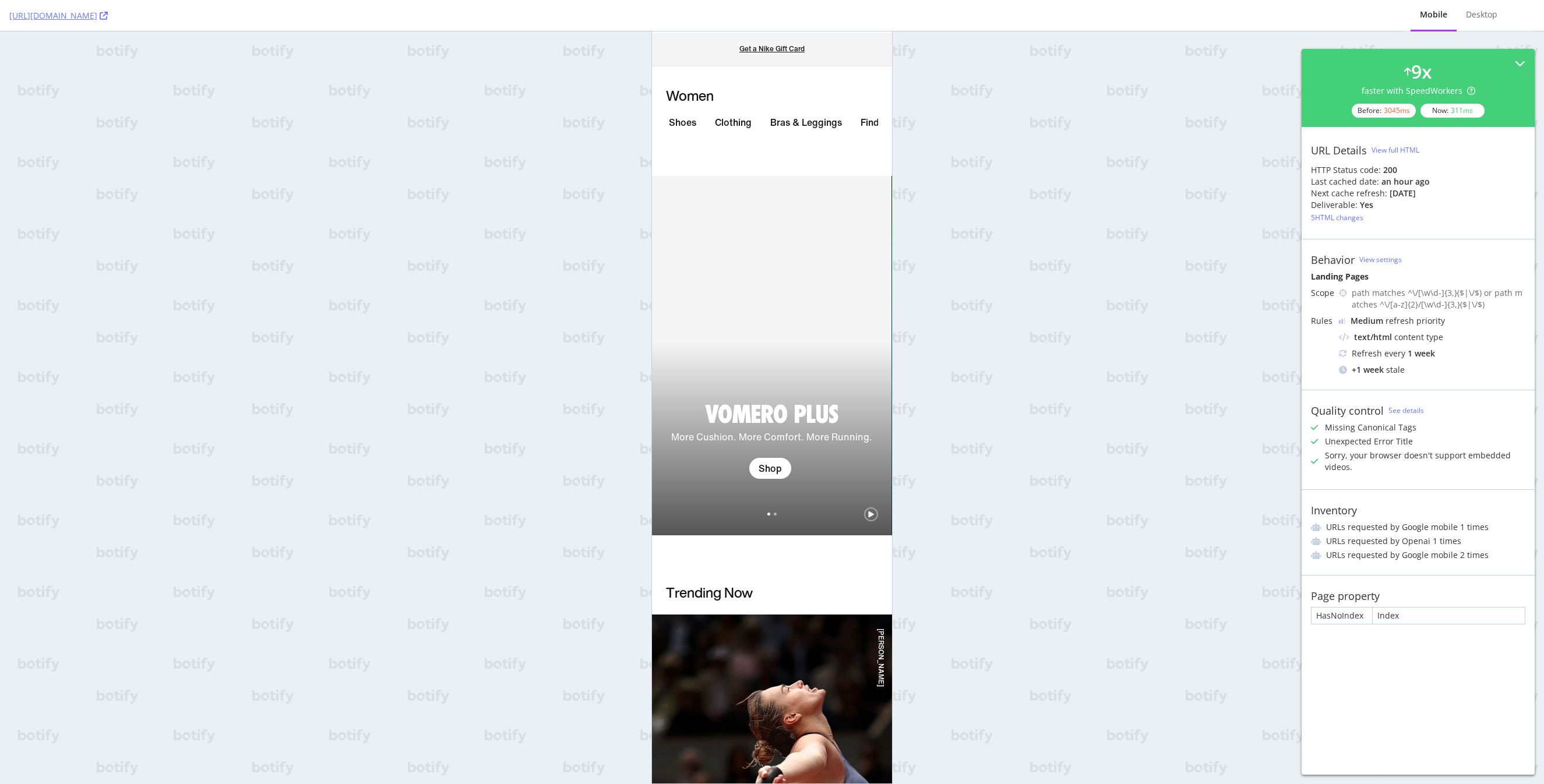
scroll to position [0, 0]
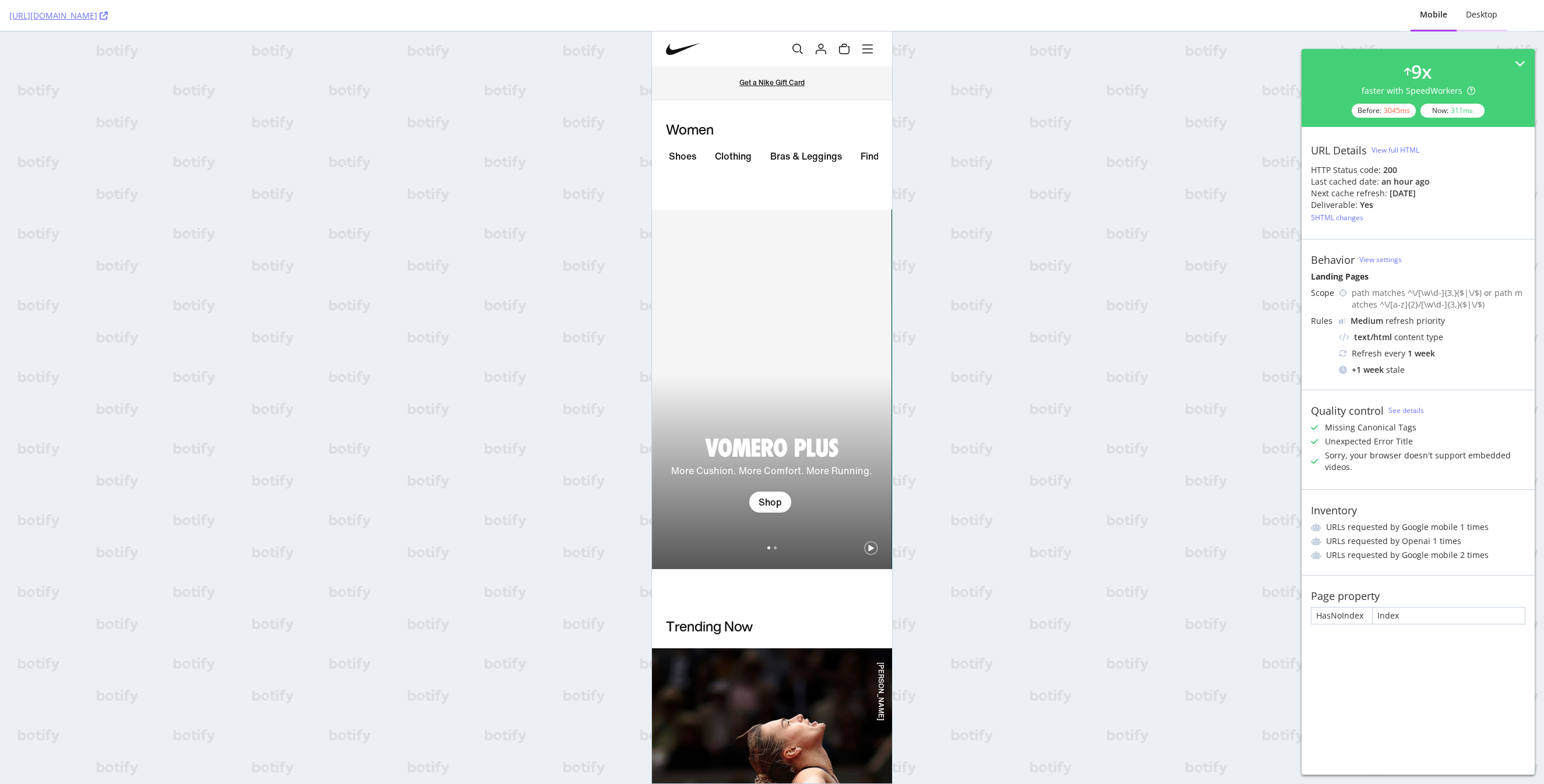
click at [1486, 11] on div "Desktop" at bounding box center [1481, 14] width 31 height 11
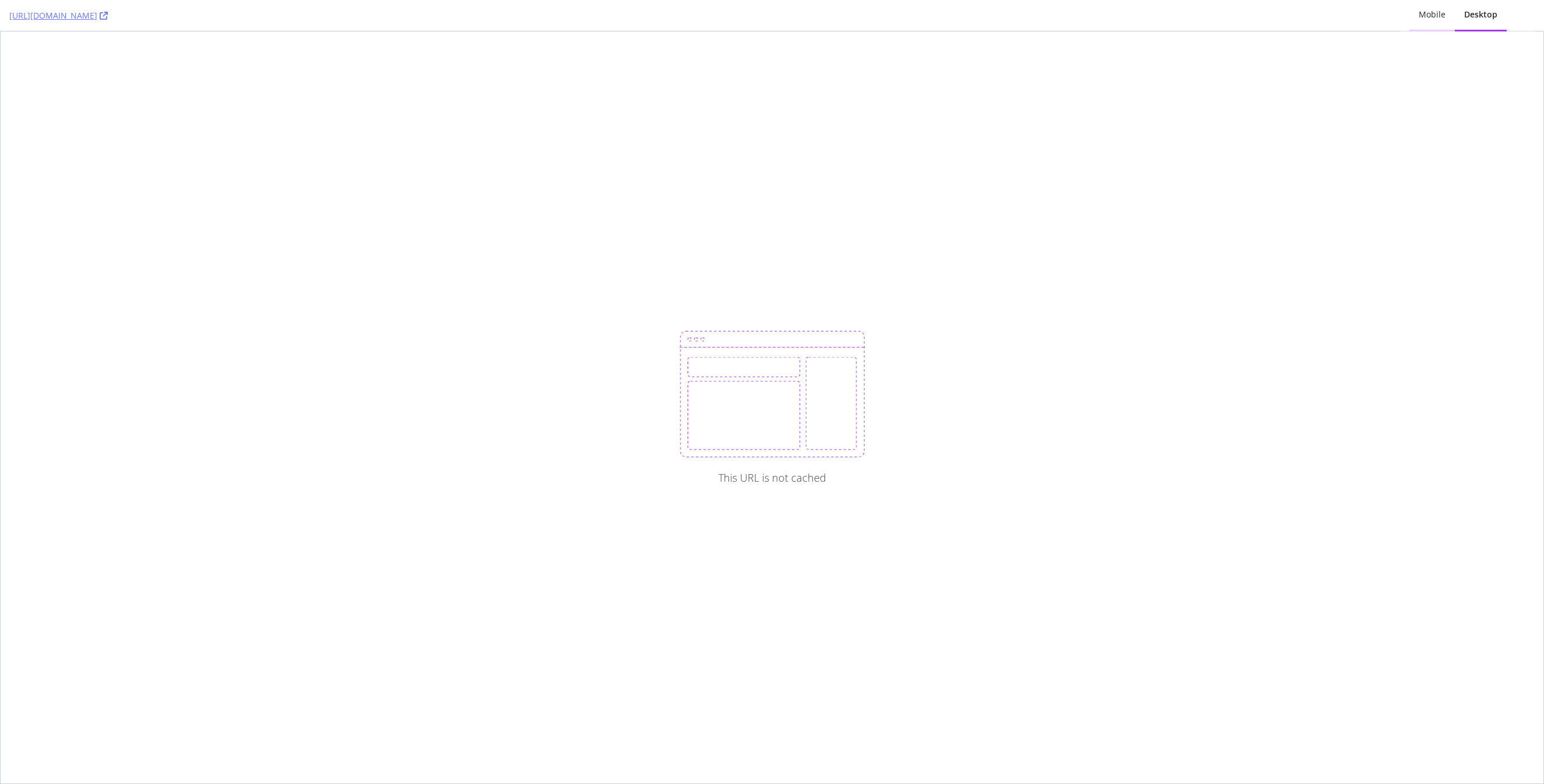
click at [1431, 16] on div "Mobile" at bounding box center [1432, 14] width 27 height 11
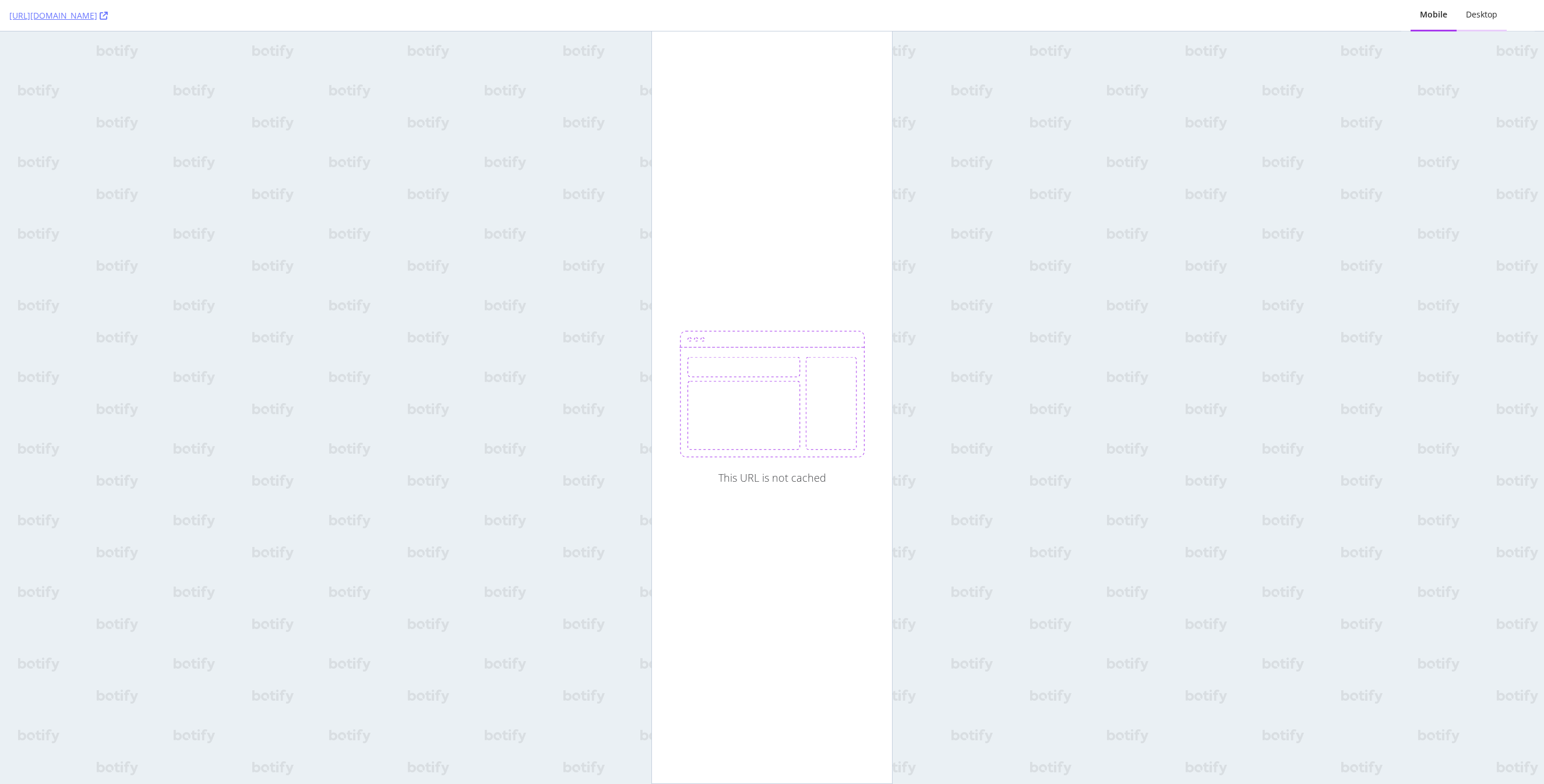
click at [1484, 16] on div "Desktop" at bounding box center [1481, 14] width 31 height 11
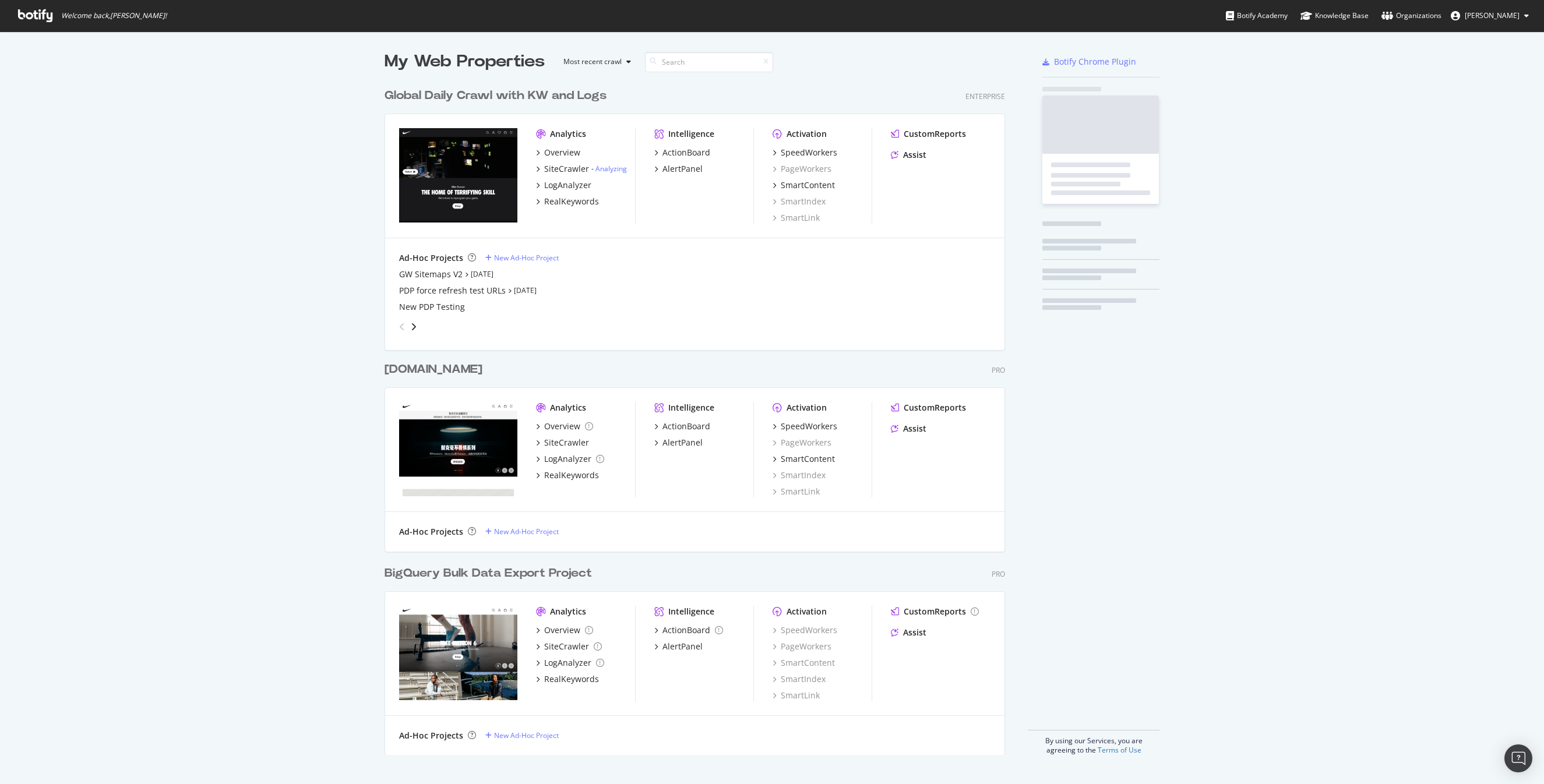
scroll to position [682, 630]
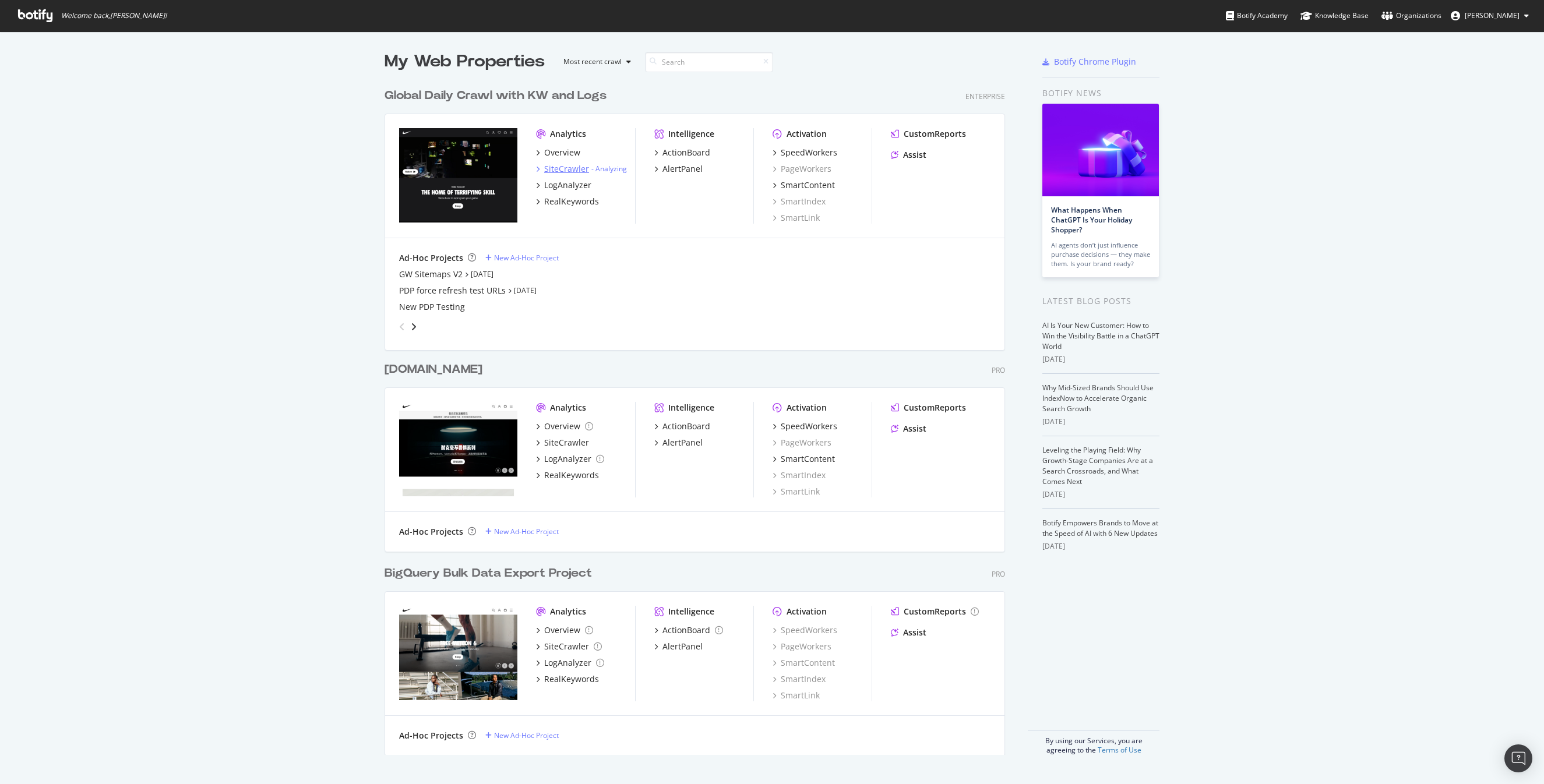
click at [562, 169] on div "SiteCrawler" at bounding box center [567, 168] width 45 height 11
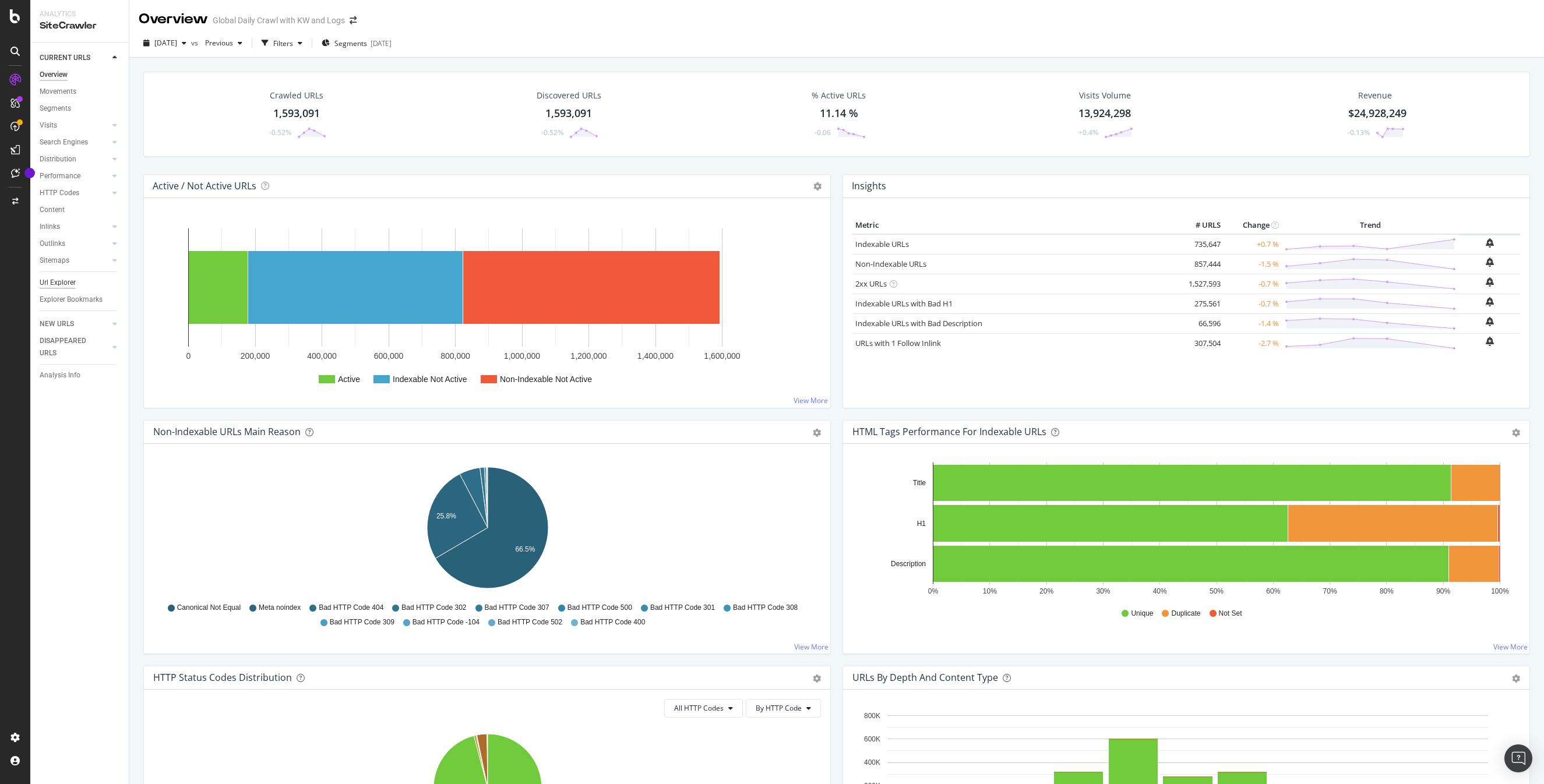
click at [64, 281] on div "Url Explorer" at bounding box center [57, 282] width 36 height 12
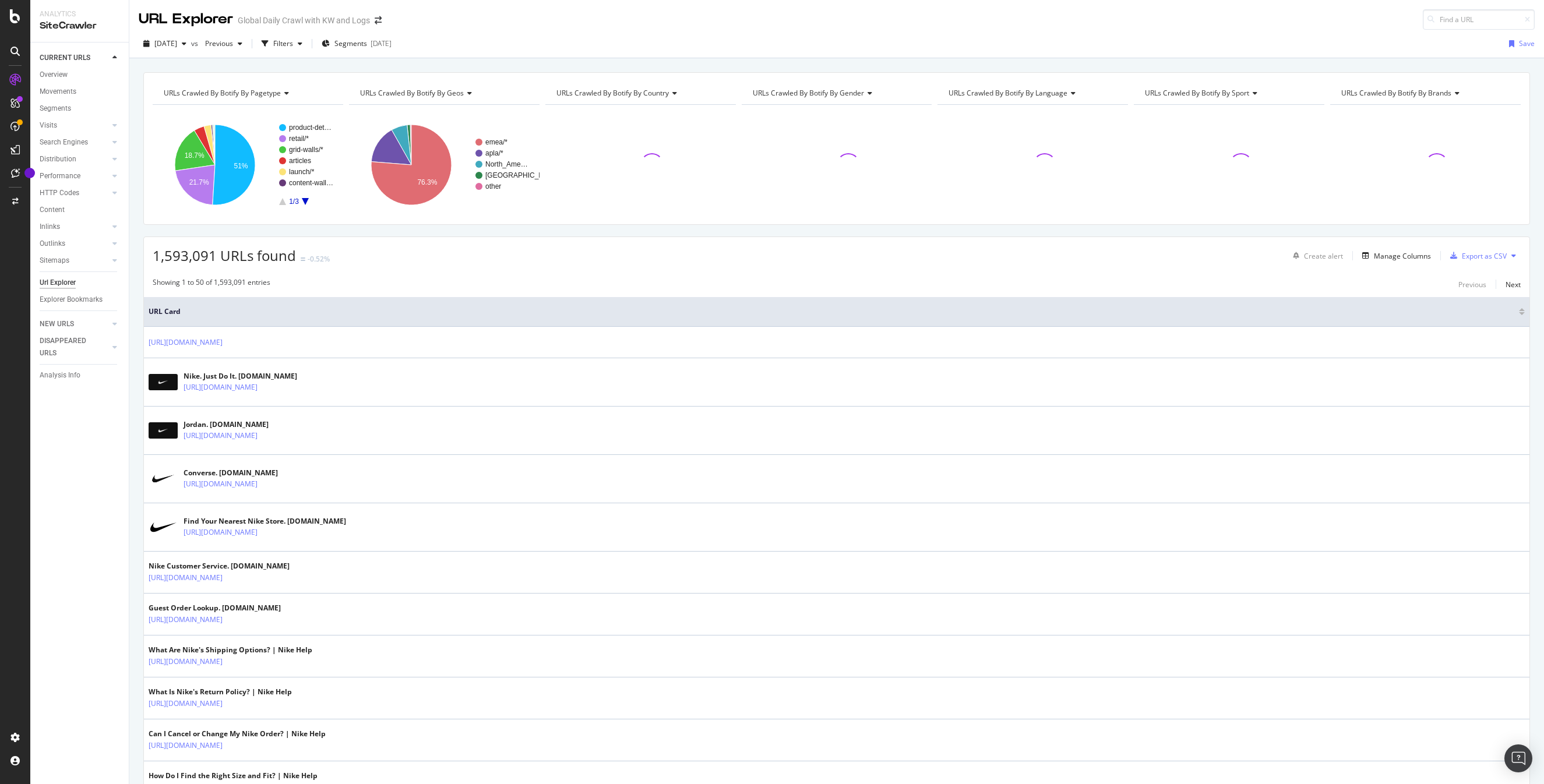
scroll to position [1, 0]
click at [306, 201] on icon "A chart." at bounding box center [305, 200] width 7 height 7
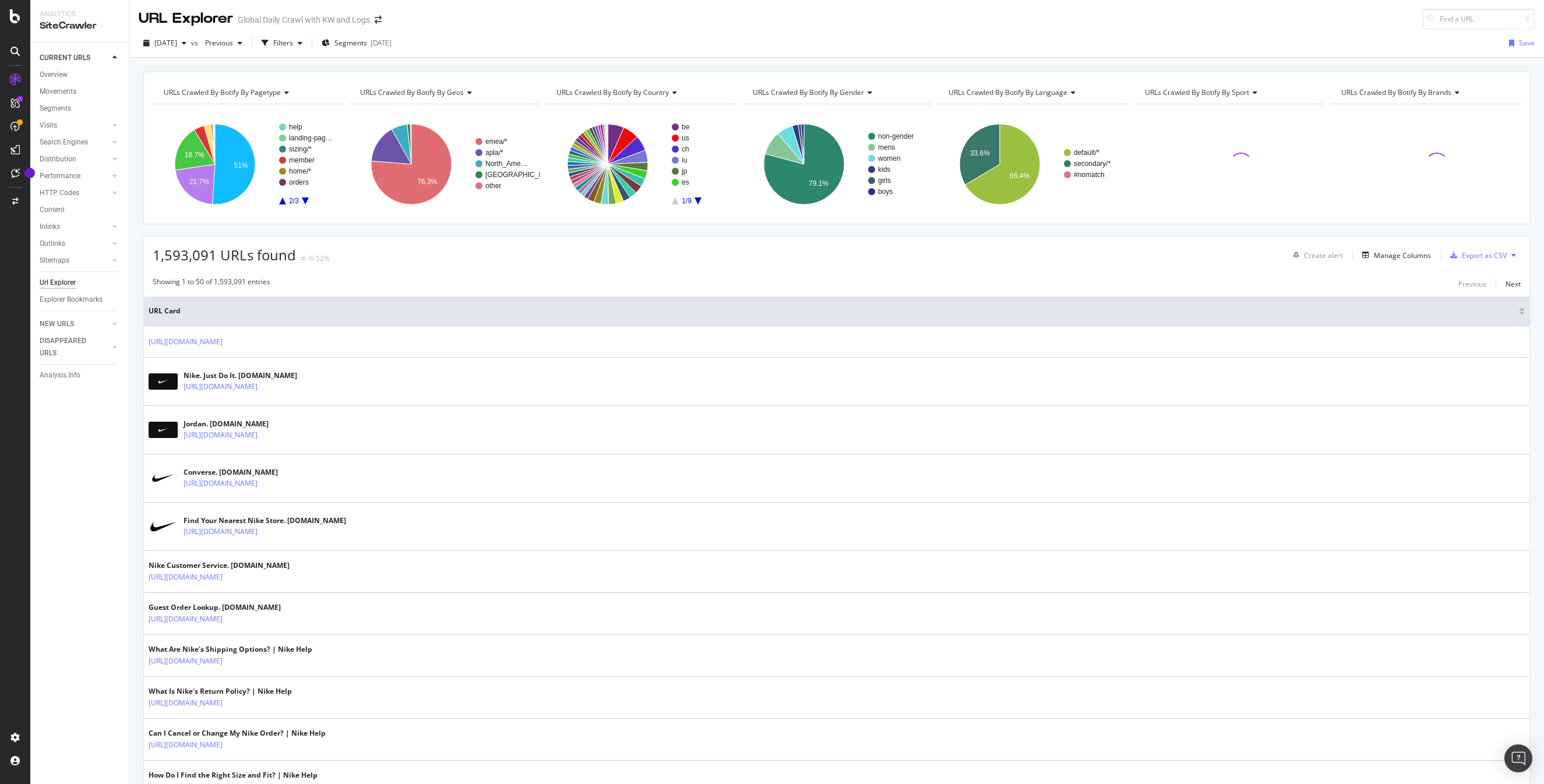
scroll to position [0, 0]
click at [307, 140] on rect "A chart." at bounding box center [310, 138] width 44 height 7
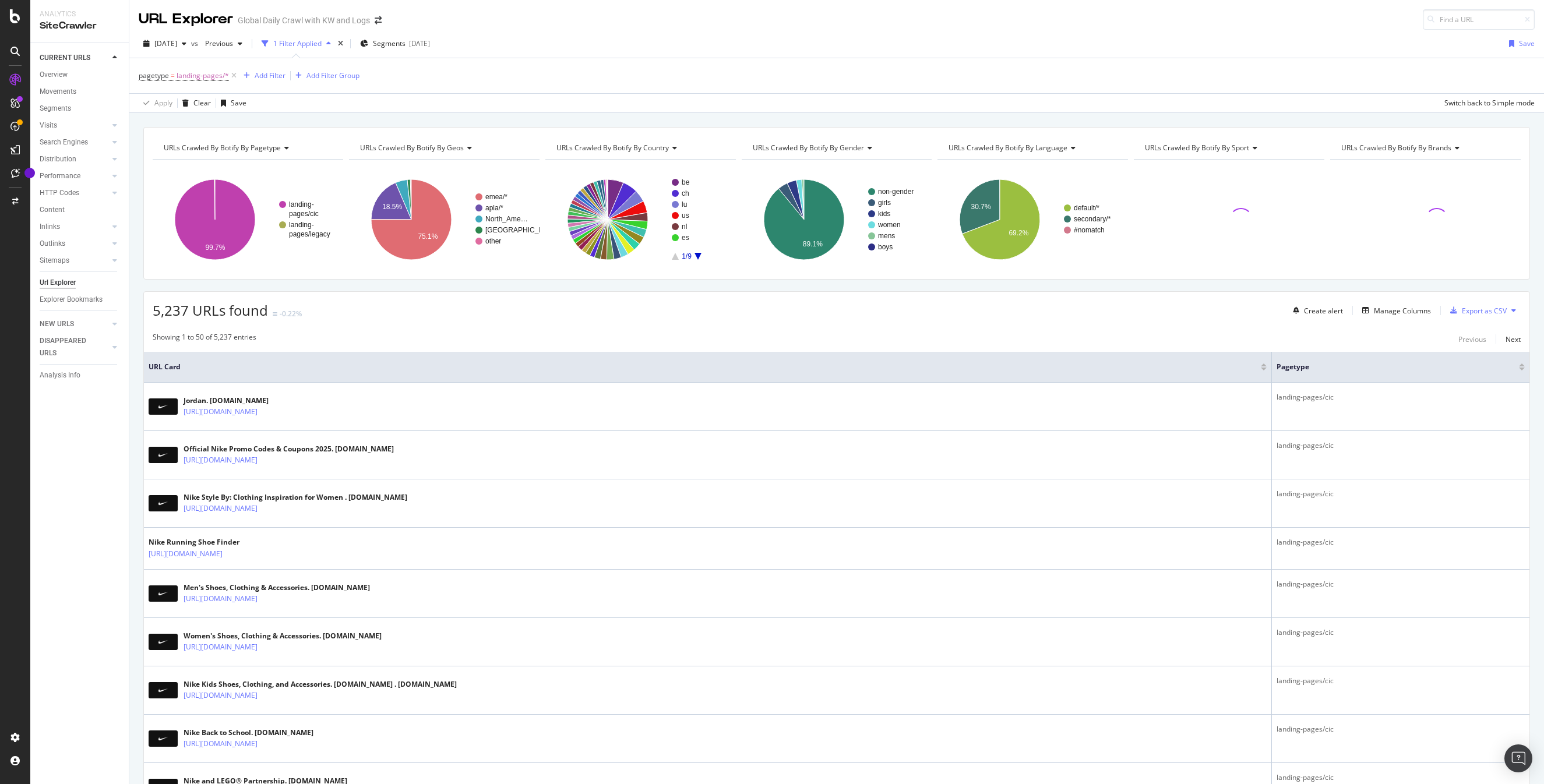
click at [583, 318] on div "5,237 URLs found -0.22% Create alert Manage Columns Export as CSV" at bounding box center [836, 306] width 1385 height 28
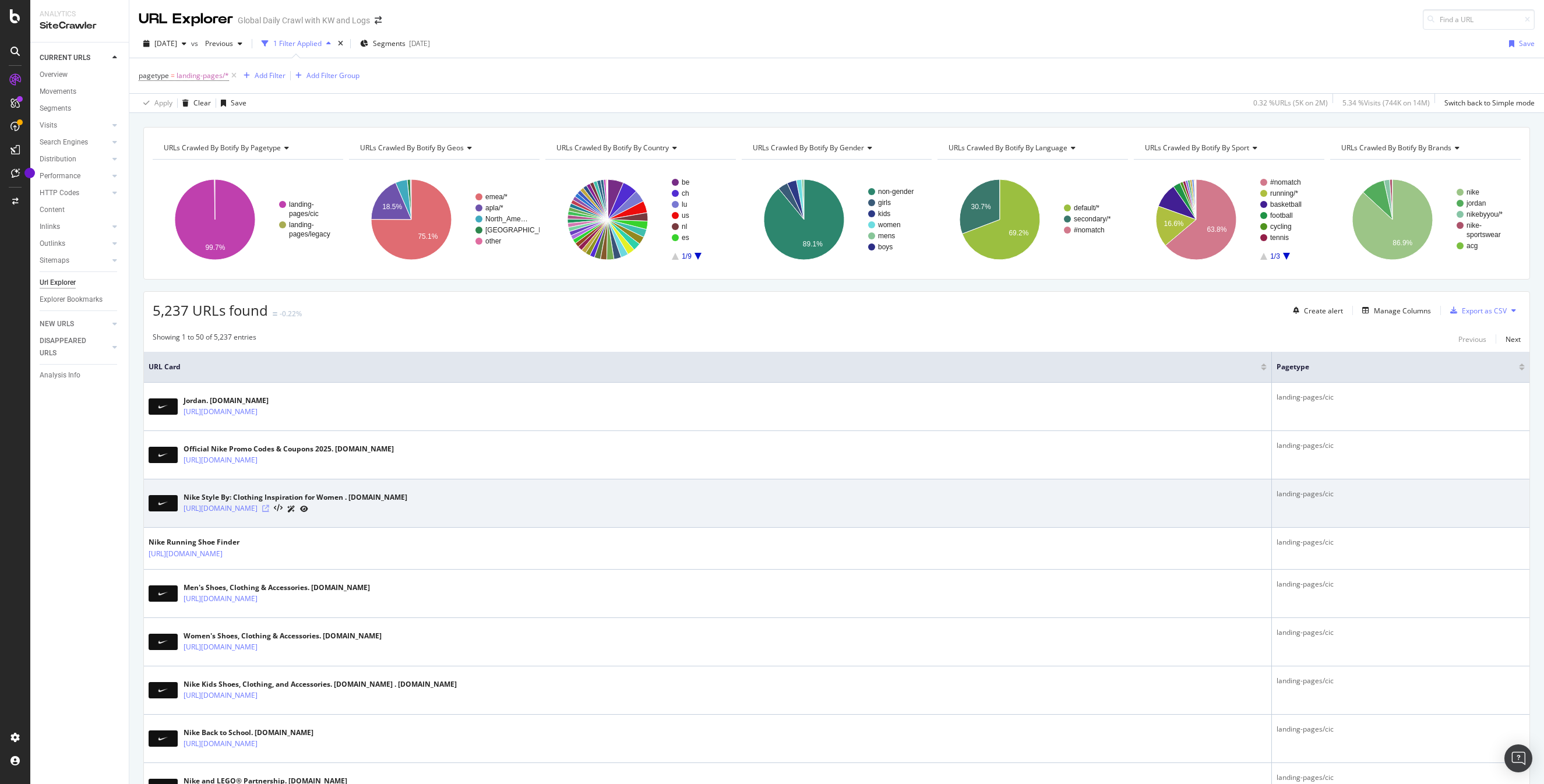
click at [269, 508] on icon at bounding box center [265, 508] width 7 height 7
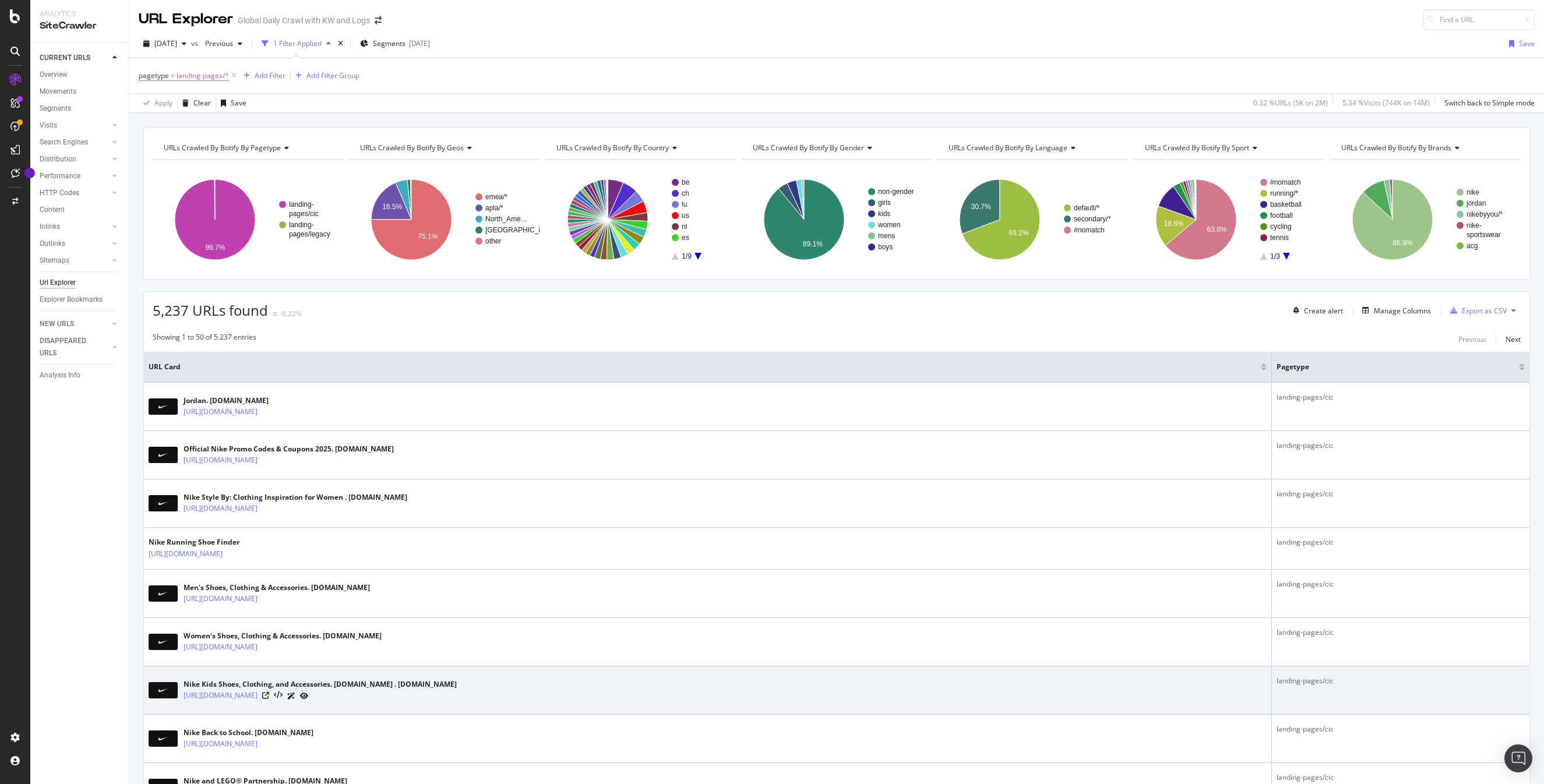
scroll to position [22, 0]
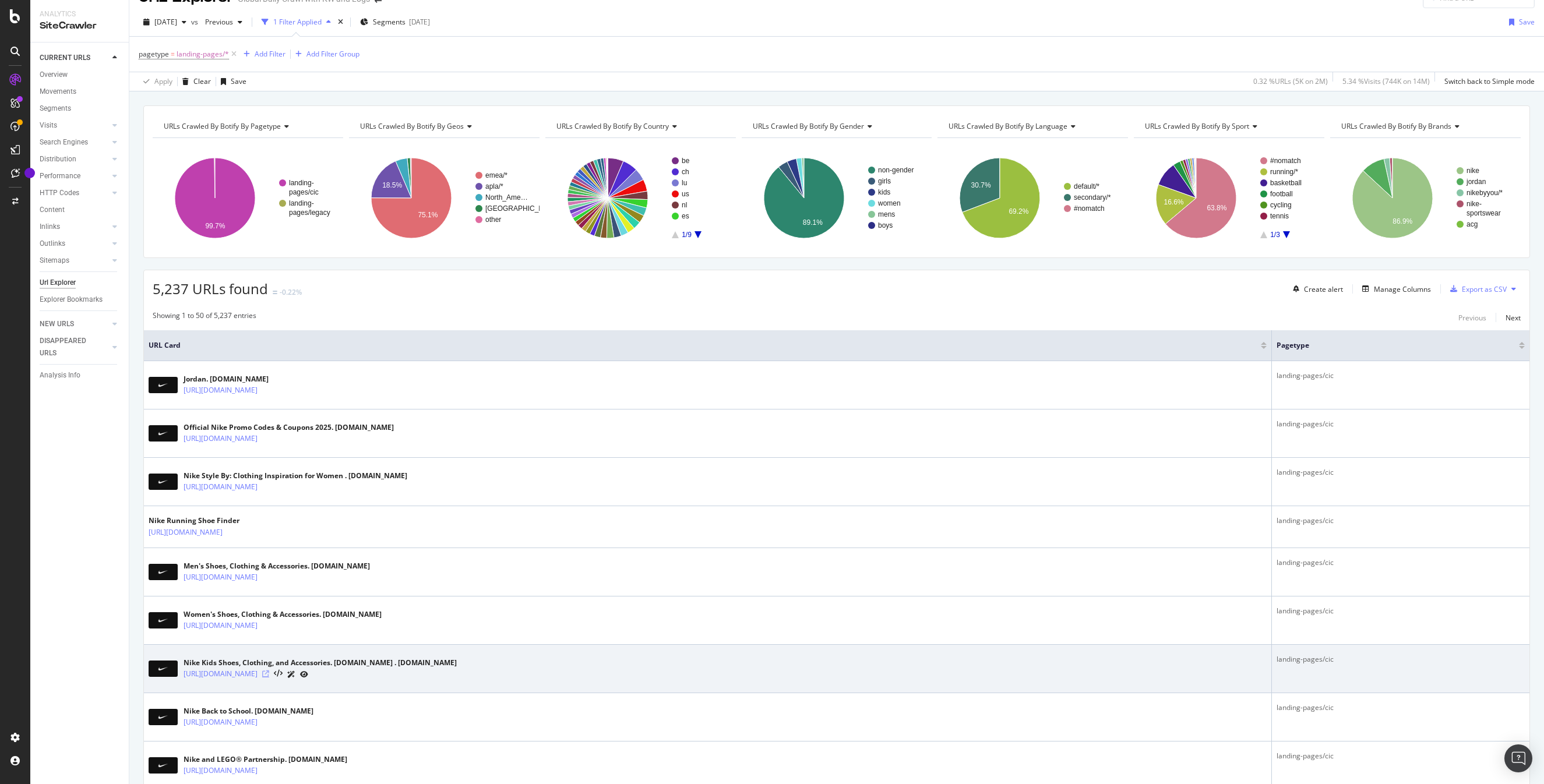
click at [269, 674] on icon at bounding box center [265, 673] width 7 height 7
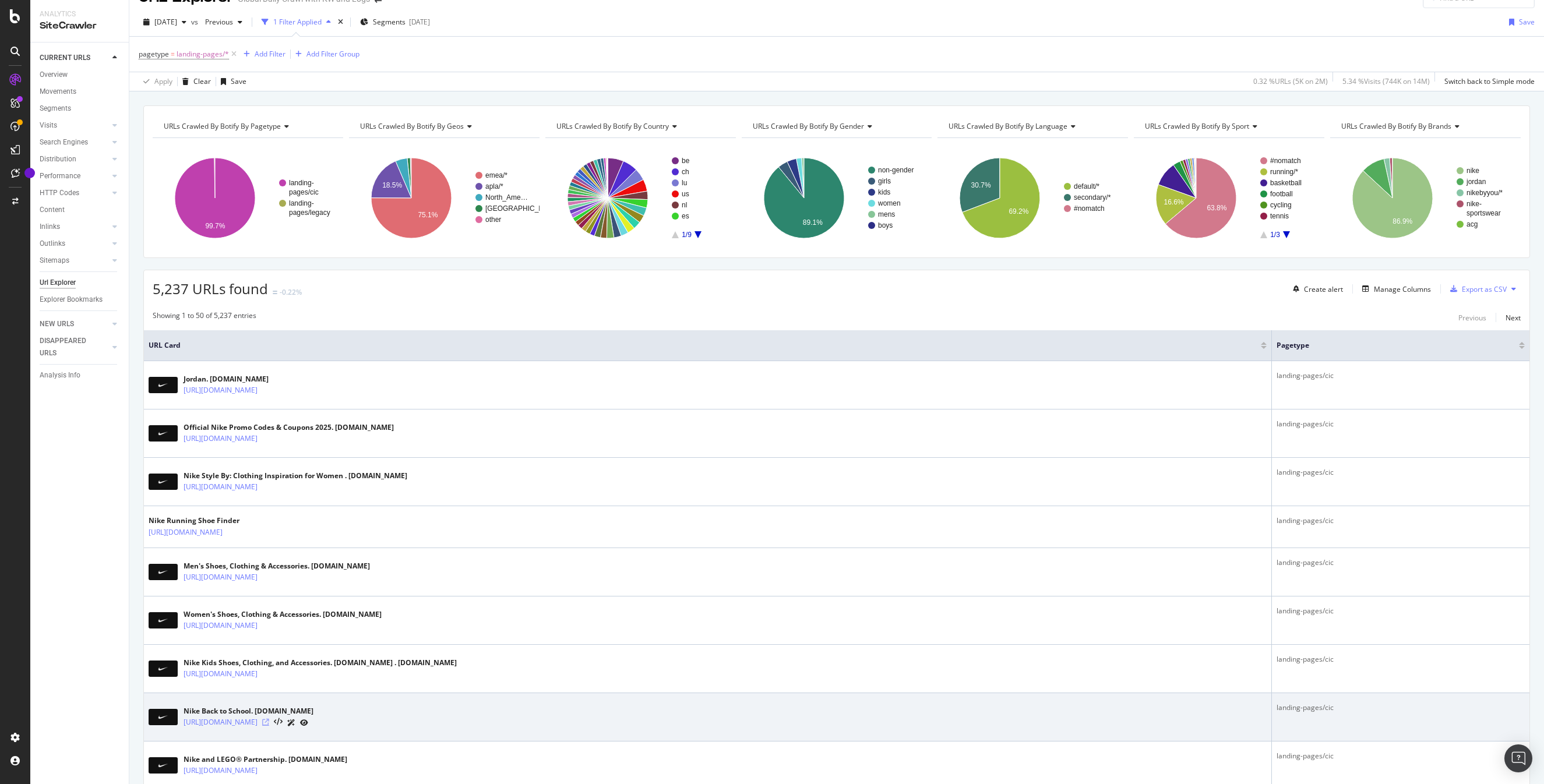
click at [269, 722] on icon at bounding box center [265, 722] width 7 height 7
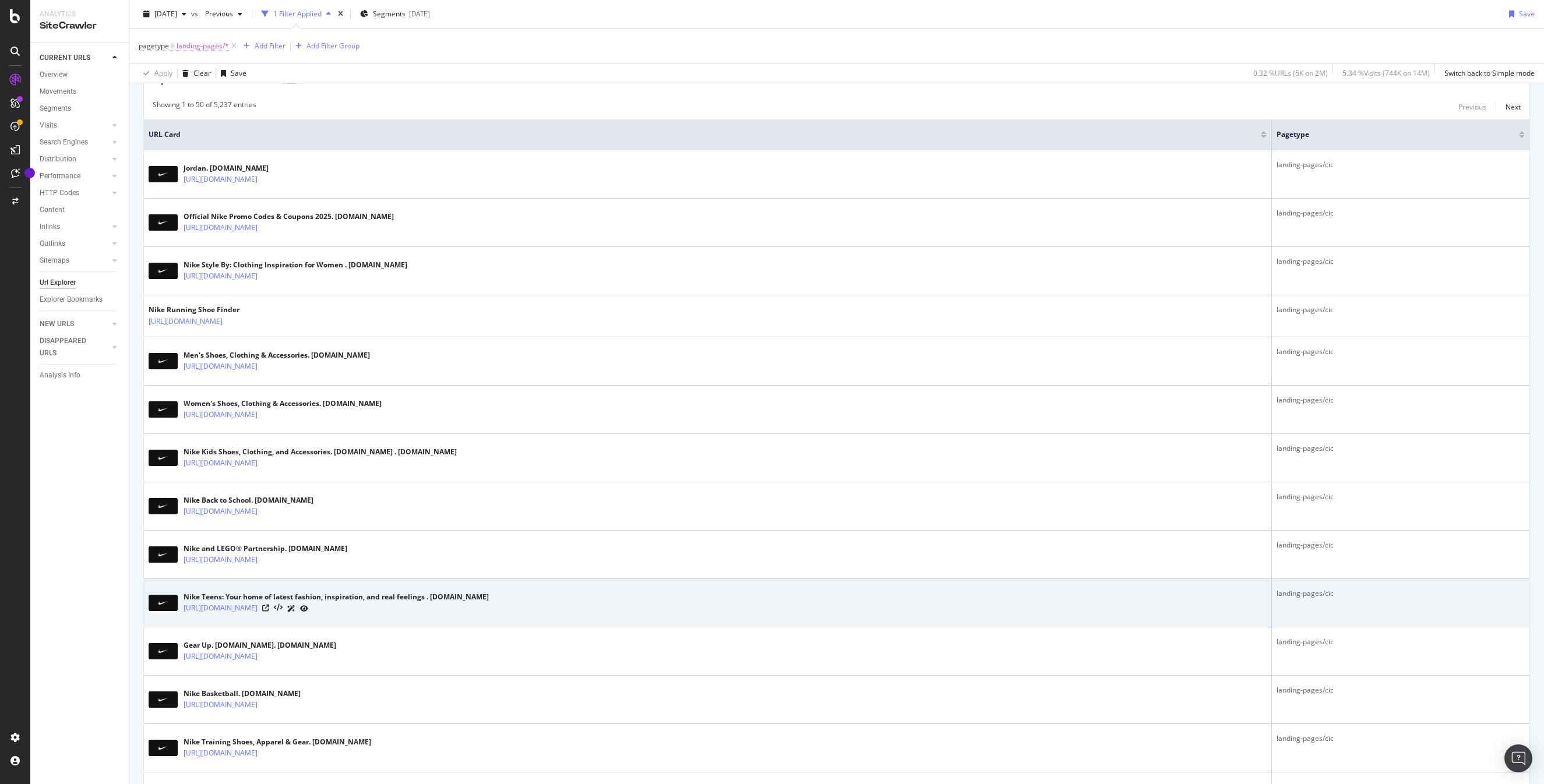
scroll to position [245, 0]
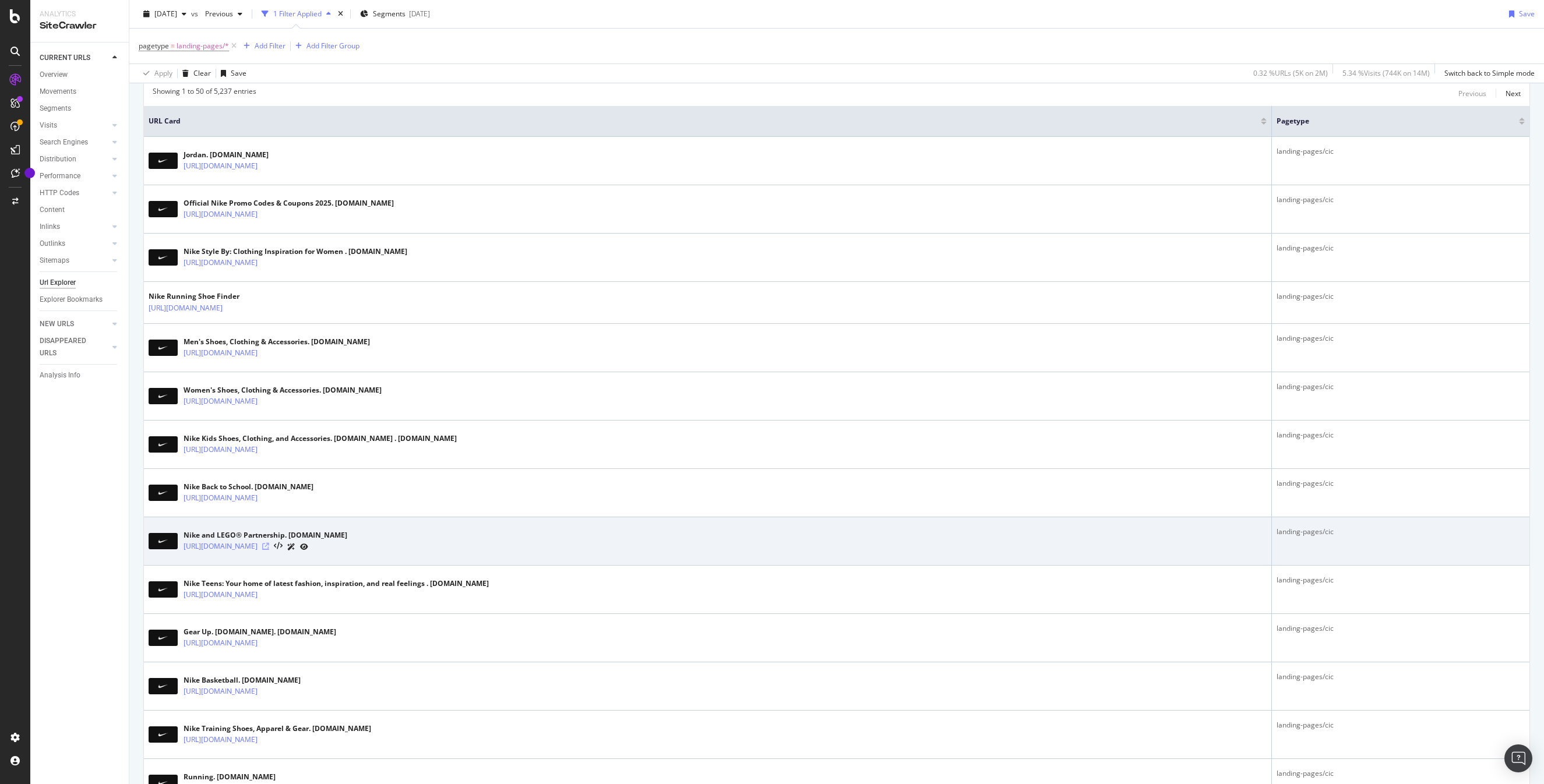
click at [269, 546] on icon at bounding box center [265, 545] width 7 height 7
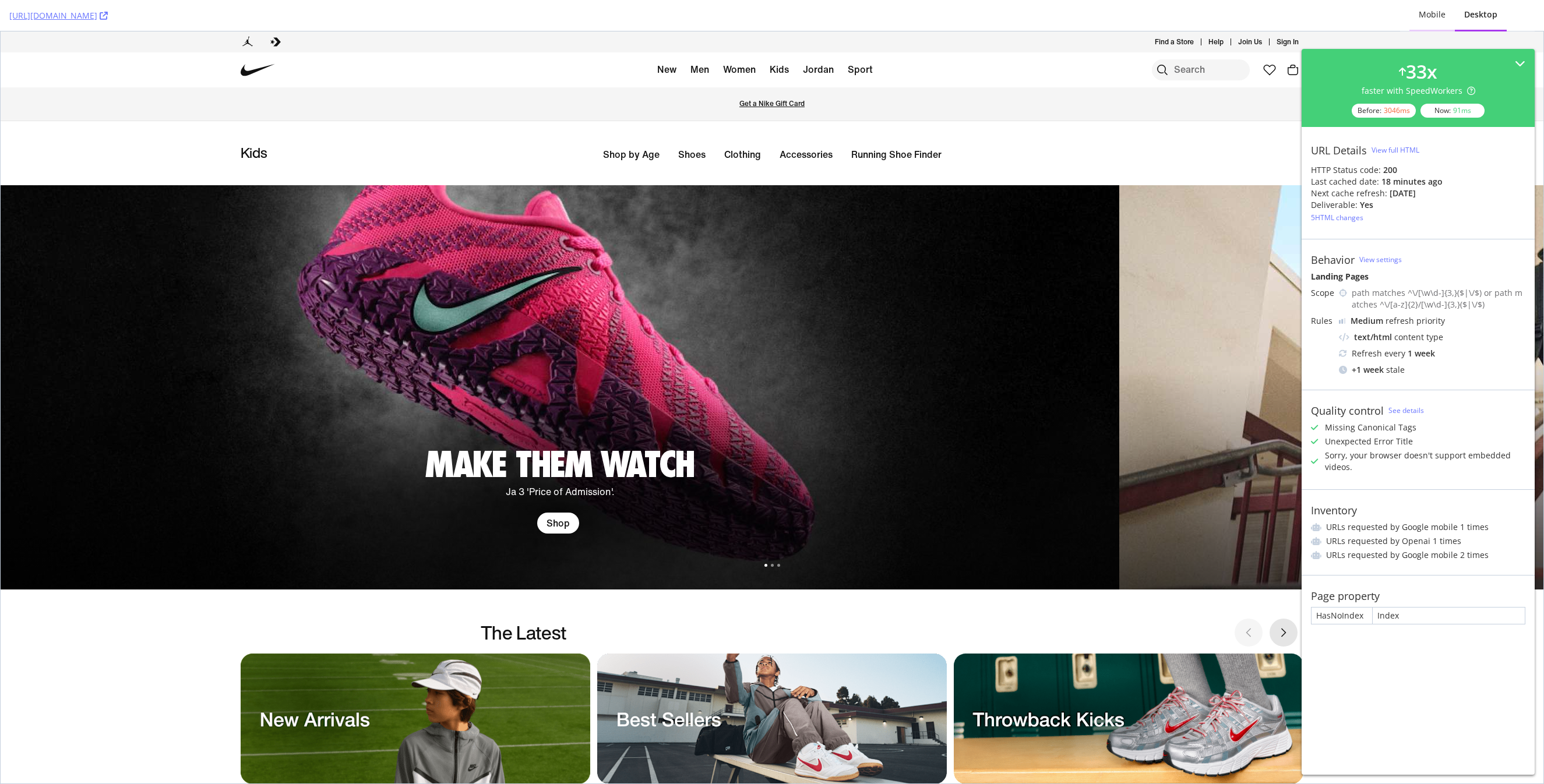
click at [1438, 16] on div "Mobile" at bounding box center [1432, 14] width 27 height 11
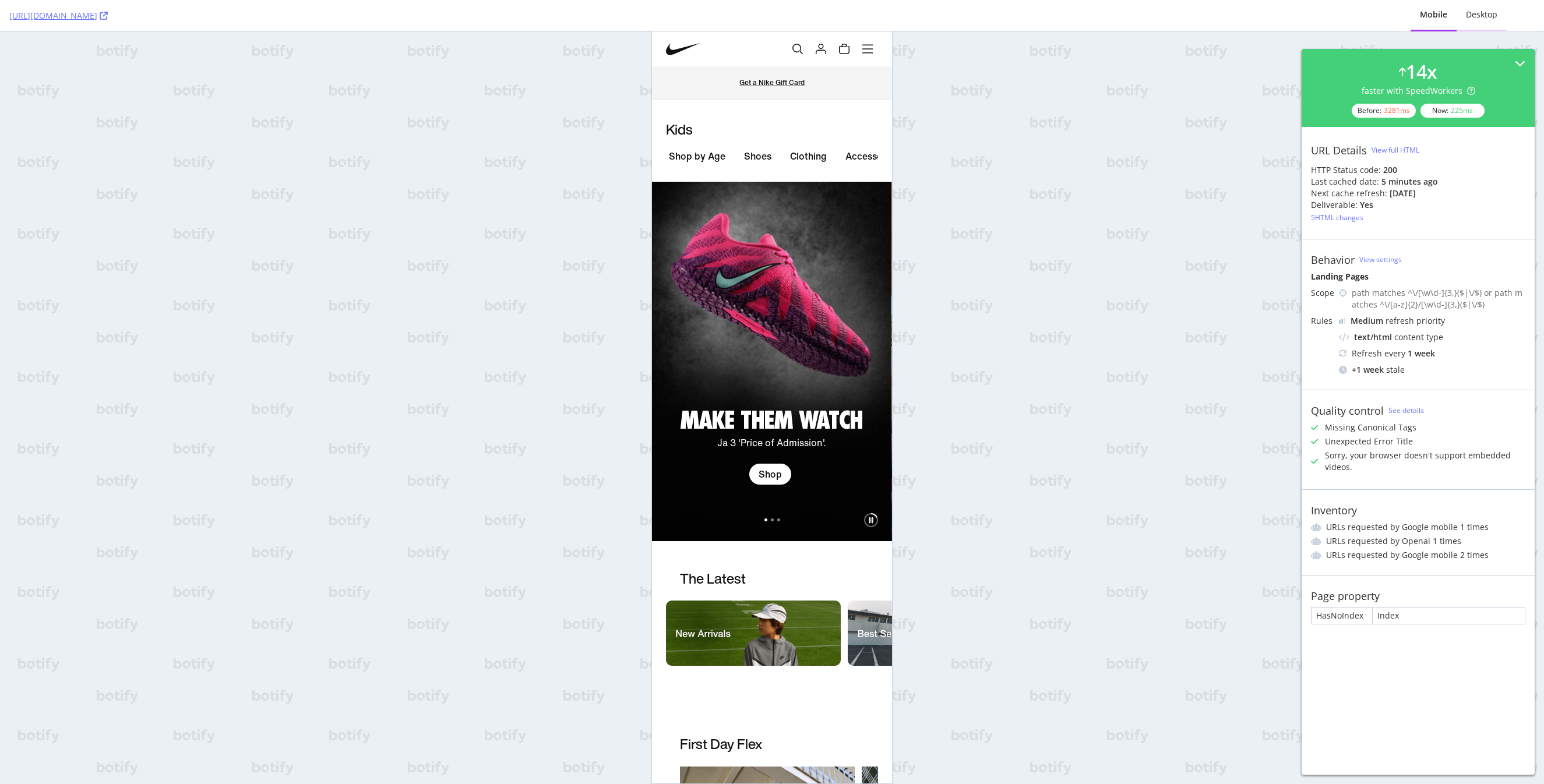
click at [1473, 14] on div "Desktop" at bounding box center [1481, 14] width 31 height 11
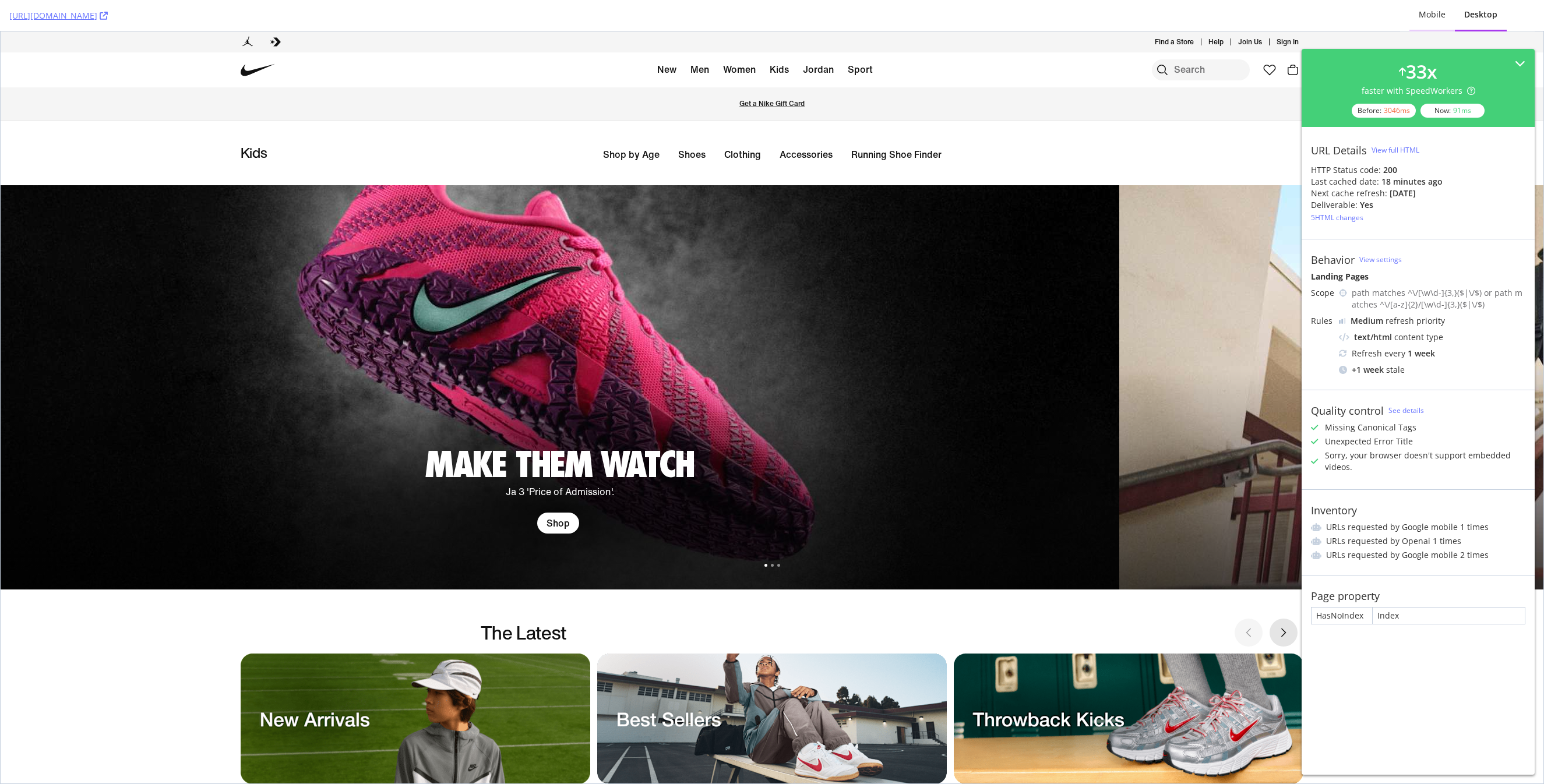
click at [1441, 7] on div "Mobile" at bounding box center [1432, 15] width 45 height 32
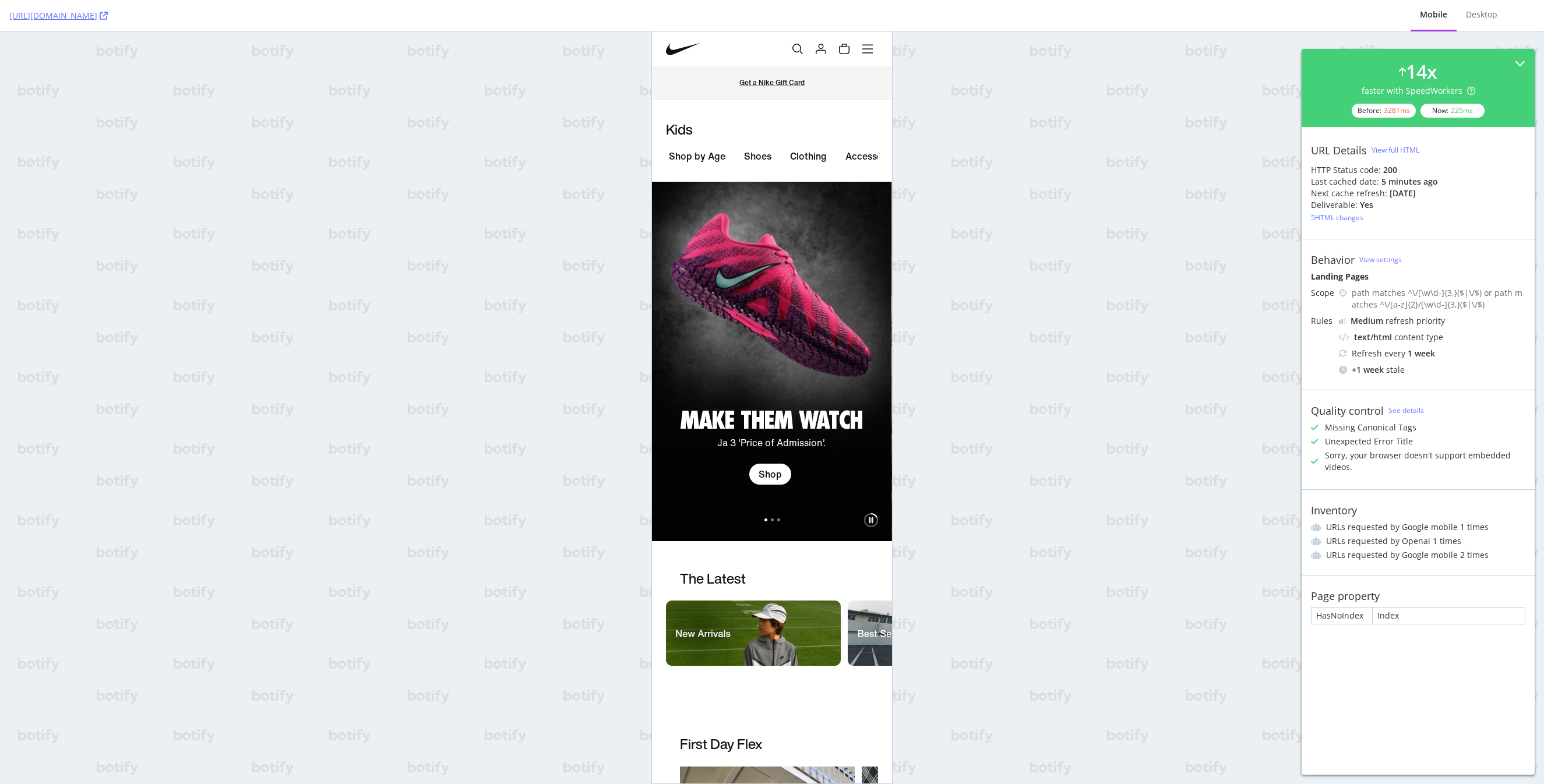
click at [1440, 8] on div "Mobile" at bounding box center [1433, 14] width 27 height 11
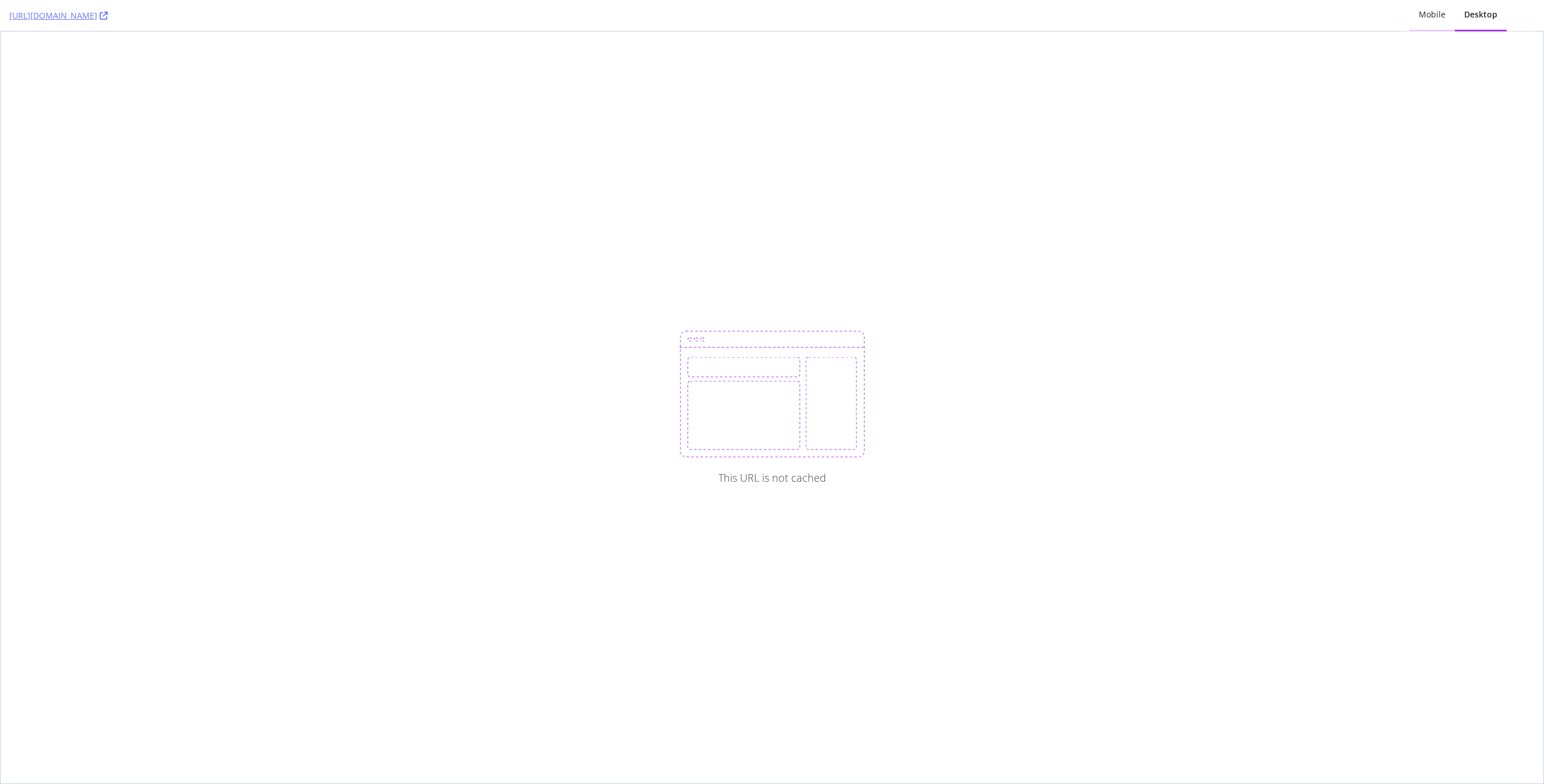
click at [1431, 13] on div "Mobile" at bounding box center [1432, 14] width 27 height 11
